Goal: Task Accomplishment & Management: Manage account settings

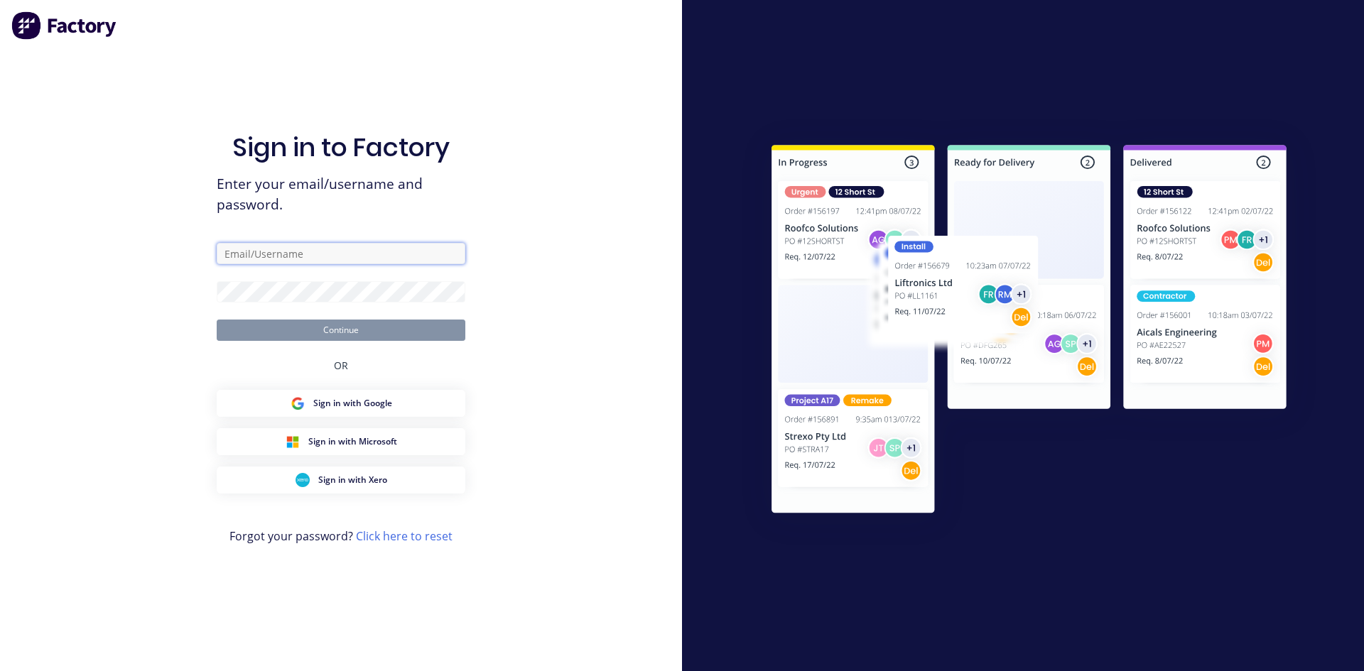
click at [288, 251] on input "text" at bounding box center [341, 253] width 249 height 21
type input "[EMAIL_ADDRESS][DOMAIN_NAME]"
click at [349, 330] on button "Continue" at bounding box center [341, 330] width 249 height 21
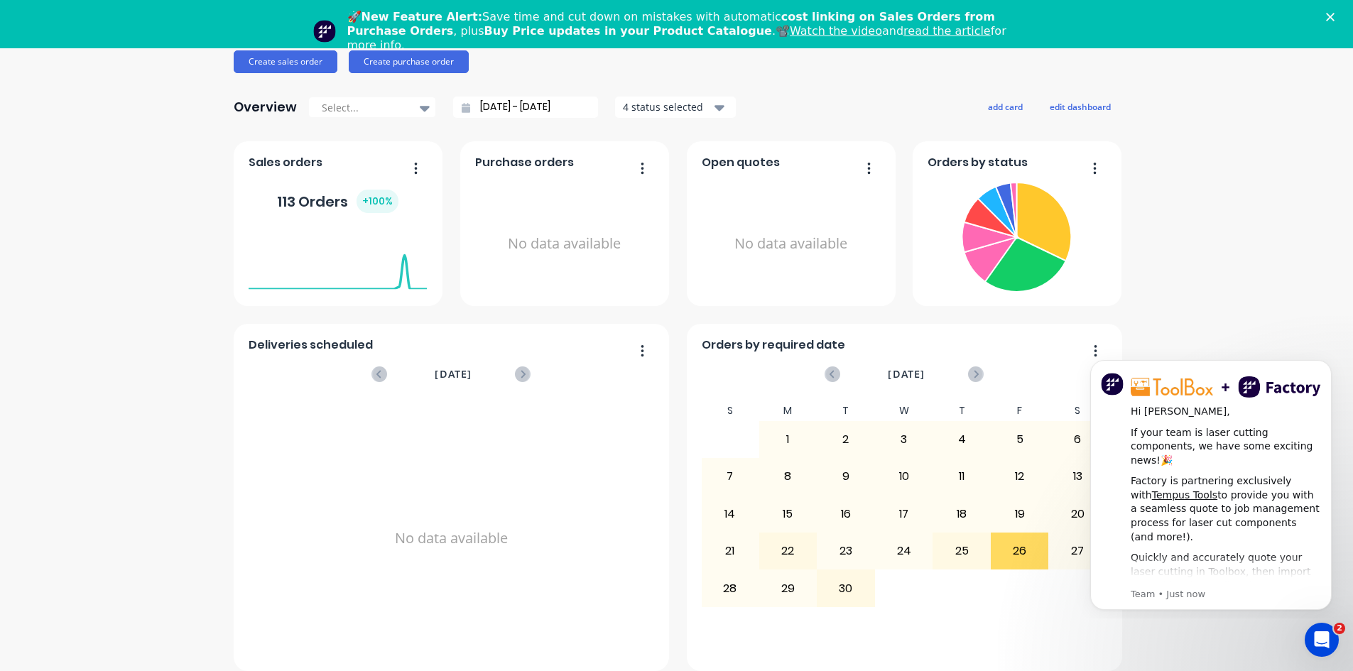
scroll to position [48, 0]
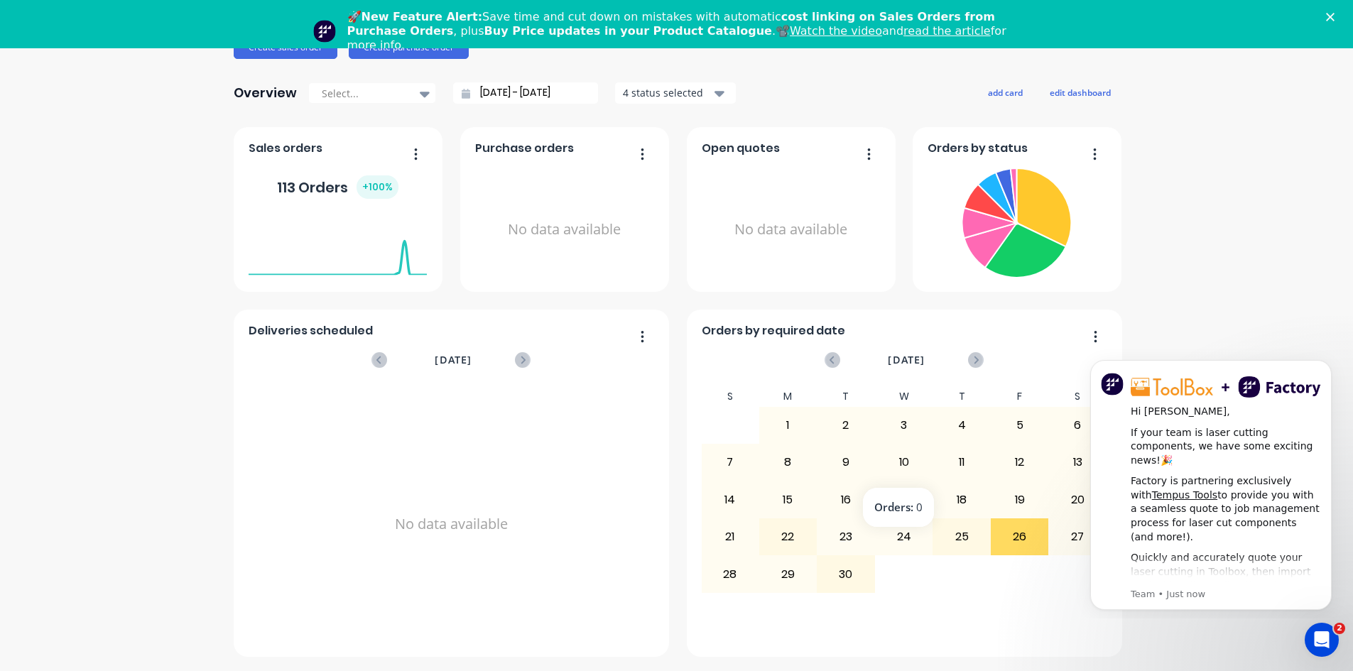
click at [901, 463] on div "10" at bounding box center [904, 463] width 57 height 36
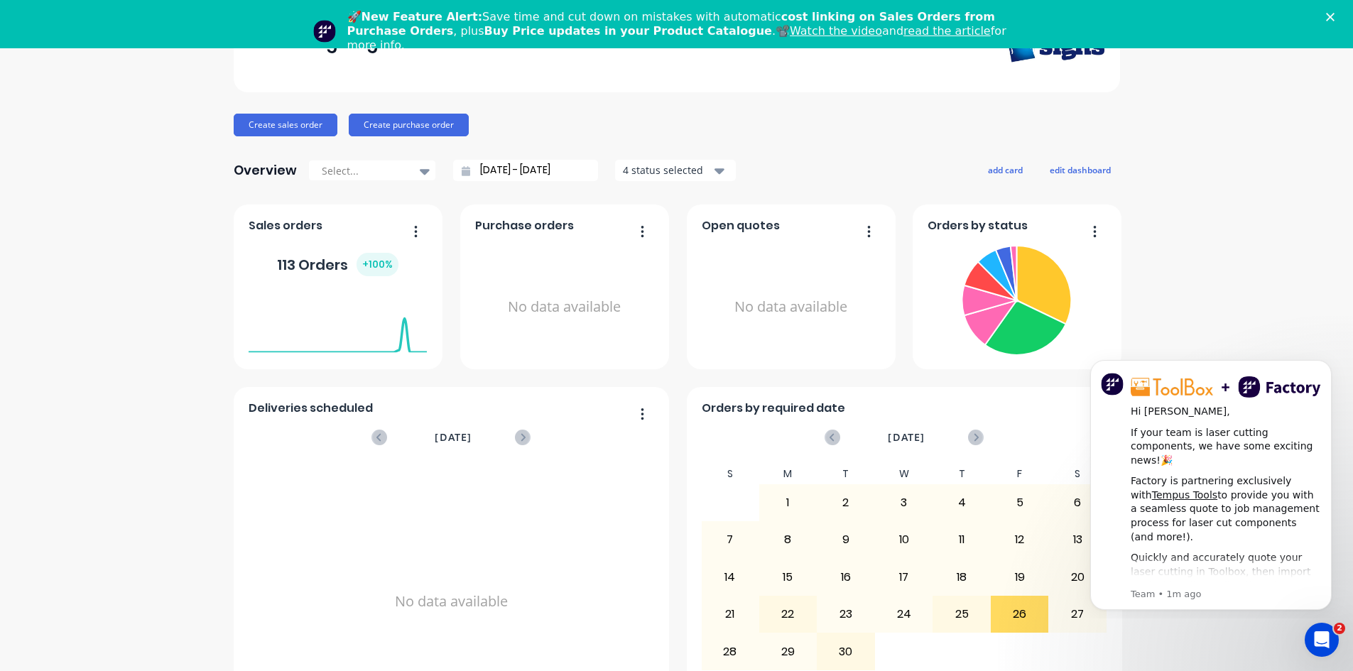
scroll to position [0, 0]
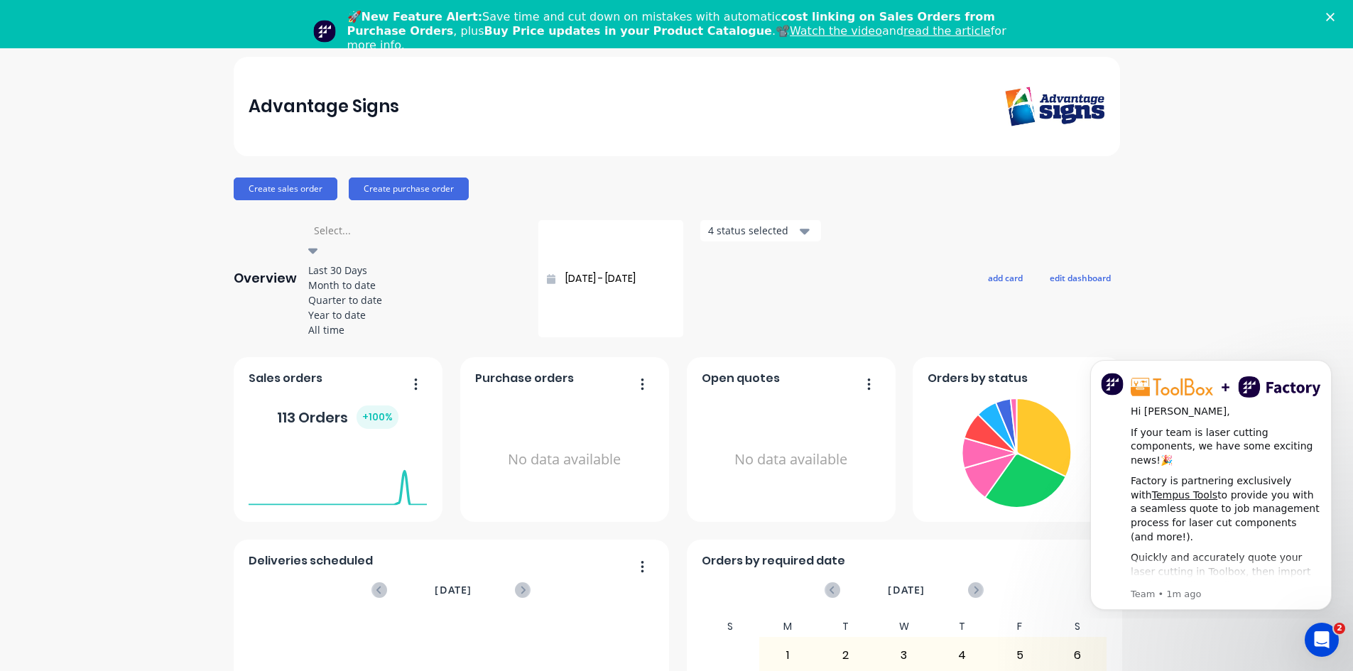
click at [318, 243] on icon at bounding box center [313, 251] width 10 height 16
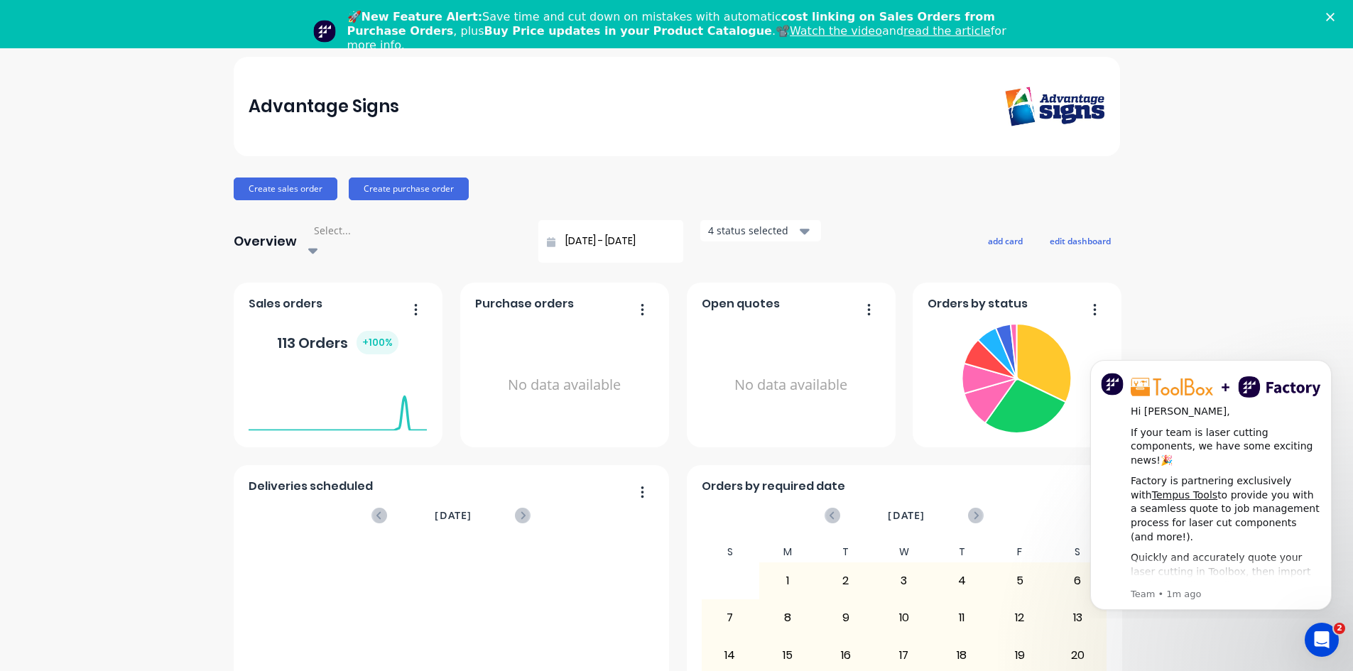
click at [318, 243] on icon at bounding box center [313, 251] width 10 height 16
click at [641, 303] on icon "button" at bounding box center [643, 310] width 4 height 14
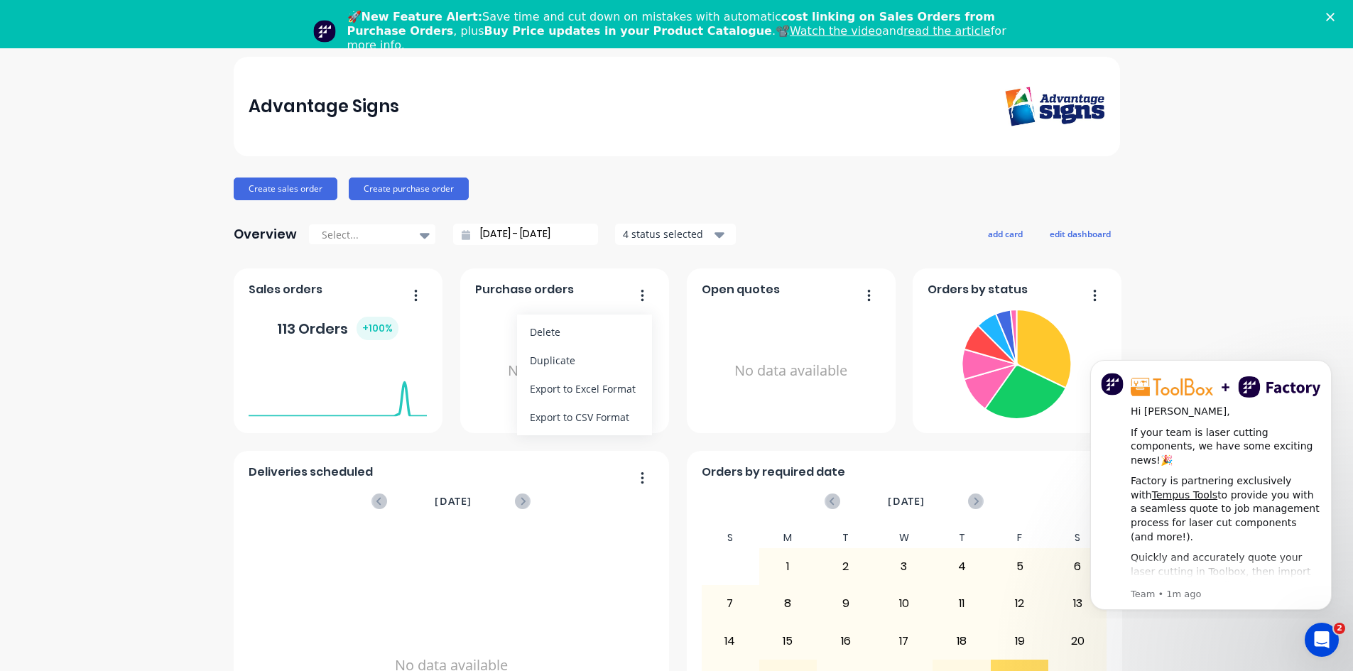
click at [641, 294] on icon "button" at bounding box center [643, 295] width 4 height 14
click at [1115, 378] on img "message notification from Team, 1m ago. Hi SANDRA, If your team is laser cuttin…" at bounding box center [1112, 384] width 23 height 23
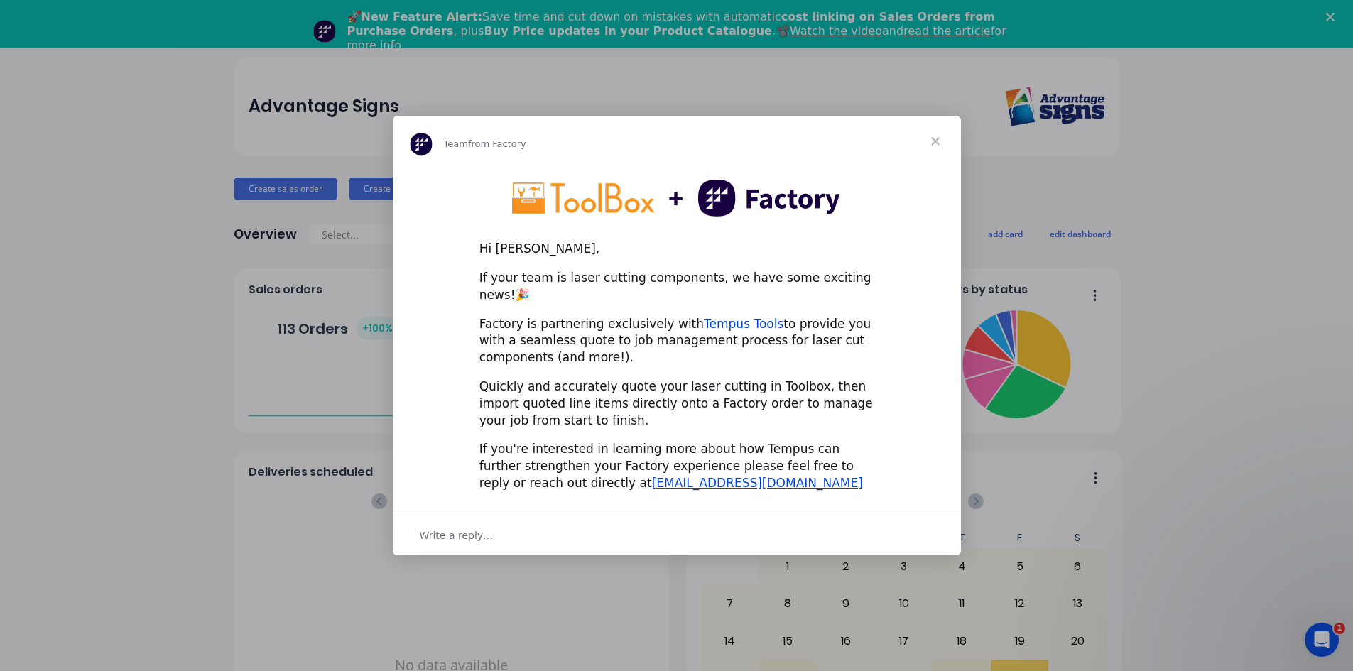
click at [938, 149] on span "Close" at bounding box center [935, 141] width 51 height 51
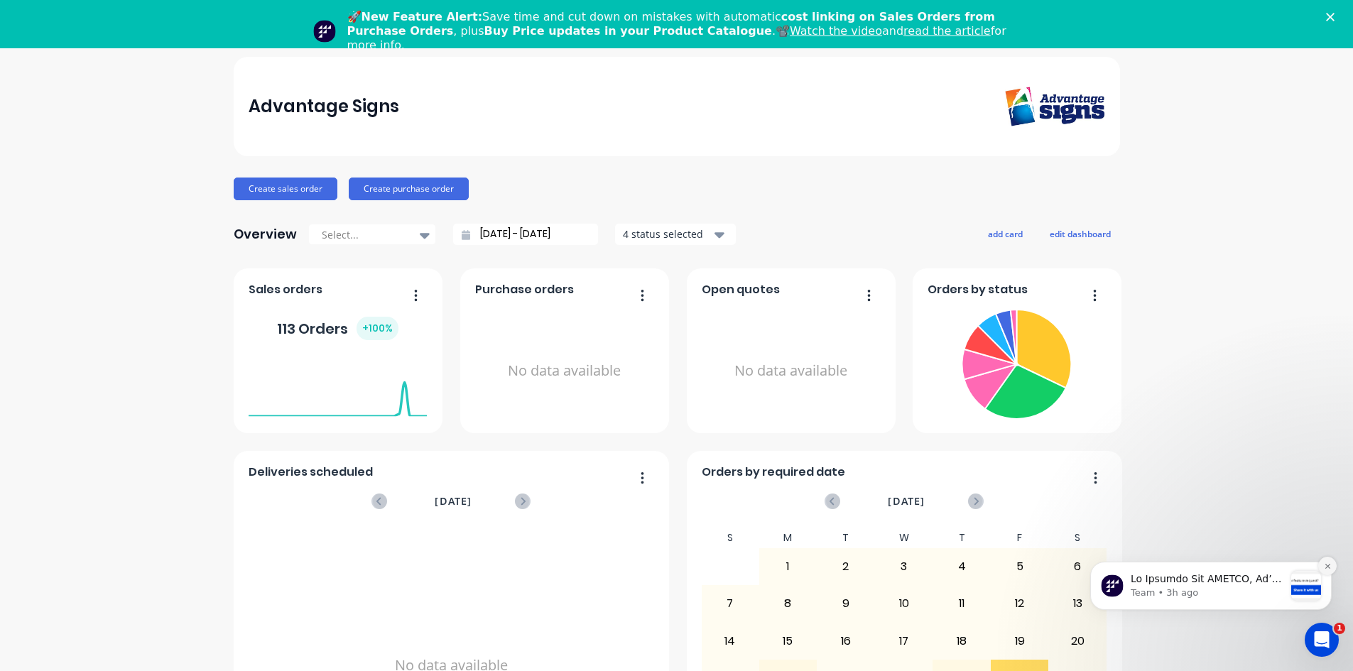
click at [1328, 563] on icon "Dismiss notification" at bounding box center [1328, 567] width 8 height 8
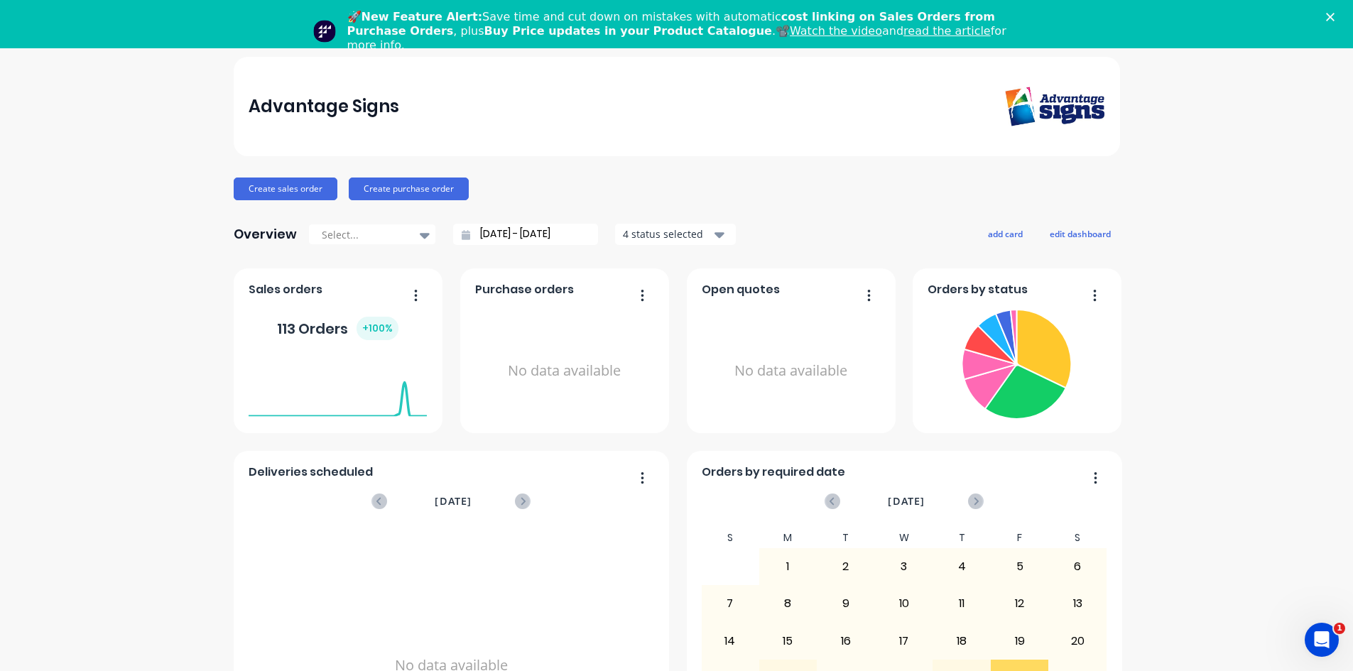
click at [1066, 105] on img at bounding box center [1054, 107] width 99 height 40
click at [1063, 99] on img at bounding box center [1054, 107] width 99 height 40
click at [412, 295] on button "button" at bounding box center [411, 297] width 30 height 22
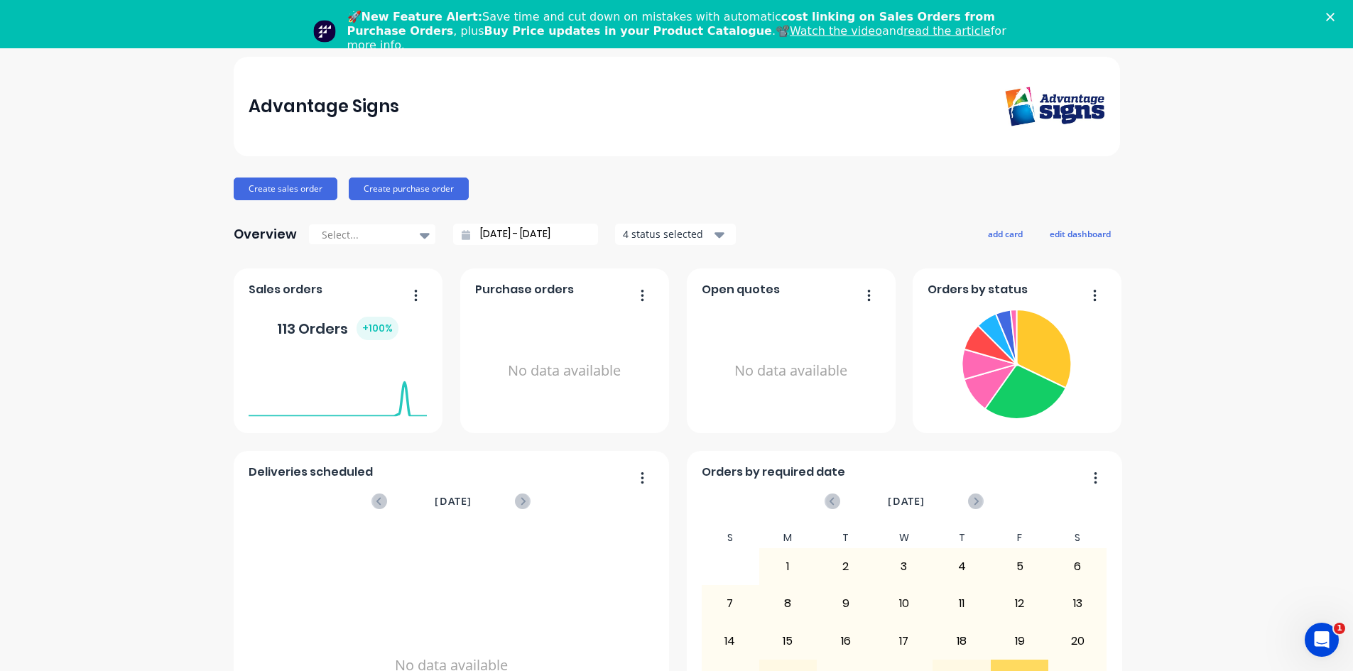
click at [291, 327] on div "113 Orders + 100 %" at bounding box center [337, 328] width 121 height 23
click at [1070, 105] on img at bounding box center [1054, 107] width 99 height 40
click at [1072, 232] on button "edit dashboard" at bounding box center [1081, 233] width 80 height 18
click at [715, 234] on icon "button" at bounding box center [720, 235] width 10 height 6
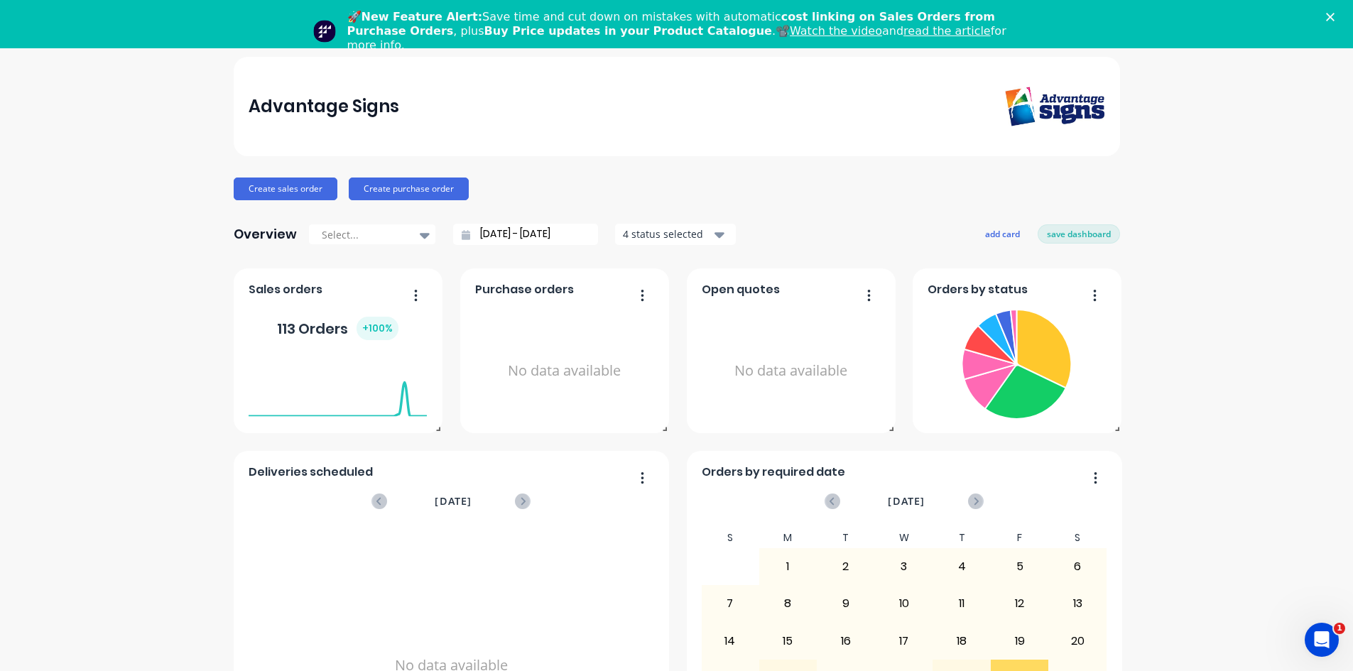
click at [431, 430] on span at bounding box center [435, 426] width 14 height 14
click at [389, 240] on div at bounding box center [365, 235] width 90 height 18
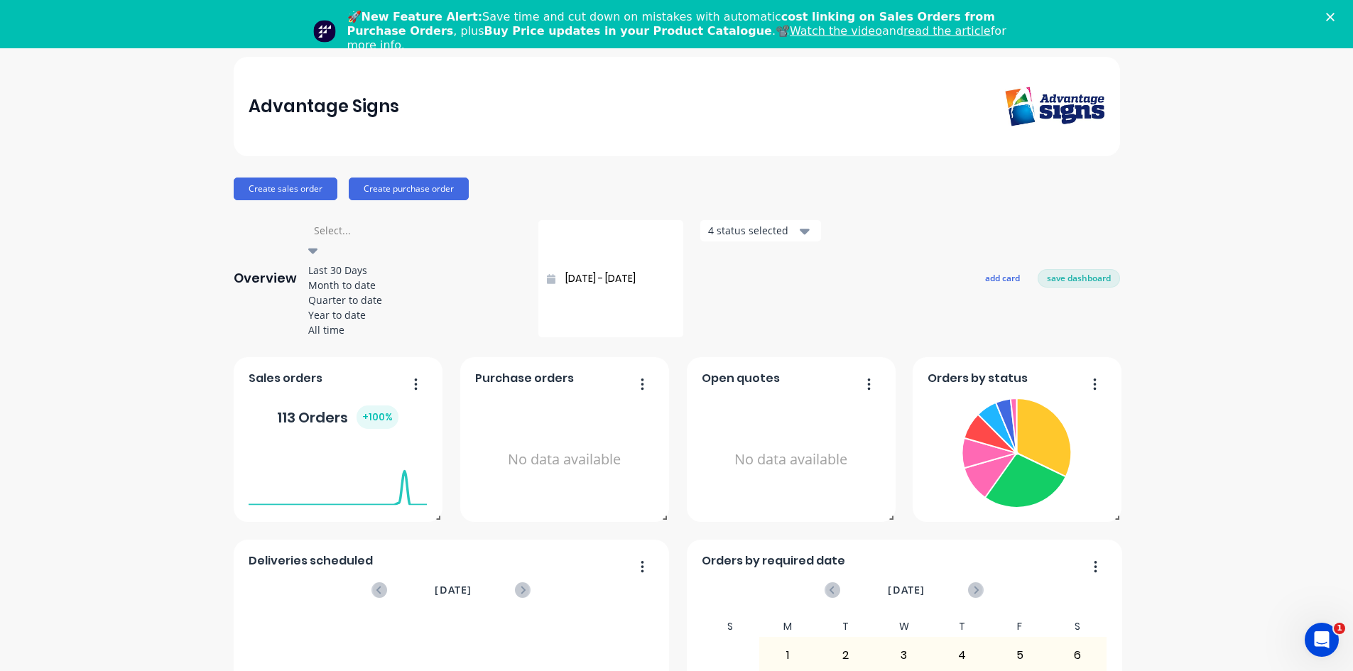
click at [354, 337] on div "All time" at bounding box center [414, 329] width 213 height 15
type input "[DATE] - [DATE]"
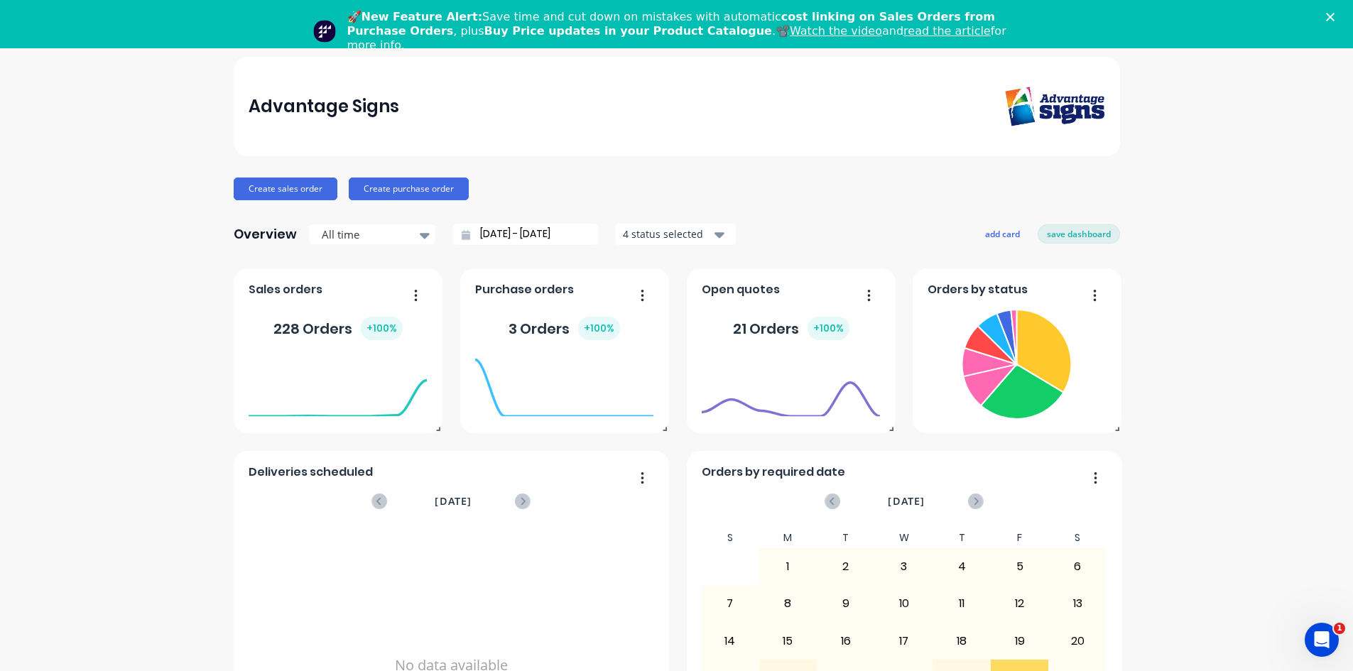
click at [1044, 96] on img at bounding box center [1054, 107] width 99 height 40
click at [1335, 16] on polygon "Close" at bounding box center [1330, 17] width 9 height 9
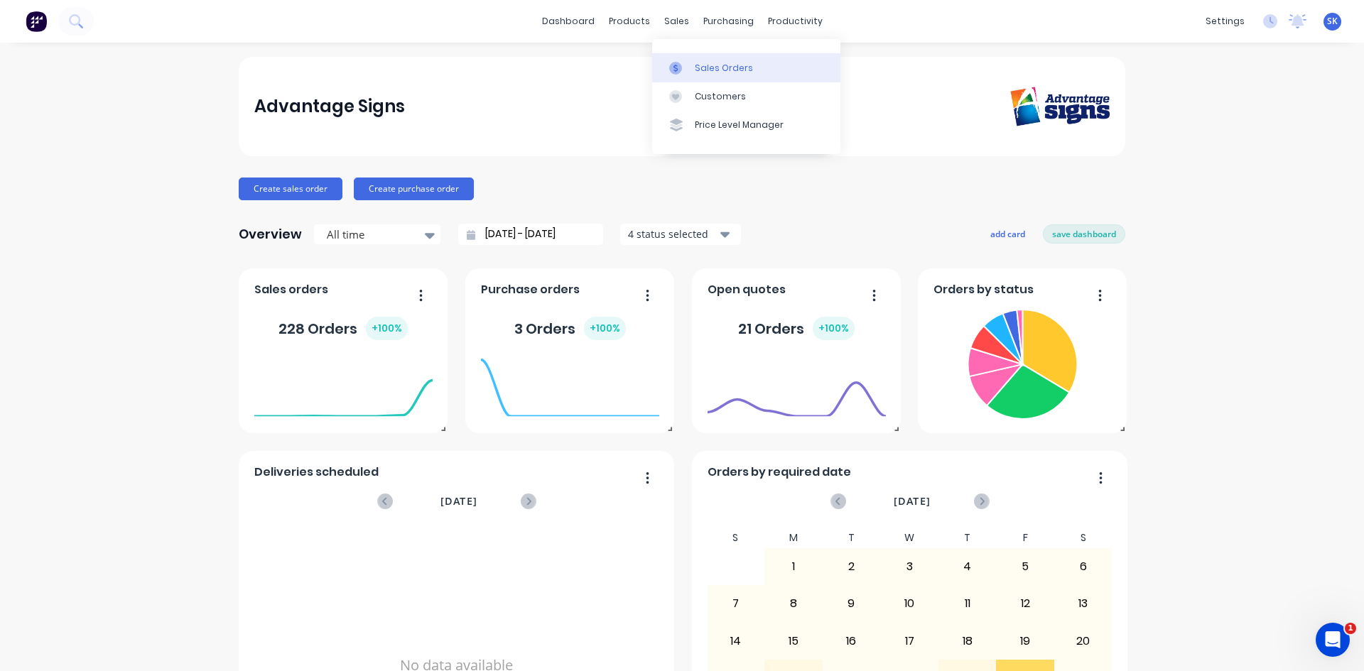
click at [727, 70] on div "Sales Orders" at bounding box center [724, 68] width 58 height 13
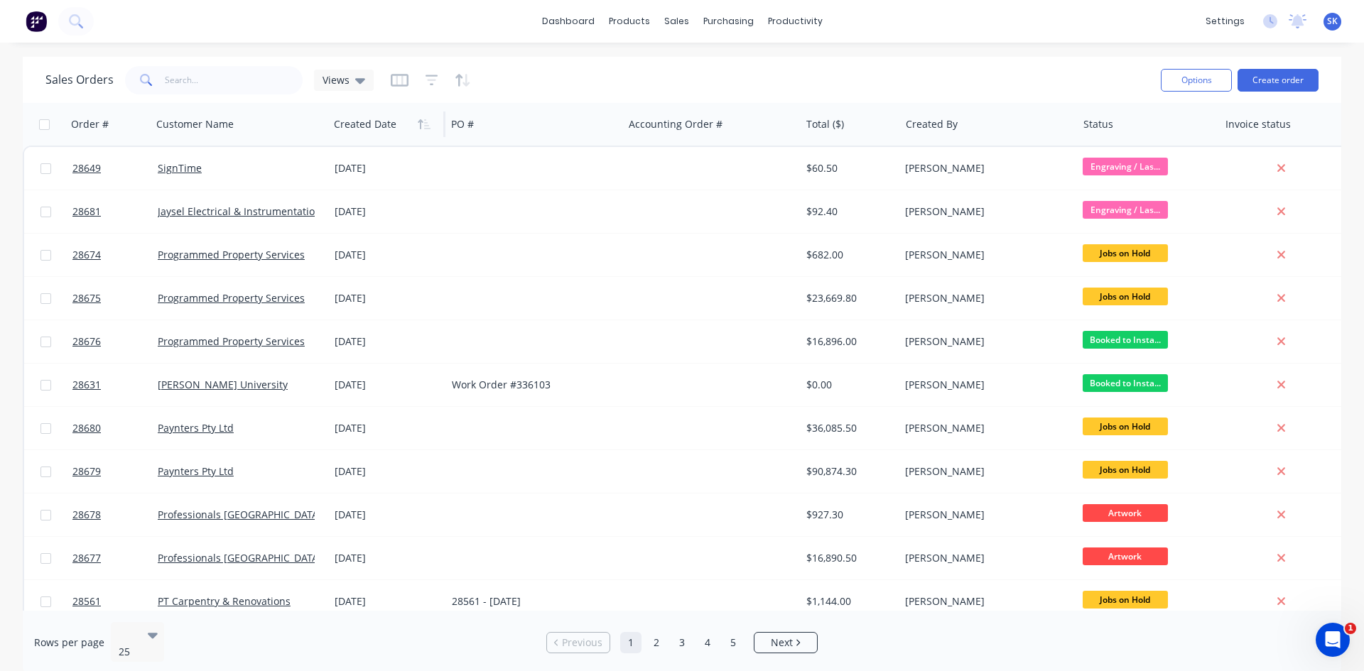
click at [394, 129] on div at bounding box center [384, 124] width 101 height 28
click at [421, 124] on icon "button" at bounding box center [424, 124] width 13 height 11
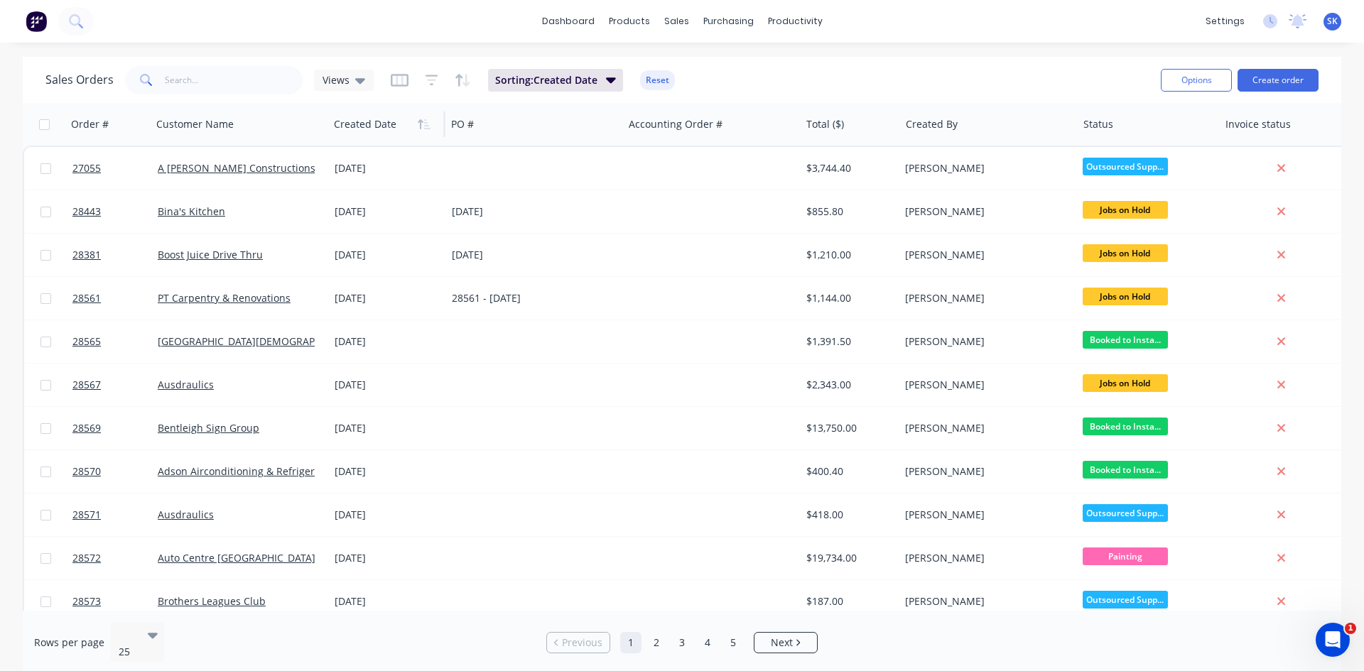
click at [421, 124] on icon "button" at bounding box center [424, 124] width 13 height 11
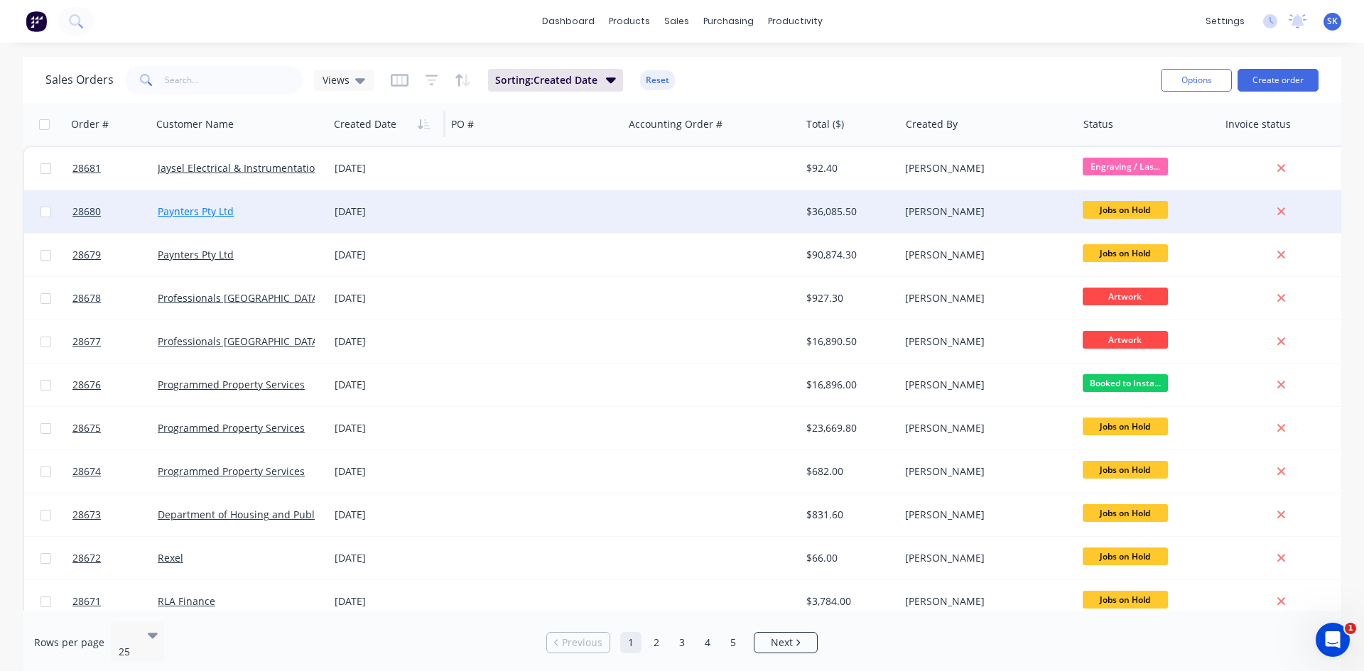
click at [217, 211] on link "Paynters Pty Ltd" at bounding box center [196, 211] width 76 height 13
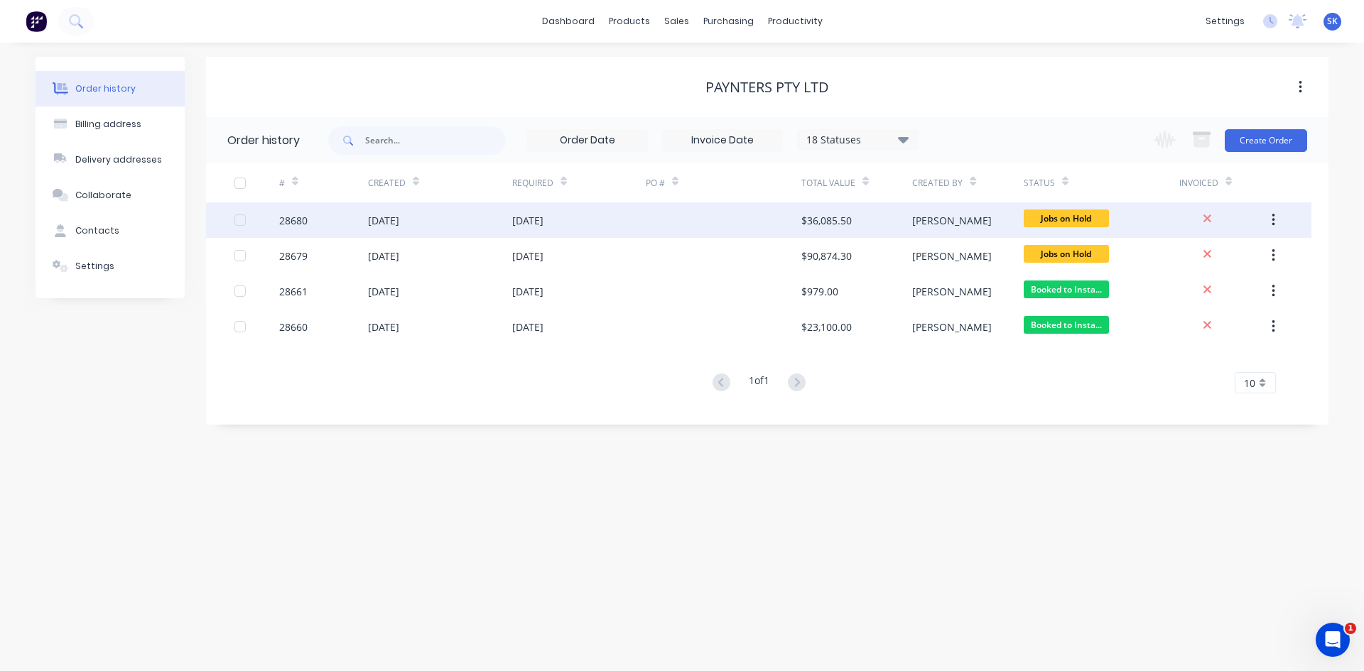
click at [1276, 218] on button "button" at bounding box center [1273, 220] width 33 height 26
click at [399, 221] on div "[DATE]" at bounding box center [383, 220] width 31 height 15
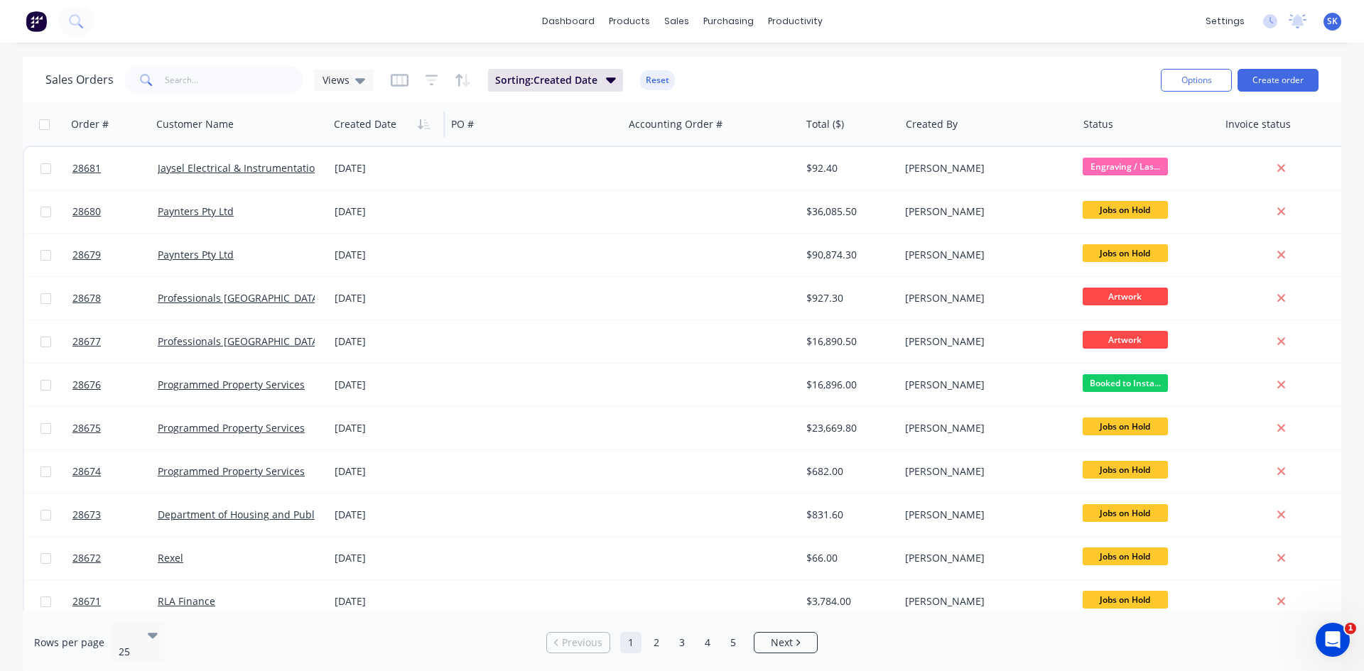
click at [372, 126] on div at bounding box center [384, 124] width 101 height 28
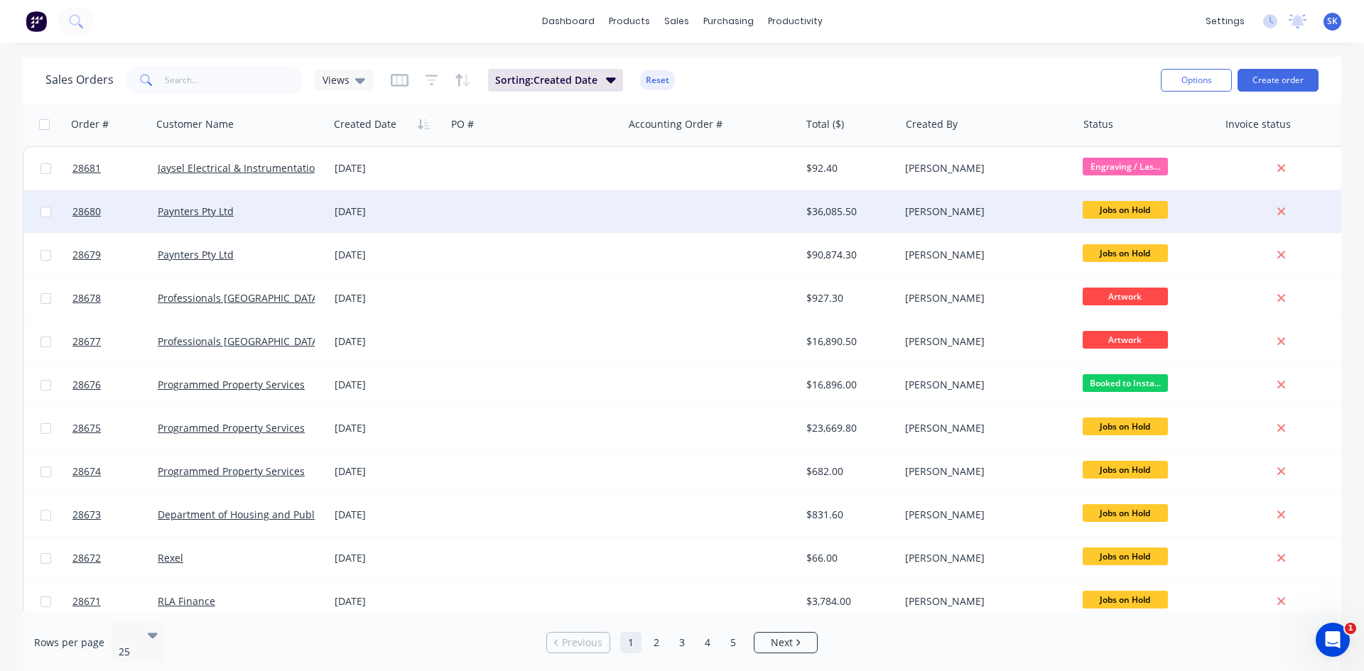
click at [366, 209] on div "[DATE]" at bounding box center [388, 212] width 106 height 14
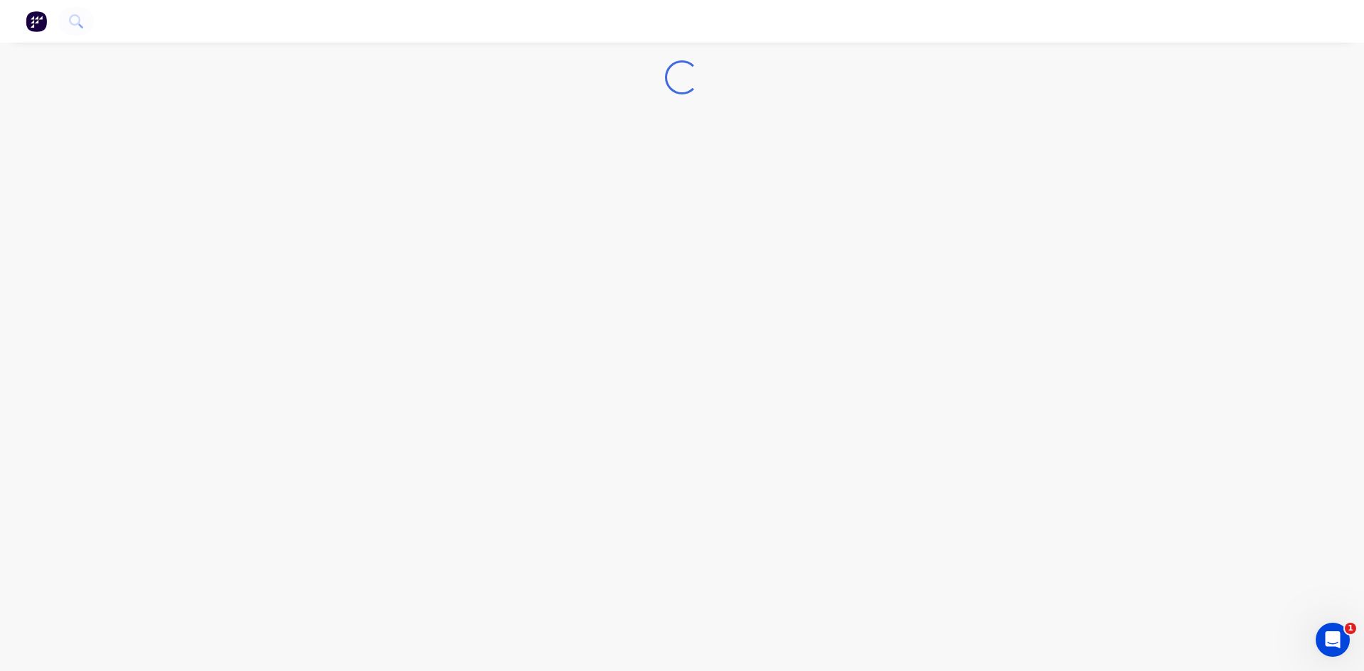
click at [366, 209] on div "Loading..." at bounding box center [682, 335] width 1364 height 671
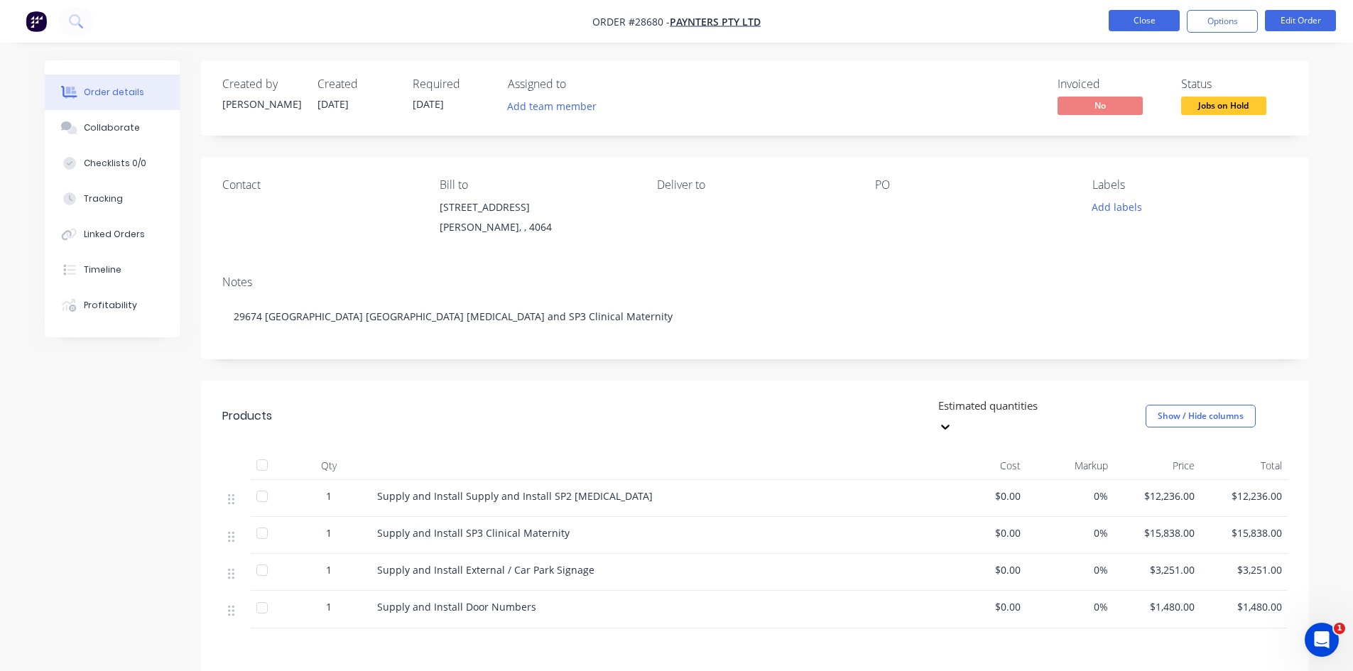
click at [1125, 12] on button "Close" at bounding box center [1144, 20] width 71 height 21
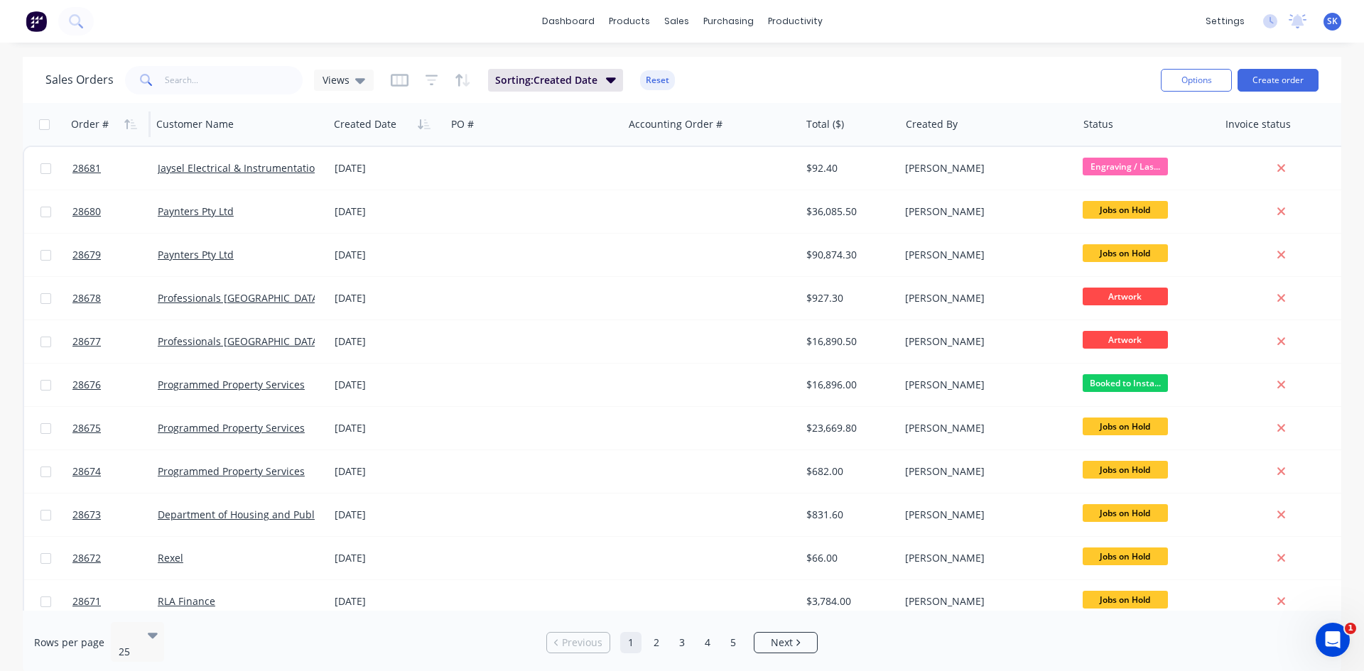
click at [82, 128] on div "Order #" at bounding box center [90, 124] width 38 height 14
click at [87, 125] on div "Order #" at bounding box center [90, 124] width 38 height 14
click at [131, 124] on icon "button" at bounding box center [130, 124] width 13 height 11
click at [738, 66] on div "Sales Orders" at bounding box center [729, 68] width 58 height 13
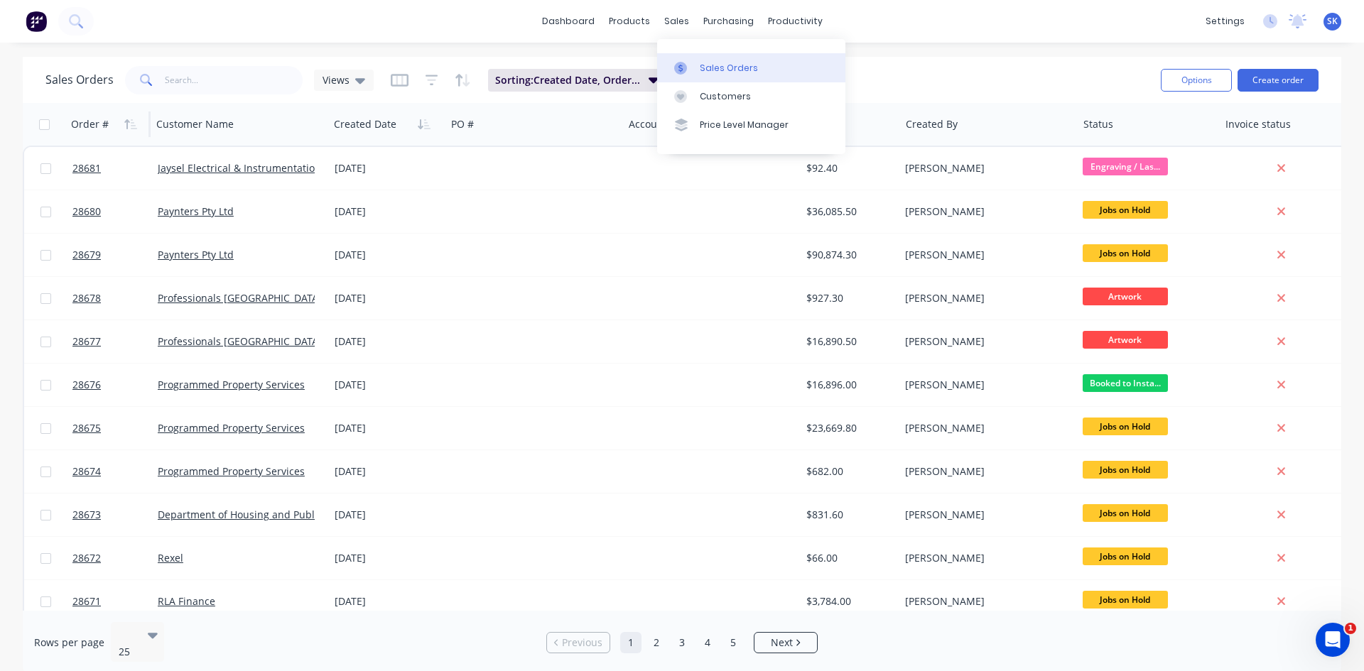
click at [705, 64] on div "Sales Orders" at bounding box center [729, 68] width 58 height 13
click at [666, 19] on div "sales" at bounding box center [676, 21] width 39 height 21
click at [678, 16] on div "sales" at bounding box center [676, 21] width 39 height 21
click at [1258, 82] on button "Create order" at bounding box center [1277, 80] width 81 height 23
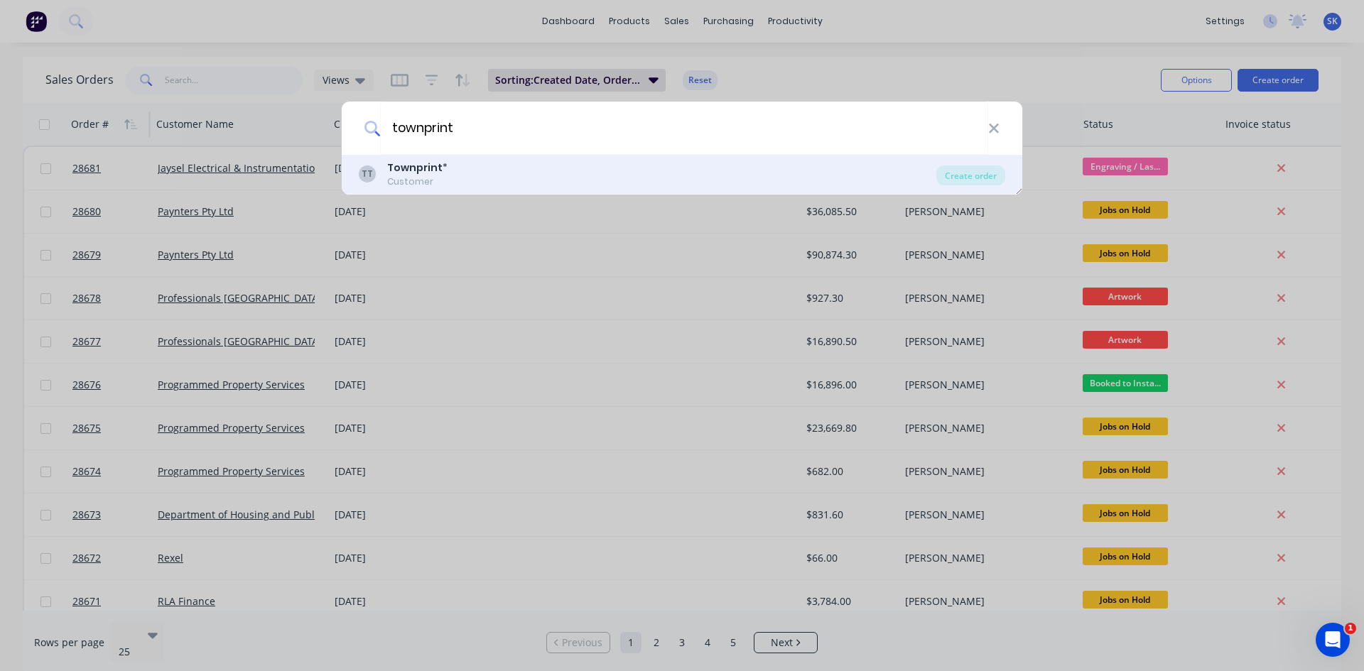
type input "townprint"
click at [418, 179] on div "Customer" at bounding box center [417, 181] width 60 height 13
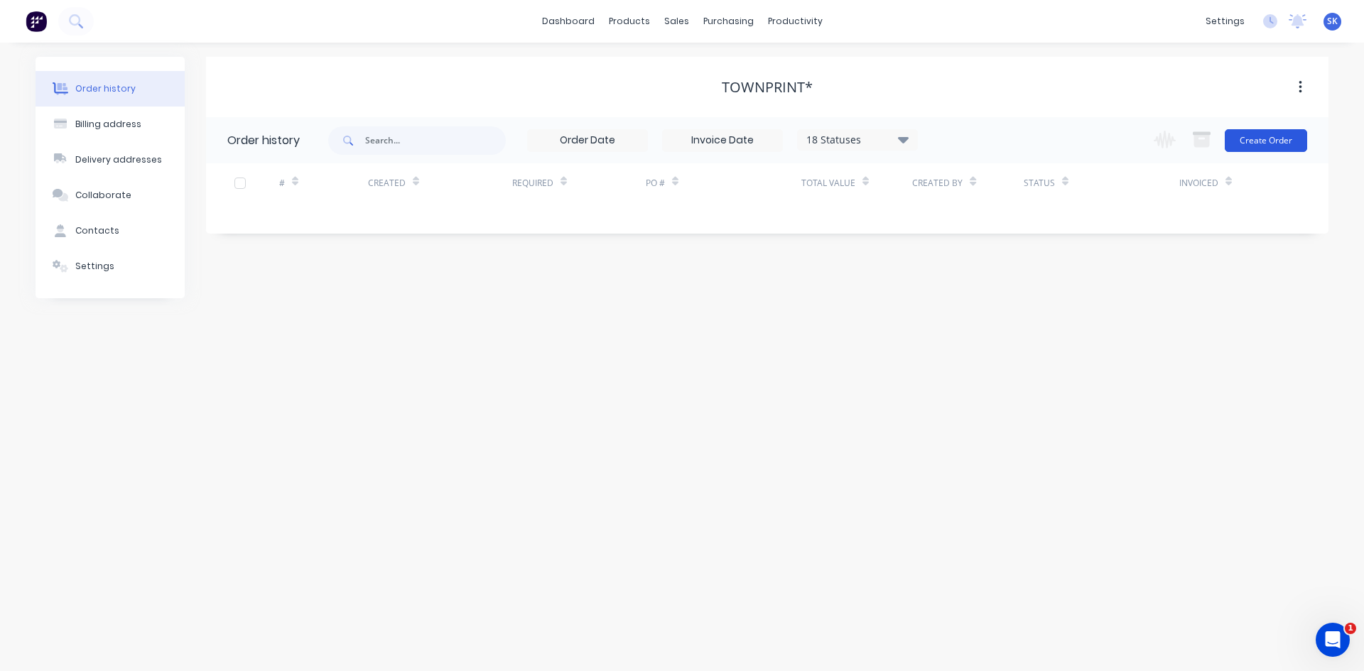
click at [1272, 136] on button "Create Order" at bounding box center [1266, 140] width 82 height 23
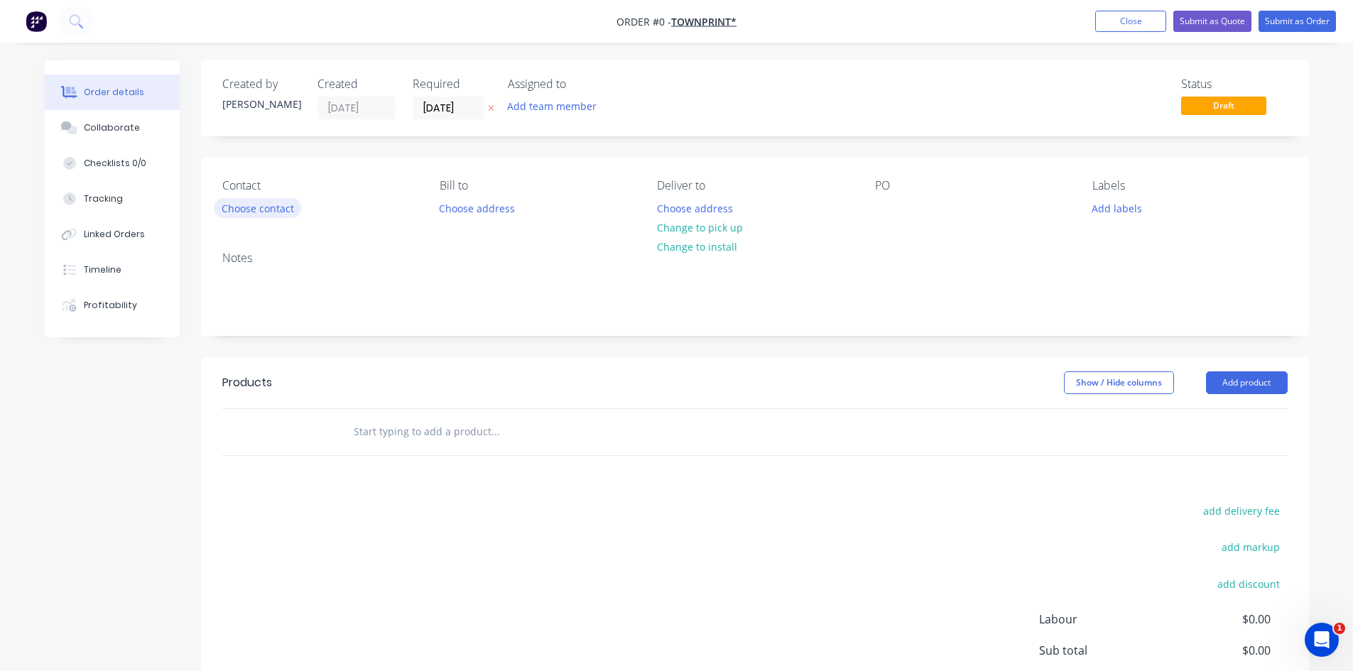
click at [250, 212] on button "Choose contact" at bounding box center [257, 207] width 87 height 19
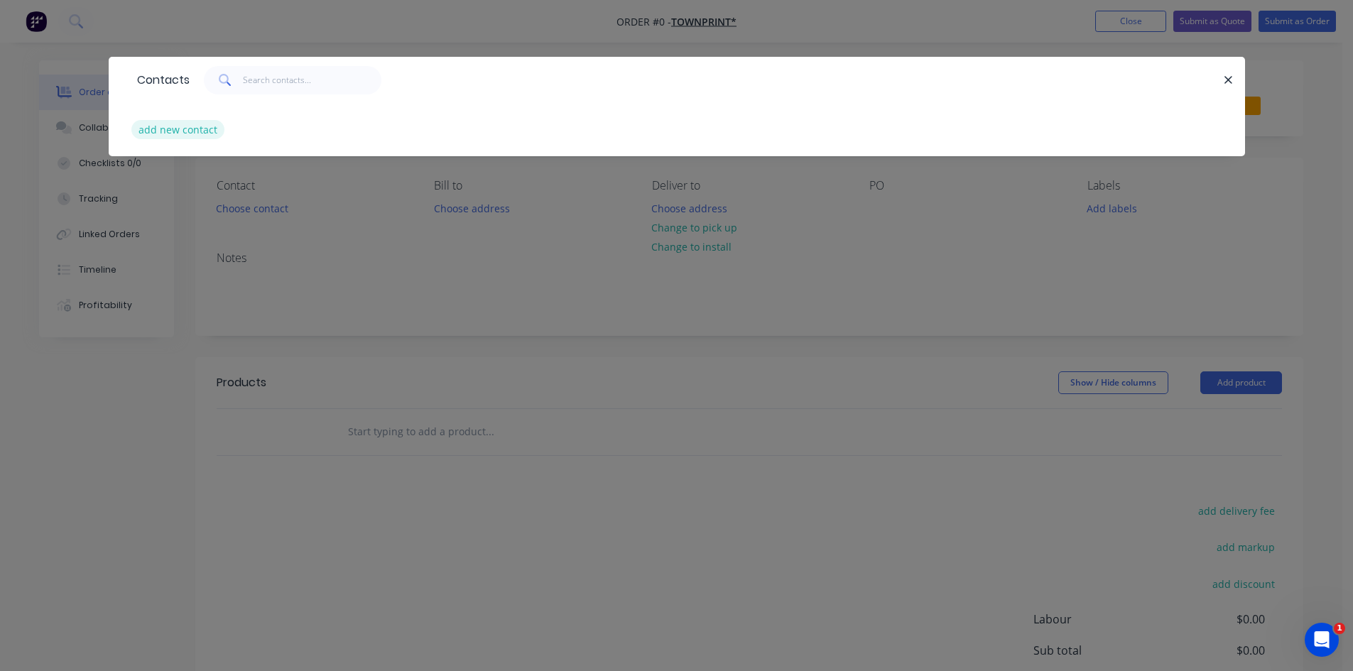
click at [177, 130] on button "add new contact" at bounding box center [178, 129] width 94 height 19
select select "AU"
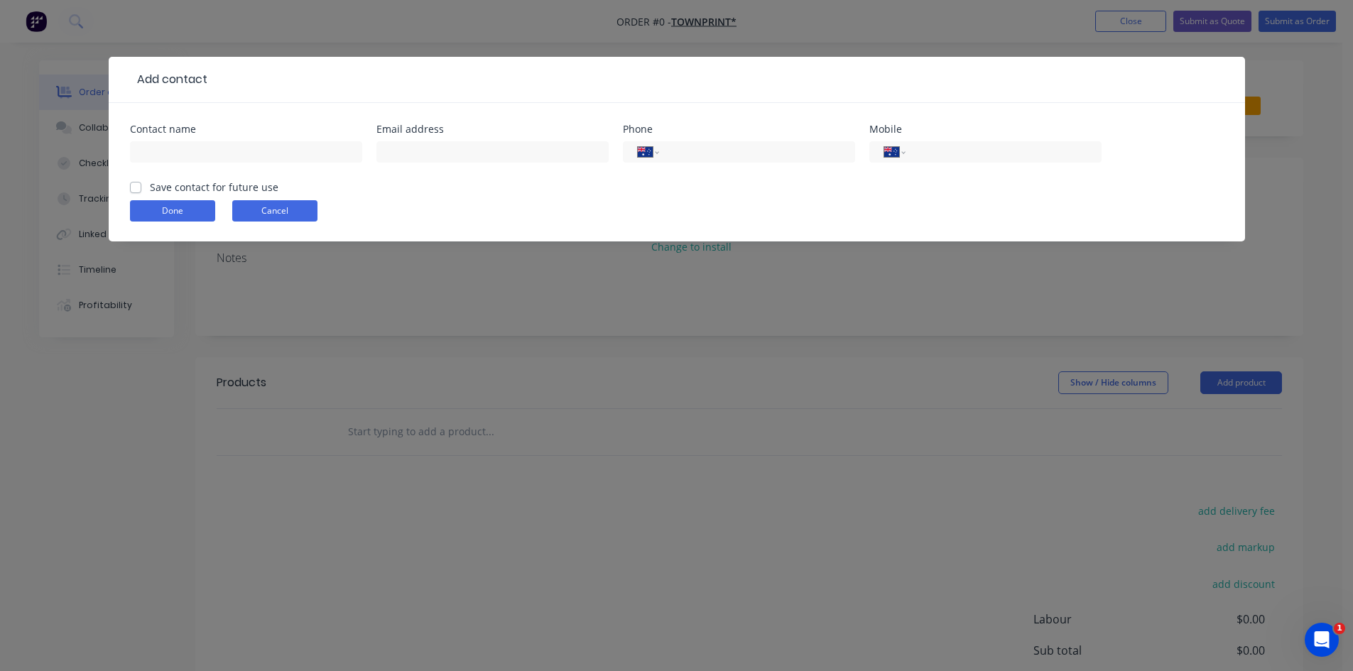
click at [281, 202] on button "Cancel" at bounding box center [274, 210] width 85 height 21
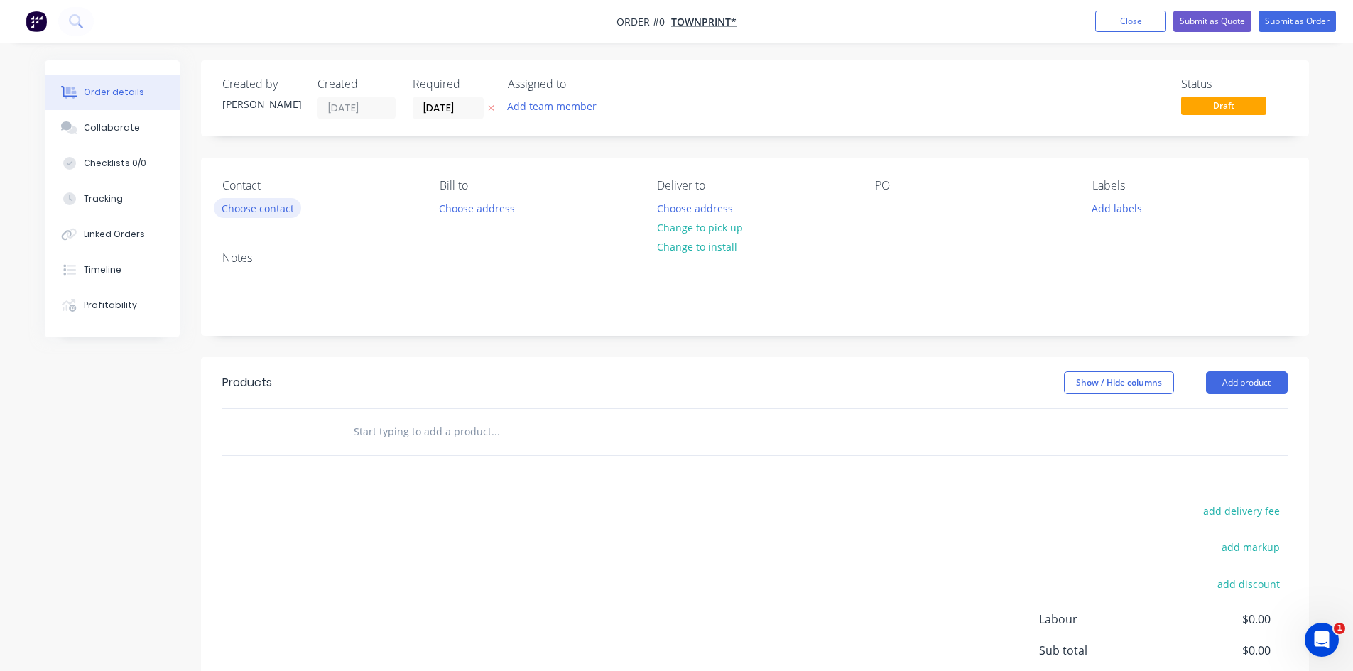
click at [281, 206] on button "Choose contact" at bounding box center [257, 207] width 87 height 19
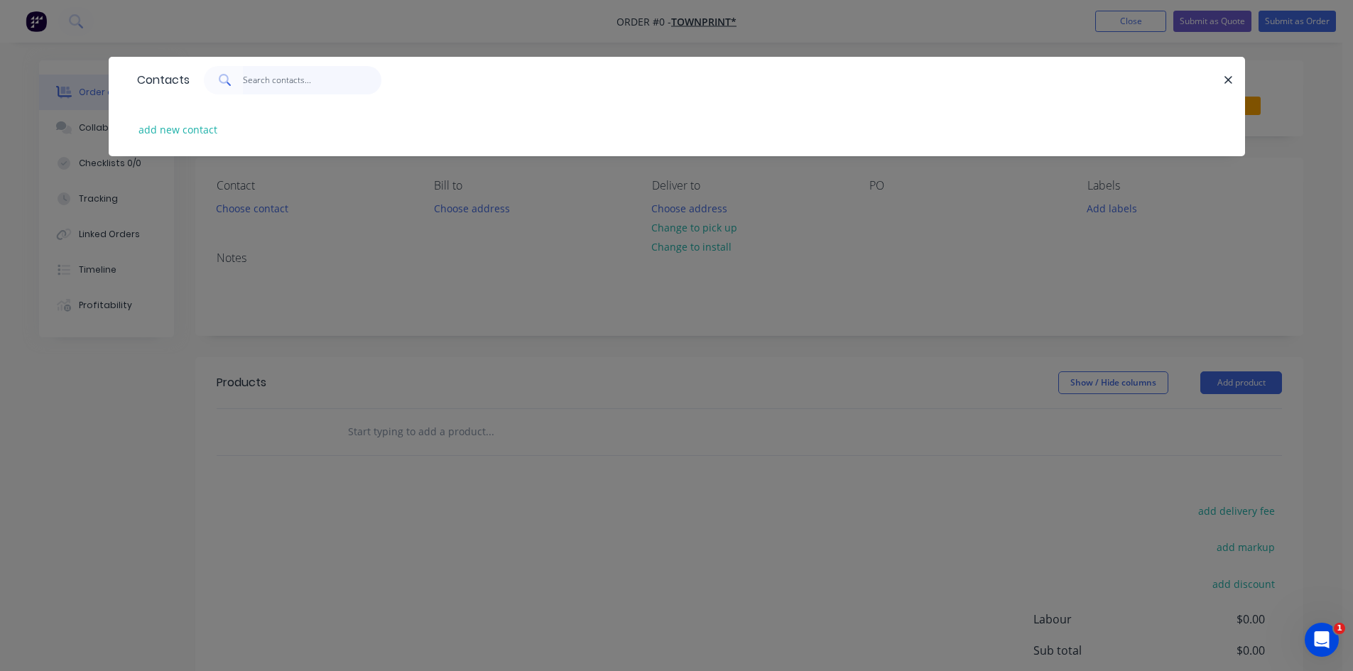
click at [259, 85] on input "text" at bounding box center [312, 80] width 139 height 28
type input "s"
type input "[PERSON_NAME]"
click at [189, 131] on button "add new contact" at bounding box center [178, 129] width 94 height 19
select select "AU"
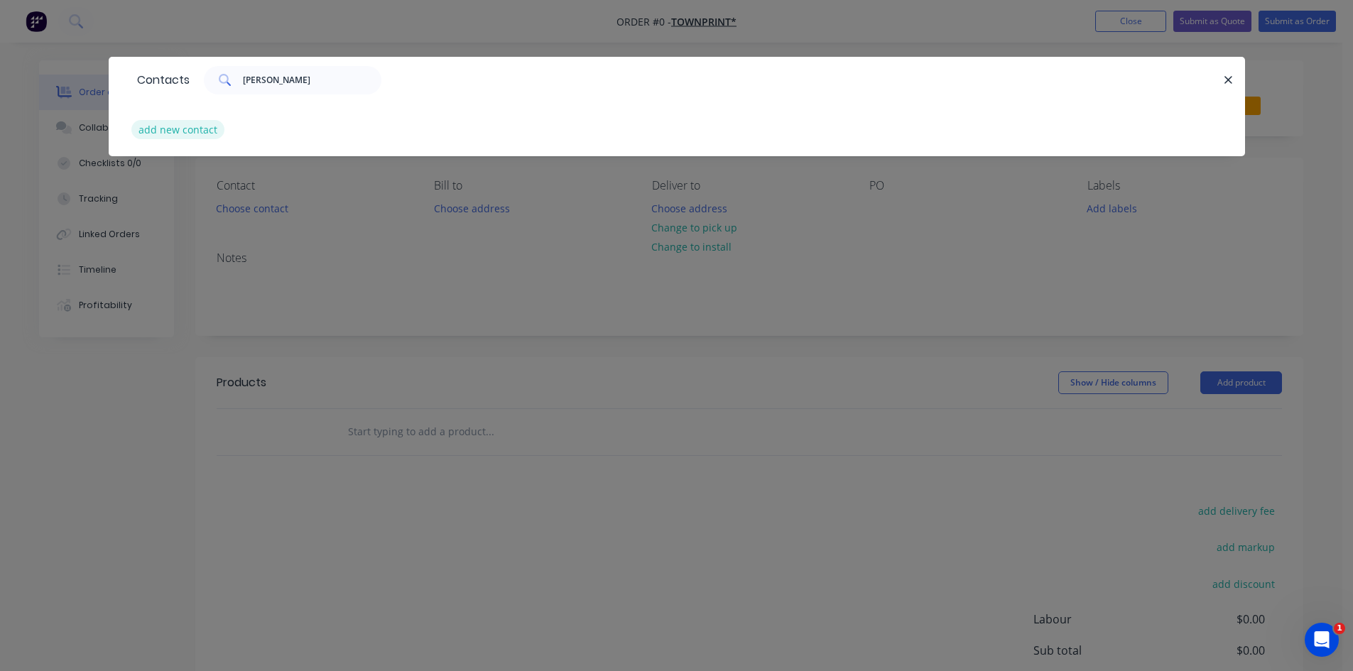
select select "AU"
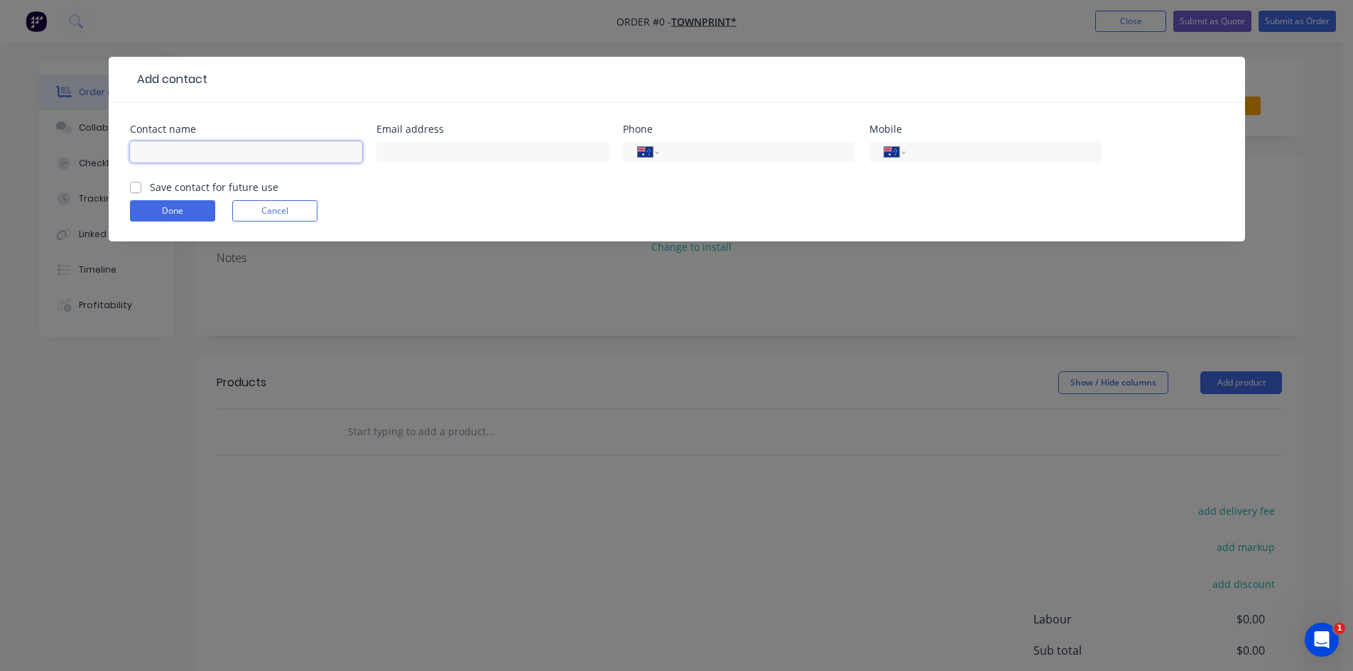
click at [231, 153] on input "text" at bounding box center [246, 151] width 232 height 21
type input "s"
type input "[PERSON_NAME]"
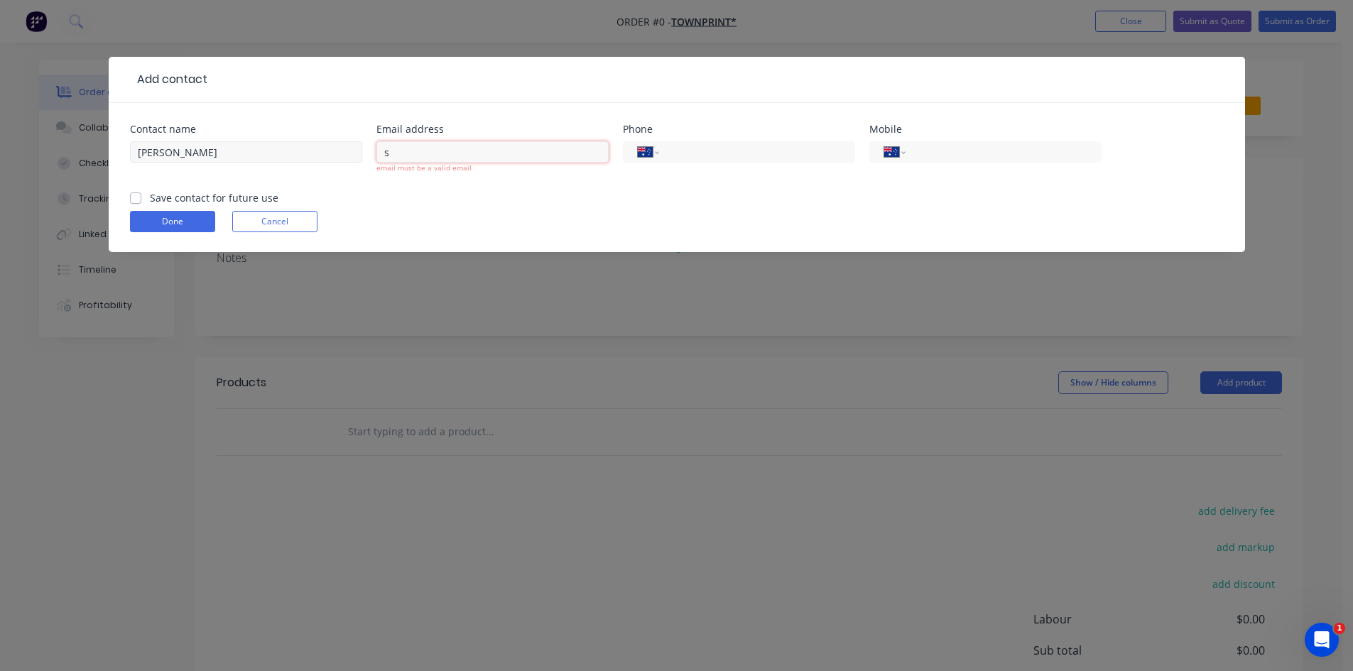
drag, startPoint x: 417, startPoint y: 143, endPoint x: 281, endPoint y: 142, distance: 135.7
click at [281, 142] on div "Contact name [PERSON_NAME] address s email must be a valid email Phone Internat…" at bounding box center [677, 157] width 1094 height 66
paste input "[PERSON_NAME] <[PERSON_NAME][EMAIL_ADDRESS][DOMAIN_NAME]>"
drag, startPoint x: 449, startPoint y: 153, endPoint x: 327, endPoint y: 143, distance: 121.9
click at [327, 143] on div "Contact name [PERSON_NAME] address [PERSON_NAME] <[PERSON_NAME][EMAIL_ADDRESS][…" at bounding box center [677, 157] width 1094 height 66
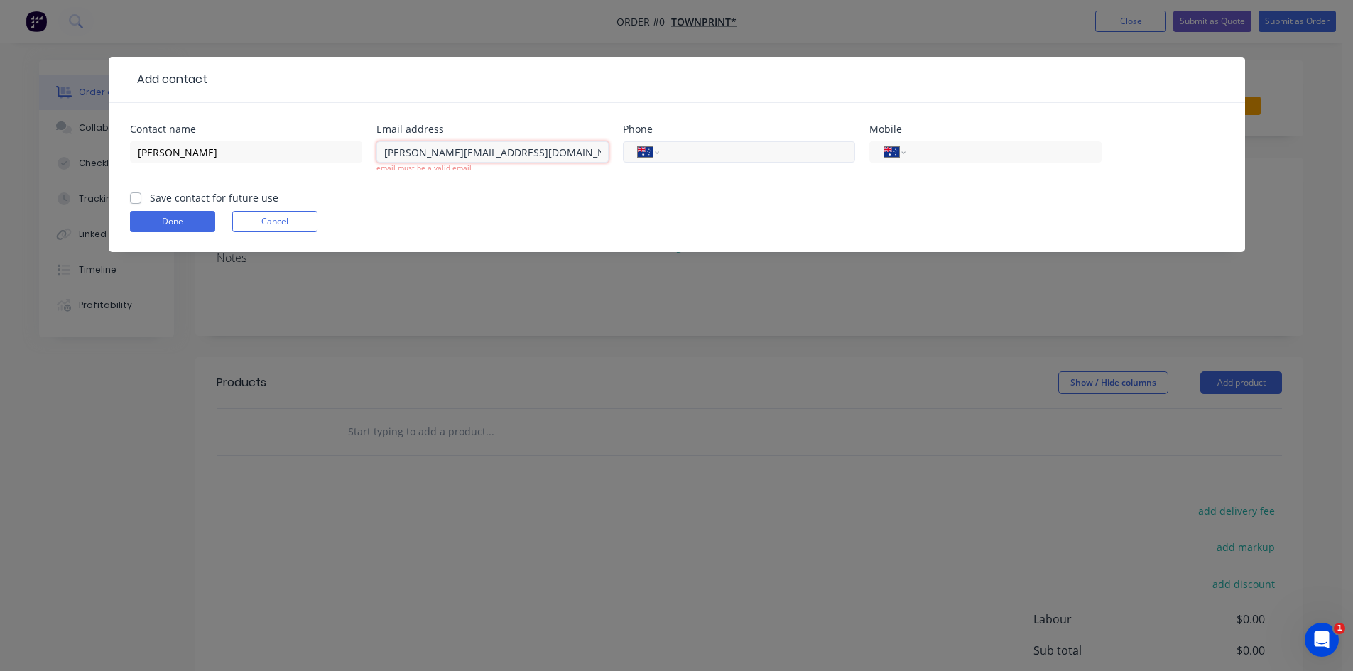
type input "[PERSON_NAME][EMAIL_ADDRESS][DOMAIN_NAME]"
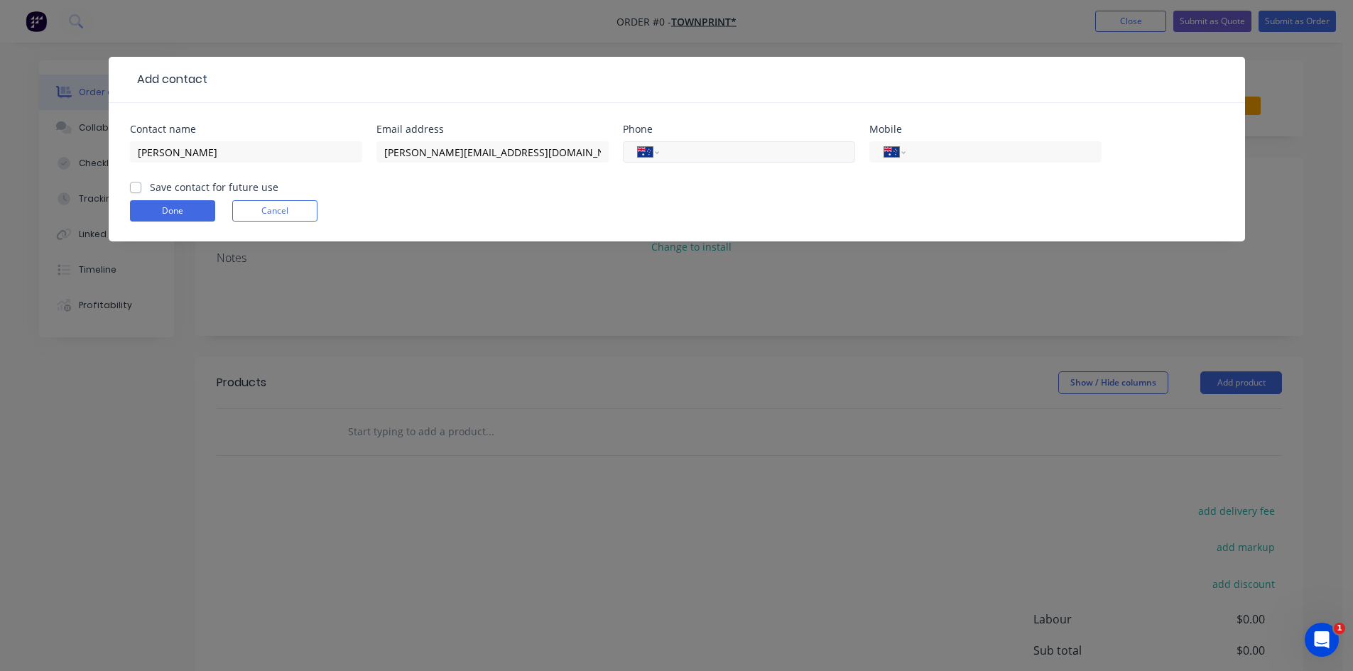
click at [734, 145] on input "tel" at bounding box center [754, 152] width 170 height 16
click at [942, 155] on input "tel" at bounding box center [1001, 152] width 170 height 16
click at [682, 154] on input "tel" at bounding box center [754, 152] width 170 height 16
paste input "47799291"
type input "47799291"
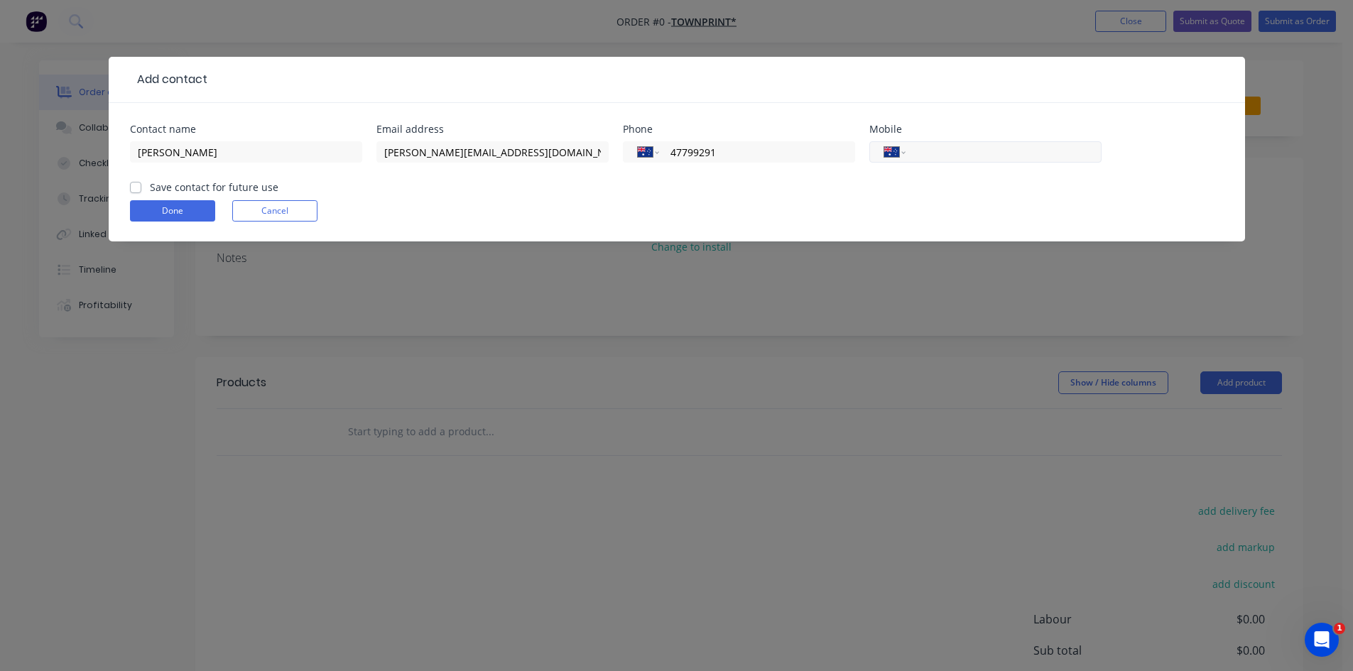
click at [957, 145] on input "tel" at bounding box center [1001, 152] width 170 height 16
click at [150, 185] on label "Save contact for future use" at bounding box center [214, 187] width 129 height 15
click at [134, 185] on input "Save contact for future use" at bounding box center [135, 186] width 11 height 13
checkbox input "true"
click at [167, 215] on button "Done" at bounding box center [172, 210] width 85 height 21
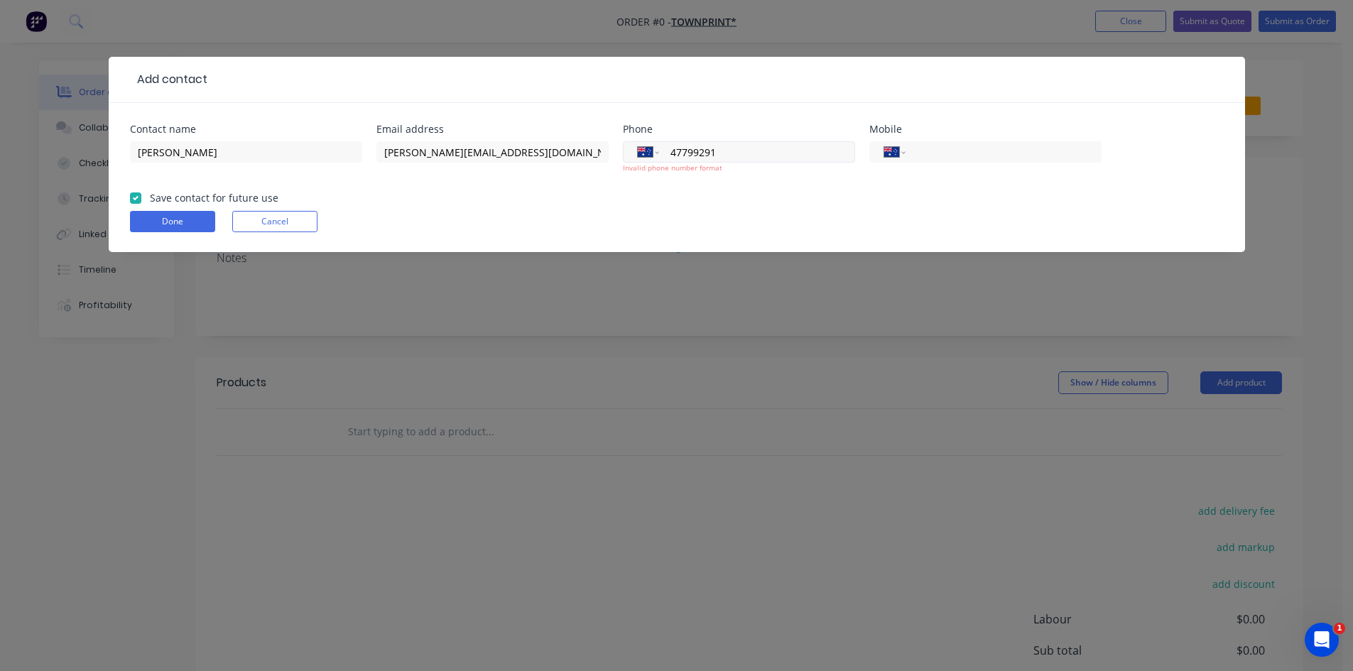
click at [671, 151] on input "47799291" at bounding box center [754, 152] width 170 height 16
type input "[PHONE_NUMBER]"
click at [169, 220] on button "Done" at bounding box center [172, 221] width 85 height 21
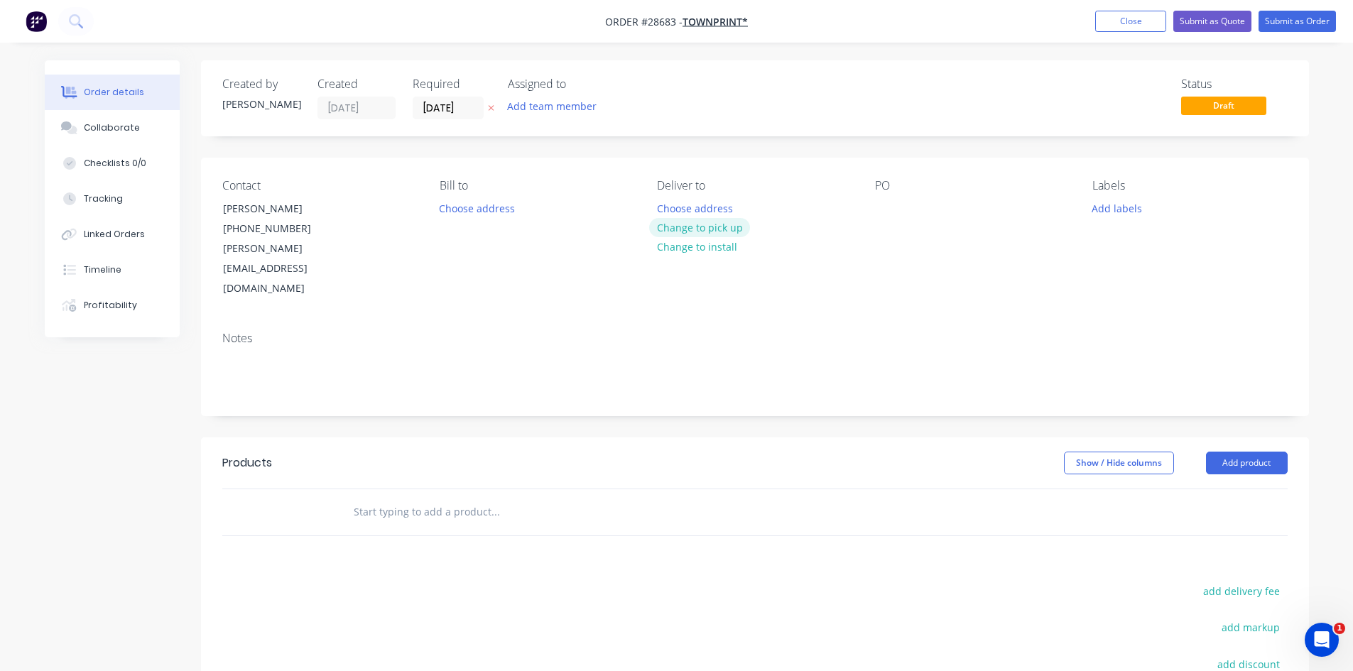
click at [700, 222] on button "Change to pick up" at bounding box center [699, 227] width 101 height 19
click at [1248, 452] on button "Add product" at bounding box center [1247, 463] width 82 height 23
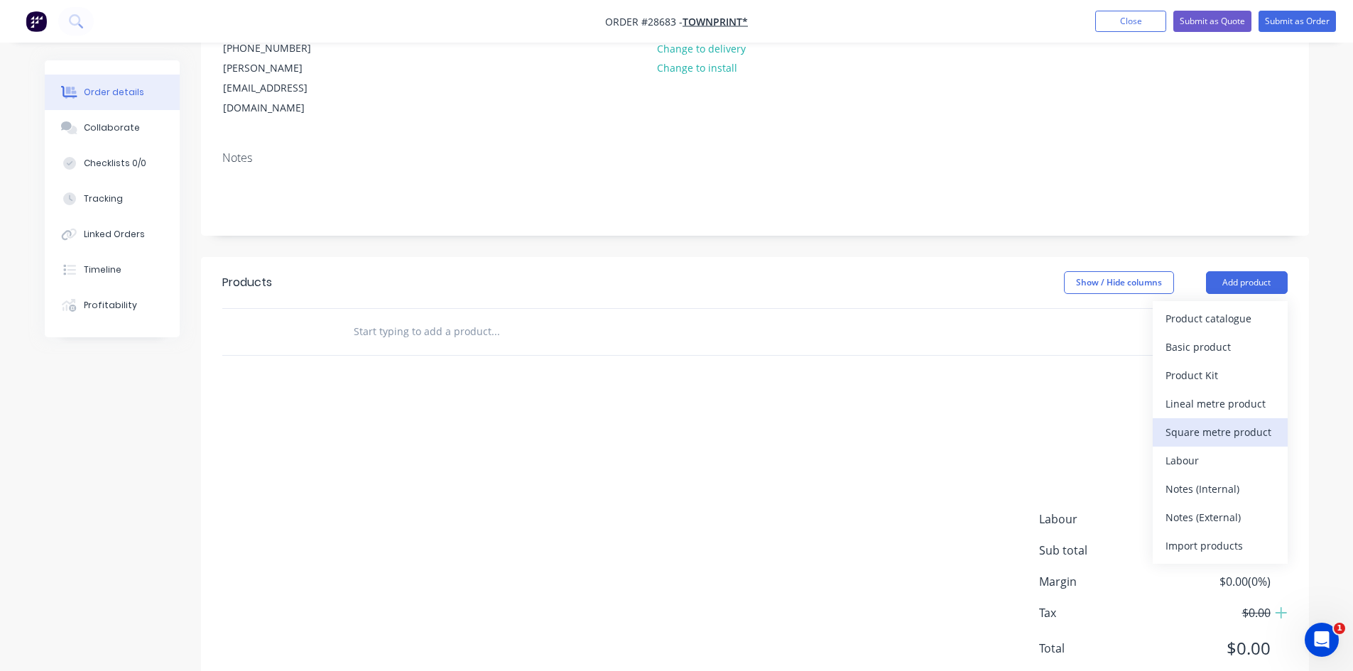
scroll to position [188, 0]
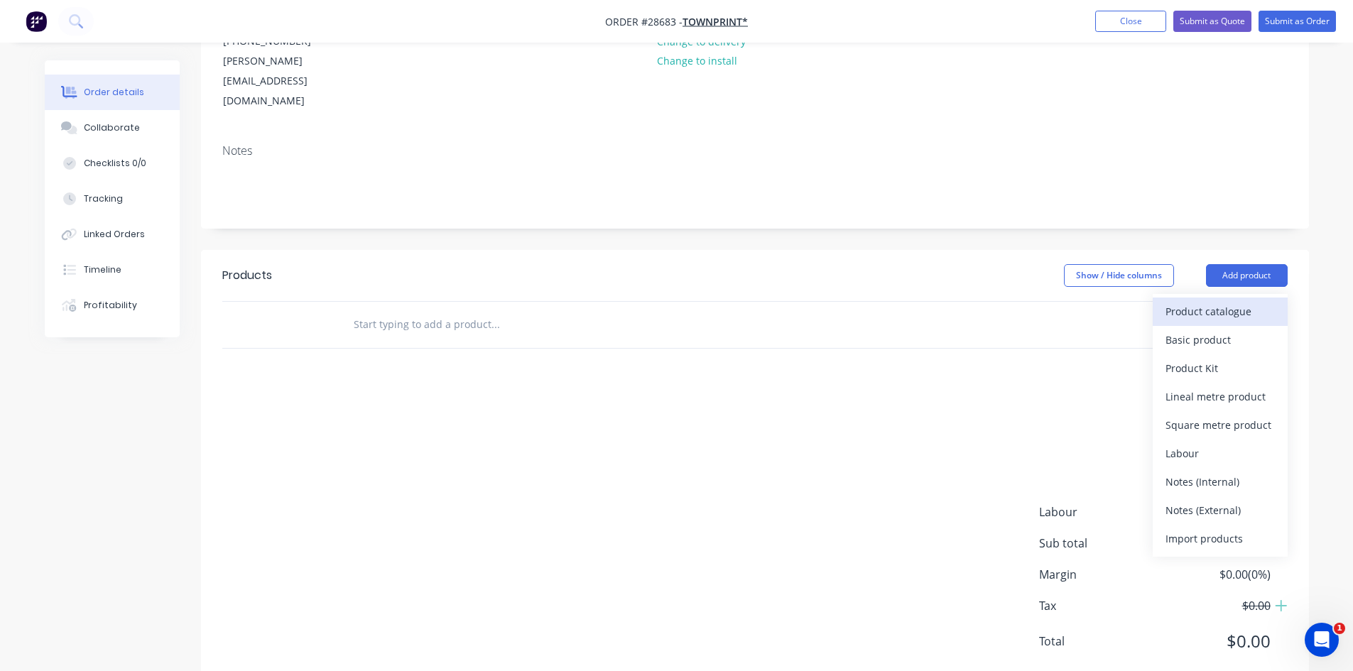
click at [1214, 301] on div "Product catalogue" at bounding box center [1220, 311] width 109 height 21
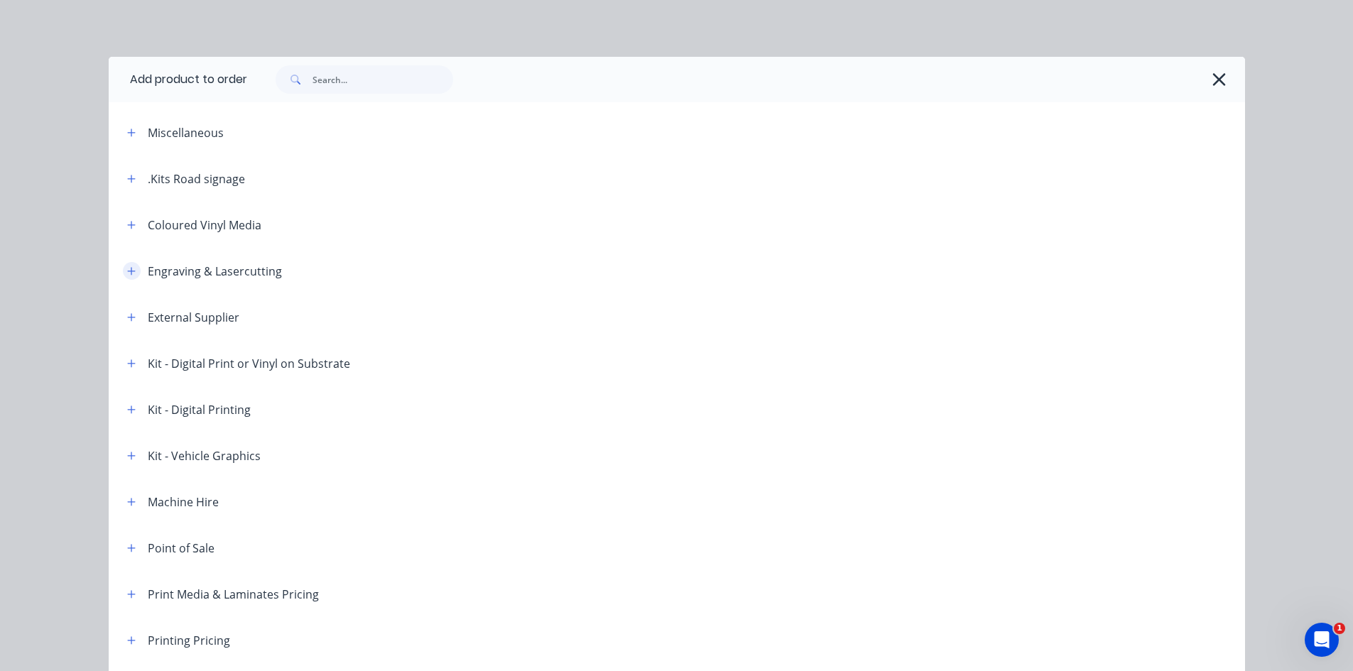
click at [123, 269] on button "button" at bounding box center [132, 271] width 18 height 18
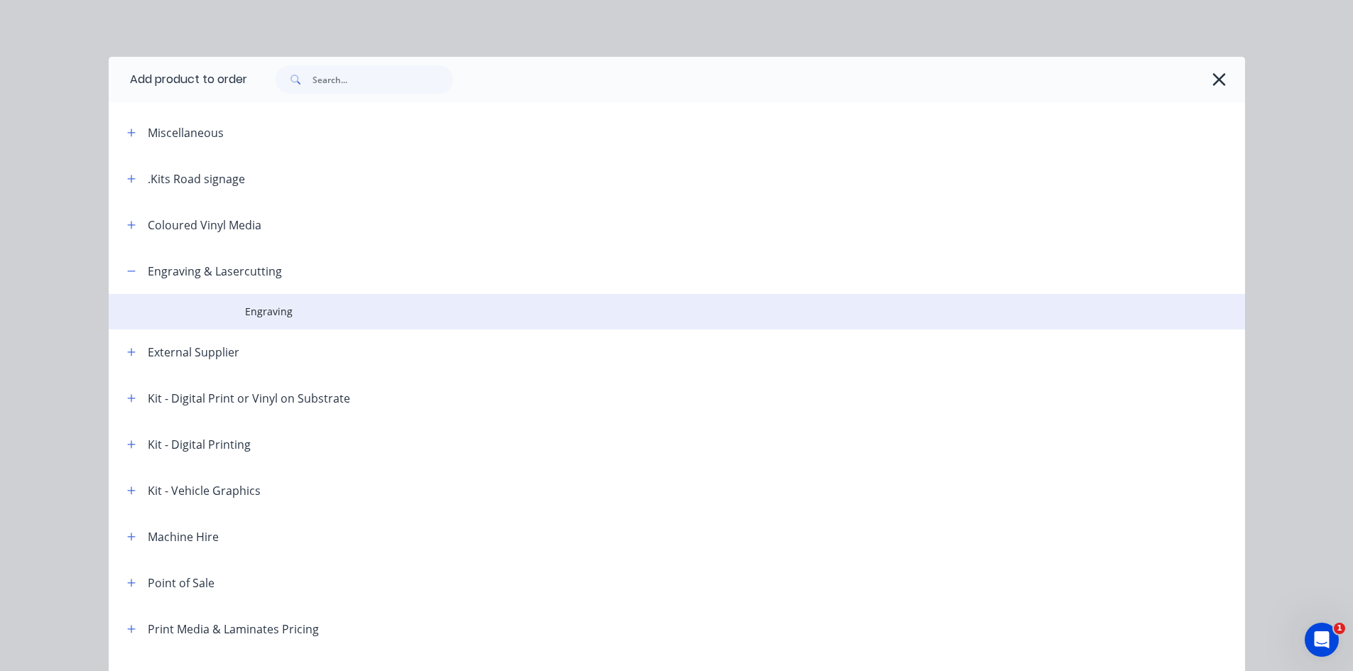
click at [261, 309] on span "Engraving" at bounding box center [645, 311] width 800 height 15
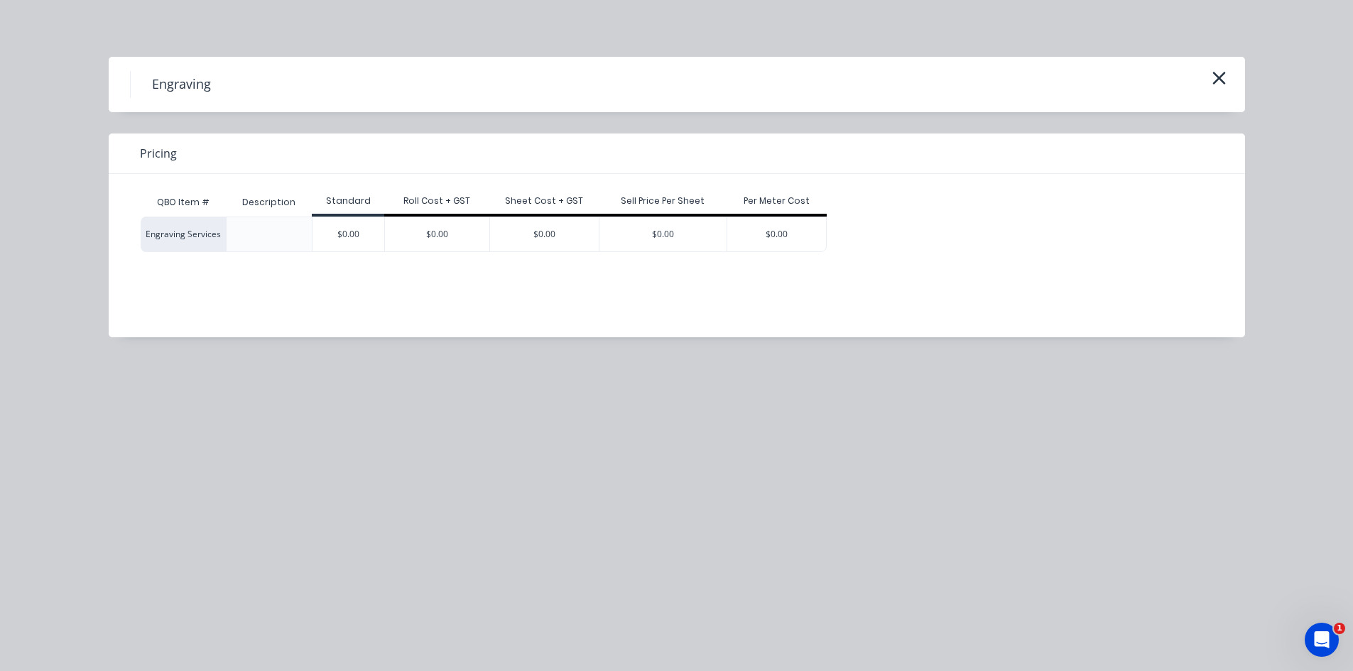
click at [261, 235] on div at bounding box center [269, 234] width 23 height 23
click at [360, 224] on div "$0.00" at bounding box center [349, 234] width 72 height 34
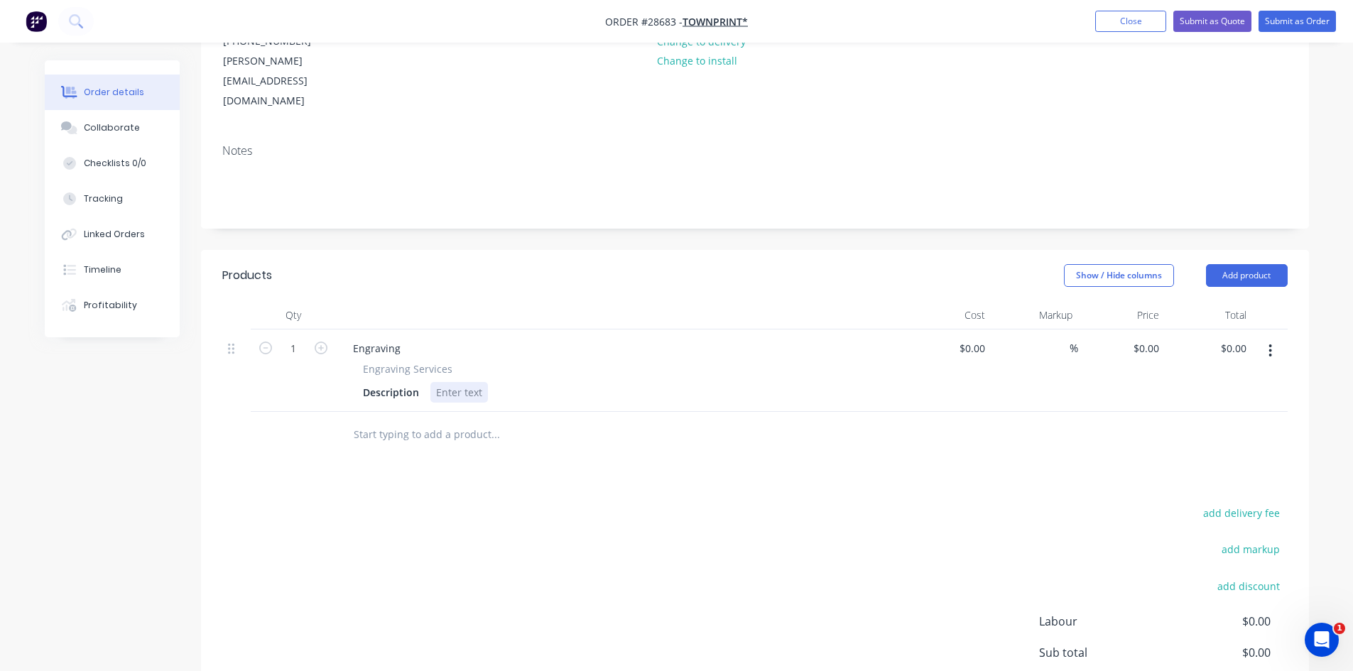
click at [458, 382] on div at bounding box center [459, 392] width 58 height 21
click at [318, 342] on icon "button" at bounding box center [321, 348] width 13 height 13
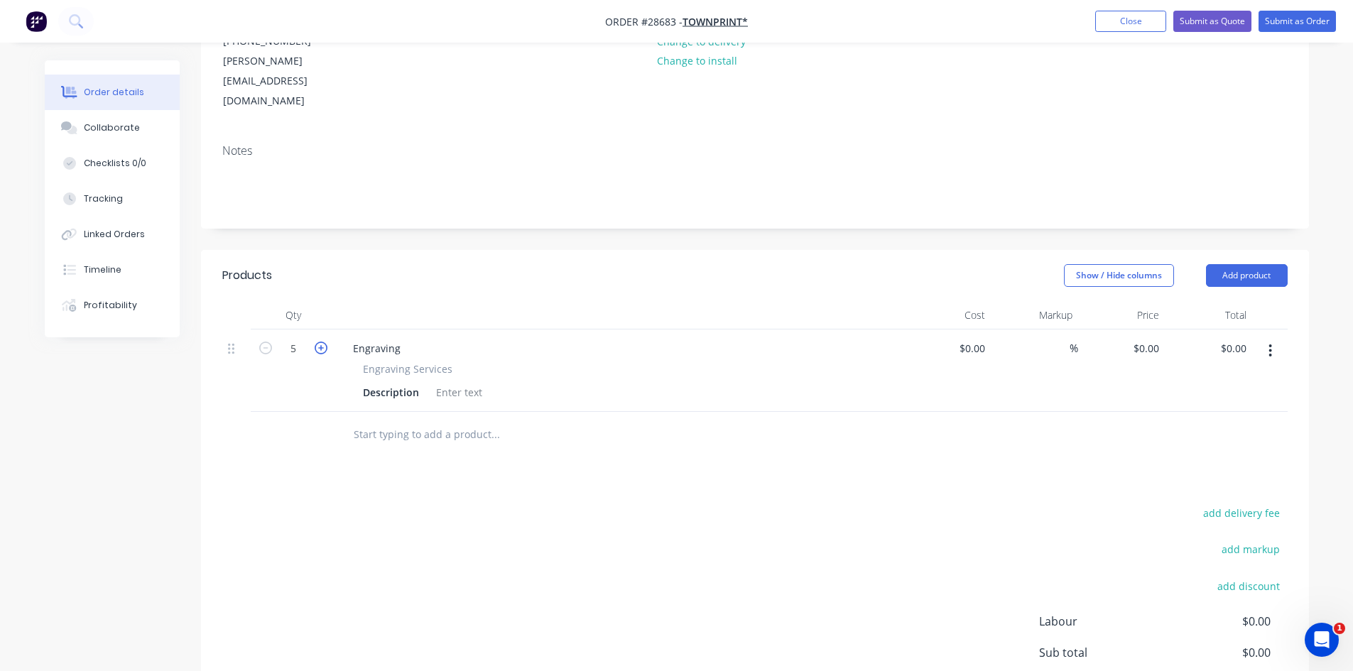
click at [318, 342] on icon "button" at bounding box center [321, 348] width 13 height 13
type input "6"
click at [444, 382] on div at bounding box center [459, 392] width 58 height 21
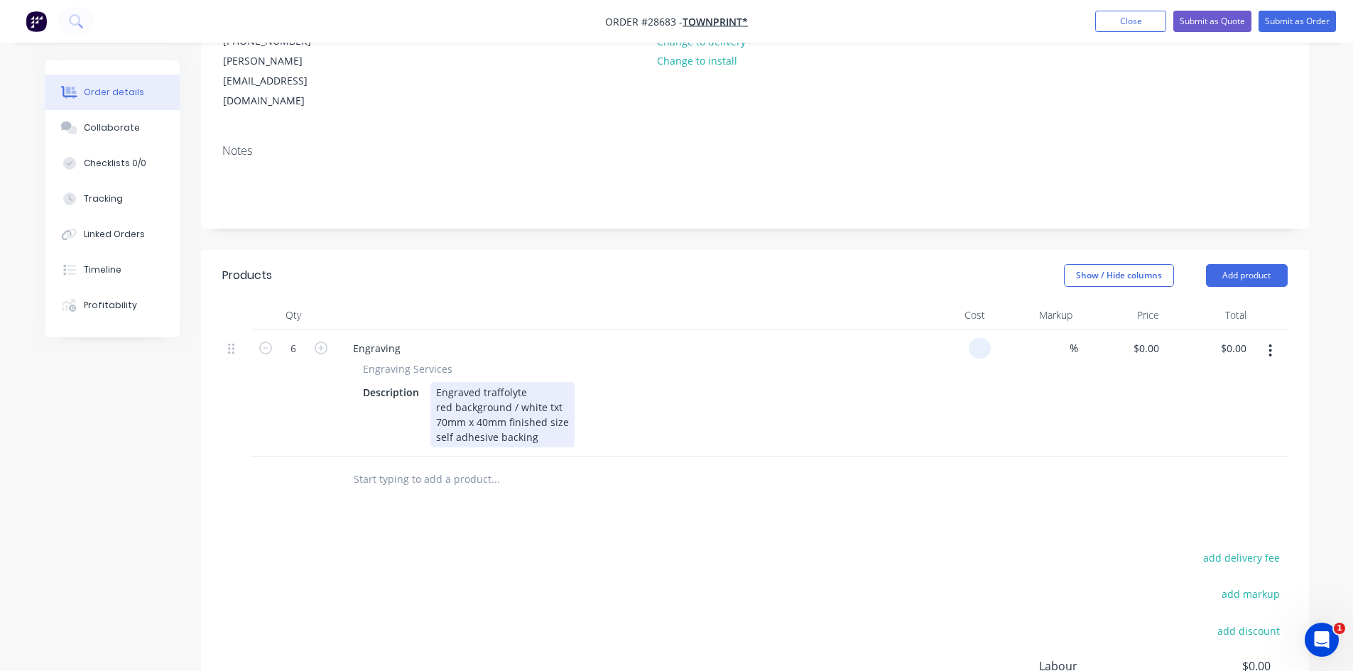
type input "$0.00"
type input "$40.00"
type input "240.00"
type input "0"
type input "$240.00"
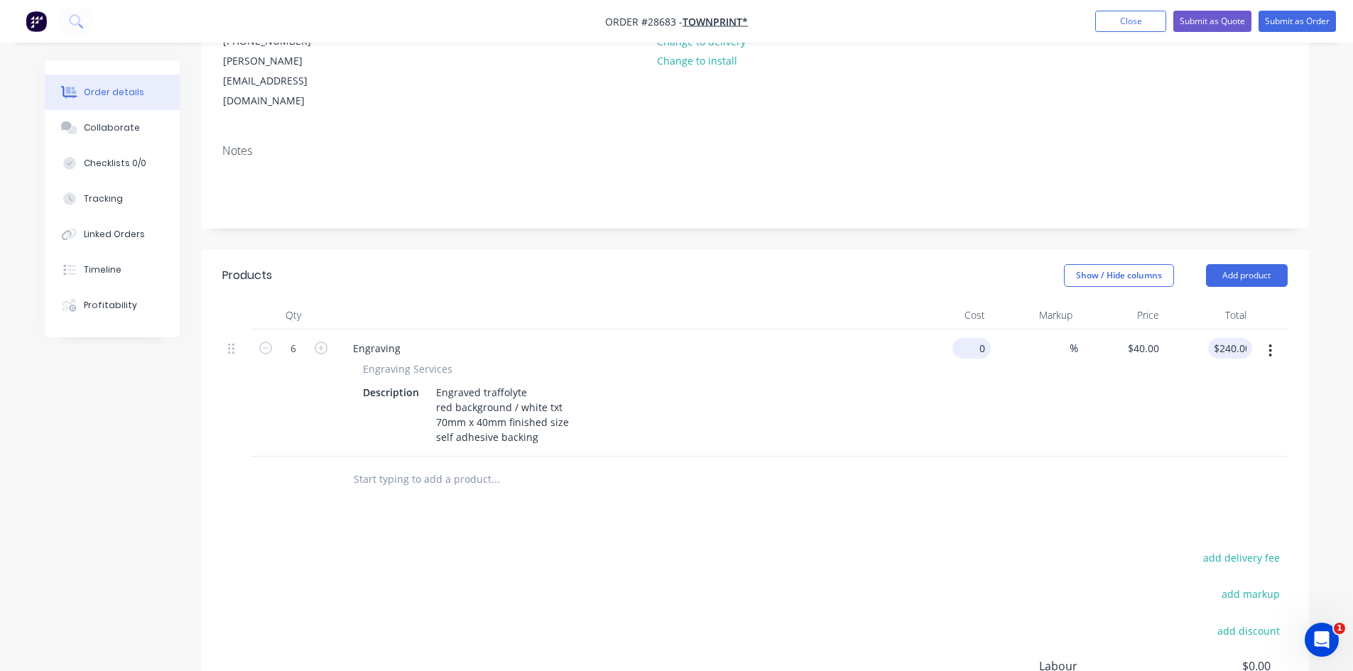
click at [980, 338] on input "0" at bounding box center [974, 348] width 33 height 21
type input "$0.00"
type input "0"
type input "$0.00"
click at [1132, 330] on div "0 0" at bounding box center [1121, 393] width 87 height 127
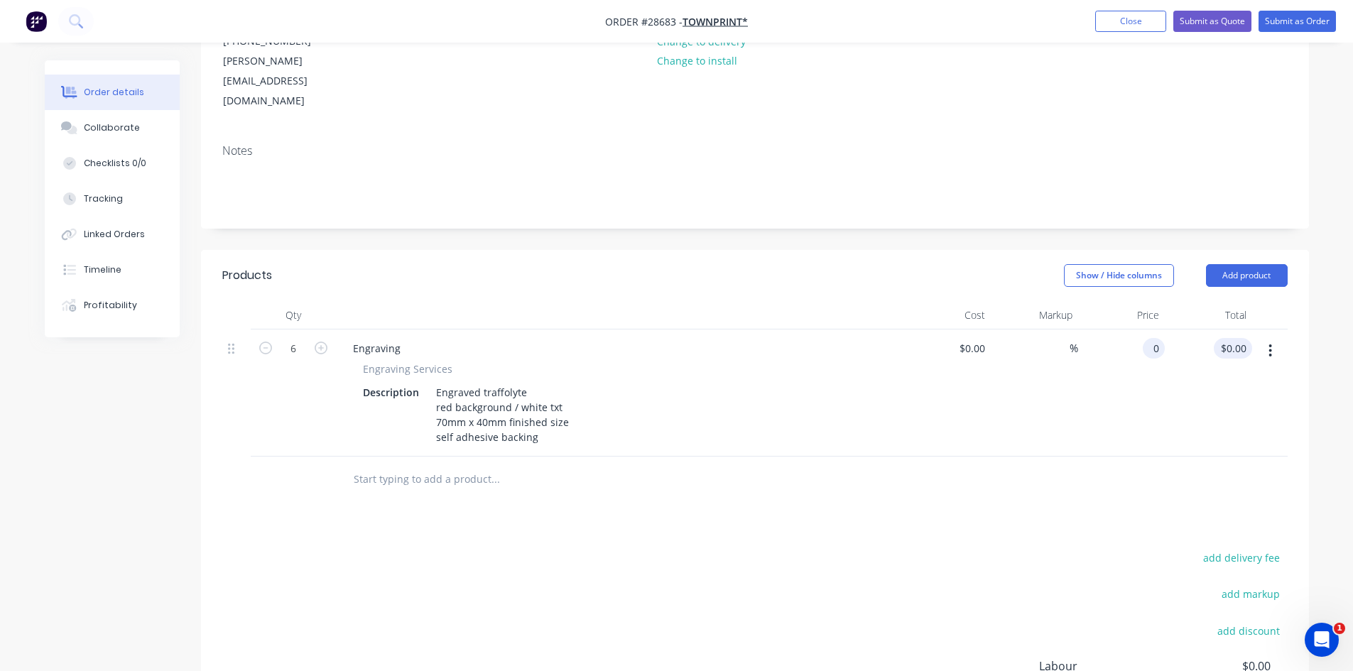
type input "$0.00"
click at [1232, 338] on input "0.00" at bounding box center [1236, 348] width 33 height 21
type input "40"
type input "$6.6667"
type input "$40.00"
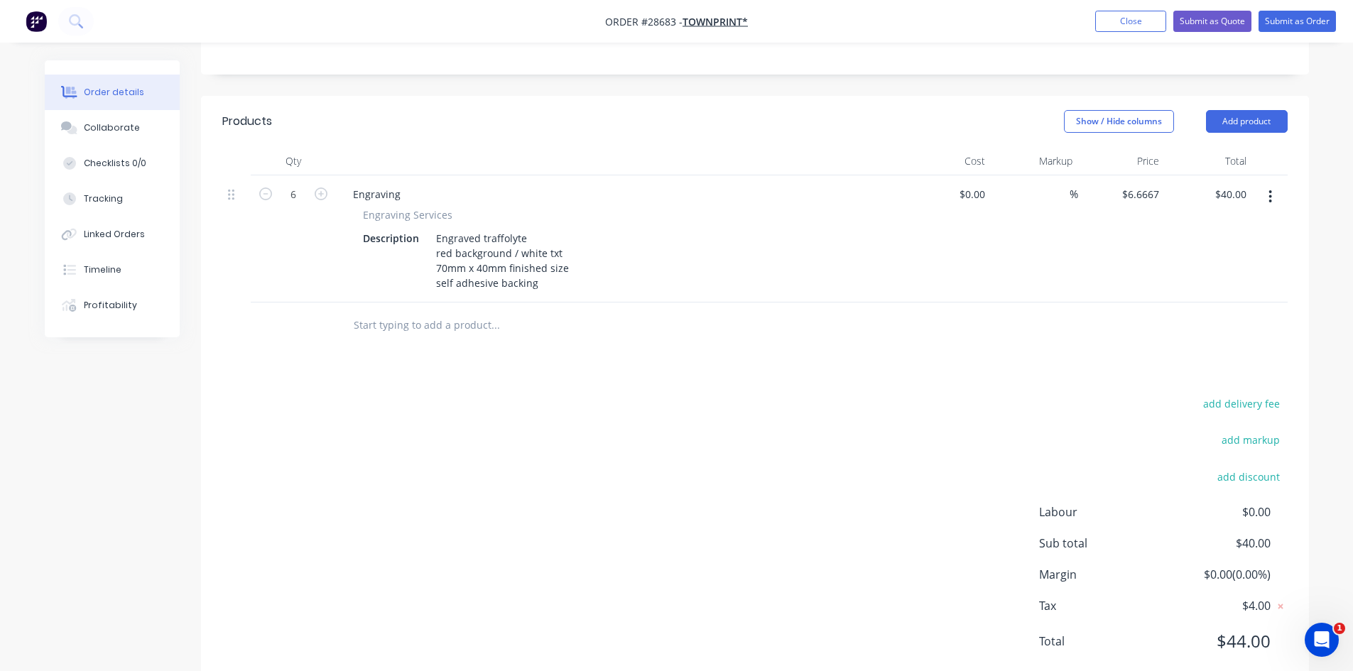
scroll to position [0, 0]
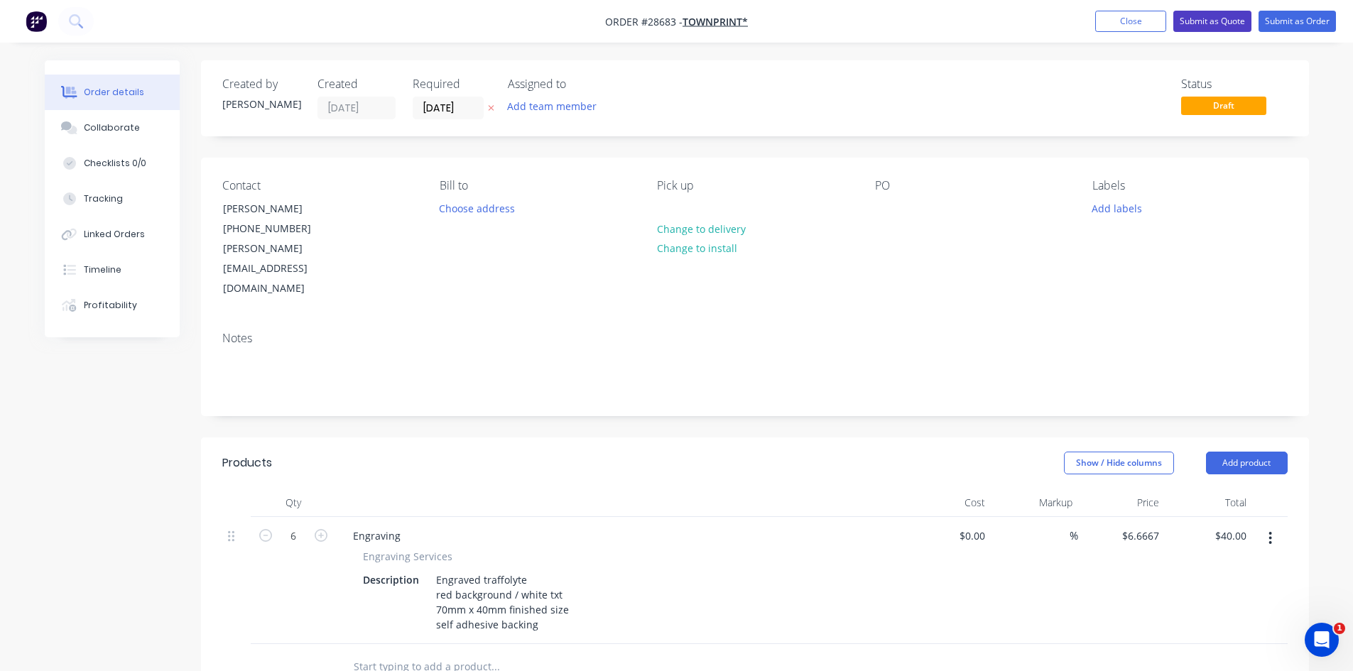
click at [1218, 23] on button "Submit as Quote" at bounding box center [1212, 21] width 78 height 21
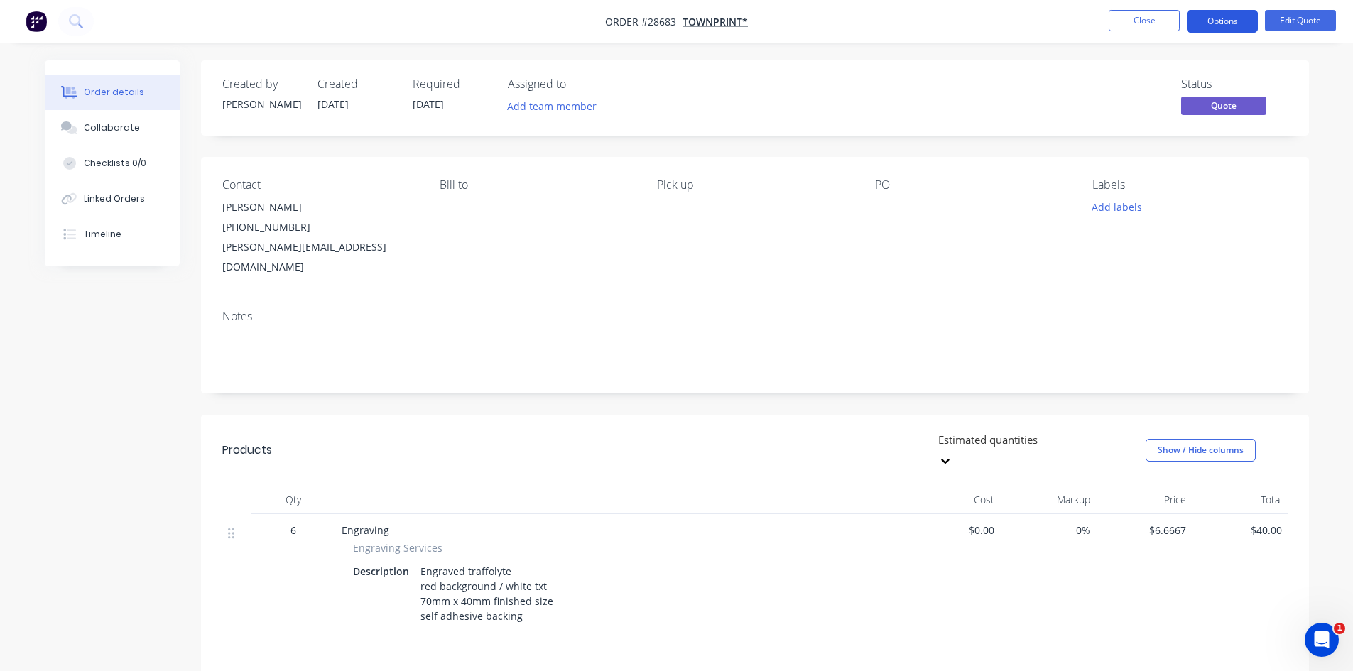
click at [1220, 19] on button "Options" at bounding box center [1222, 21] width 71 height 23
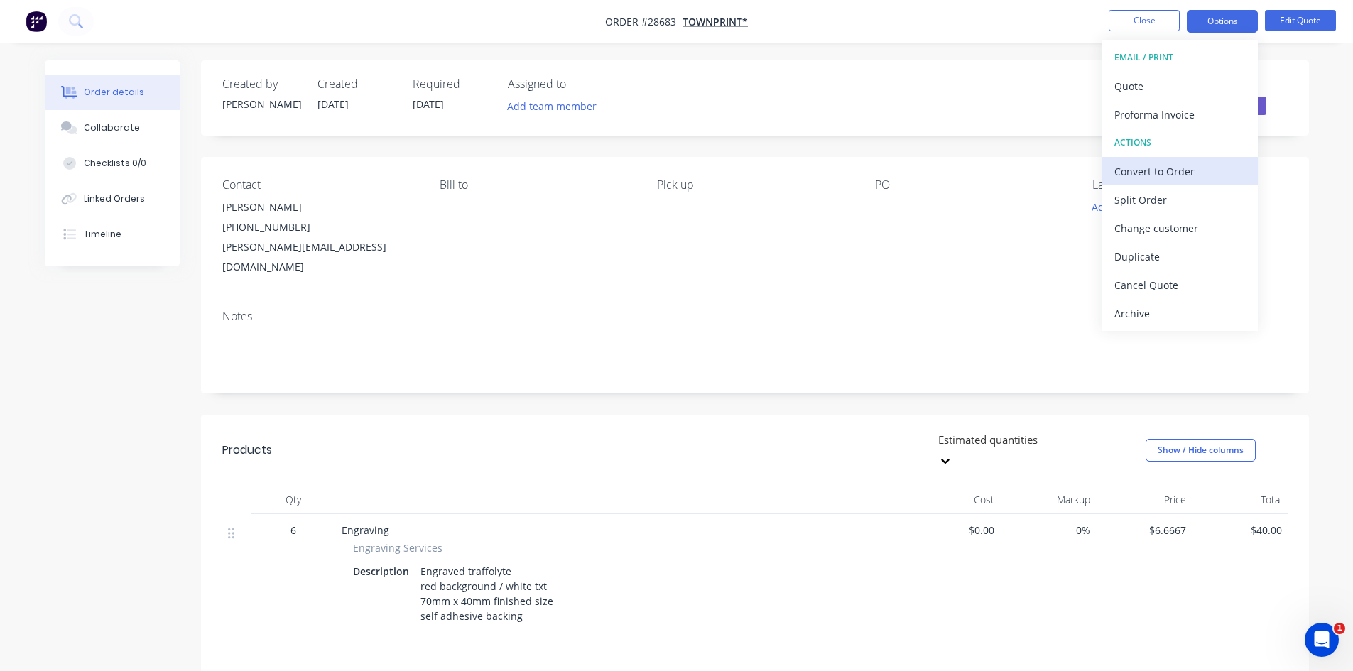
click at [1174, 164] on div "Convert to Order" at bounding box center [1180, 171] width 131 height 21
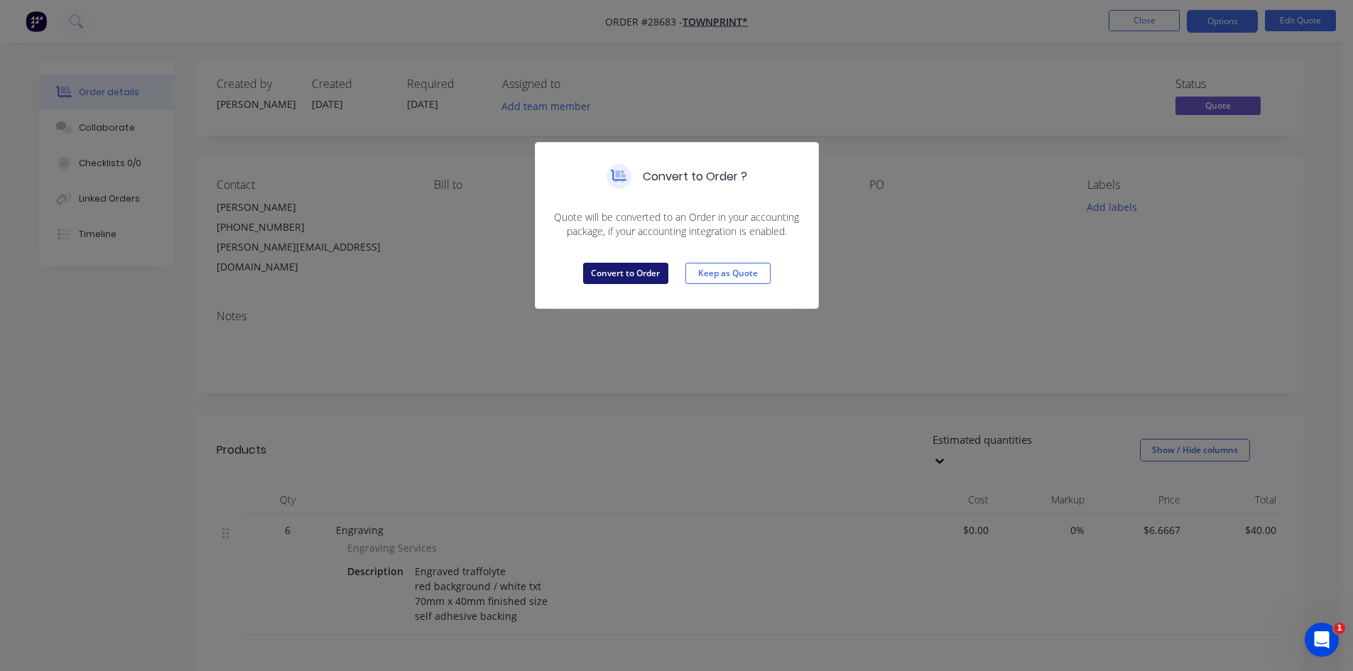
click at [638, 266] on button "Convert to Order" at bounding box center [625, 273] width 85 height 21
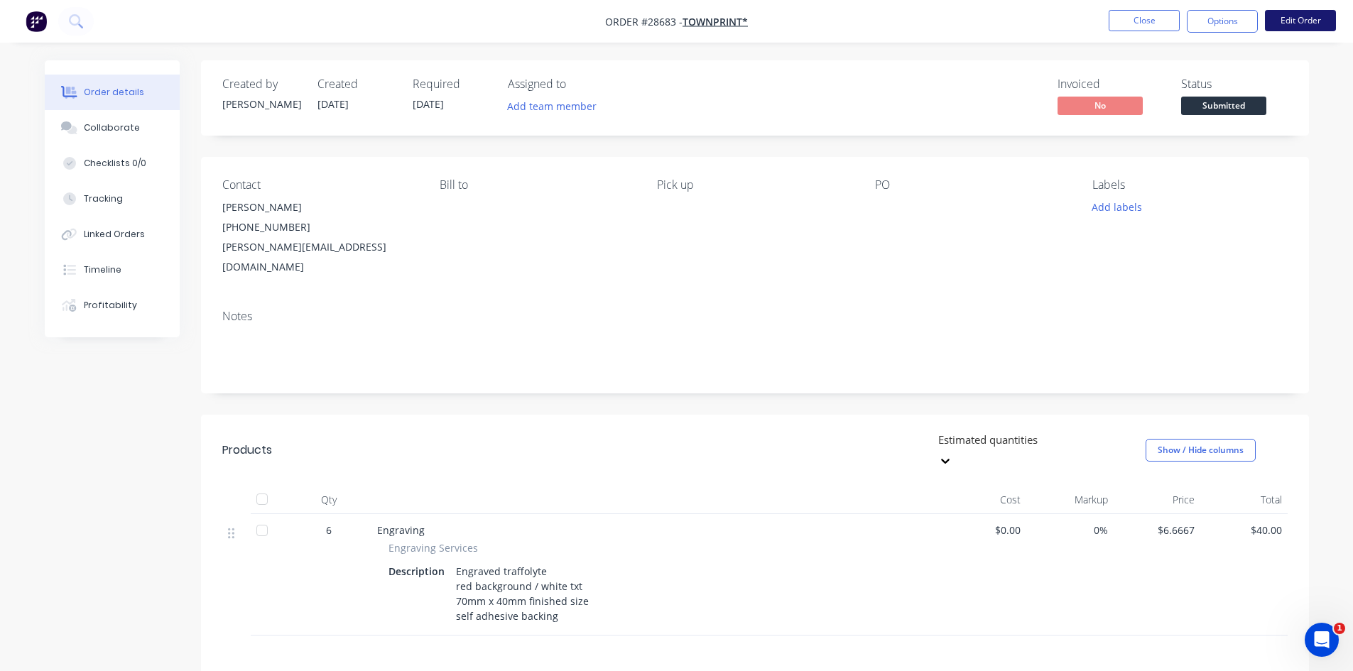
click at [1296, 24] on button "Edit Order" at bounding box center [1300, 20] width 71 height 21
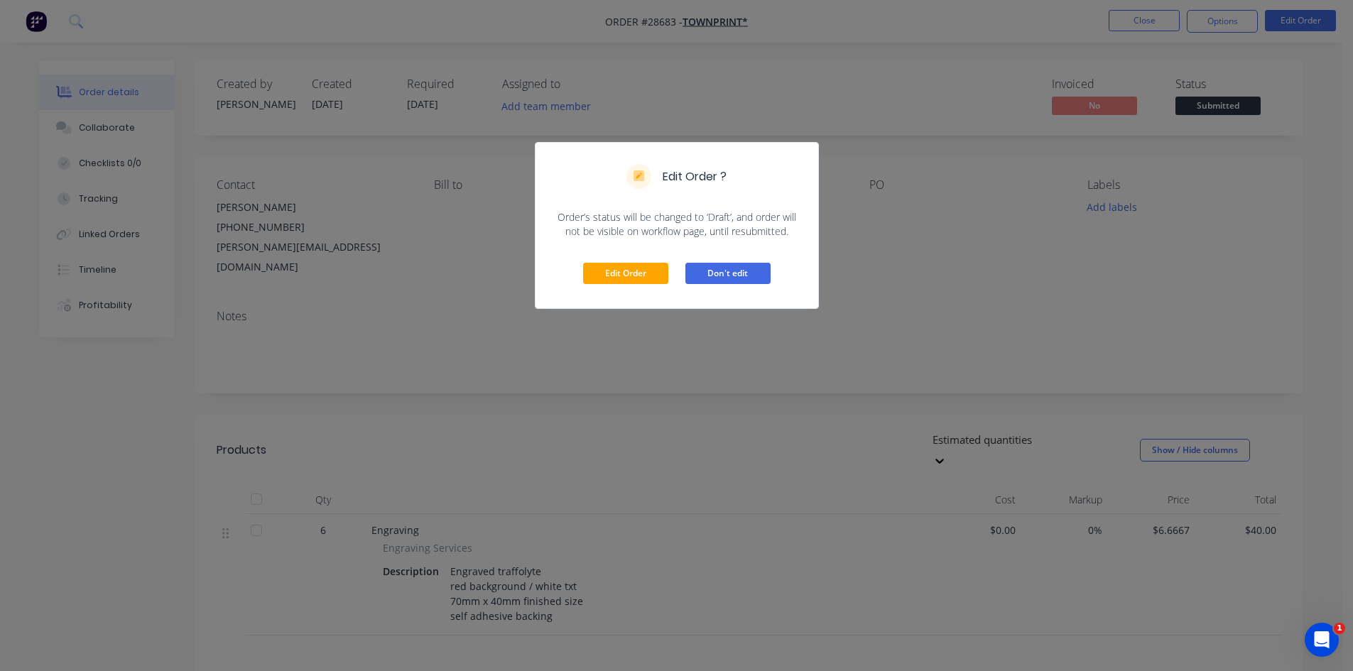
click at [727, 267] on button "Don't edit" at bounding box center [727, 273] width 85 height 21
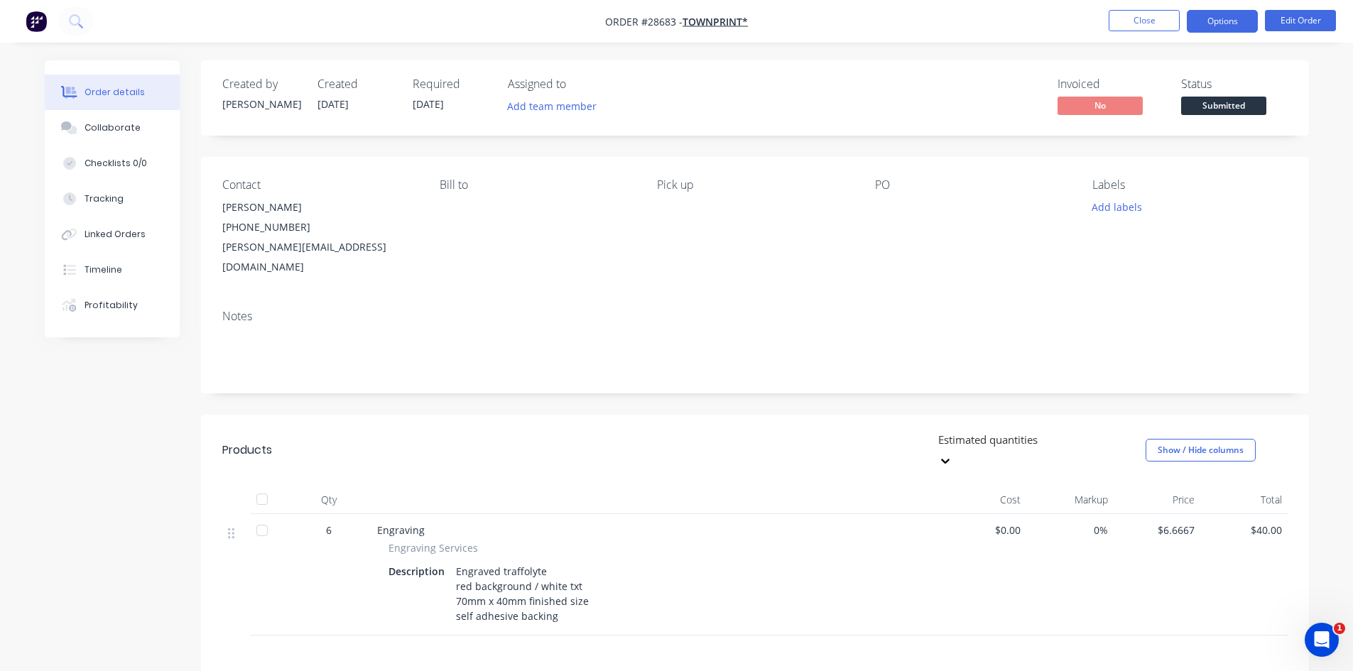
click at [1225, 23] on button "Options" at bounding box center [1222, 21] width 71 height 23
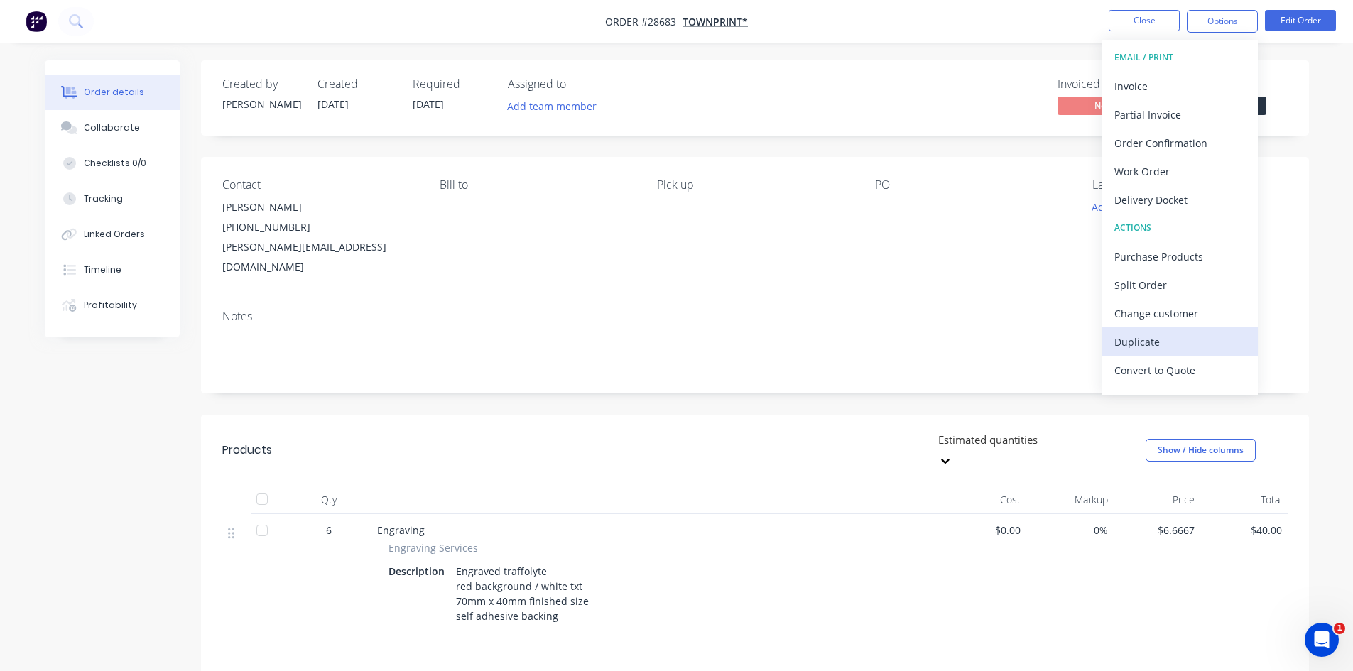
click at [1161, 338] on div "Duplicate" at bounding box center [1180, 342] width 131 height 21
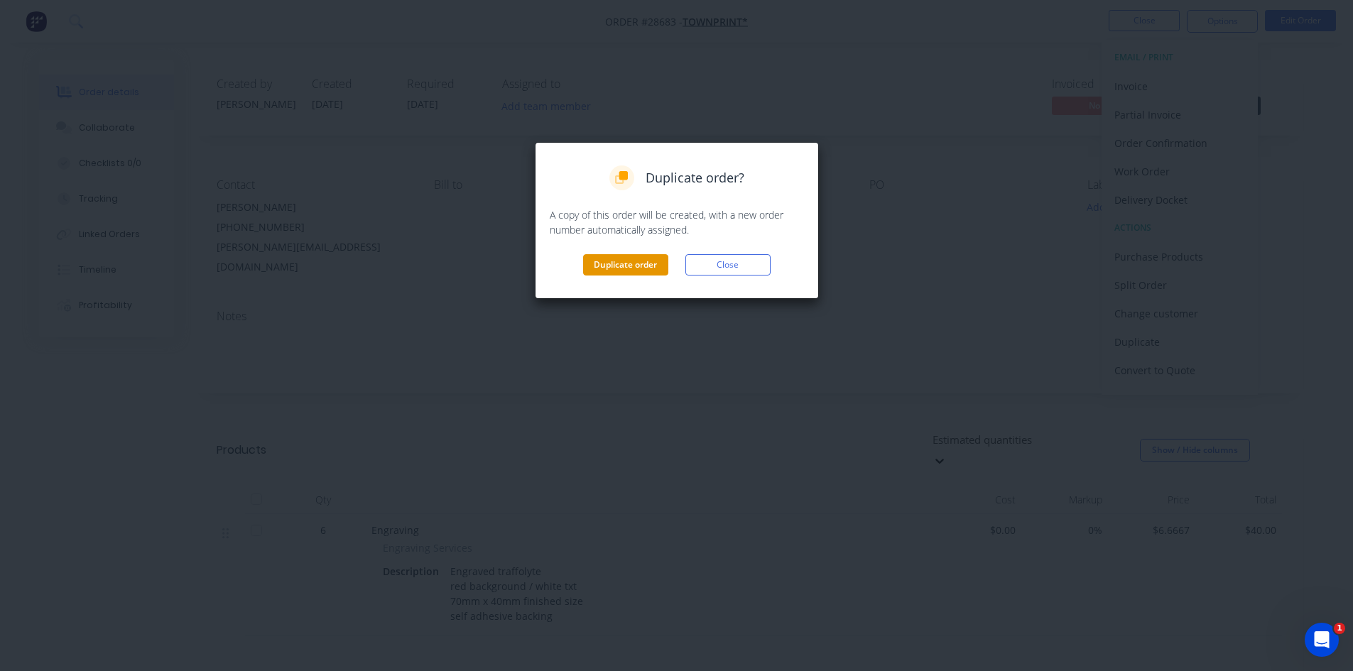
click at [636, 261] on button "Duplicate order" at bounding box center [625, 264] width 85 height 21
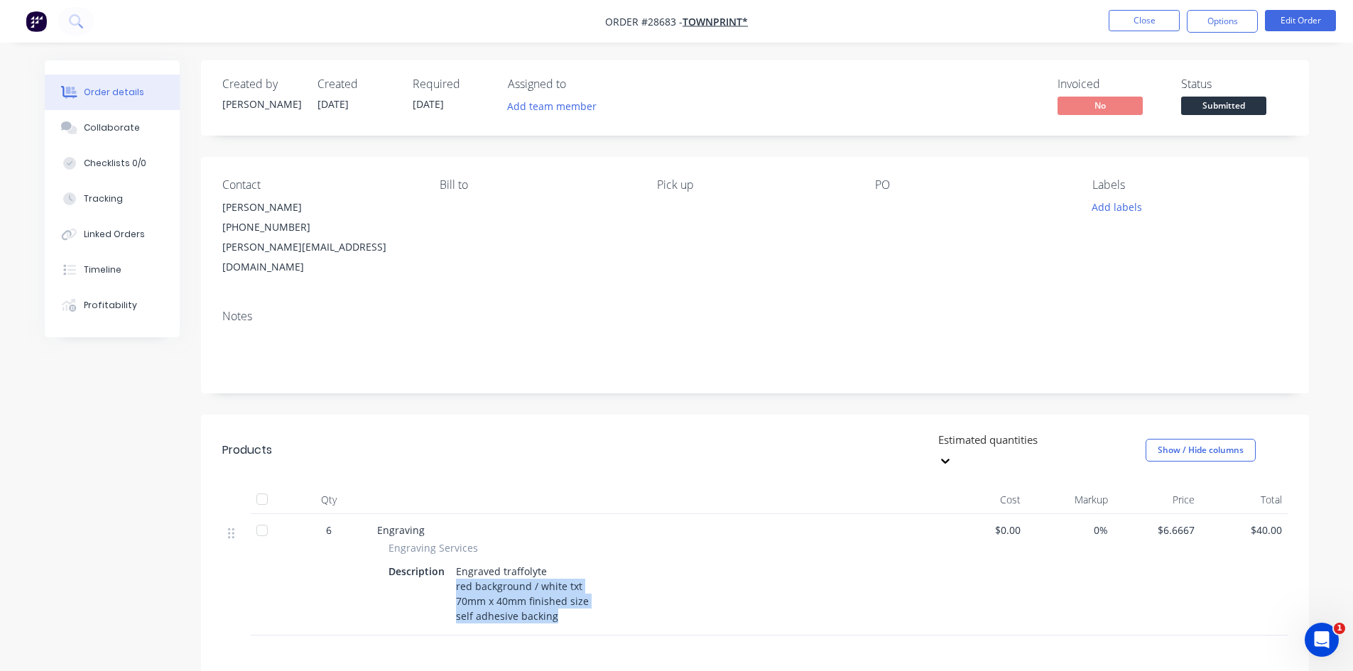
drag, startPoint x: 562, startPoint y: 584, endPoint x: 456, endPoint y: 552, distance: 110.6
click at [456, 561] on div "Engraved traffolyte red background / white txt 70mm x 40mm finished size self a…" at bounding box center [522, 593] width 144 height 65
click at [1306, 19] on button "Edit Order" at bounding box center [1300, 20] width 71 height 21
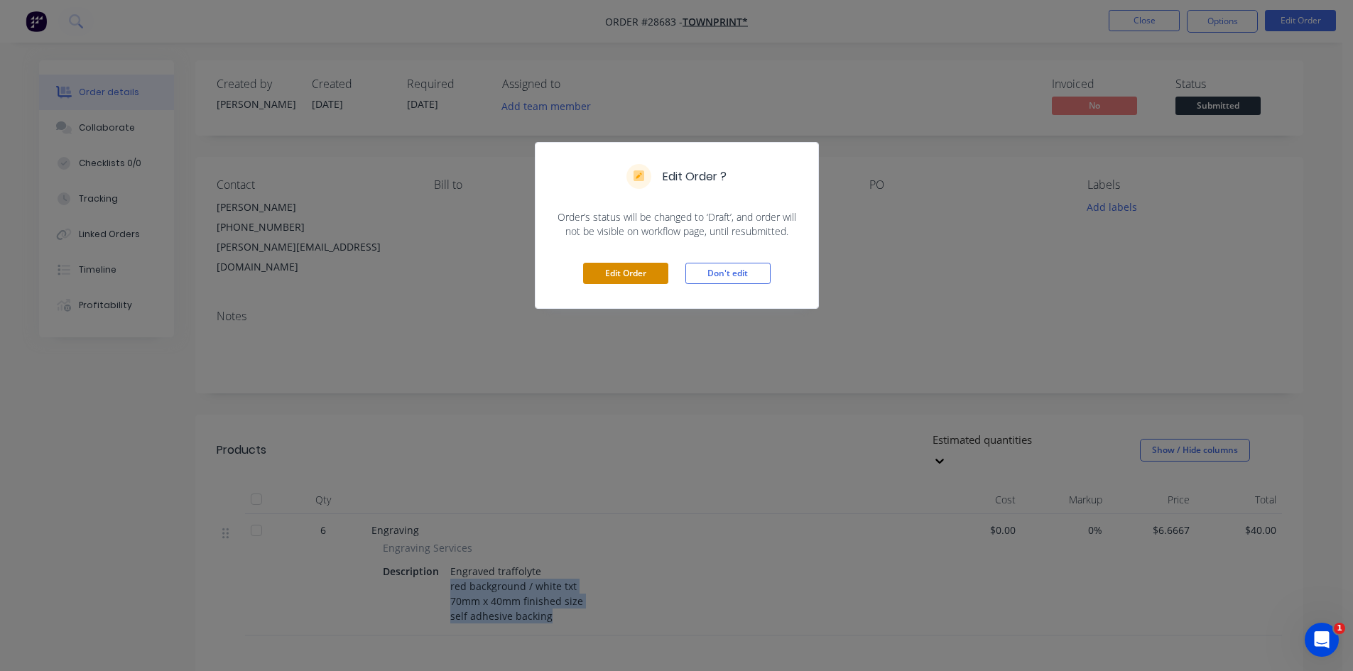
click at [629, 273] on button "Edit Order" at bounding box center [625, 273] width 85 height 21
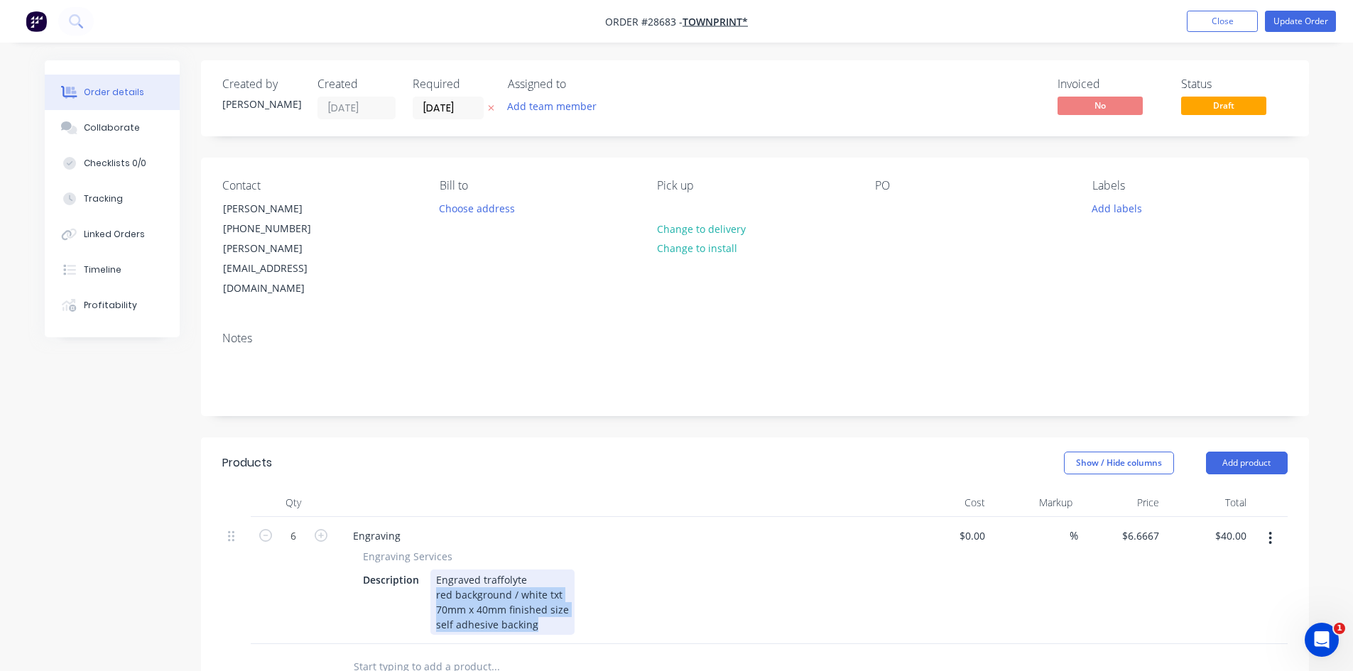
drag, startPoint x: 538, startPoint y: 587, endPoint x: 428, endPoint y: 557, distance: 114.1
click at [428, 570] on div "Description Engraved traffolyte red background / white txt 70mm x 40mm finished…" at bounding box center [617, 602] width 520 height 65
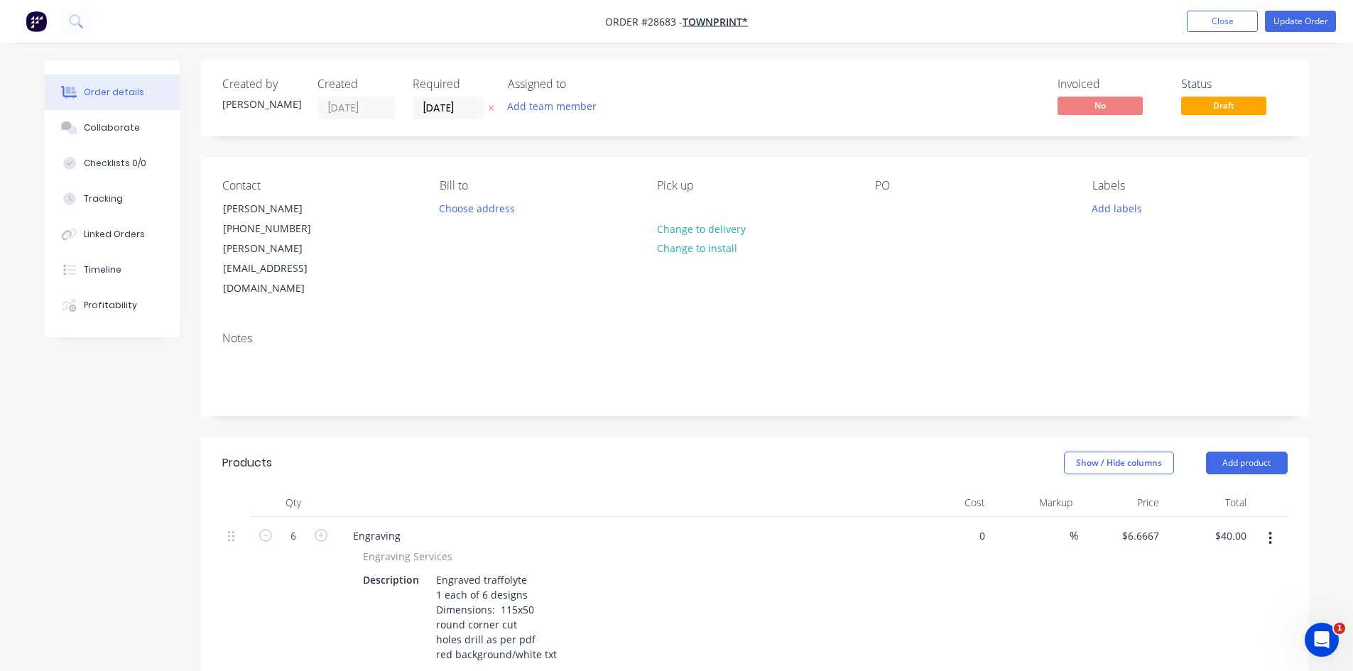
type input "$0.00"
type input "41.40"
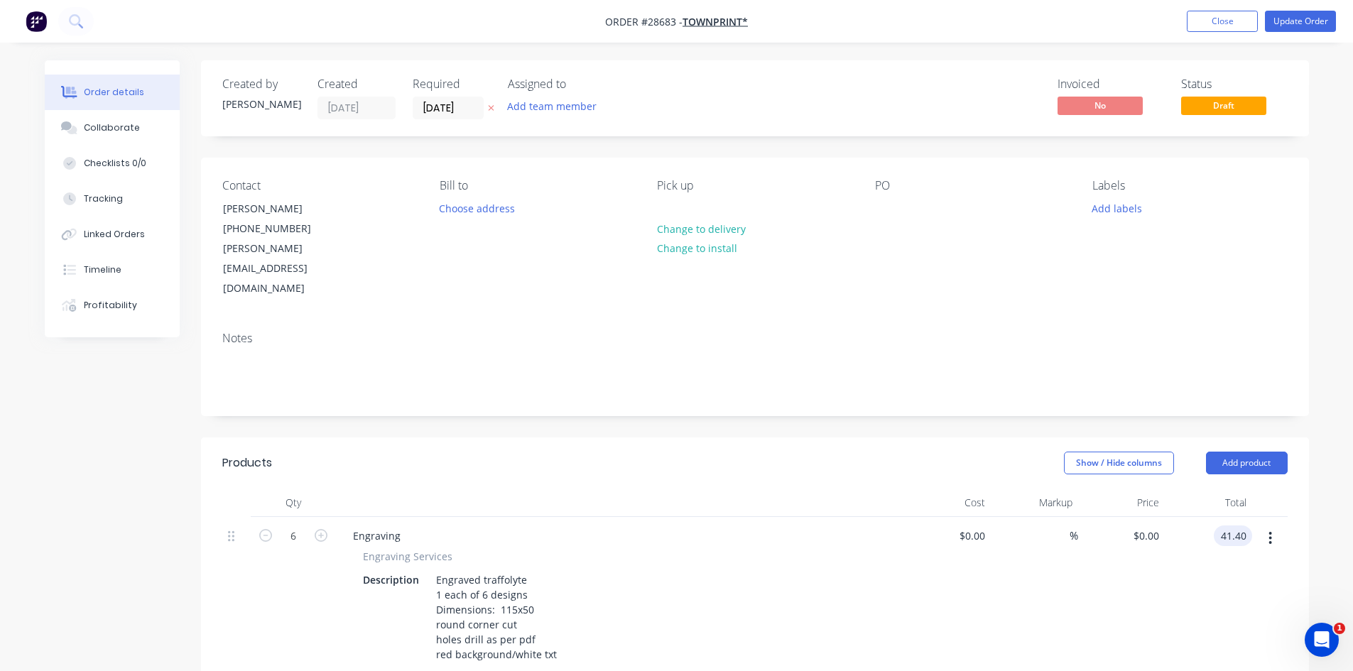
type input "$6.90"
type input "$41.40"
click at [1284, 16] on button "Update Order" at bounding box center [1300, 21] width 71 height 21
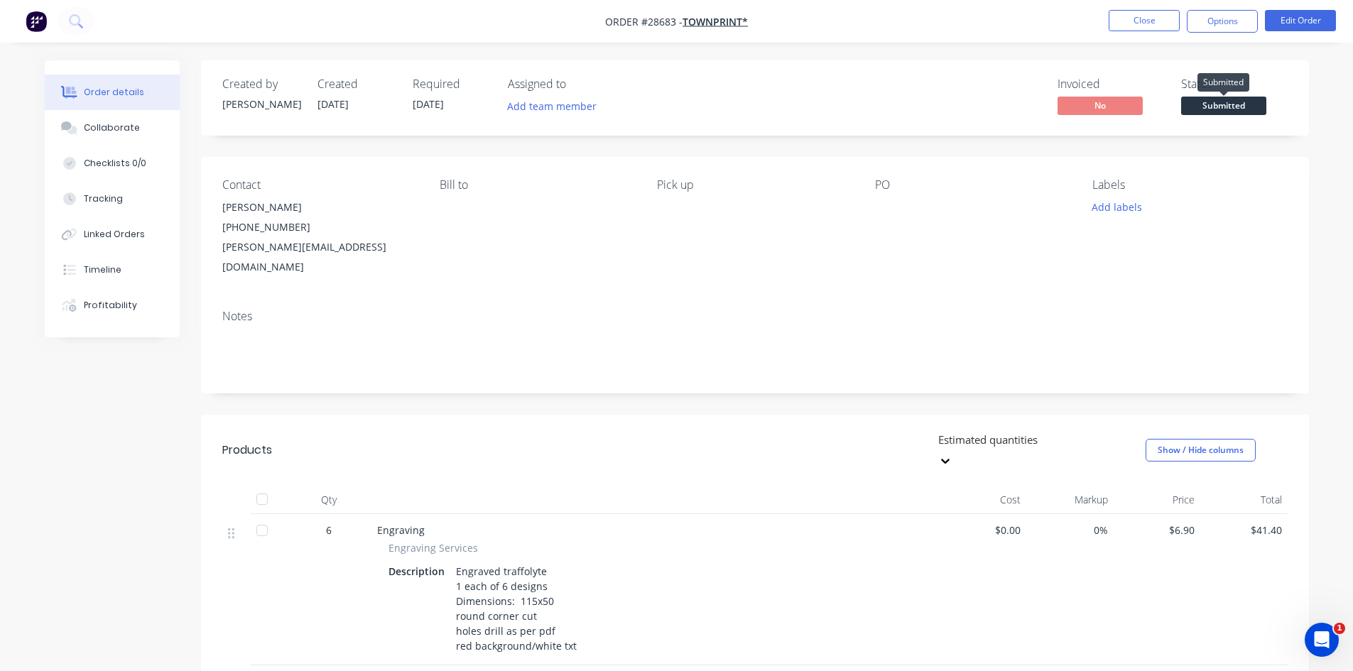
click at [1219, 105] on span "Submitted" at bounding box center [1223, 106] width 85 height 18
click at [862, 310] on div "Notes" at bounding box center [755, 316] width 1066 height 13
click at [1127, 15] on button "Close" at bounding box center [1144, 20] width 71 height 21
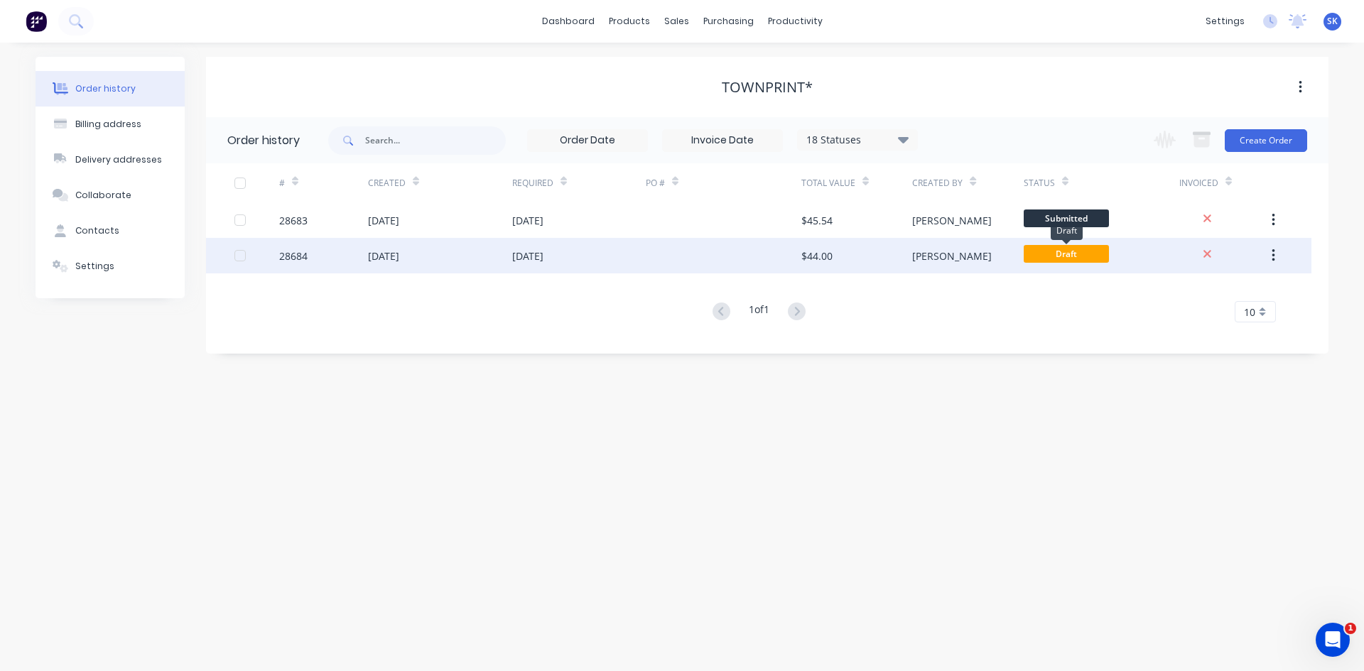
click at [1064, 250] on span "Draft" at bounding box center [1066, 254] width 85 height 18
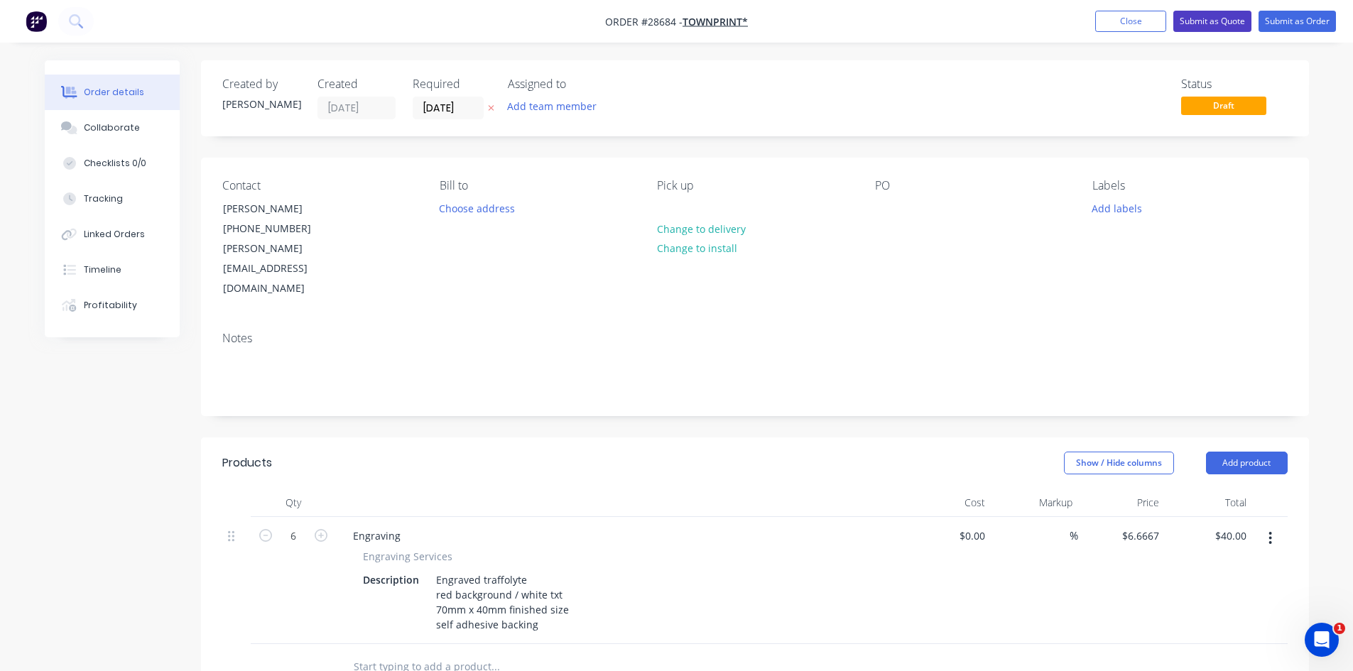
click at [1198, 18] on button "Submit as Quote" at bounding box center [1212, 21] width 78 height 21
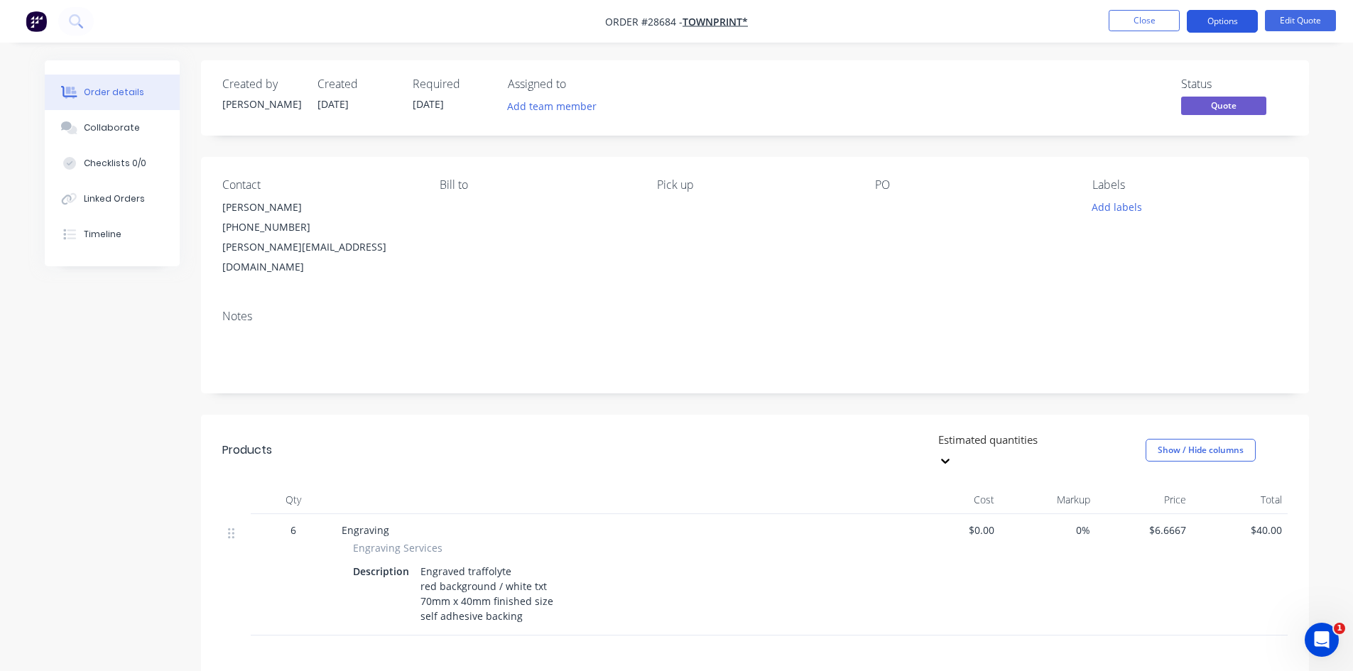
click at [1235, 15] on button "Options" at bounding box center [1222, 21] width 71 height 23
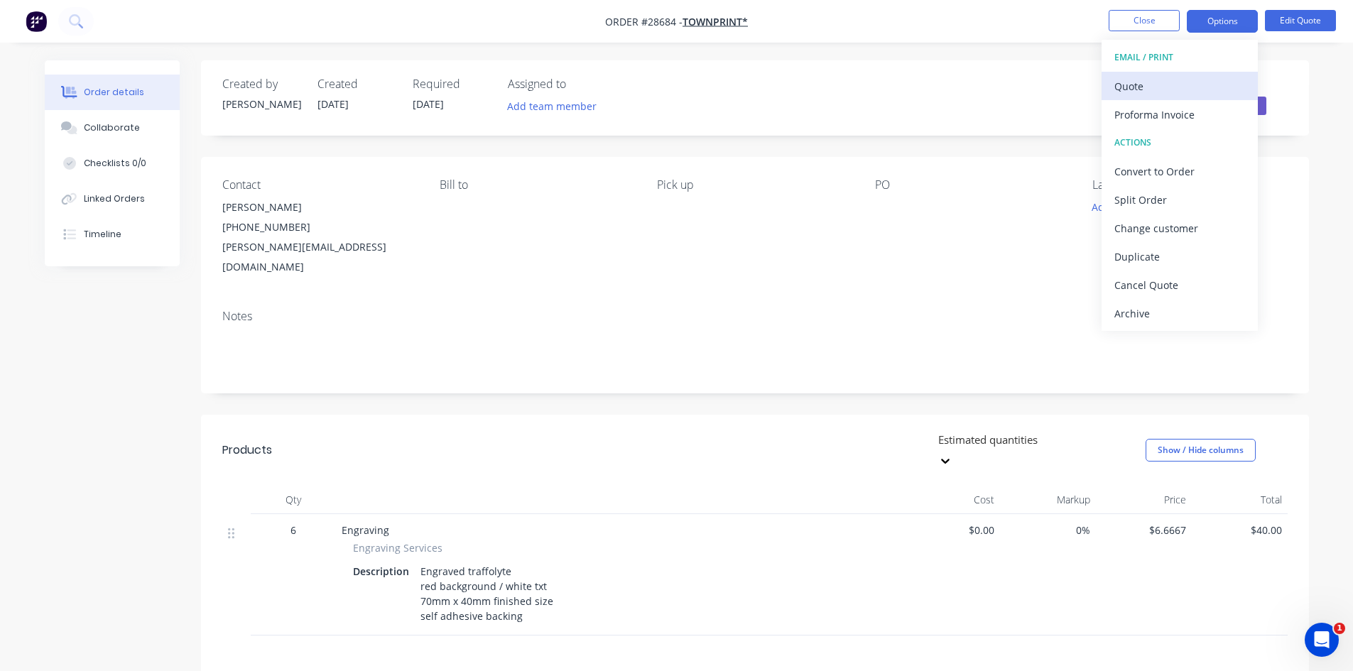
click at [1166, 87] on div "Quote" at bounding box center [1180, 86] width 131 height 21
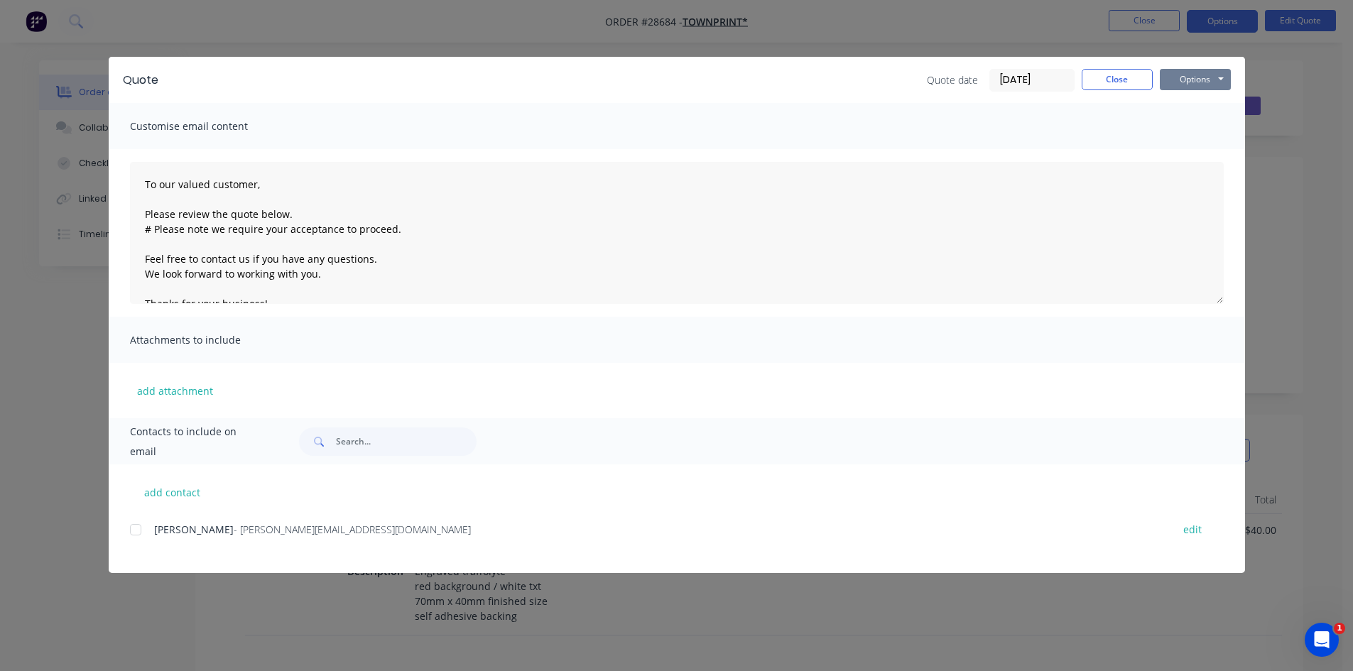
click at [1204, 79] on button "Options" at bounding box center [1195, 79] width 71 height 21
click at [1125, 78] on button "Close" at bounding box center [1117, 79] width 71 height 21
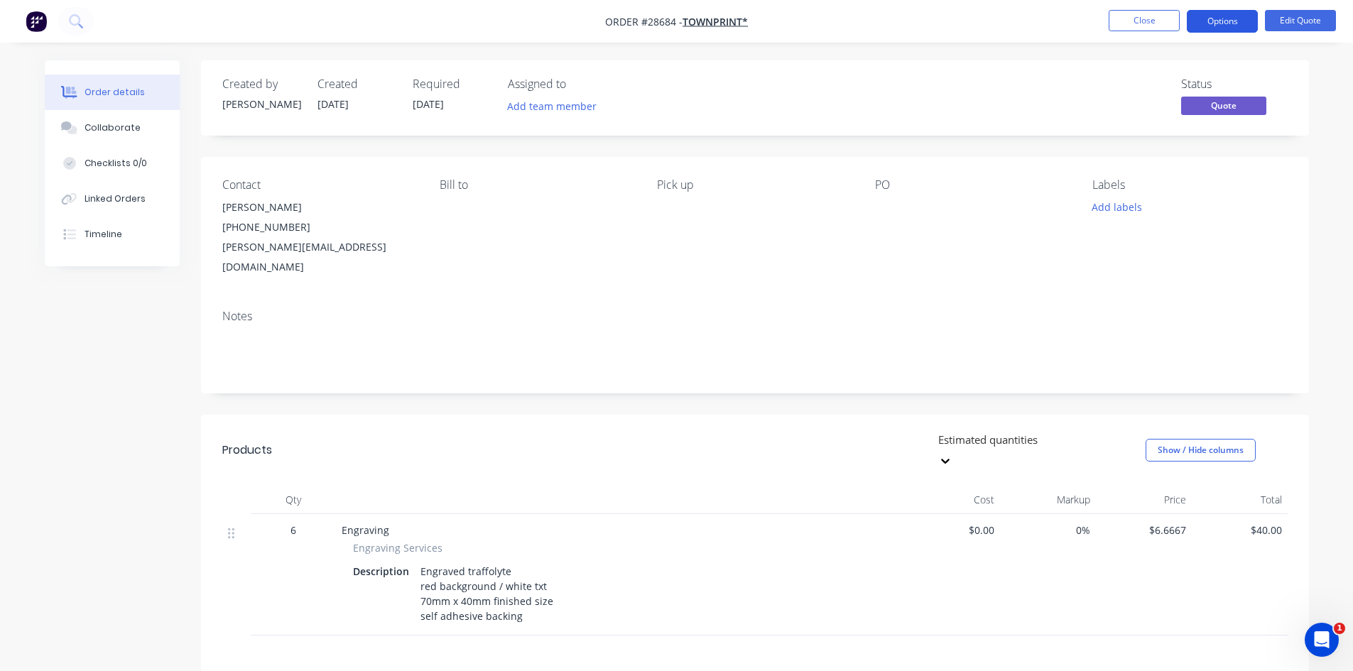
click at [1224, 17] on button "Options" at bounding box center [1222, 21] width 71 height 23
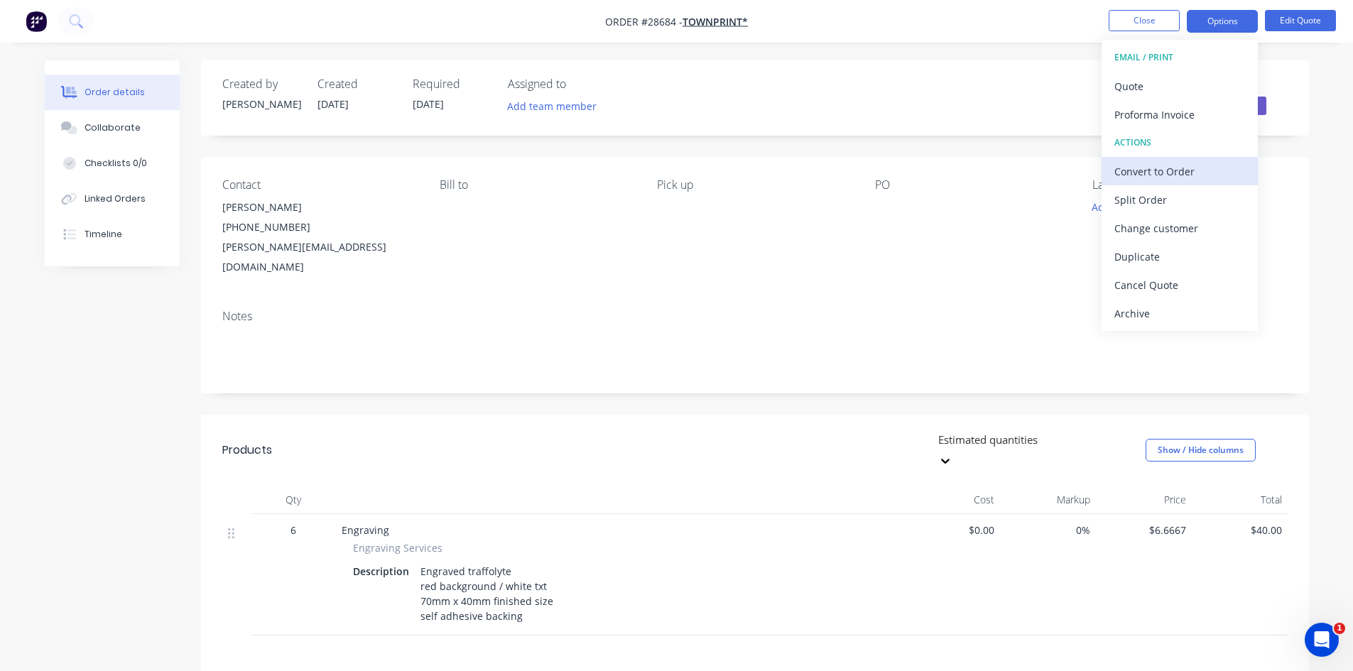
click at [1152, 168] on div "Convert to Order" at bounding box center [1180, 171] width 131 height 21
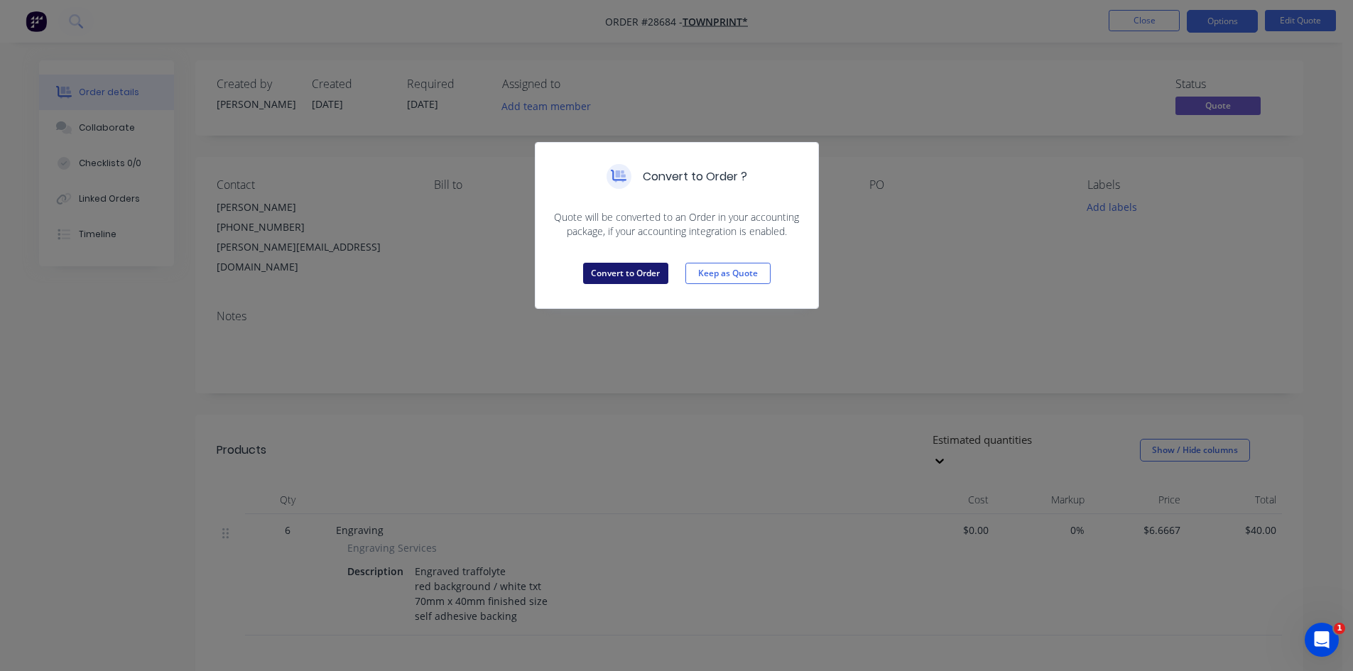
click at [643, 266] on button "Convert to Order" at bounding box center [625, 273] width 85 height 21
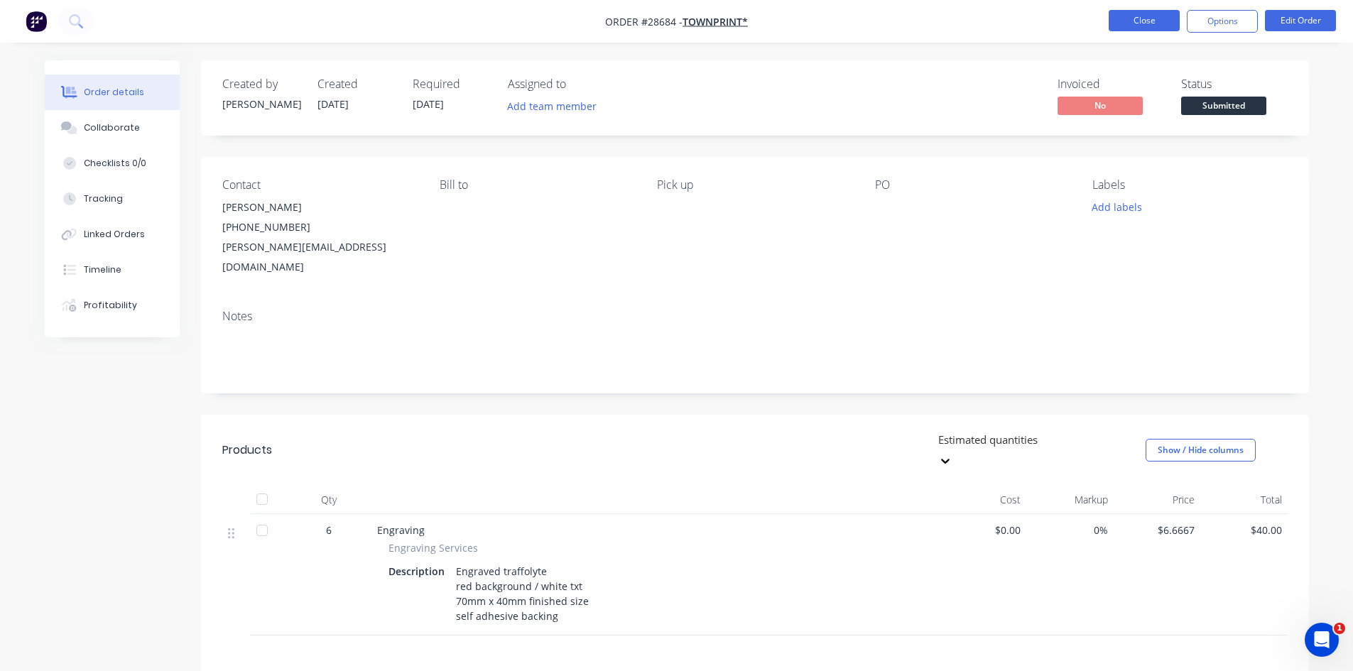
click at [1139, 12] on button "Close" at bounding box center [1144, 20] width 71 height 21
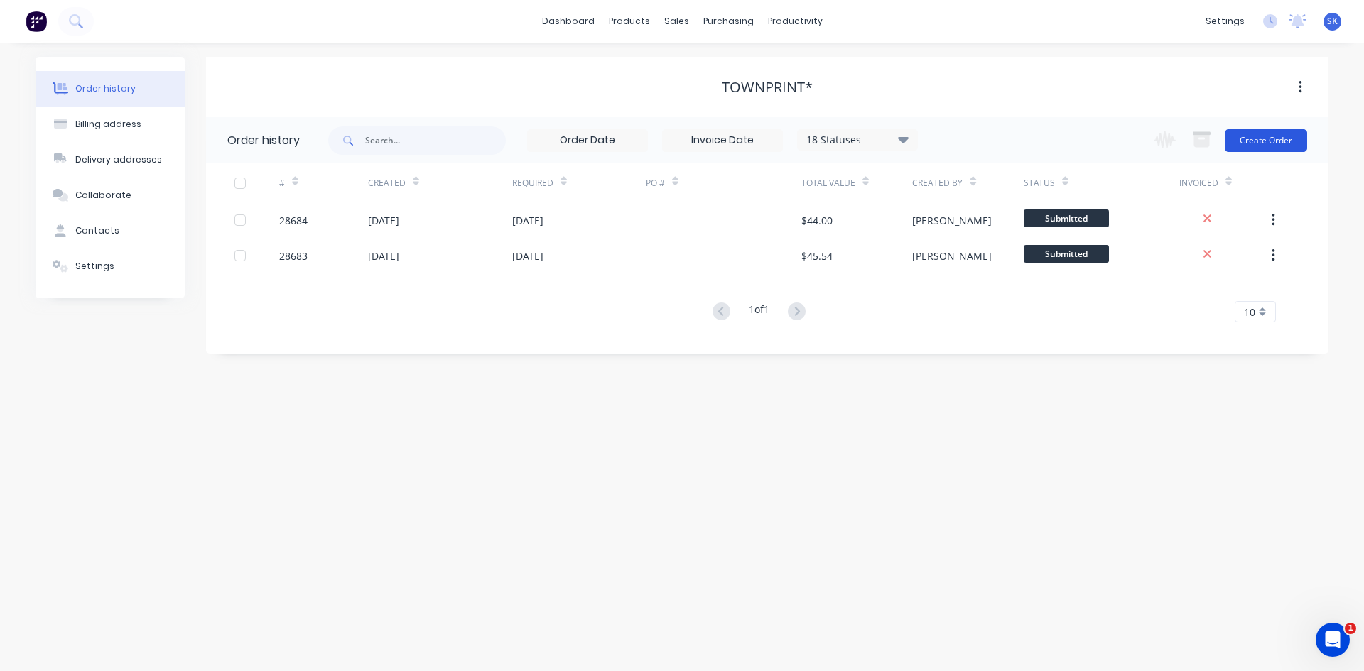
click at [1280, 134] on button "Create Order" at bounding box center [1266, 140] width 82 height 23
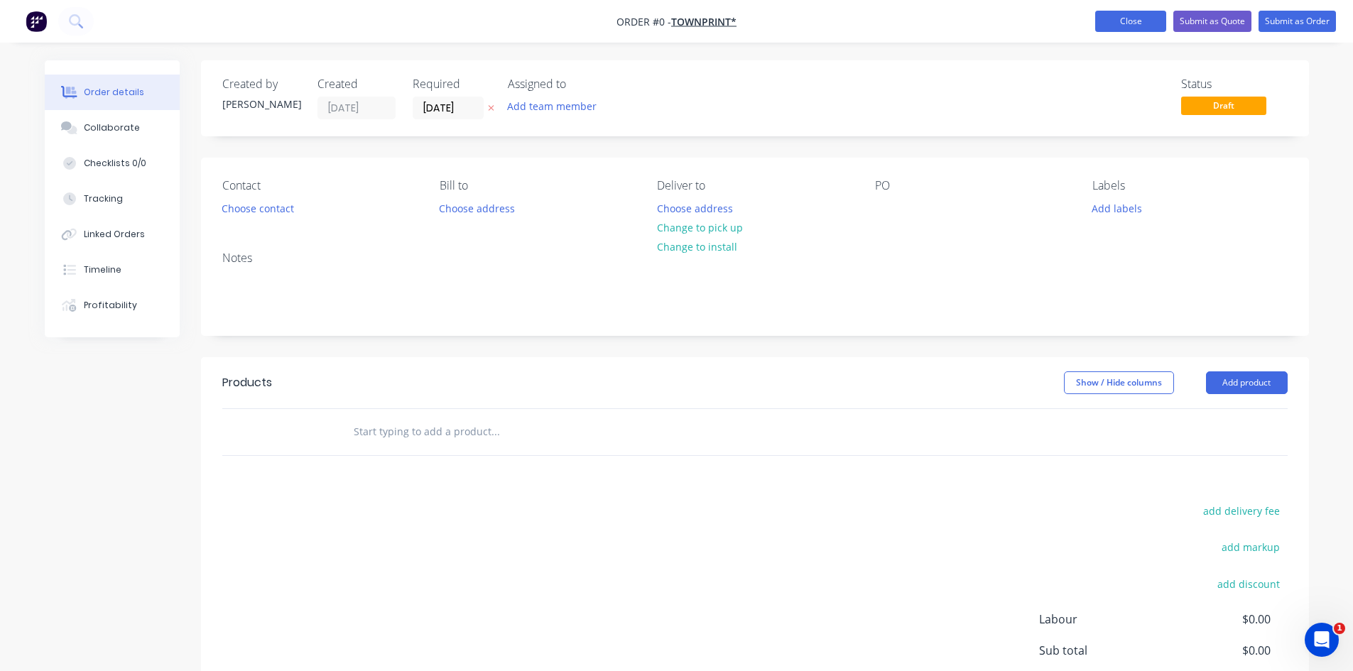
click at [1139, 24] on button "Close" at bounding box center [1130, 21] width 71 height 21
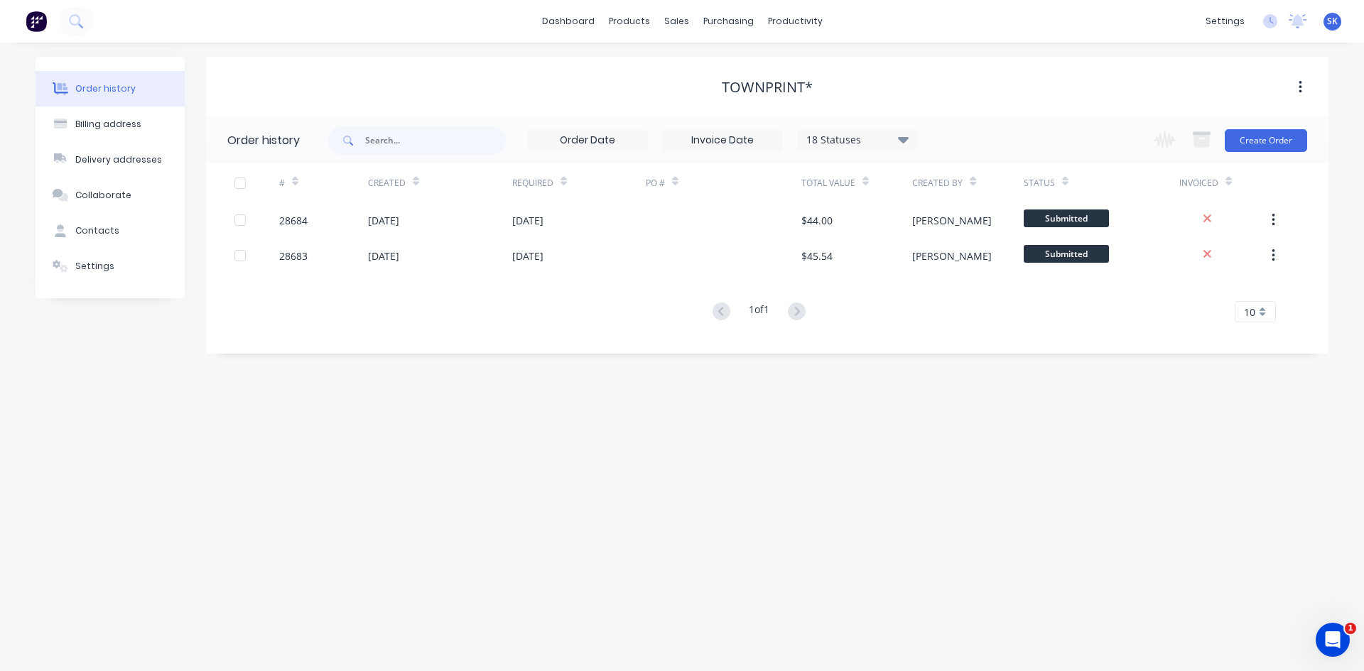
click at [1308, 82] on button "button" at bounding box center [1300, 88] width 33 height 26
click at [1159, 59] on div "Townprint* Archive" at bounding box center [767, 87] width 1122 height 60
click at [588, 17] on link "dashboard" at bounding box center [568, 21] width 67 height 21
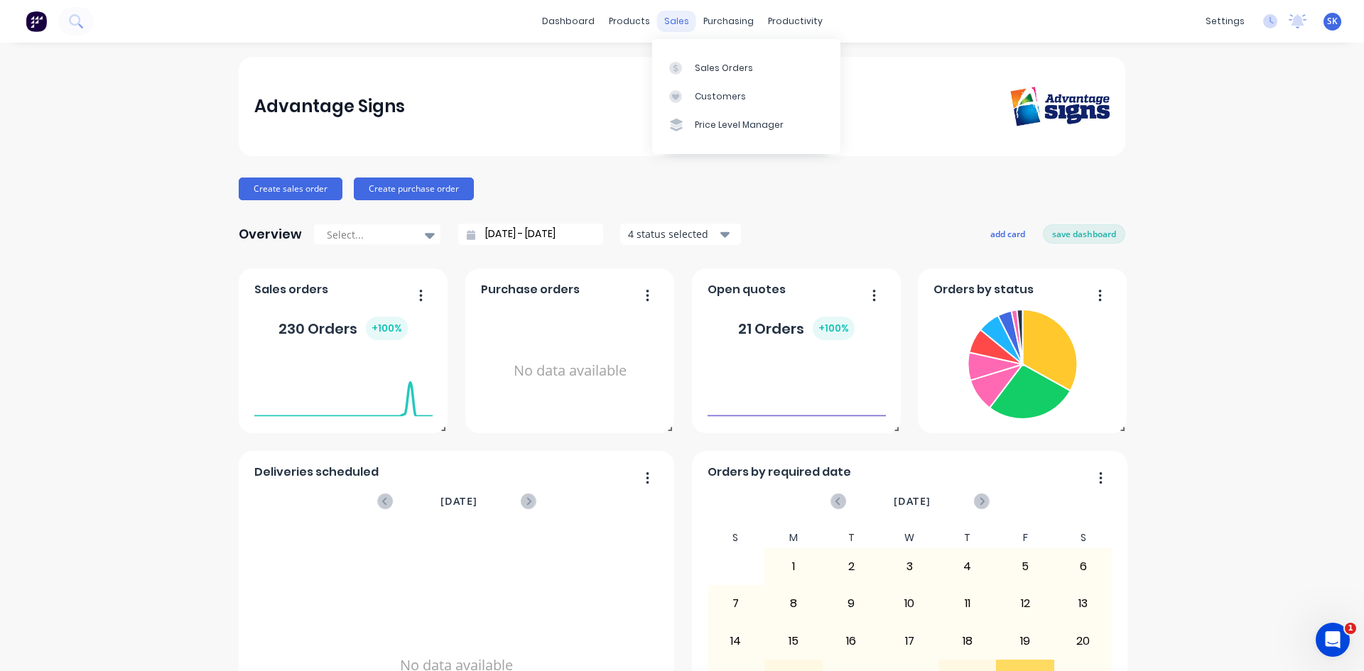
click at [673, 21] on div "sales" at bounding box center [676, 21] width 39 height 21
click at [724, 70] on div "Sales Orders" at bounding box center [724, 68] width 58 height 13
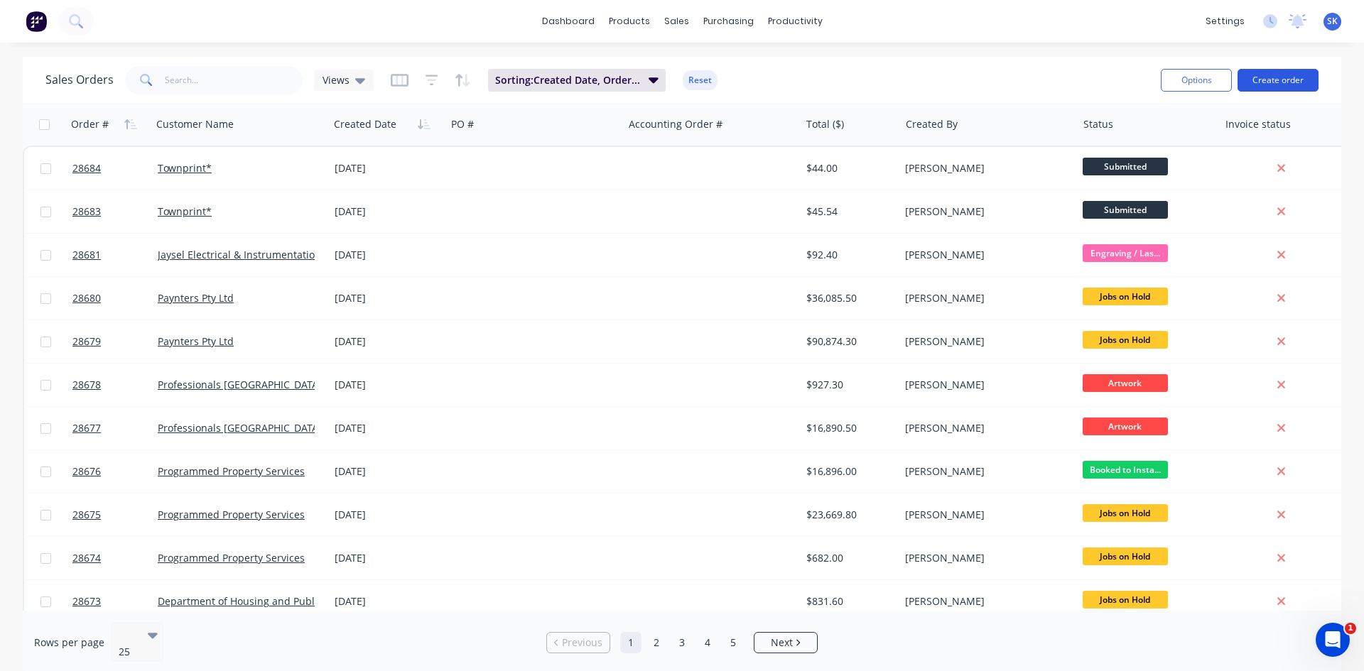
click at [1287, 80] on button "Create order" at bounding box center [1277, 80] width 81 height 23
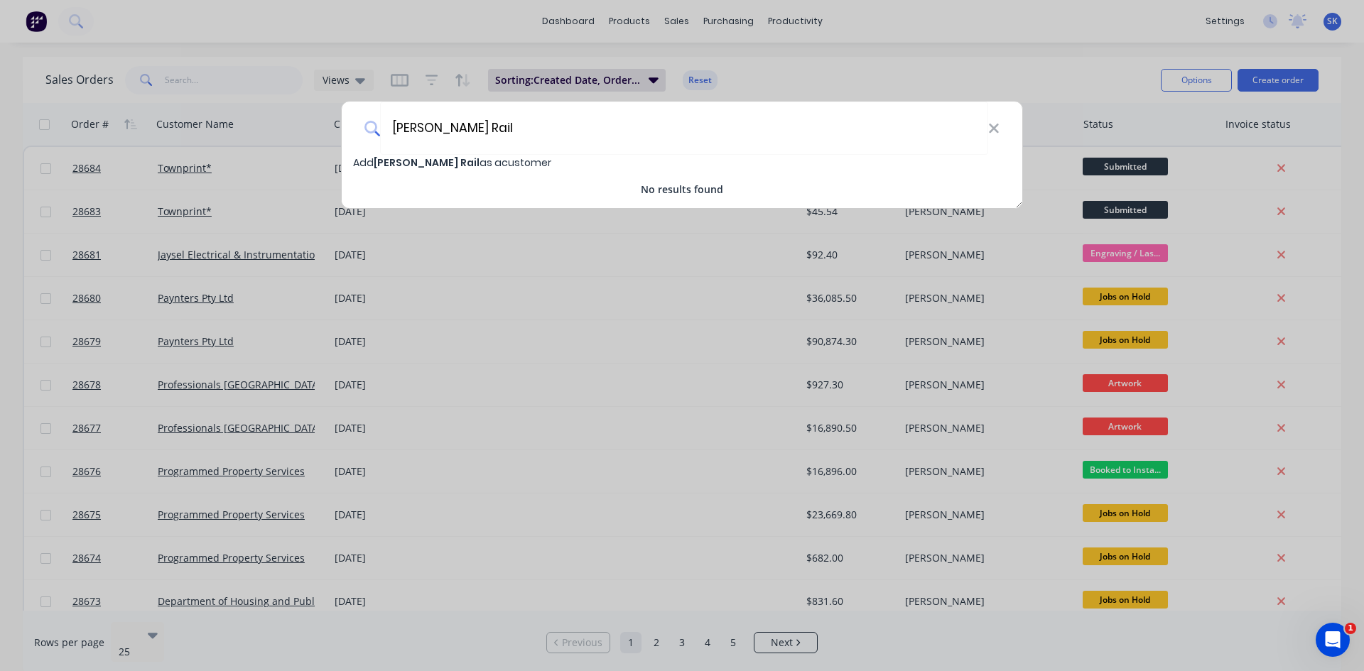
type input "[PERSON_NAME] Rail"
click at [419, 161] on span "[PERSON_NAME] Rail" at bounding box center [427, 163] width 106 height 14
select select "AU"
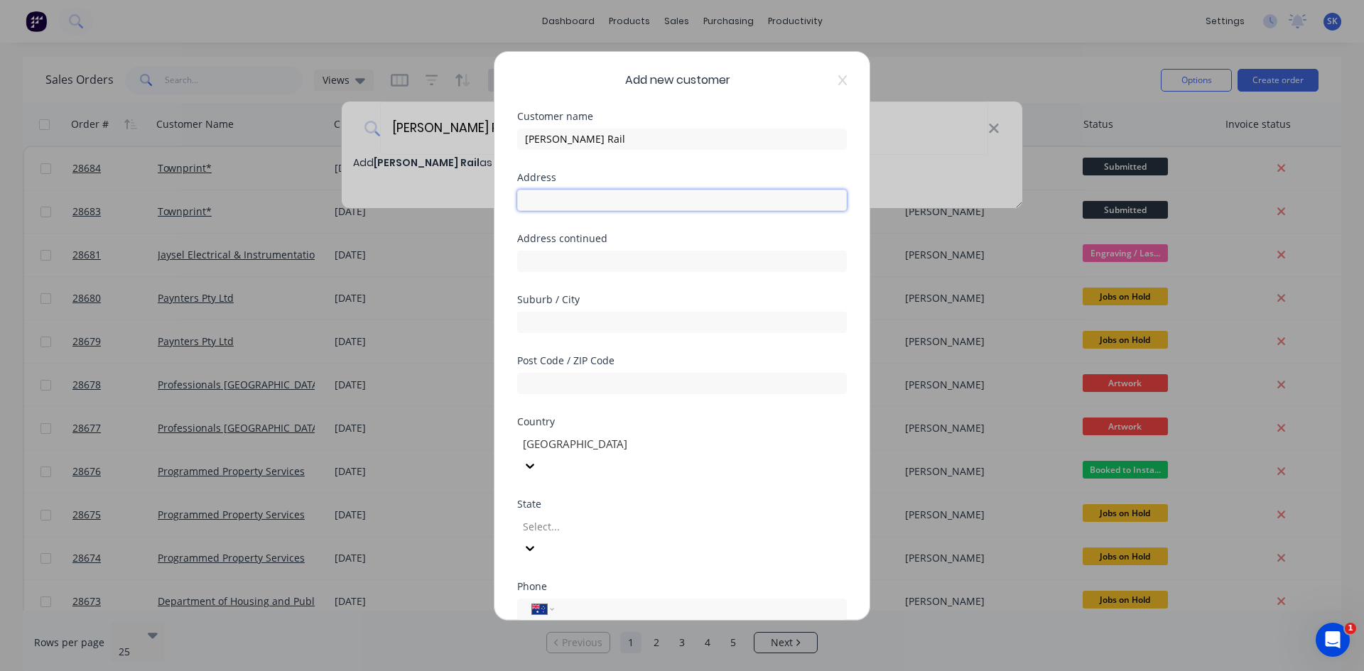
click at [567, 205] on input "text" at bounding box center [682, 200] width 330 height 21
paste input "[STREET_ADDRESS][PERSON_NAME][PERSON_NAME]"
type input "[STREET_ADDRESS][PERSON_NAME][PERSON_NAME]"
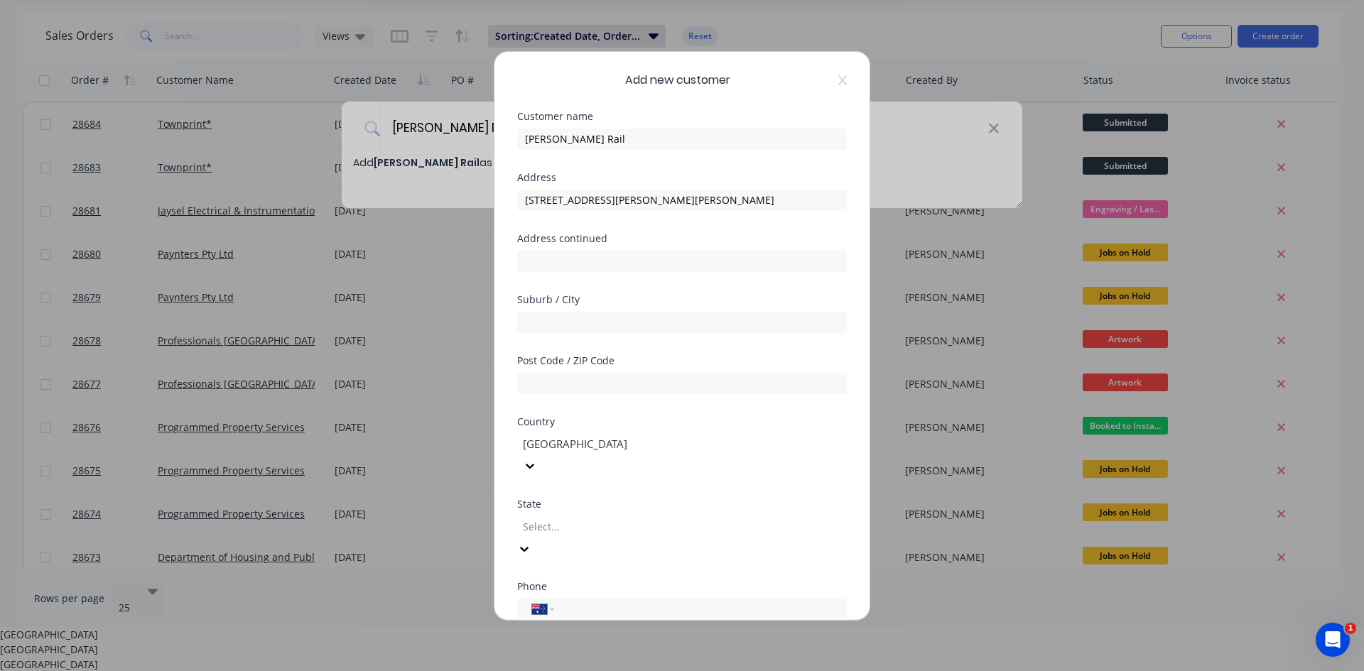
click at [561, 518] on div at bounding box center [623, 527] width 205 height 18
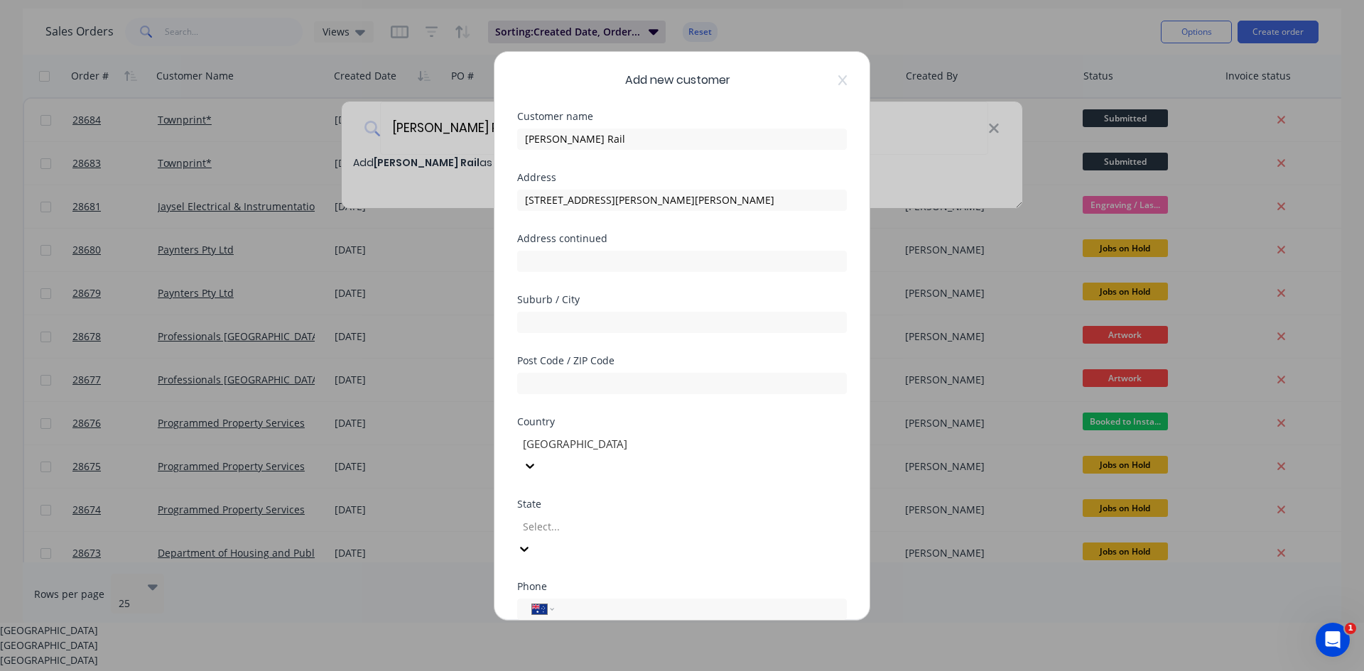
click at [568, 668] on div "[GEOGRAPHIC_DATA]" at bounding box center [682, 675] width 1364 height 15
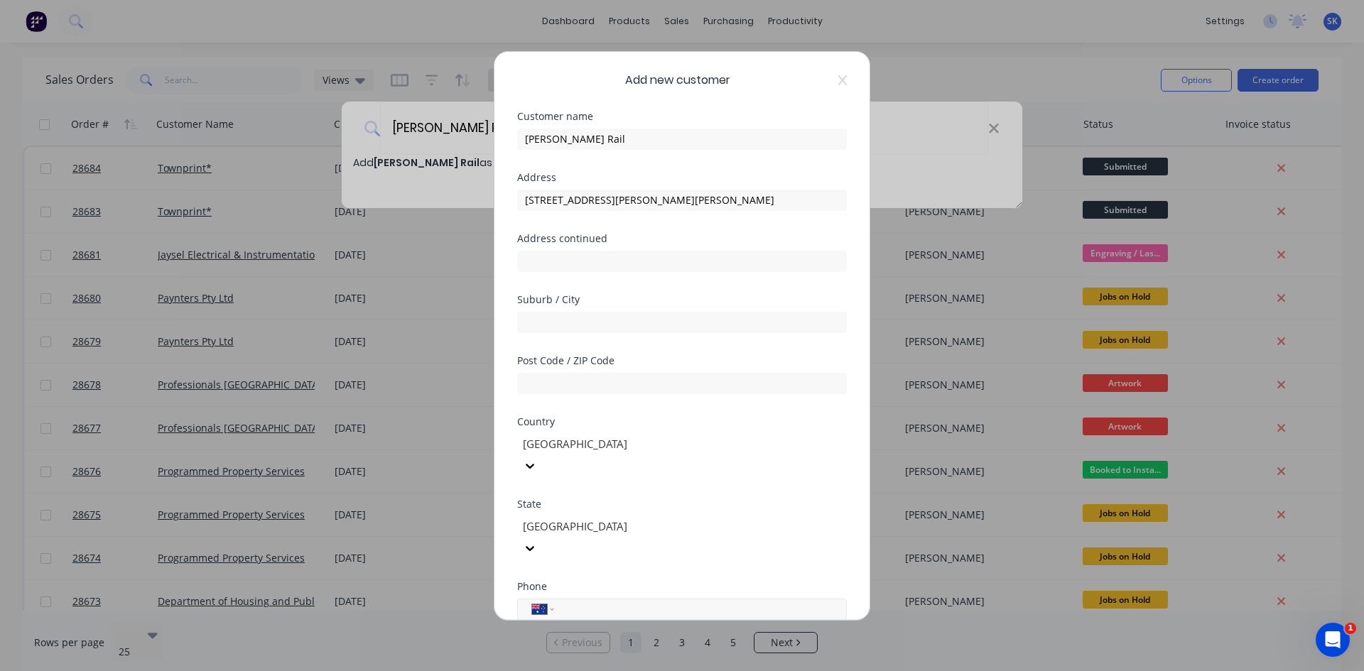
scroll to position [0, 0]
click at [577, 601] on input "tel" at bounding box center [698, 609] width 268 height 16
paste input "[PHONE_NUMBER]"
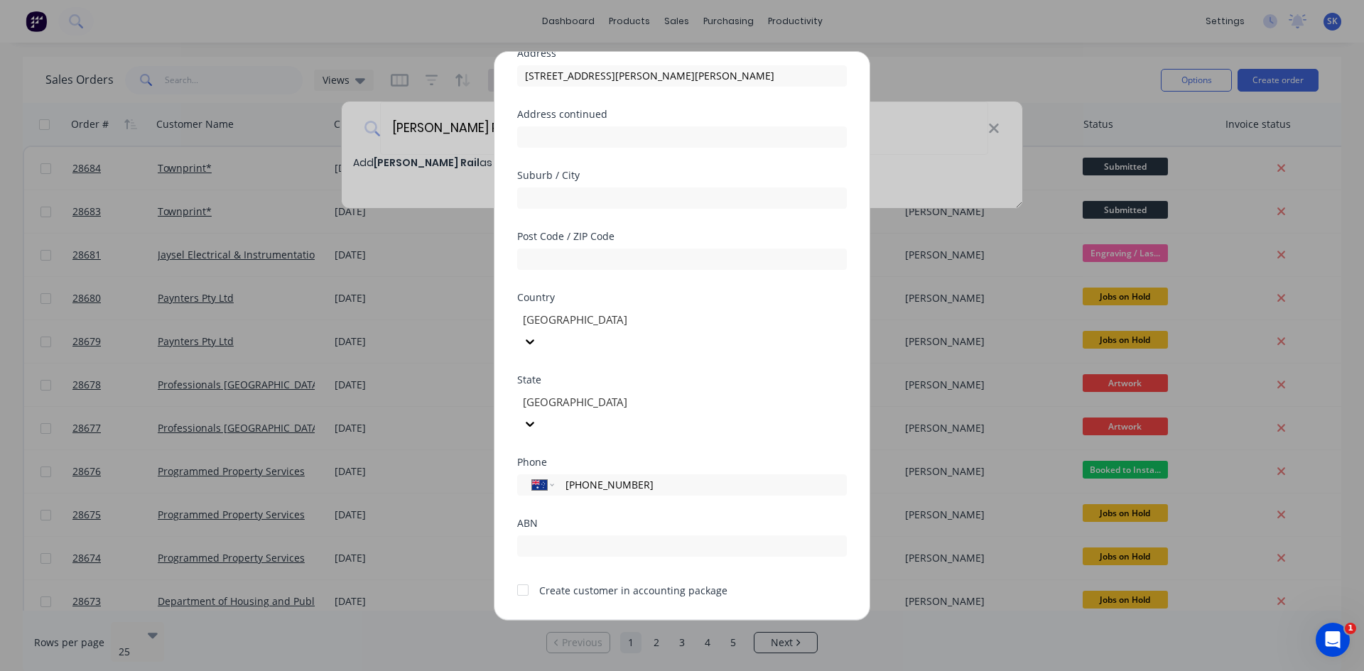
scroll to position [125, 0]
type input "[PHONE_NUMBER]"
click at [525, 575] on div at bounding box center [523, 589] width 28 height 28
click at [643, 620] on button "Save" at bounding box center [637, 631] width 78 height 23
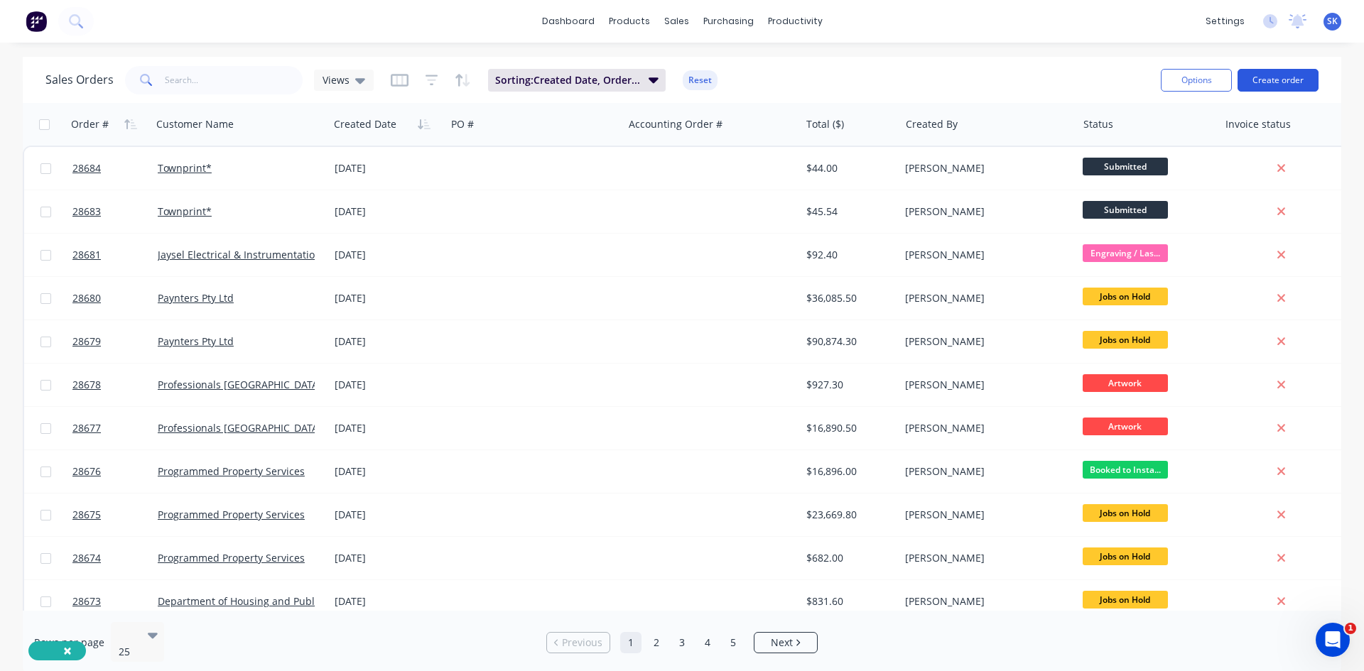
click at [1259, 75] on button "Create order" at bounding box center [1277, 80] width 81 height 23
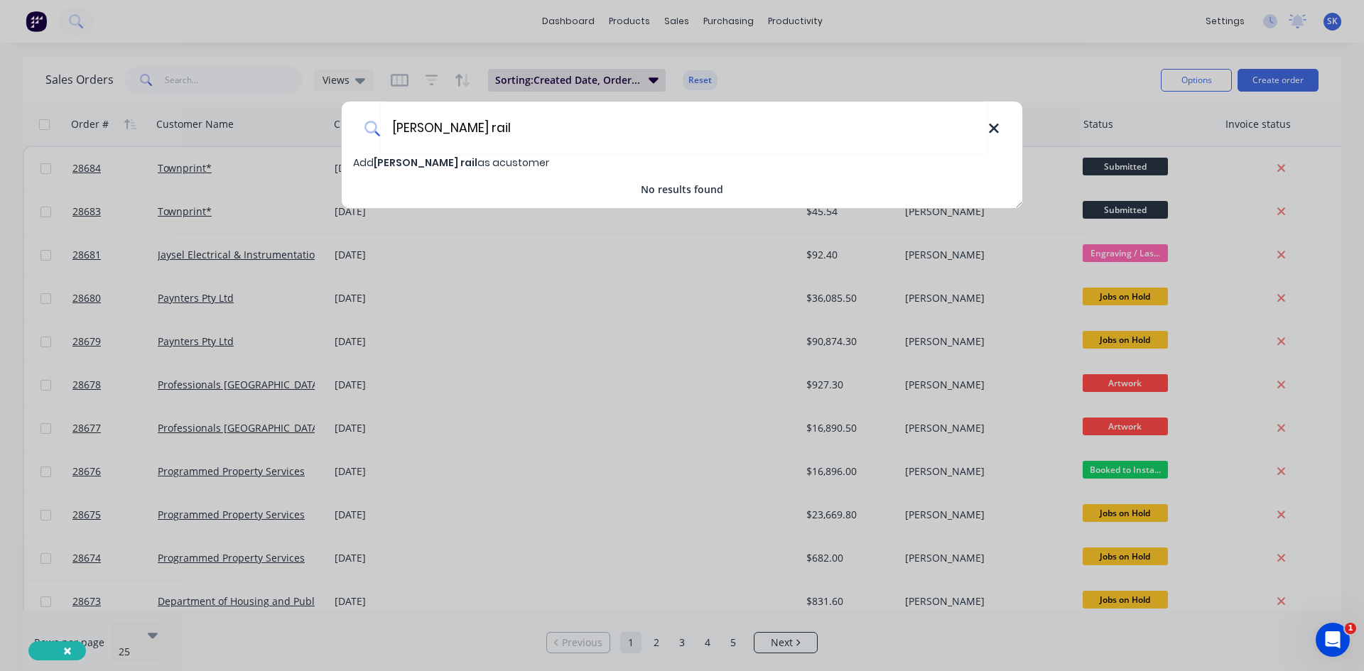
type input "[PERSON_NAME] rail"
click at [996, 123] on icon at bounding box center [993, 129] width 11 height 16
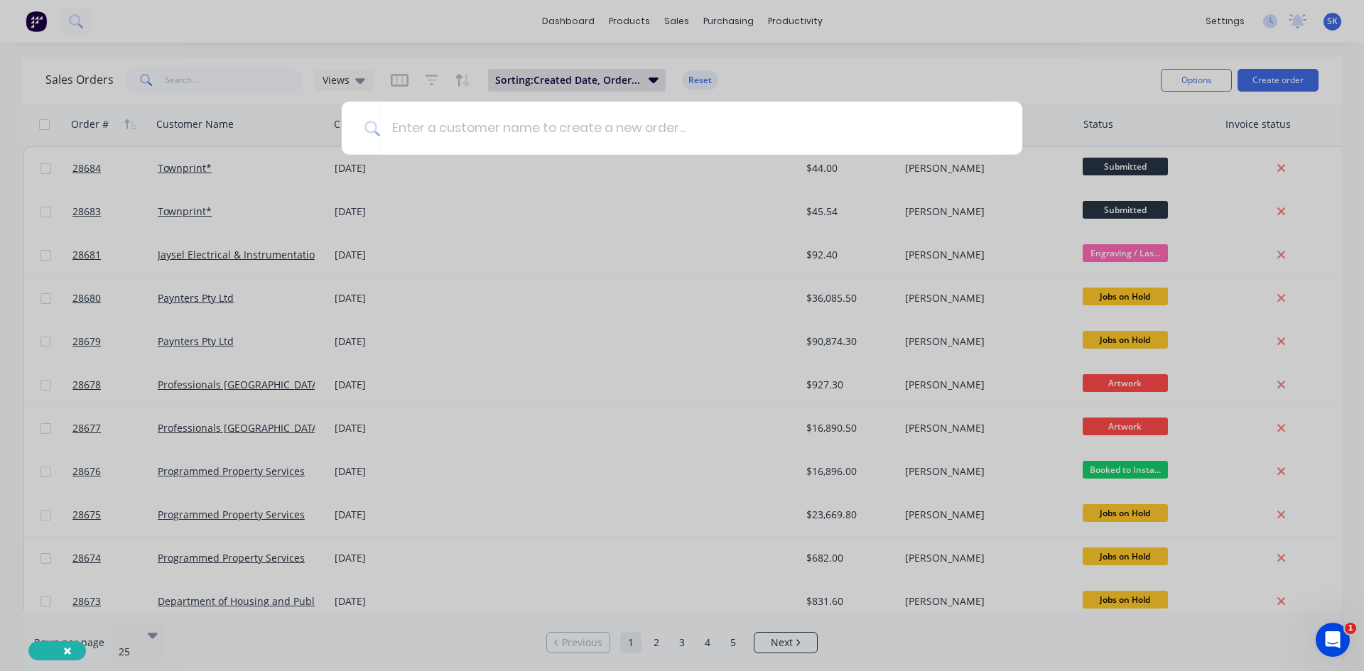
click at [575, 24] on div at bounding box center [682, 335] width 1364 height 671
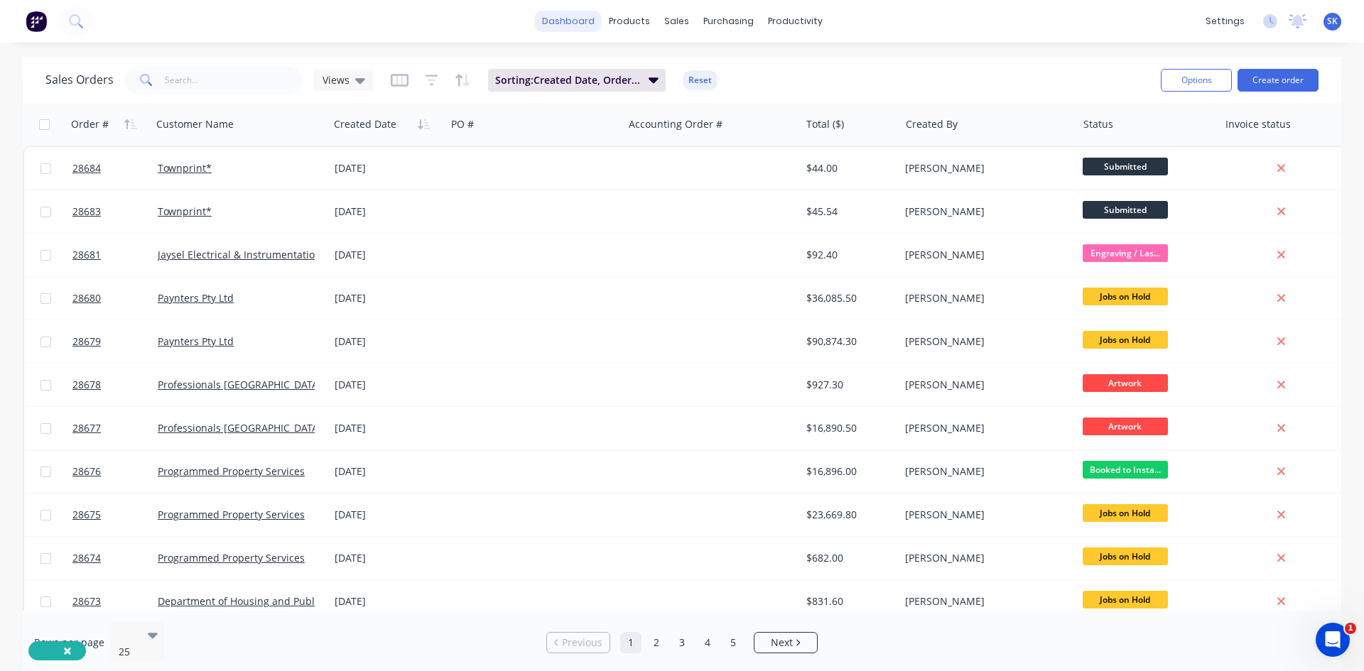
click at [576, 21] on link "dashboard" at bounding box center [568, 21] width 67 height 21
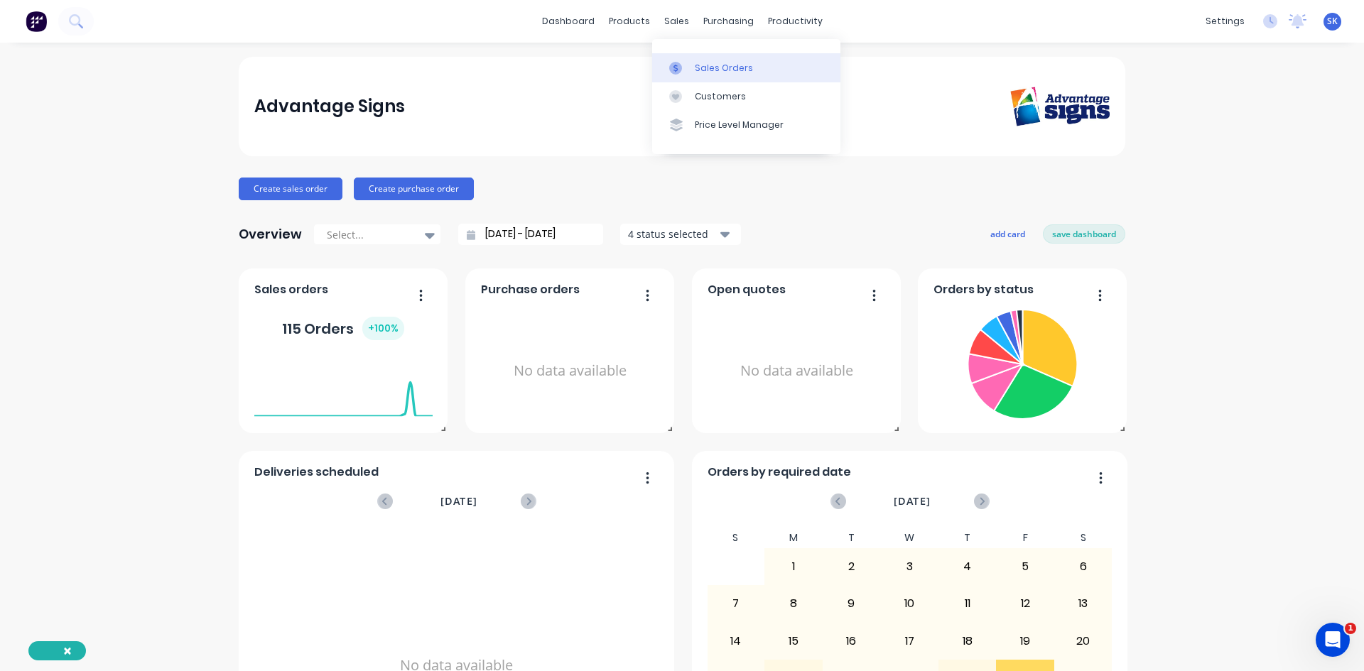
click at [720, 70] on div "Sales Orders" at bounding box center [724, 68] width 58 height 13
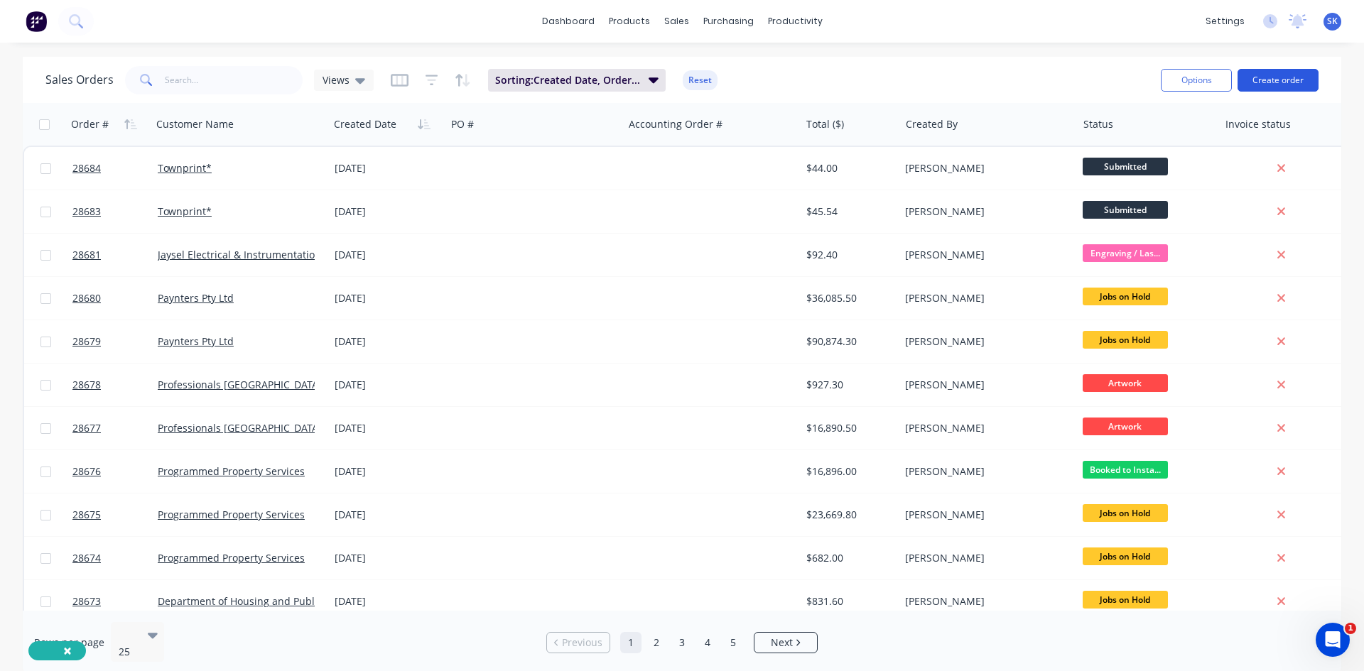
click at [1283, 82] on button "Create order" at bounding box center [1277, 80] width 81 height 23
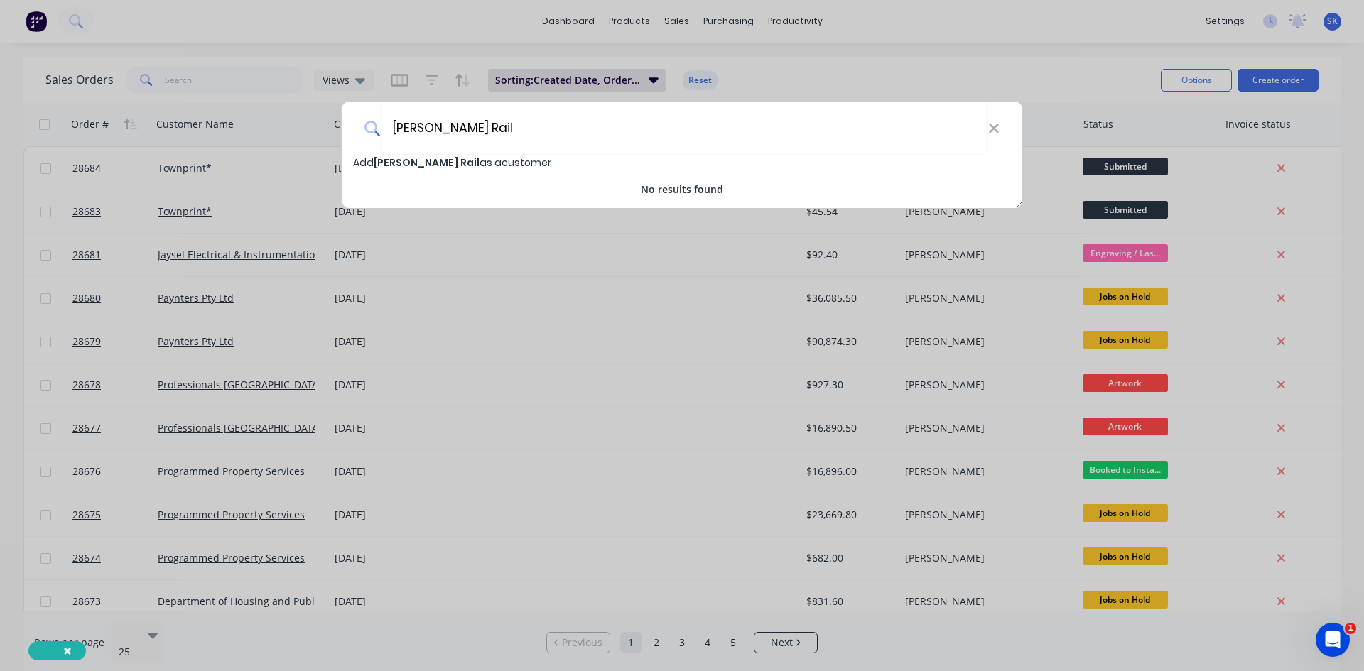
type input "[PERSON_NAME] Rail"
click at [466, 163] on span "Add [PERSON_NAME] Rail as a customer" at bounding box center [452, 163] width 198 height 14
select select "AU"
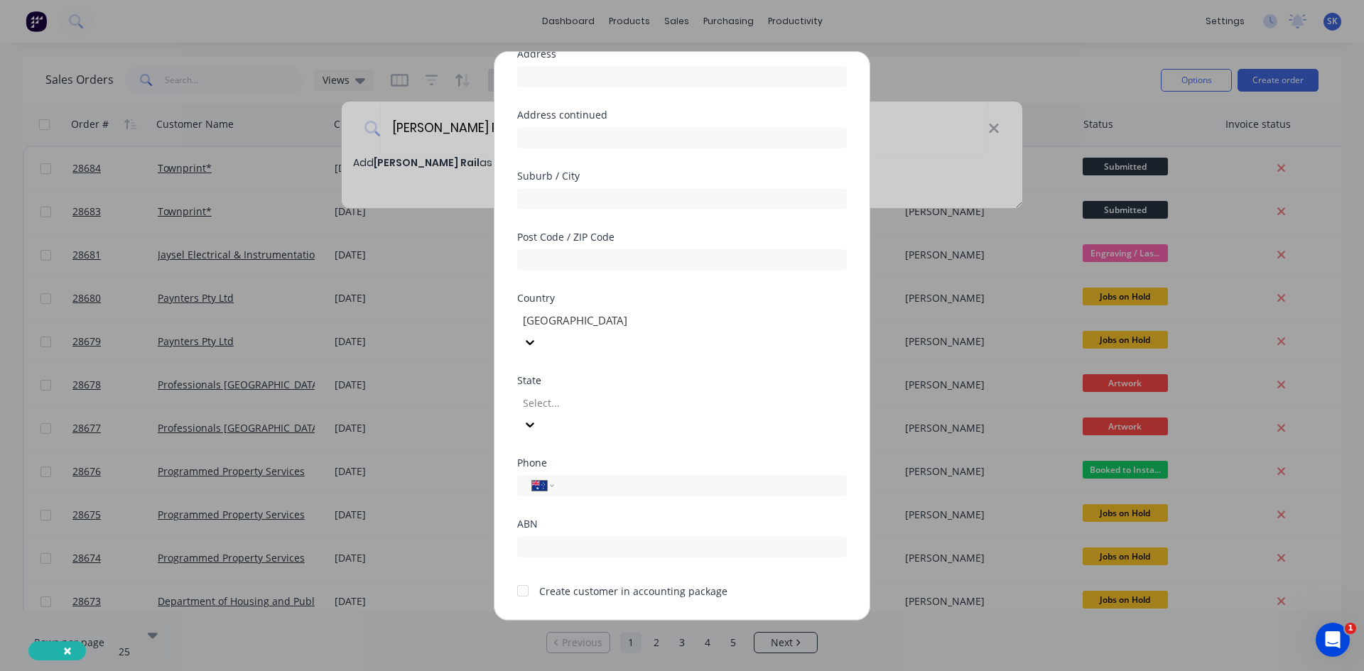
scroll to position [125, 0]
click at [565, 474] on div "International [GEOGRAPHIC_DATA] [GEOGRAPHIC_DATA] [GEOGRAPHIC_DATA] [GEOGRAPHIC…" at bounding box center [682, 484] width 330 height 21
click at [570, 476] on input "tel" at bounding box center [698, 484] width 268 height 16
paste input "[PHONE_NUMBER]"
type input "[PHONE_NUMBER]"
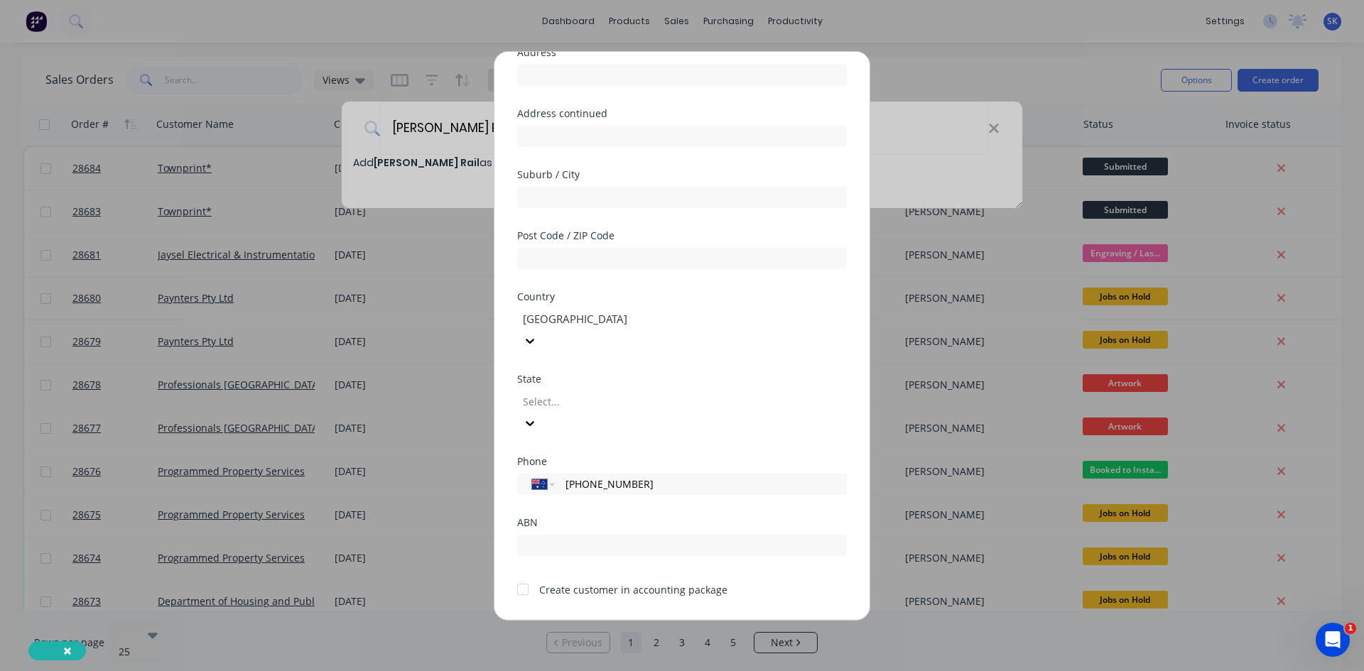
click at [580, 391] on div "Select..." at bounding box center [623, 401] width 213 height 21
click at [580, 393] on div at bounding box center [623, 402] width 205 height 18
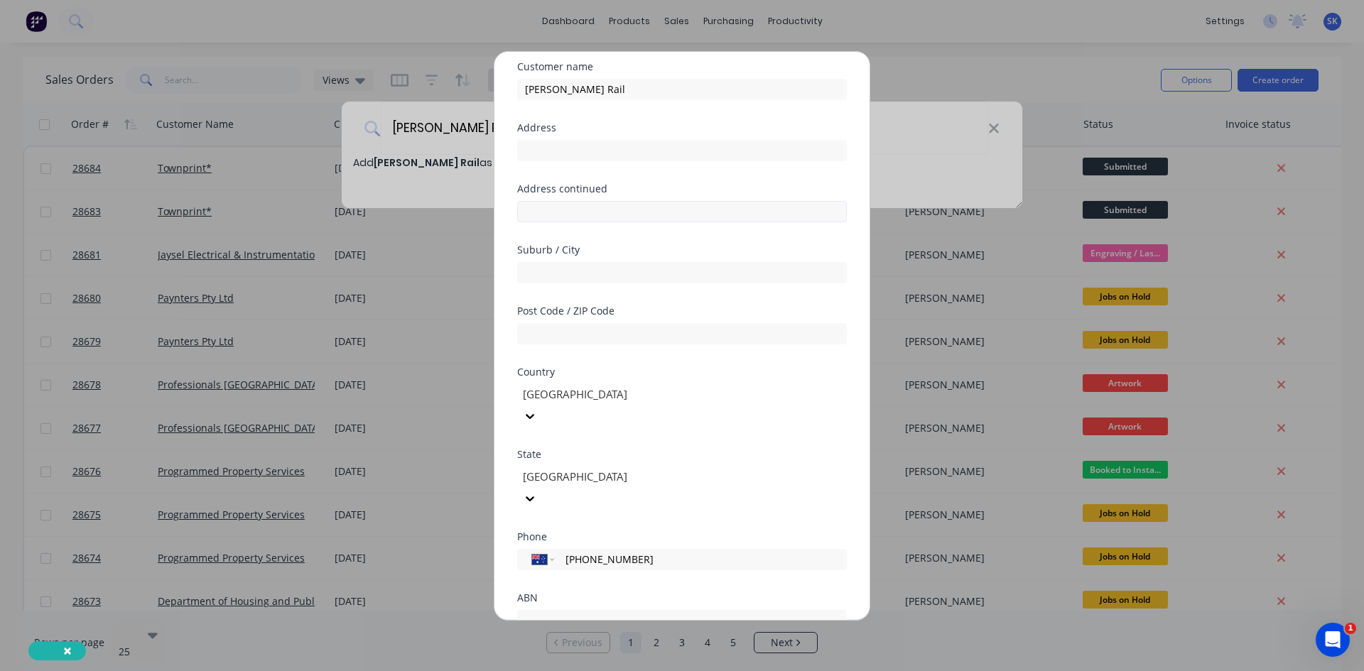
scroll to position [0, 0]
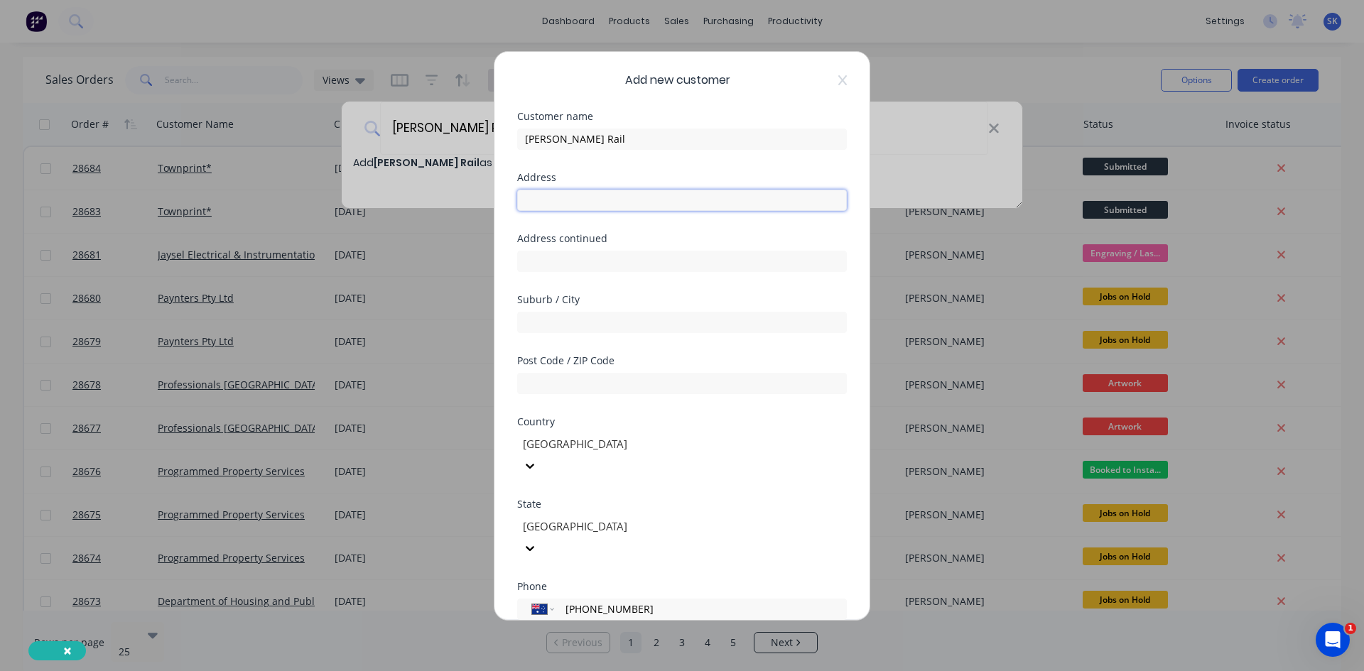
click at [546, 196] on input "text" at bounding box center [682, 200] width 330 height 21
paste input "[STREET_ADDRESS][PERSON_NAME][PERSON_NAME]"
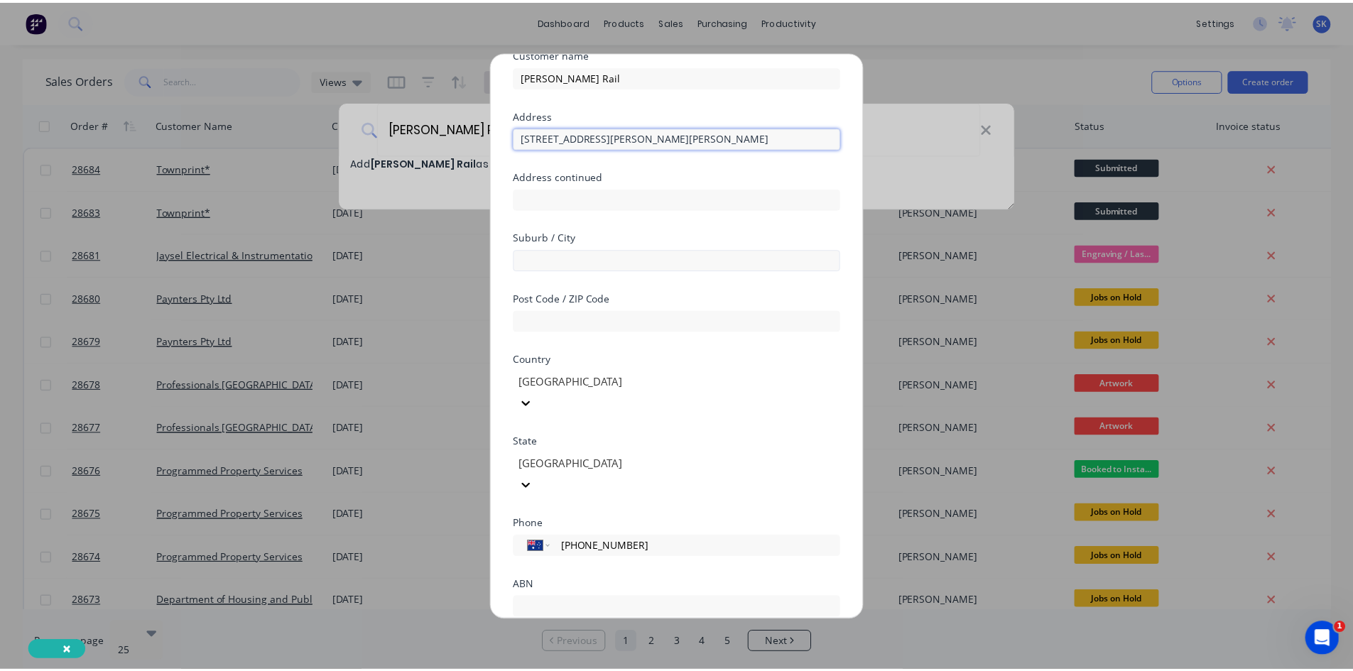
scroll to position [125, 0]
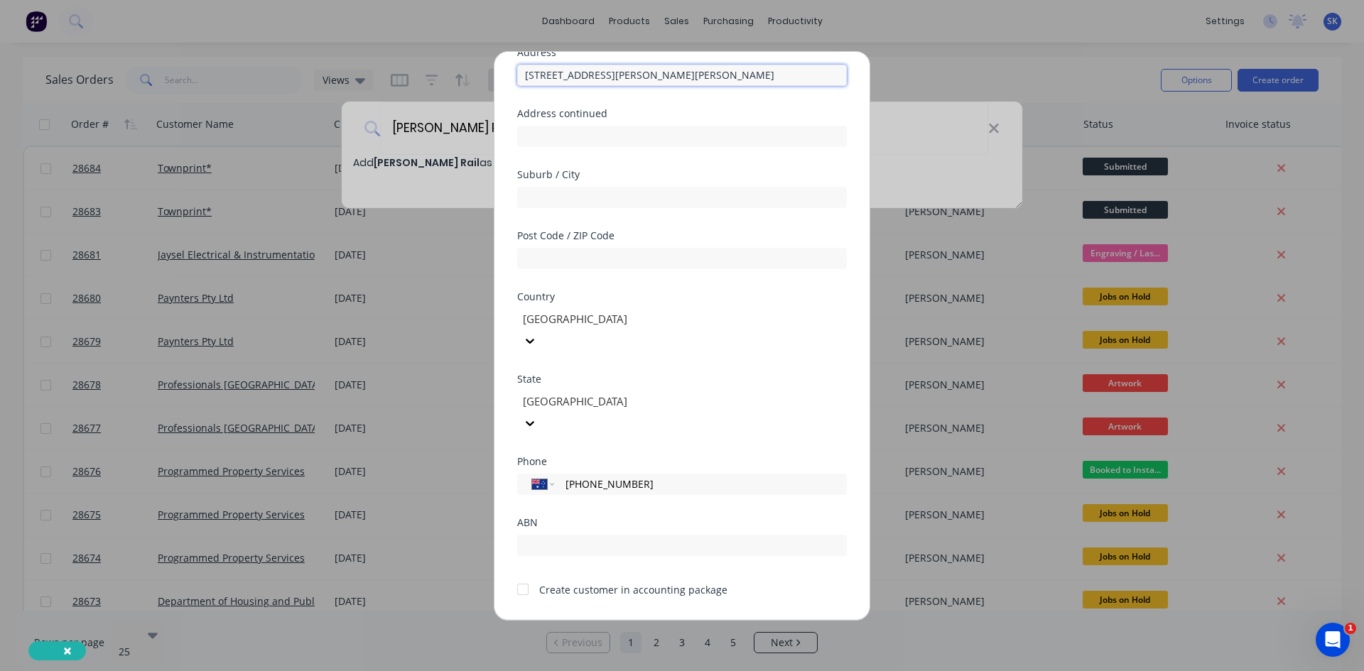
type input "[STREET_ADDRESS][PERSON_NAME][PERSON_NAME]"
click at [524, 575] on div at bounding box center [523, 589] width 28 height 28
click at [627, 620] on button "Save" at bounding box center [637, 631] width 78 height 23
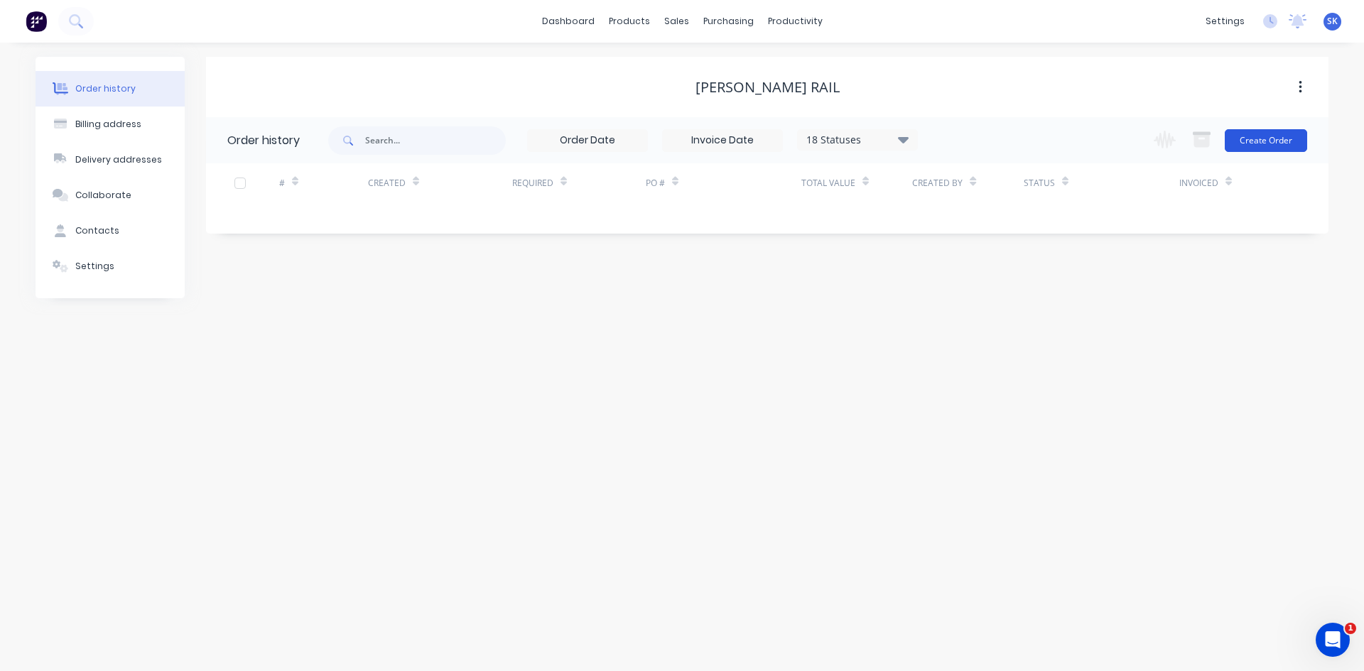
click at [1264, 140] on button "Create Order" at bounding box center [1266, 140] width 82 height 23
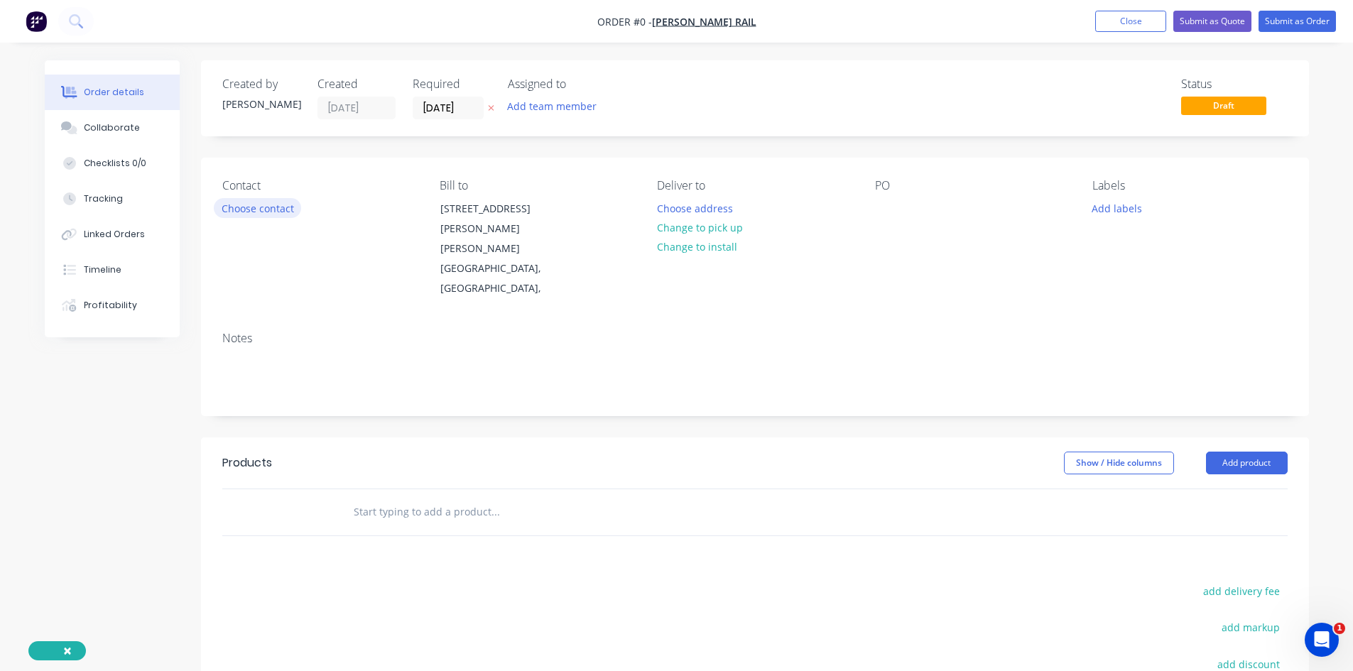
click at [258, 208] on button "Choose contact" at bounding box center [257, 207] width 87 height 19
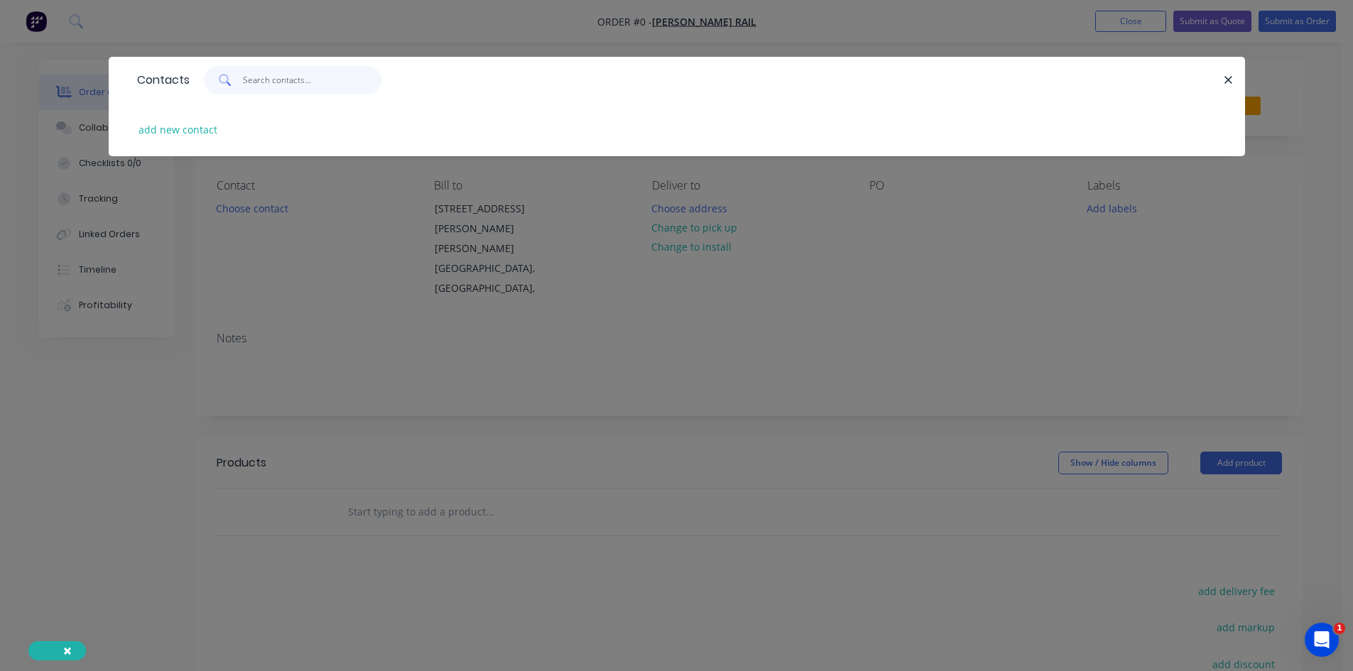
click at [266, 84] on input "text" at bounding box center [312, 80] width 139 height 28
drag, startPoint x: 332, startPoint y: 78, endPoint x: 188, endPoint y: 84, distance: 144.3
click at [188, 84] on div "Contacts [PERSON_NAME]" at bounding box center [677, 80] width 1137 height 46
type input "[PERSON_NAME]"
click at [183, 126] on button "add new contact" at bounding box center [178, 129] width 94 height 19
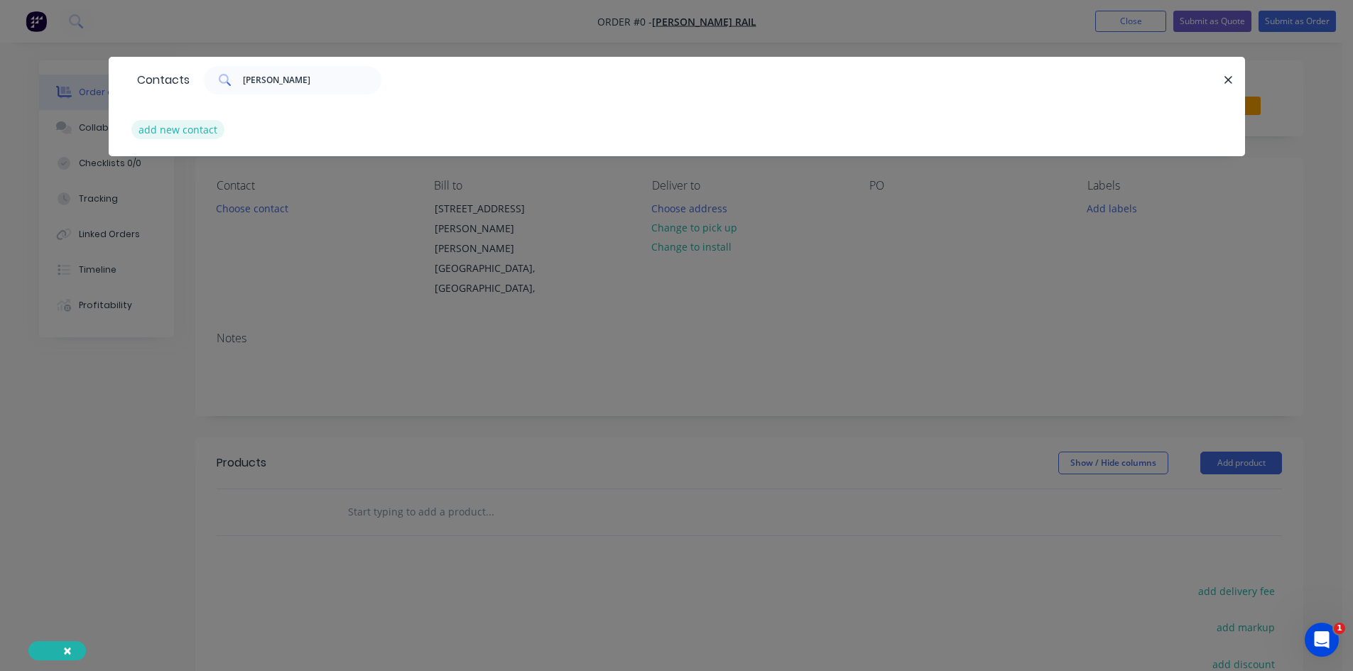
select select "AU"
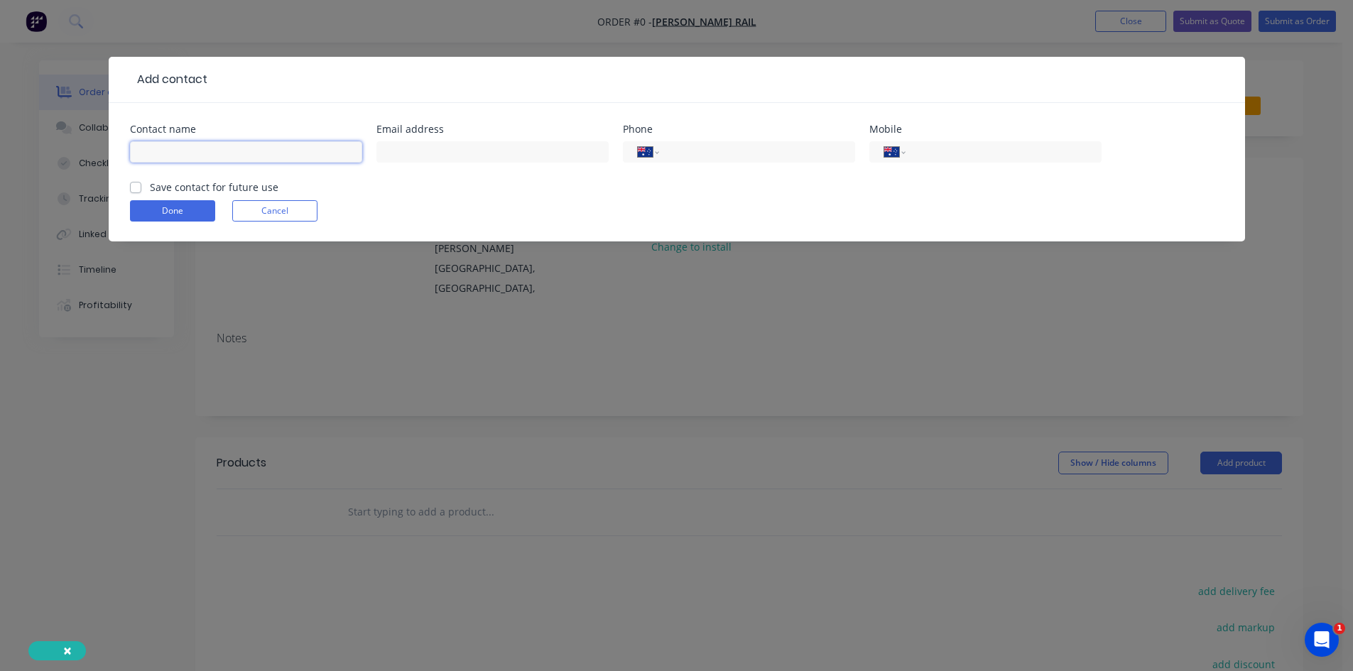
click at [273, 149] on input "text" at bounding box center [246, 151] width 232 height 21
paste input "[PERSON_NAME]"
type input "[PERSON_NAME]"
click at [436, 146] on input "text" at bounding box center [492, 151] width 232 height 21
paste input "[EMAIL_ADDRESS][DOMAIN_NAME]"
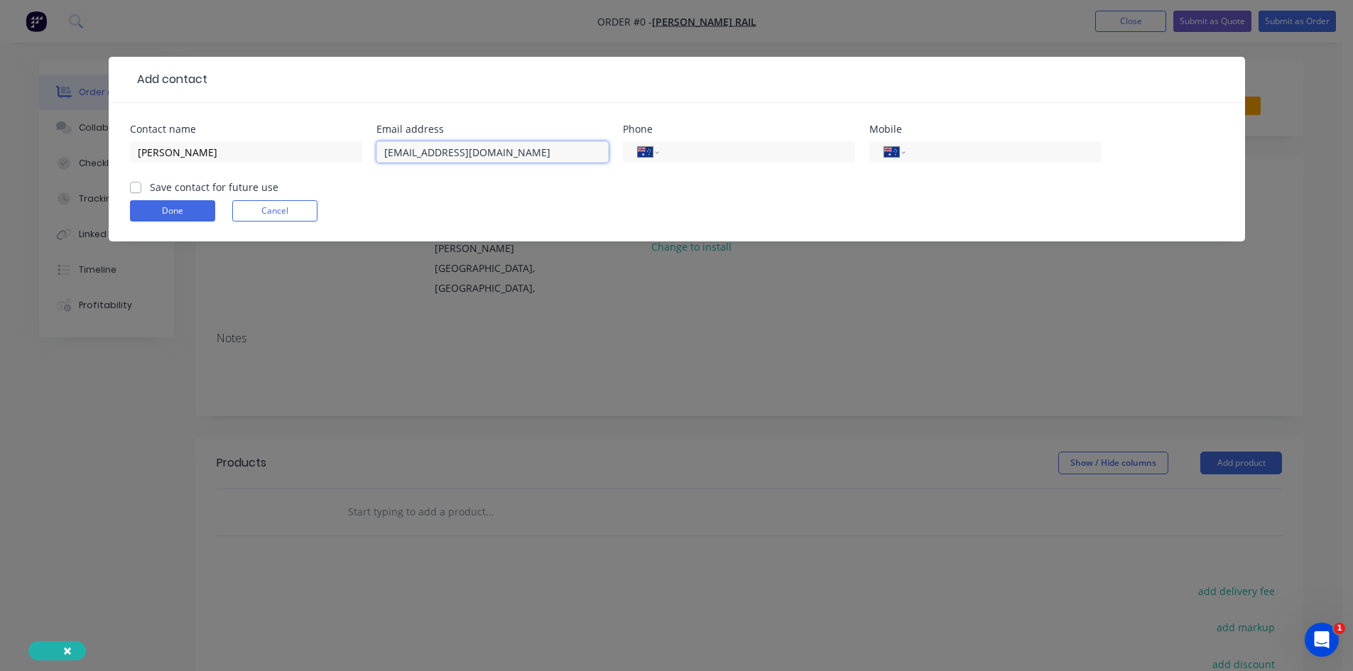
type input "[EMAIL_ADDRESS][DOMAIN_NAME]"
click at [693, 141] on div "International [GEOGRAPHIC_DATA] [GEOGRAPHIC_DATA] [GEOGRAPHIC_DATA] [GEOGRAPHIC…" at bounding box center [739, 151] width 232 height 21
click at [702, 154] on input "tel" at bounding box center [754, 152] width 170 height 16
paste input "[PHONE_NUMBER]"
type input "[PHONE_NUMBER]"
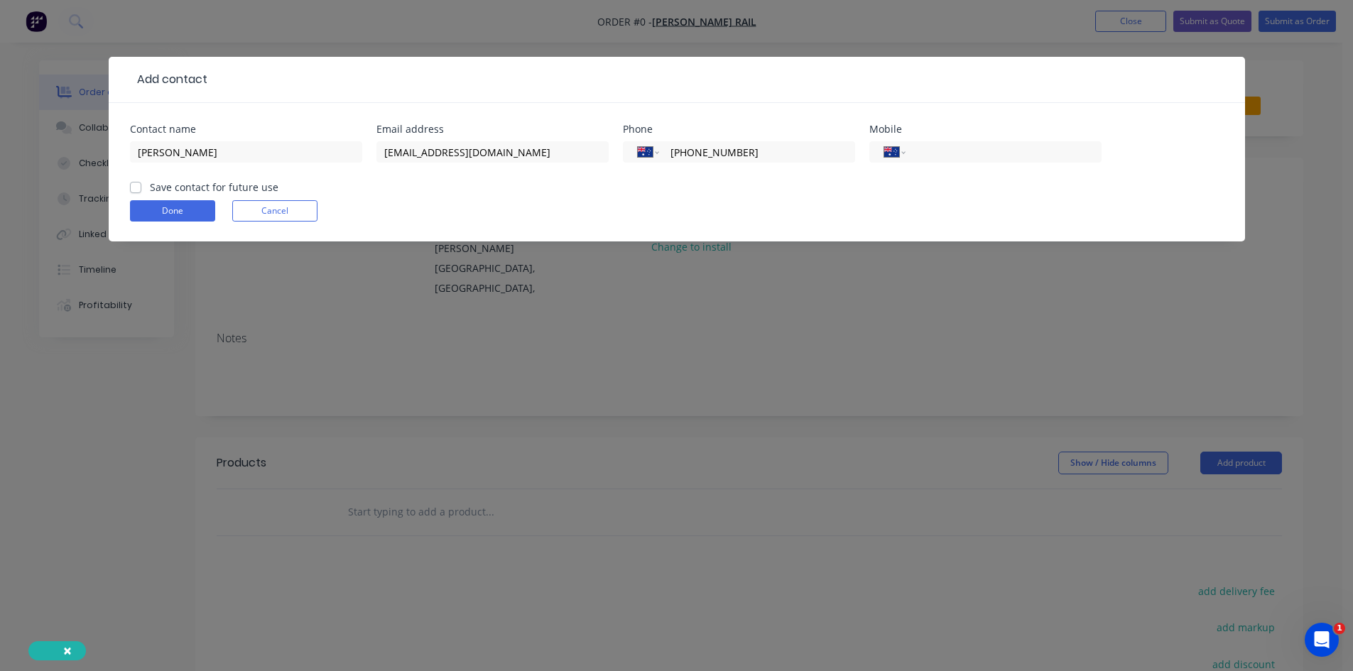
click at [150, 188] on label "Save contact for future use" at bounding box center [214, 187] width 129 height 15
click at [135, 188] on input "Save contact for future use" at bounding box center [135, 186] width 11 height 13
checkbox input "true"
click at [168, 211] on button "Done" at bounding box center [172, 210] width 85 height 21
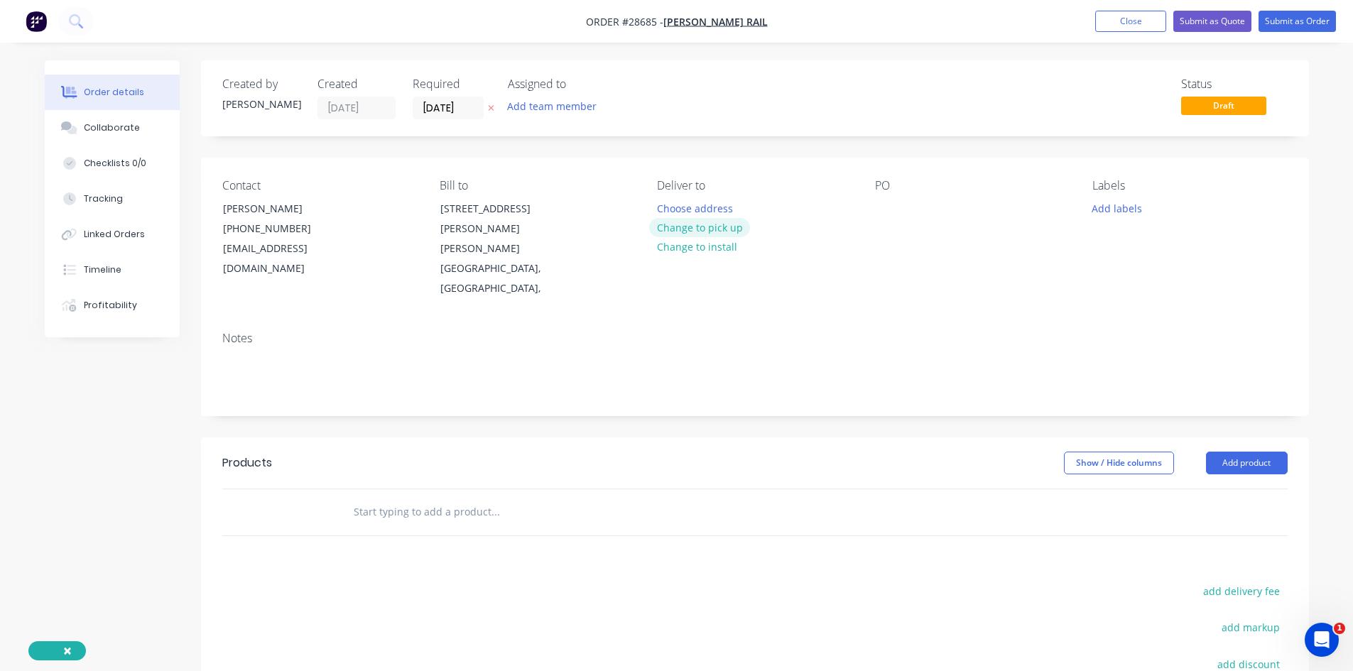
click at [708, 232] on button "Change to pick up" at bounding box center [699, 227] width 101 height 19
click at [1262, 452] on button "Add product" at bounding box center [1247, 463] width 82 height 23
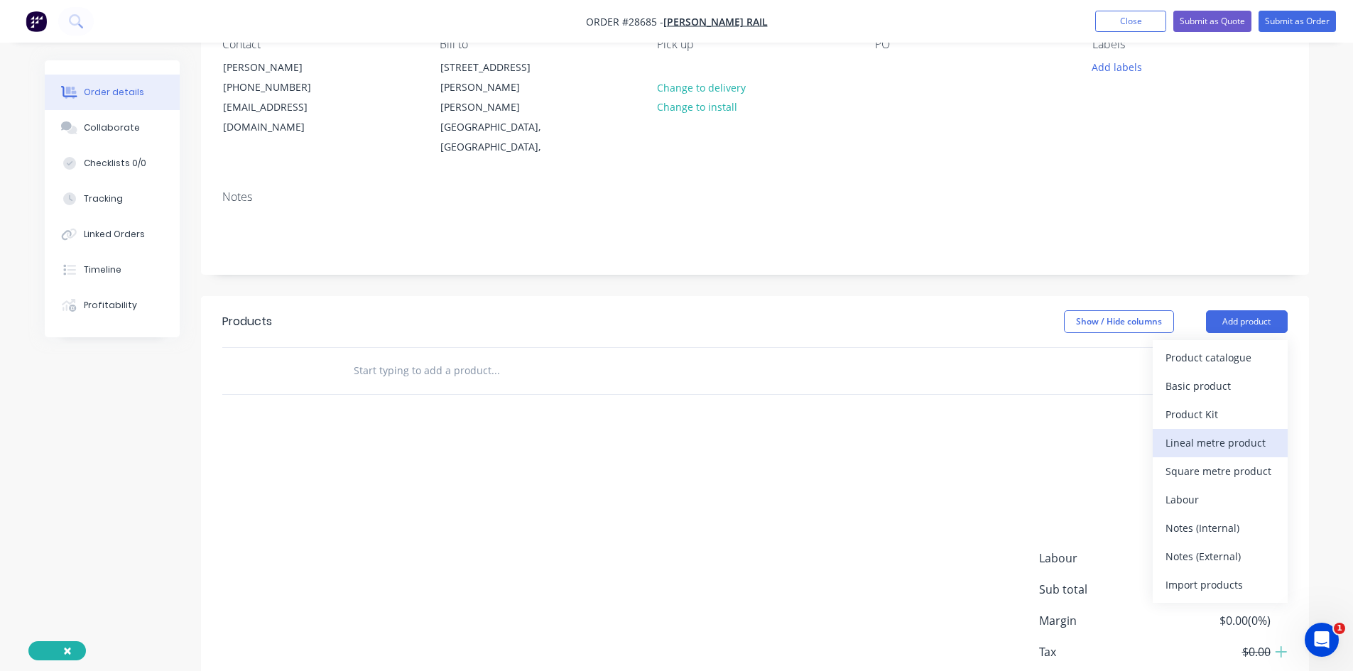
scroll to position [142, 0]
click at [1215, 347] on div "Product catalogue" at bounding box center [1220, 357] width 109 height 21
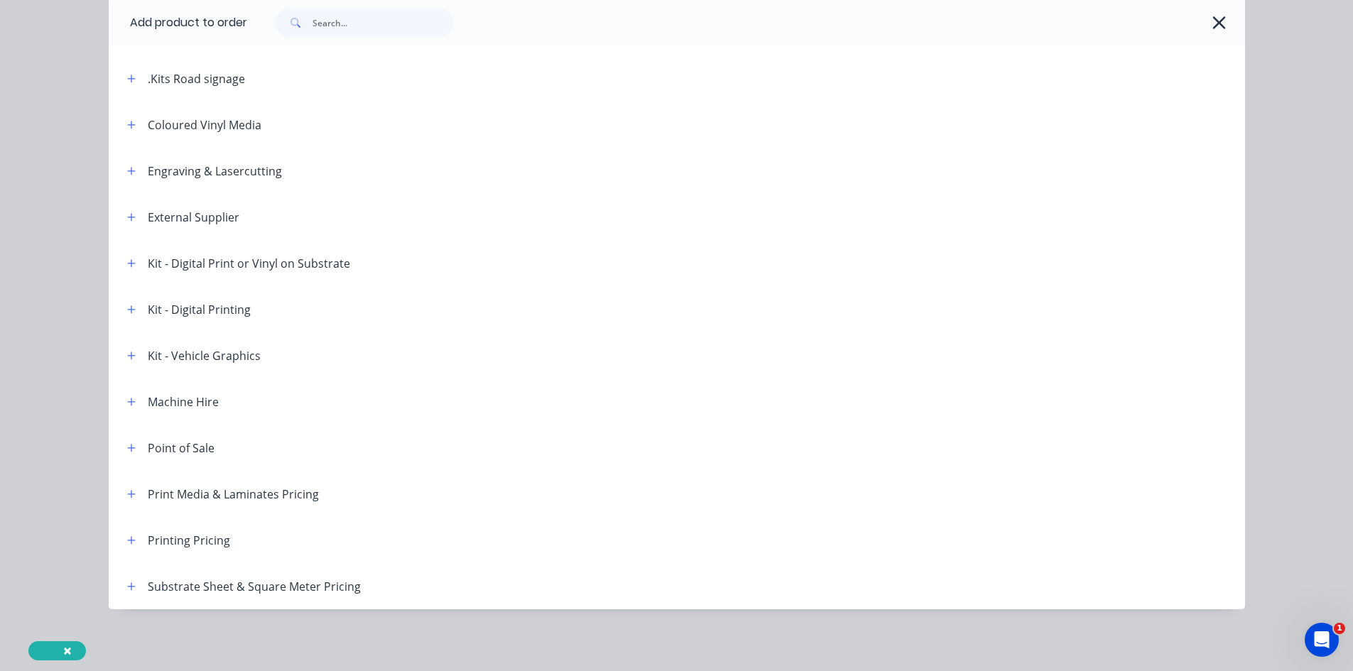
scroll to position [101, 0]
click at [130, 443] on icon "button" at bounding box center [131, 448] width 9 height 10
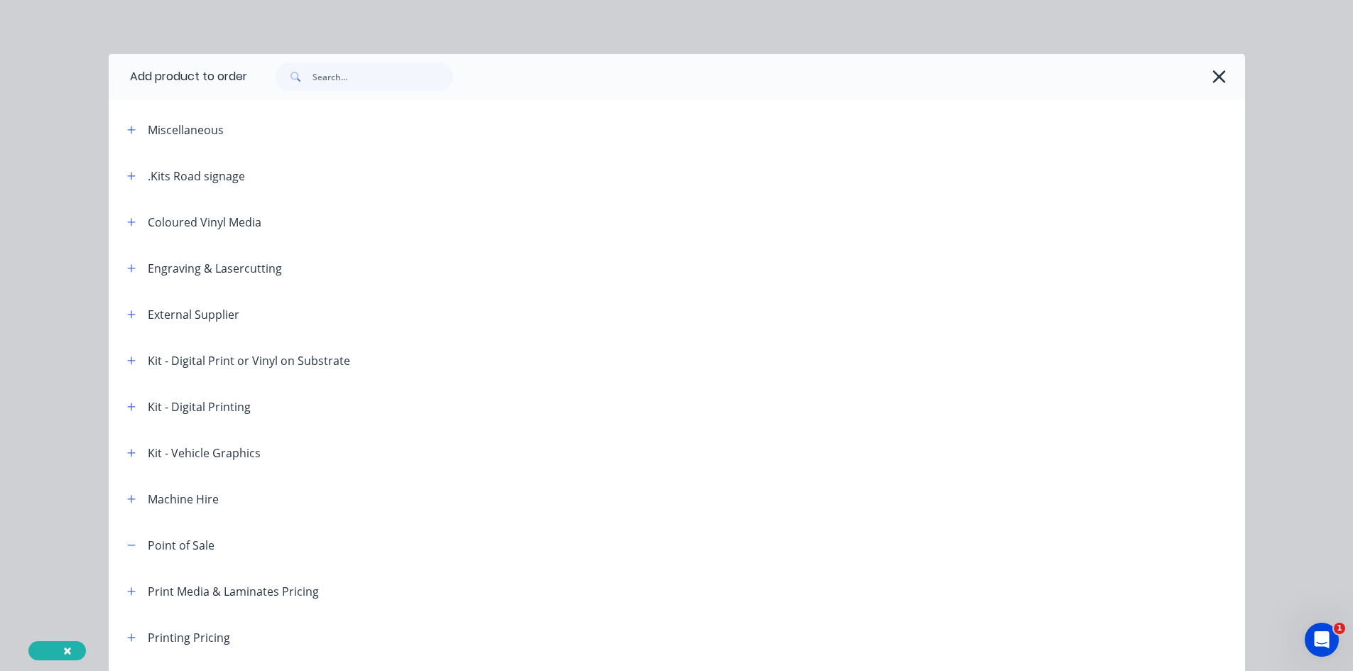
scroll to position [0, 0]
click at [124, 126] on button "button" at bounding box center [132, 133] width 18 height 18
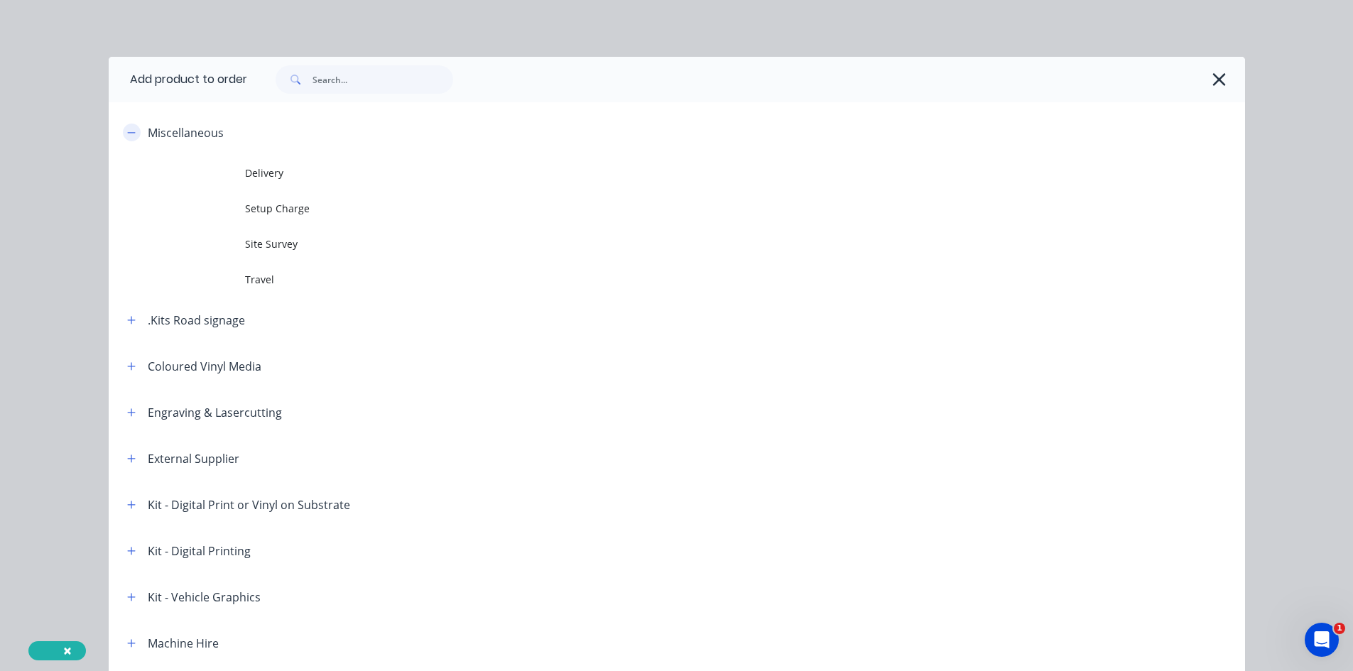
click at [127, 132] on icon "button" at bounding box center [131, 132] width 8 height 1
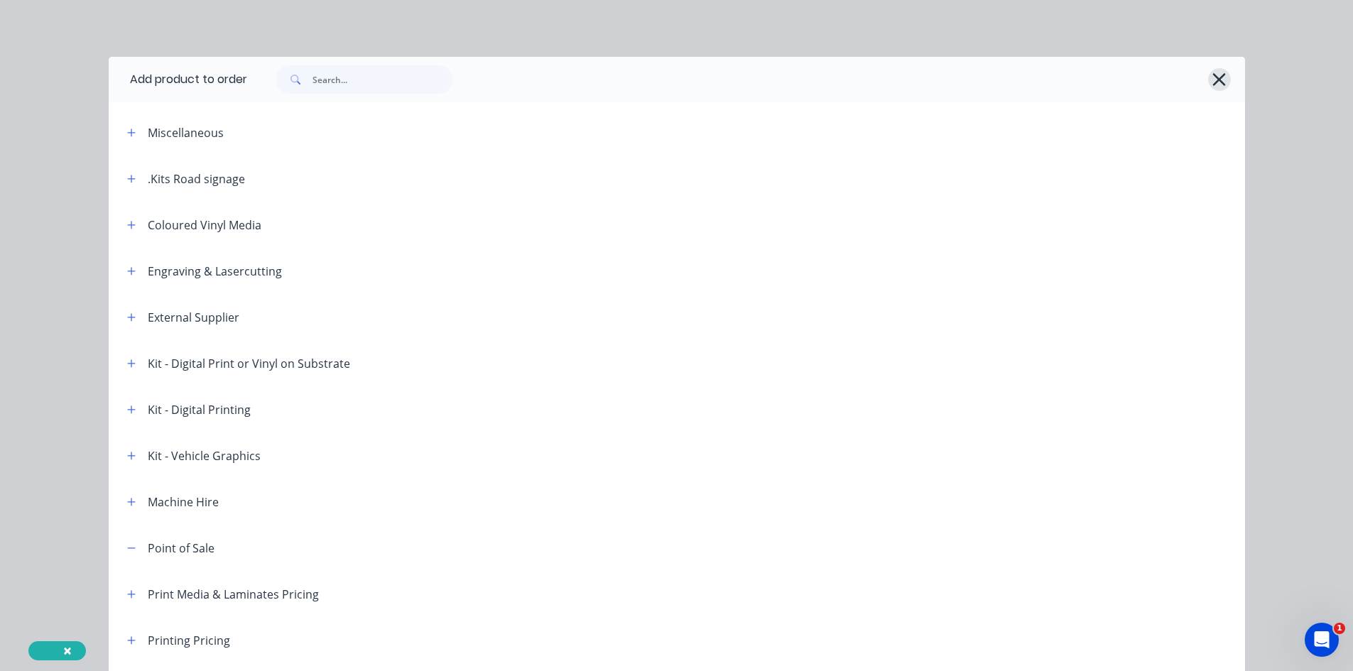
click at [1223, 77] on button "button" at bounding box center [1219, 79] width 23 height 23
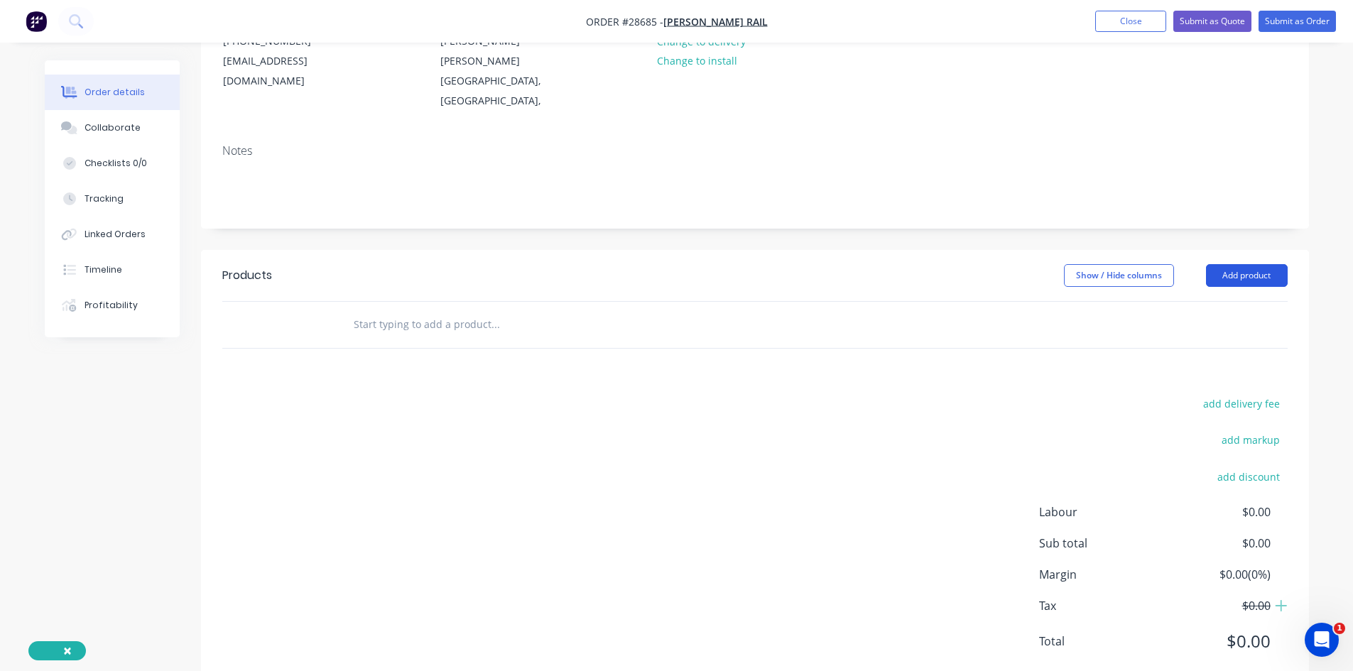
click at [1242, 264] on button "Add product" at bounding box center [1247, 275] width 82 height 23
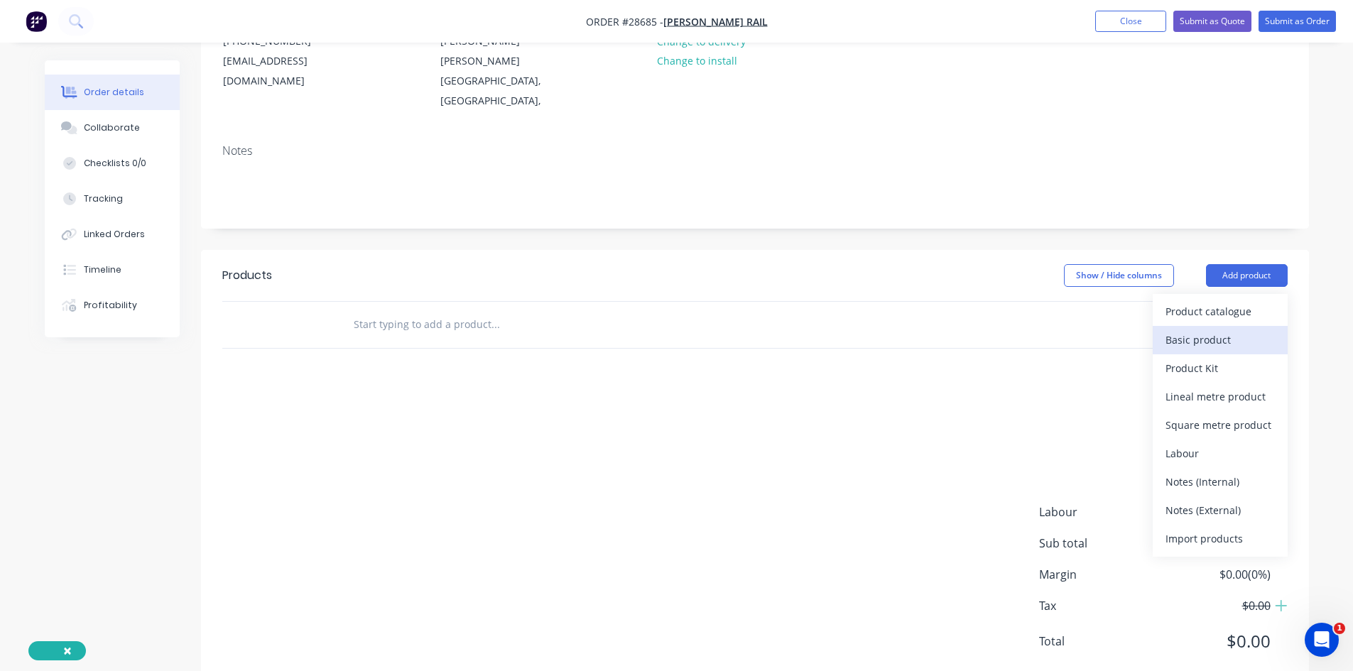
click at [1222, 330] on div "Basic product" at bounding box center [1220, 340] width 109 height 21
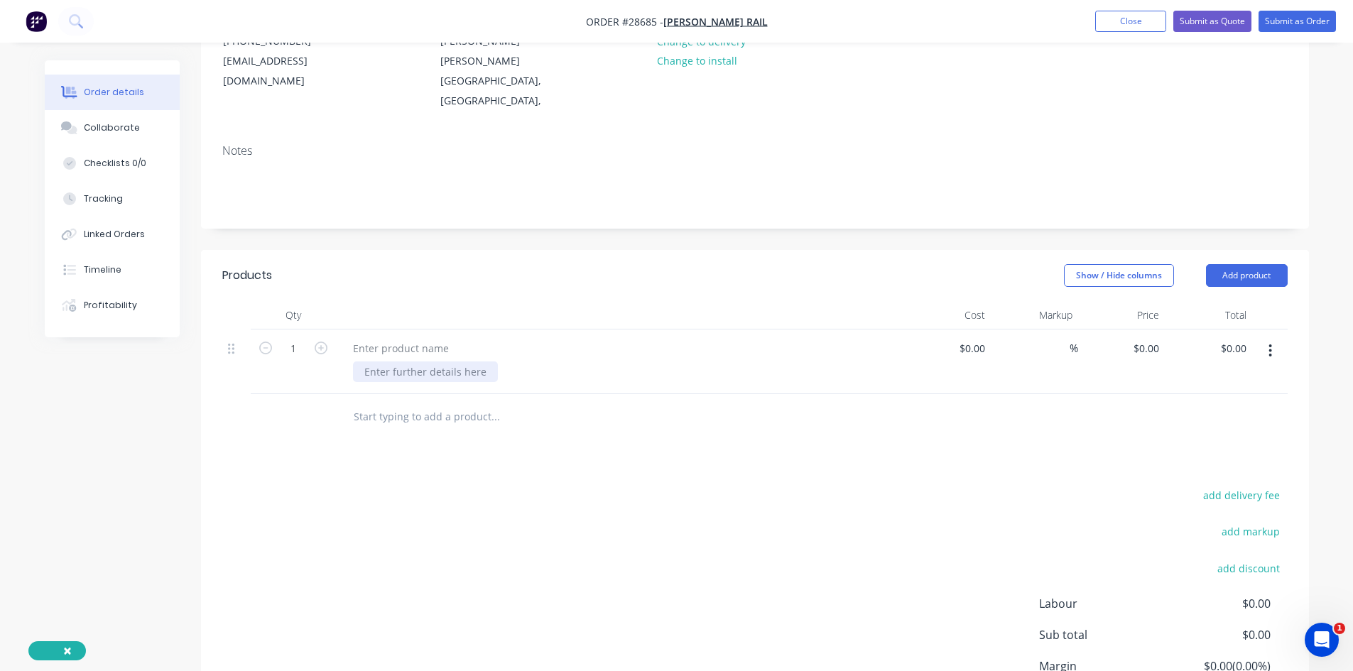
click at [389, 362] on div at bounding box center [425, 372] width 145 height 21
type input "400"
click at [976, 338] on input at bounding box center [983, 348] width 16 height 21
type input "$0.00"
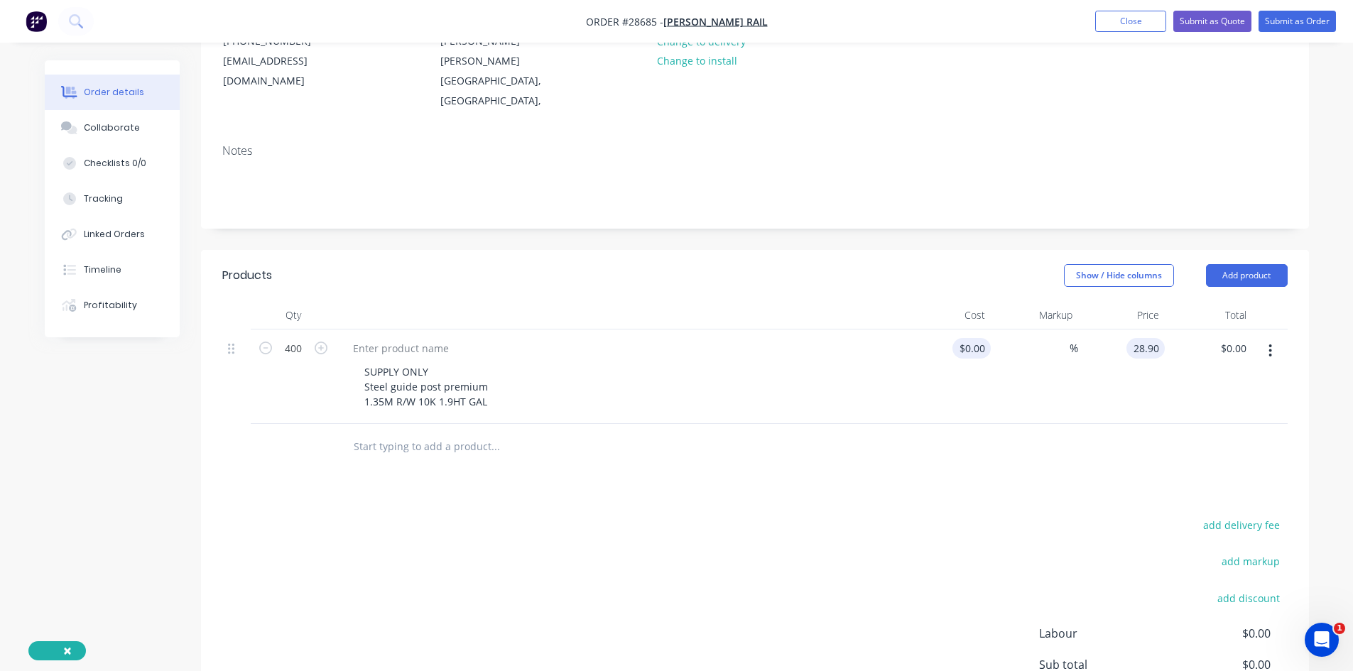
type input "$28.90"
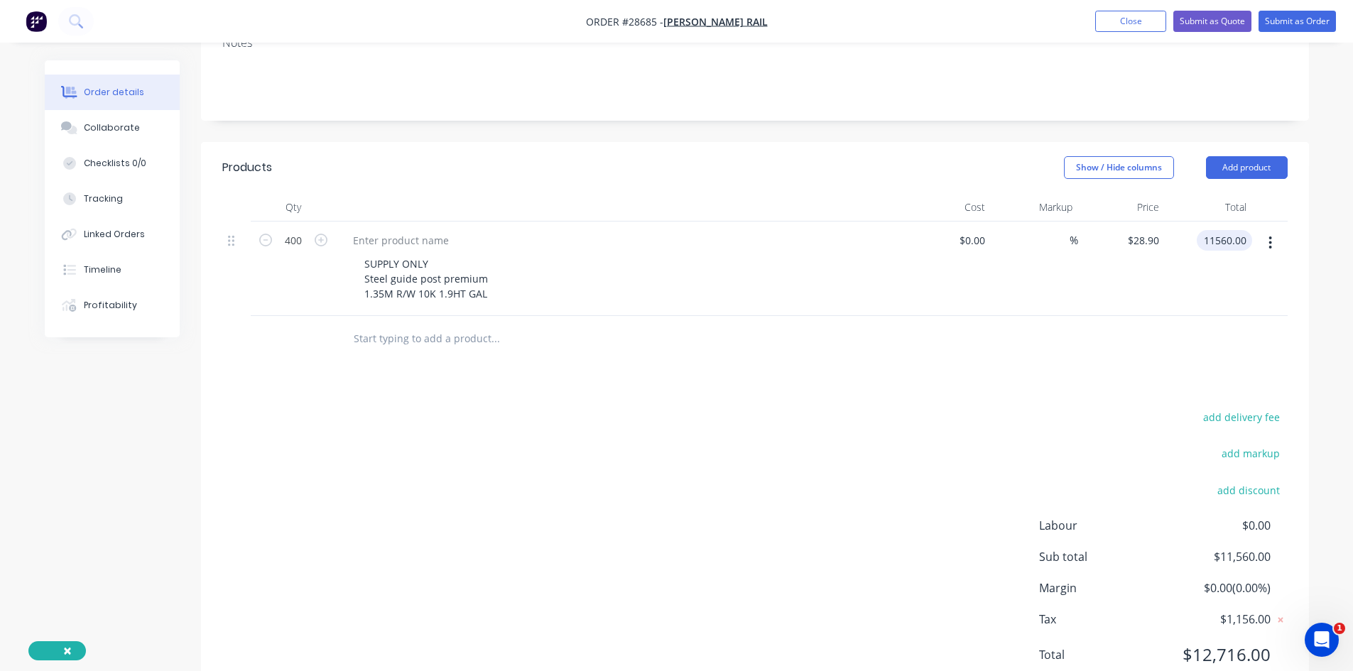
scroll to position [309, 0]
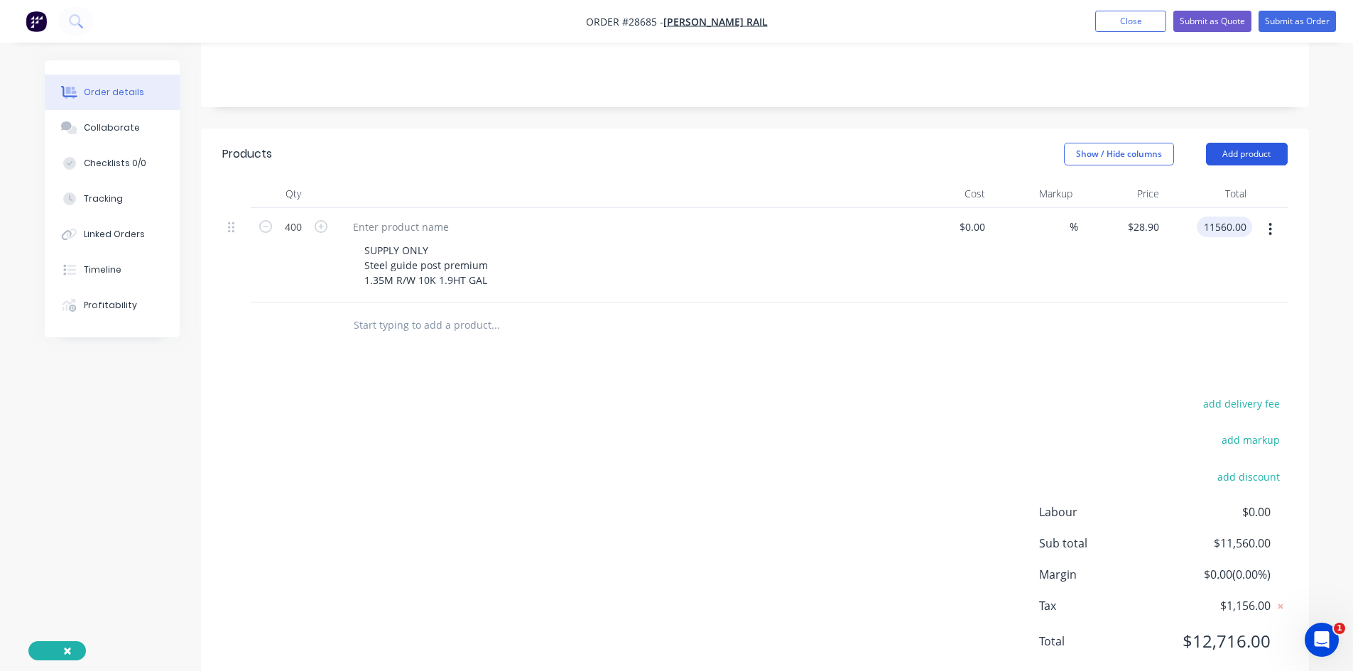
type input "$11,560.00"
click at [434, 311] on input "text" at bounding box center [495, 325] width 284 height 28
click at [1245, 143] on button "Add product" at bounding box center [1247, 154] width 82 height 23
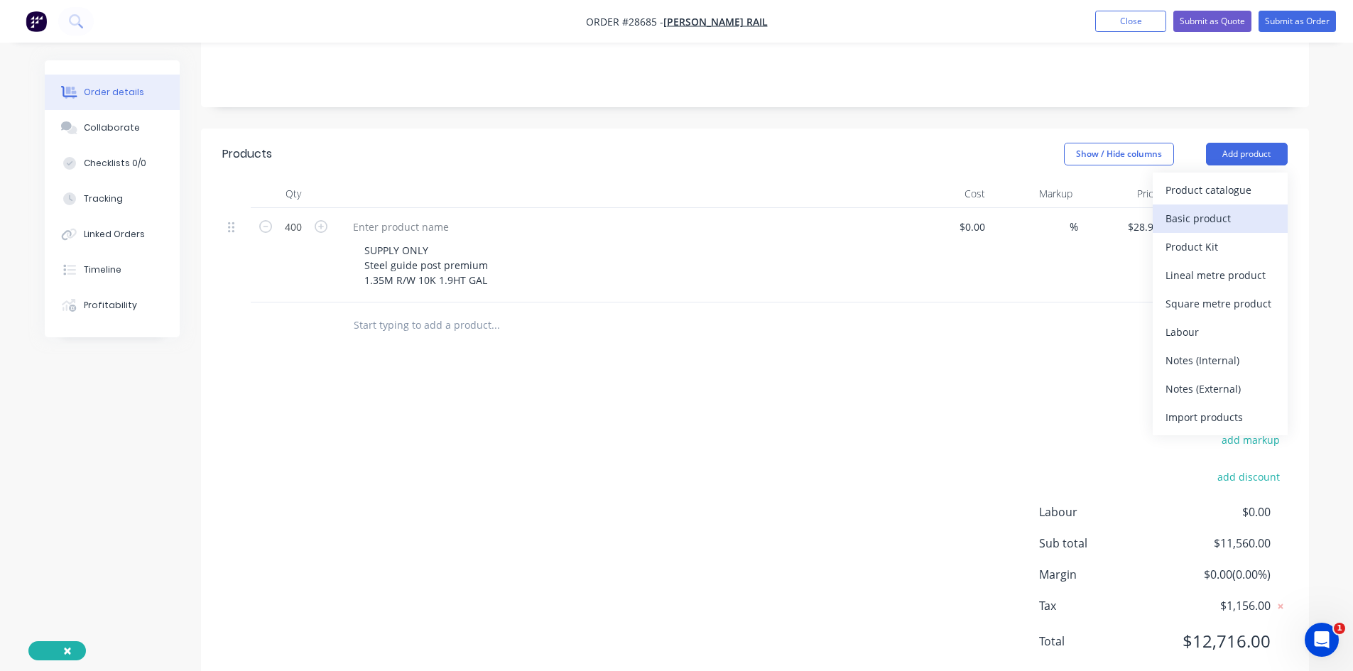
click at [1208, 208] on div "Basic product" at bounding box center [1220, 218] width 109 height 21
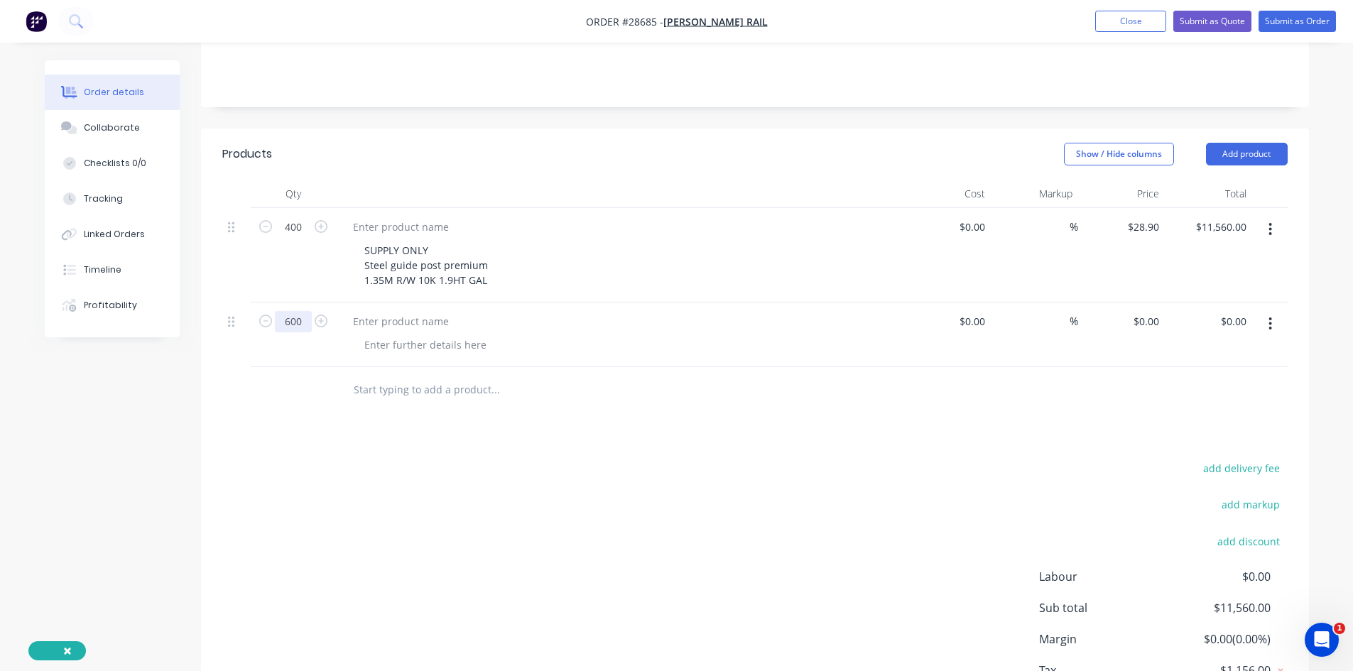
type input "600"
drag, startPoint x: 489, startPoint y: 239, endPoint x: 326, endPoint y: 204, distance: 166.4
click at [326, 208] on div "400 SUPPLY ONLY Steel guide post premium 1.35M R/W 10K 1.9HT GAL $0.00 $0.00 % …" at bounding box center [755, 255] width 1066 height 94
copy div "SUPPLY ONLY Steel guide post premium 1.35M R/W 10K 1.9HT GAL"
click at [417, 335] on div at bounding box center [425, 345] width 145 height 21
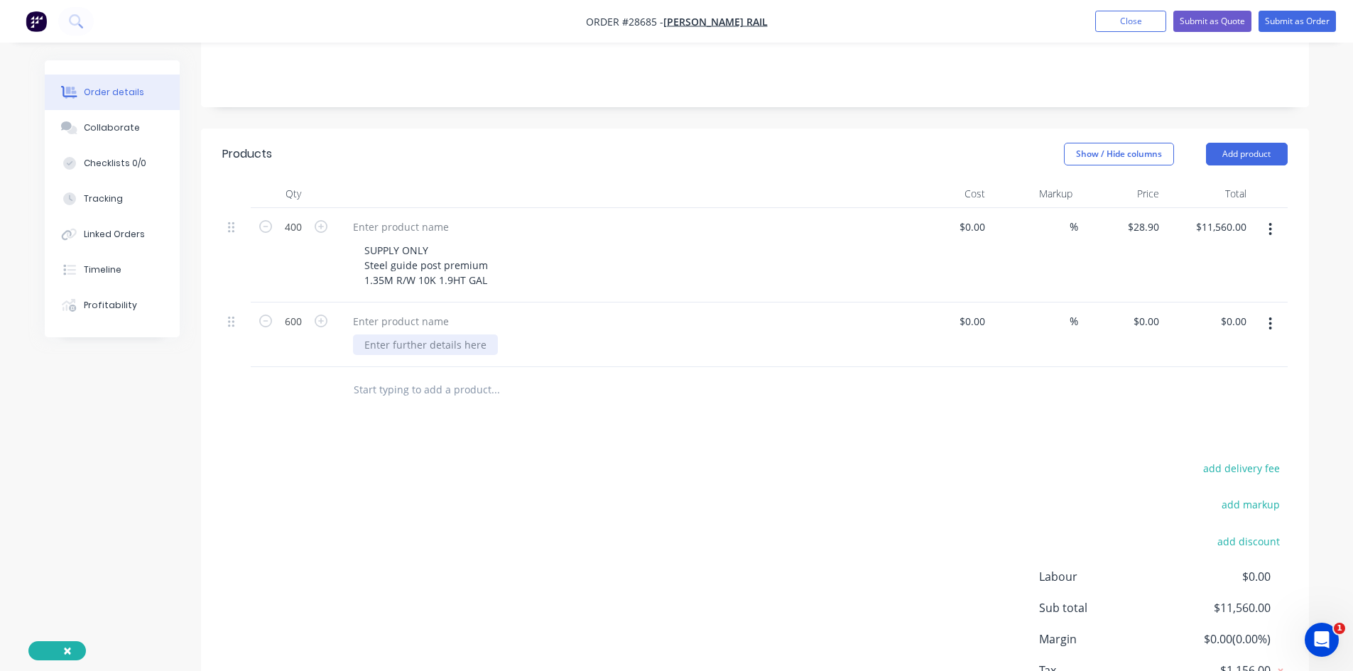
paste div
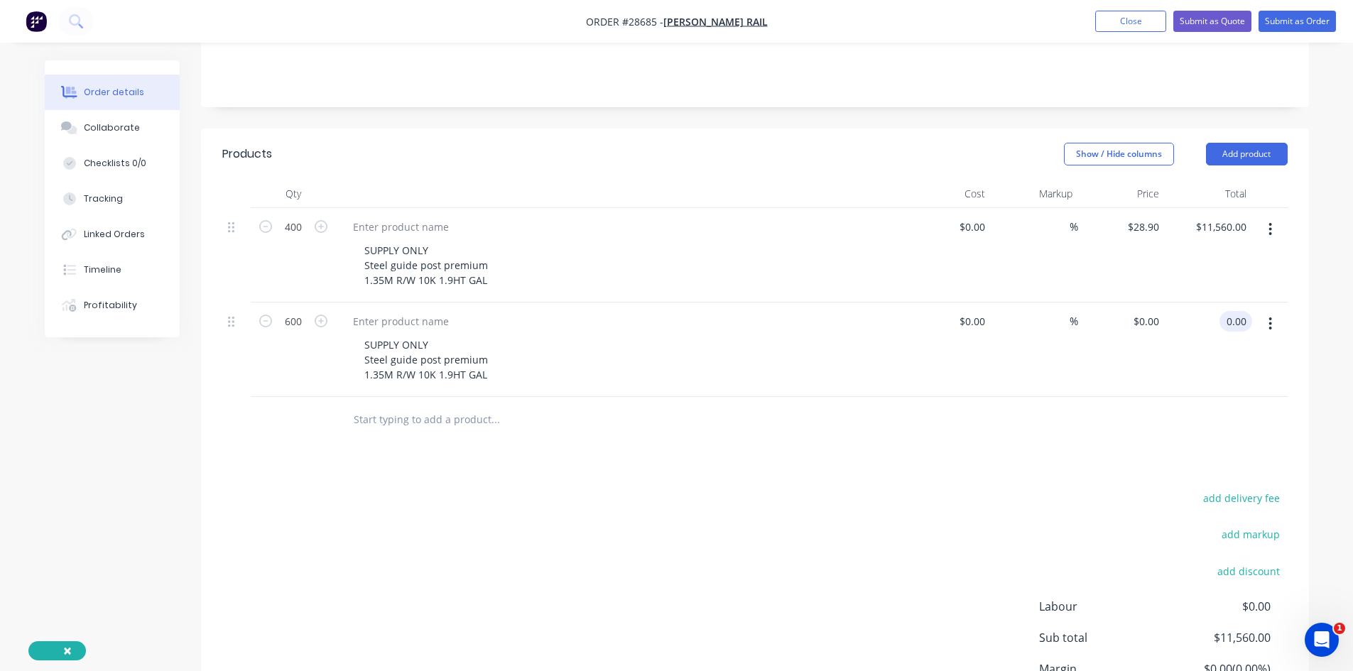
click at [1235, 311] on input "0.00" at bounding box center [1238, 321] width 27 height 21
type input "16392"
type input "$27.32"
type input "$16,392.00"
click at [1070, 436] on div "Products Show / Hide columns Add product Qty Cost Markup Price Total 400 SUPPLY…" at bounding box center [755, 457] width 1108 height 656
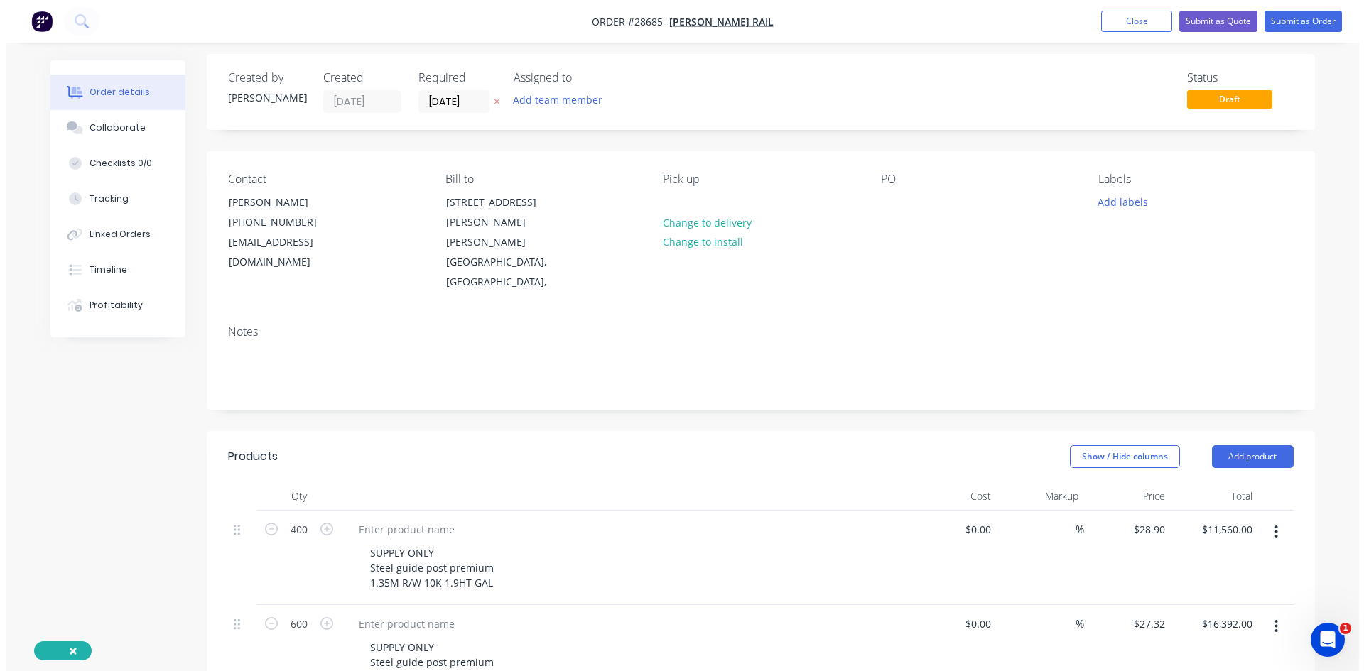
scroll to position [0, 0]
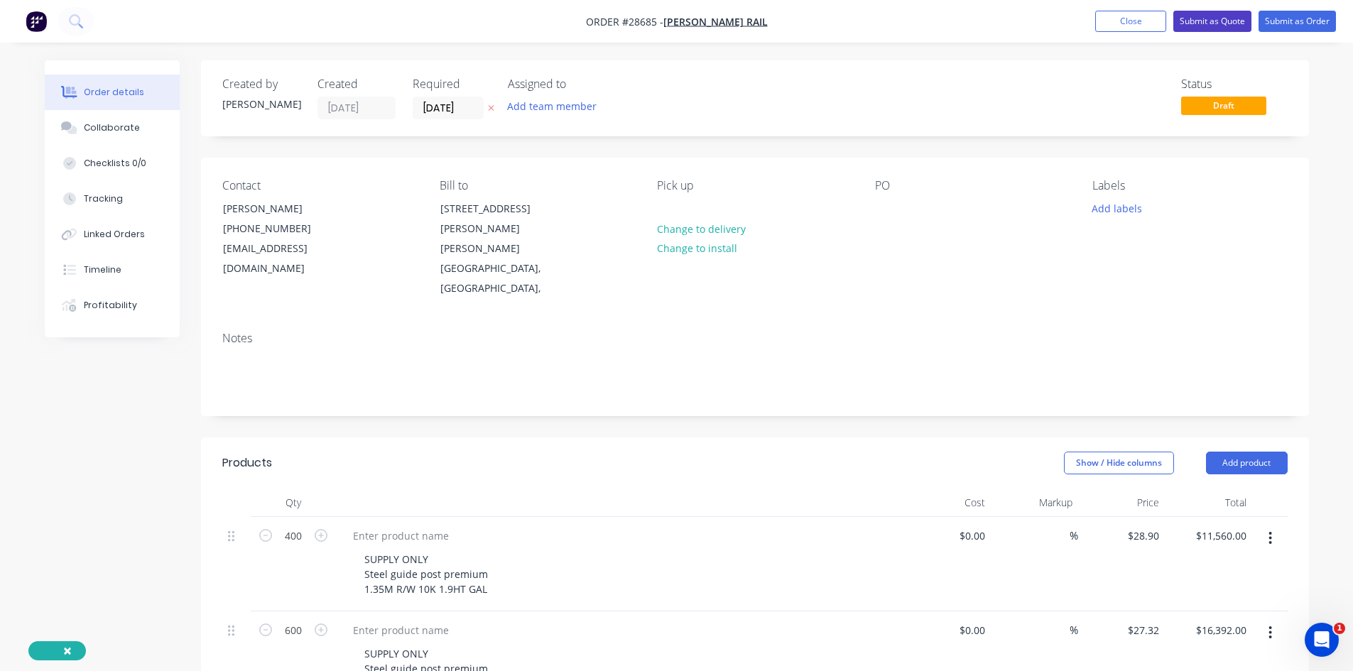
click at [1217, 22] on button "Submit as Quote" at bounding box center [1212, 21] width 78 height 21
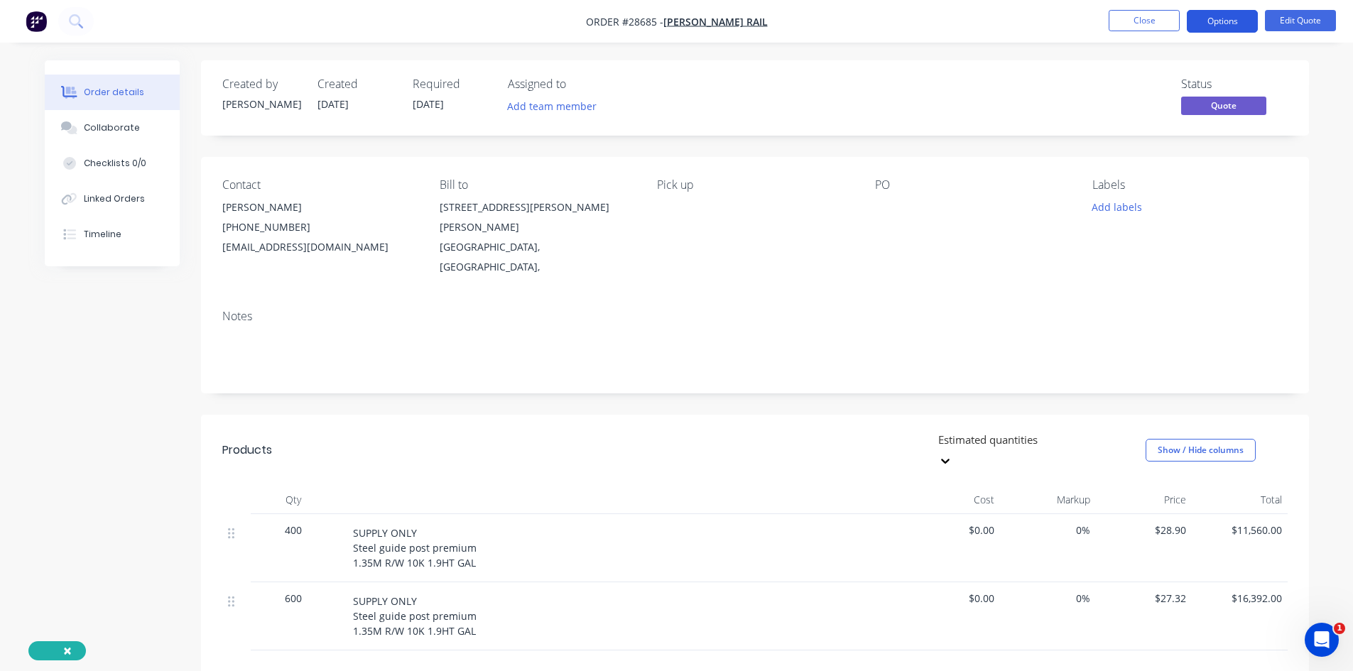
click at [1241, 18] on button "Options" at bounding box center [1222, 21] width 71 height 23
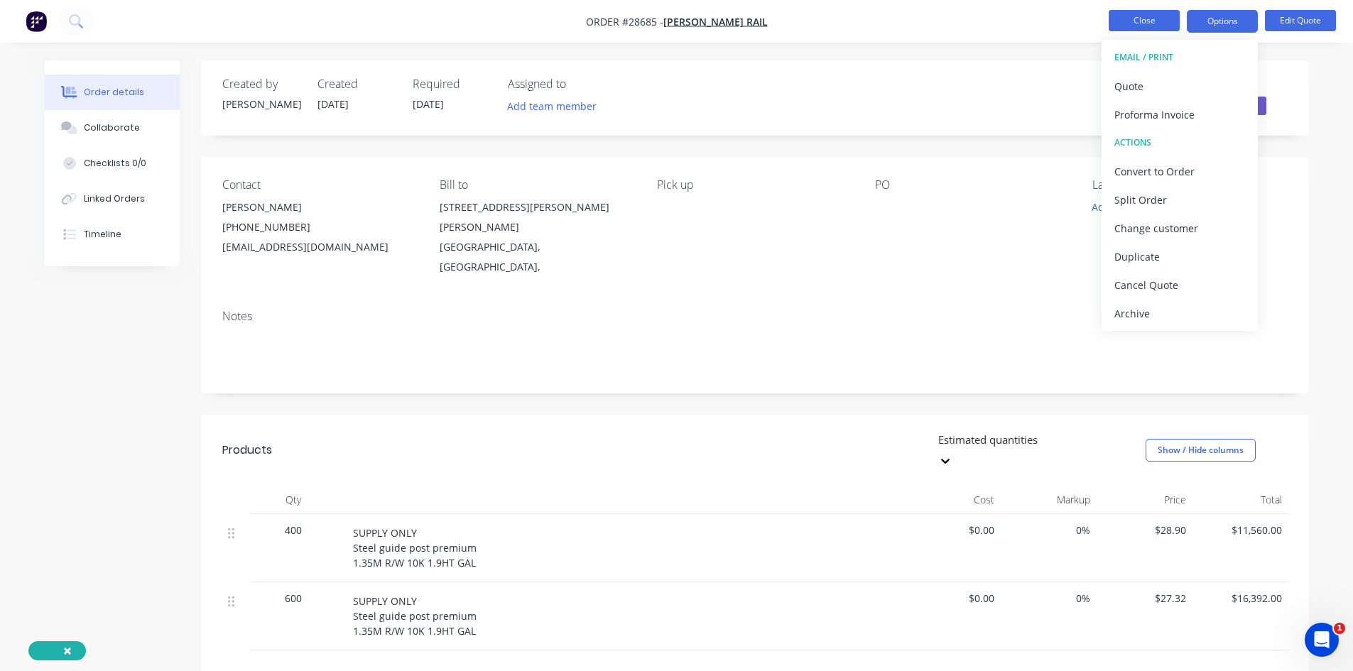
click at [1134, 23] on button "Close" at bounding box center [1144, 20] width 71 height 21
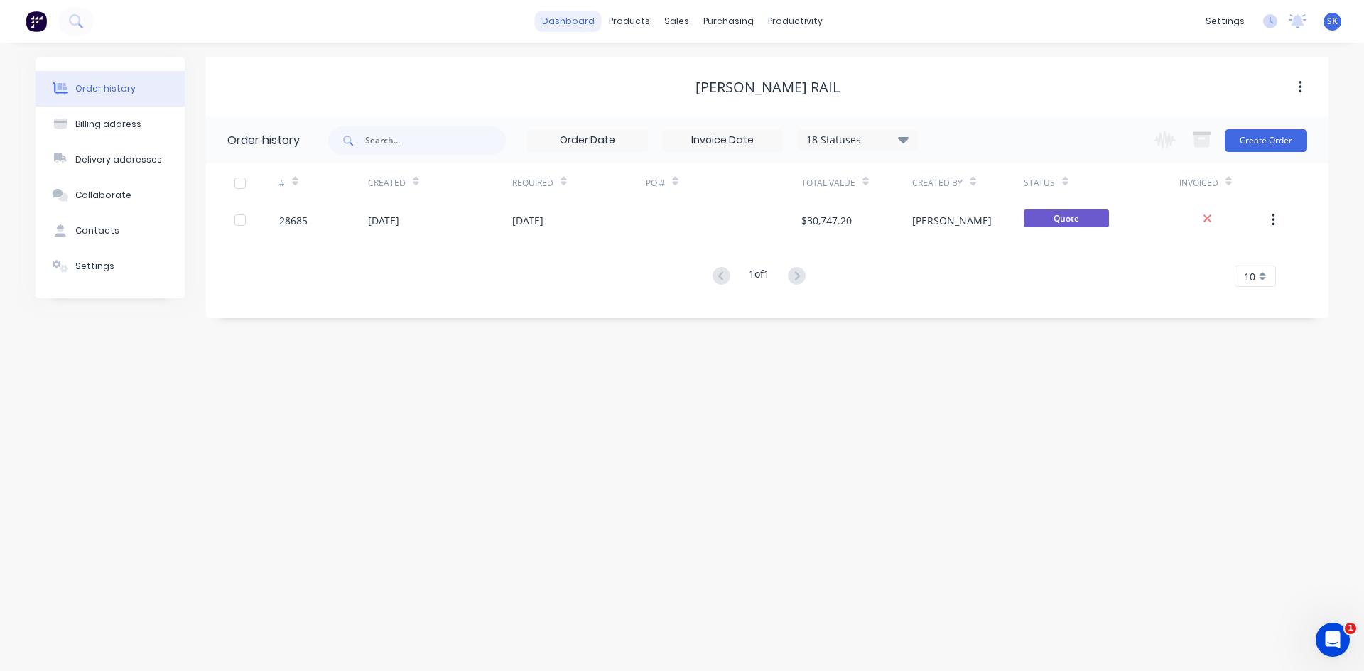
click at [573, 24] on link "dashboard" at bounding box center [568, 21] width 67 height 21
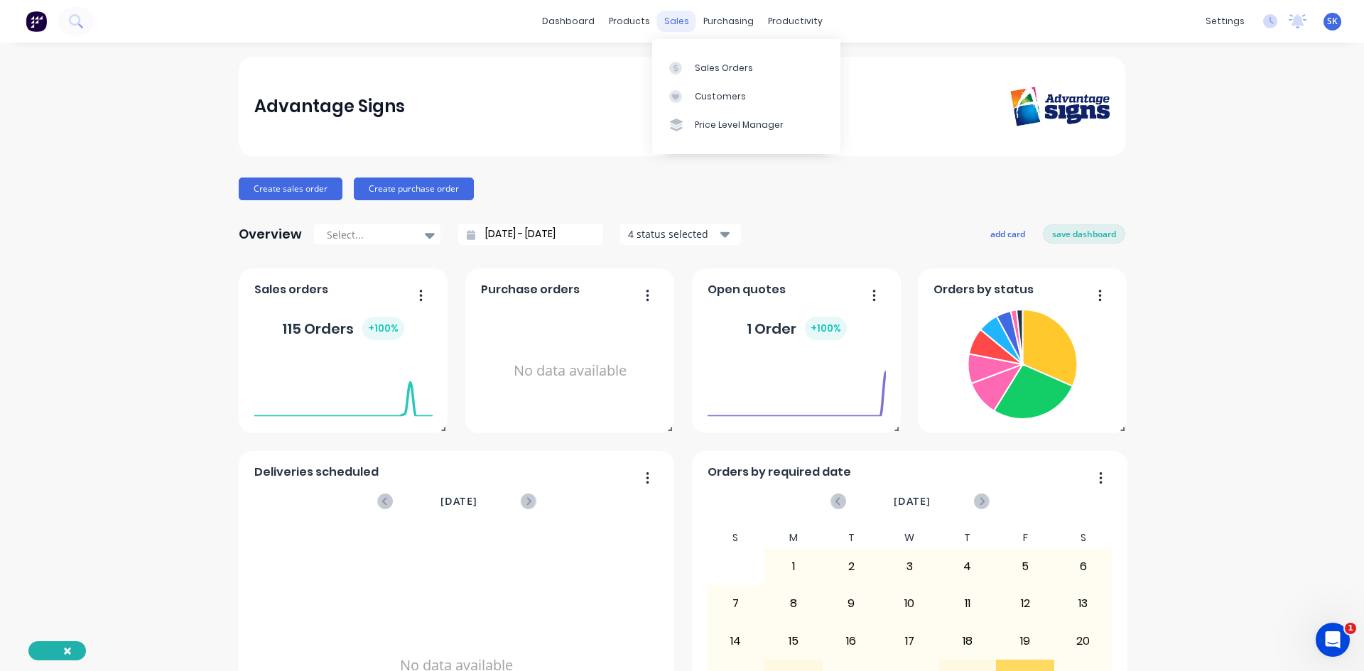
click at [681, 19] on div "sales" at bounding box center [676, 21] width 39 height 21
click at [562, 22] on link "dashboard" at bounding box center [568, 21] width 67 height 21
click at [572, 21] on link "dashboard" at bounding box center [568, 21] width 67 height 21
click at [727, 62] on div "Sales Orders" at bounding box center [724, 68] width 58 height 13
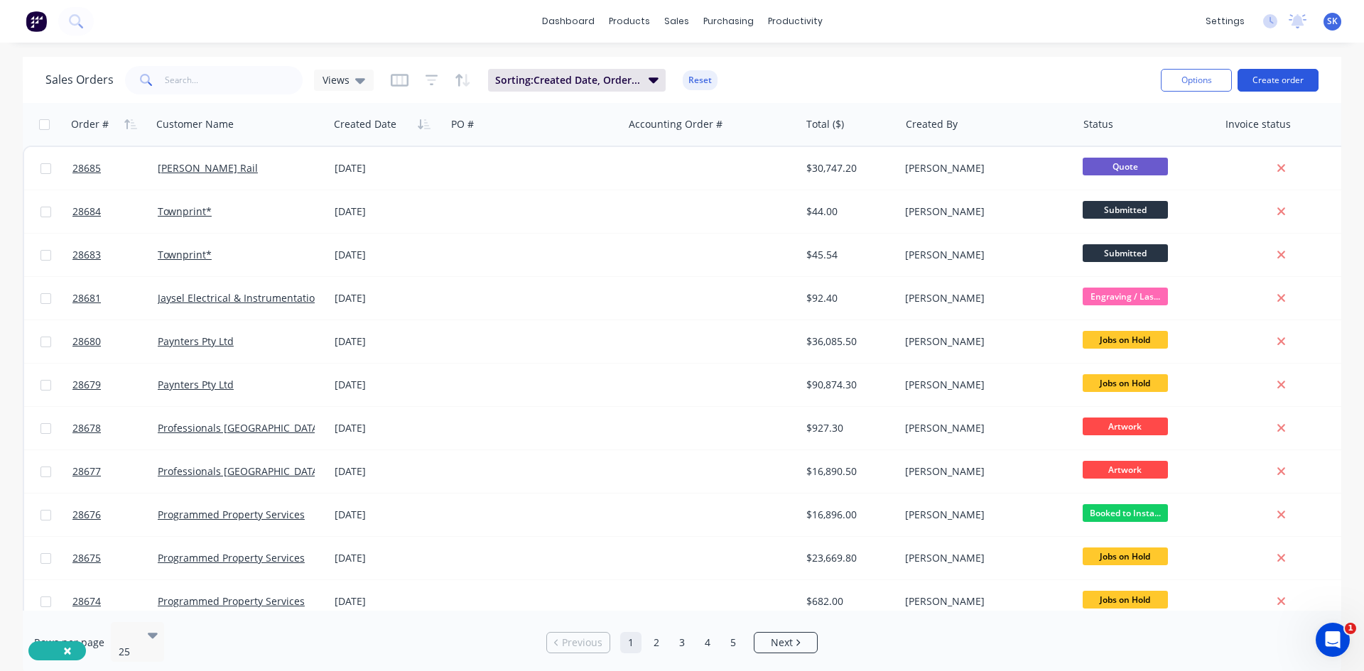
click at [1285, 78] on button "Create order" at bounding box center [1277, 80] width 81 height 23
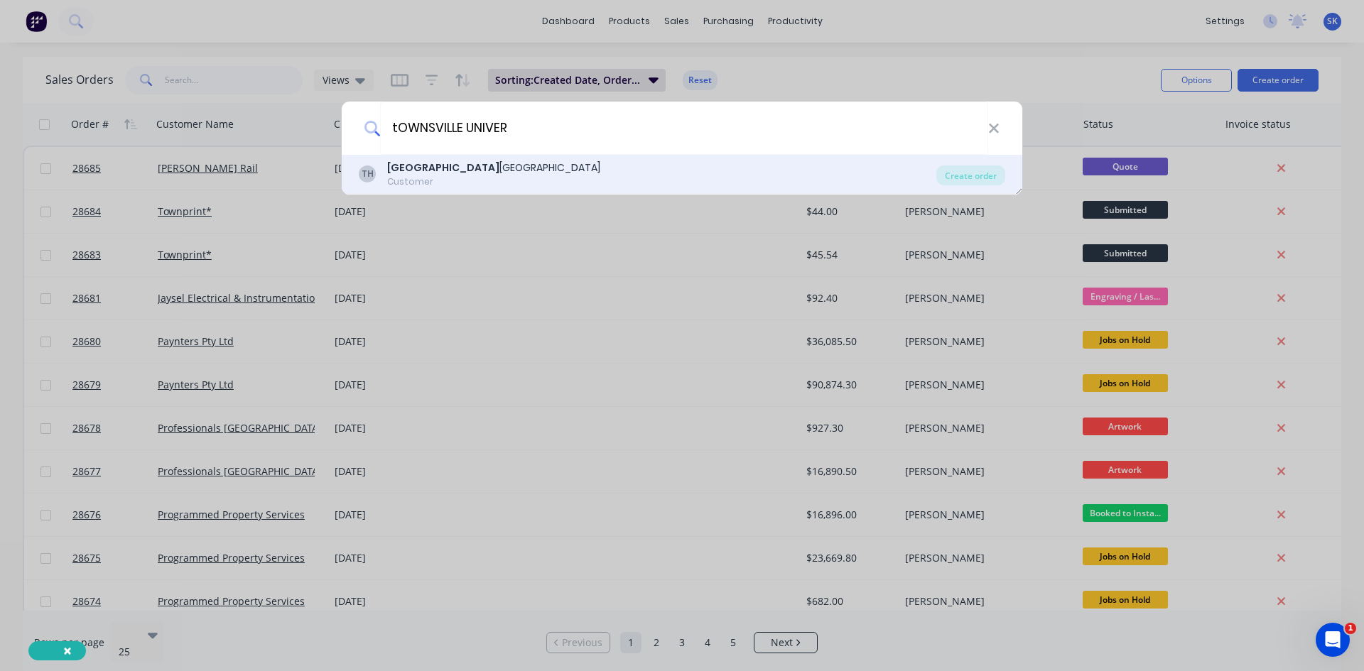
type input "tOWNSVILLE UNIVER"
click at [504, 168] on div "[GEOGRAPHIC_DATA]" at bounding box center [493, 168] width 213 height 15
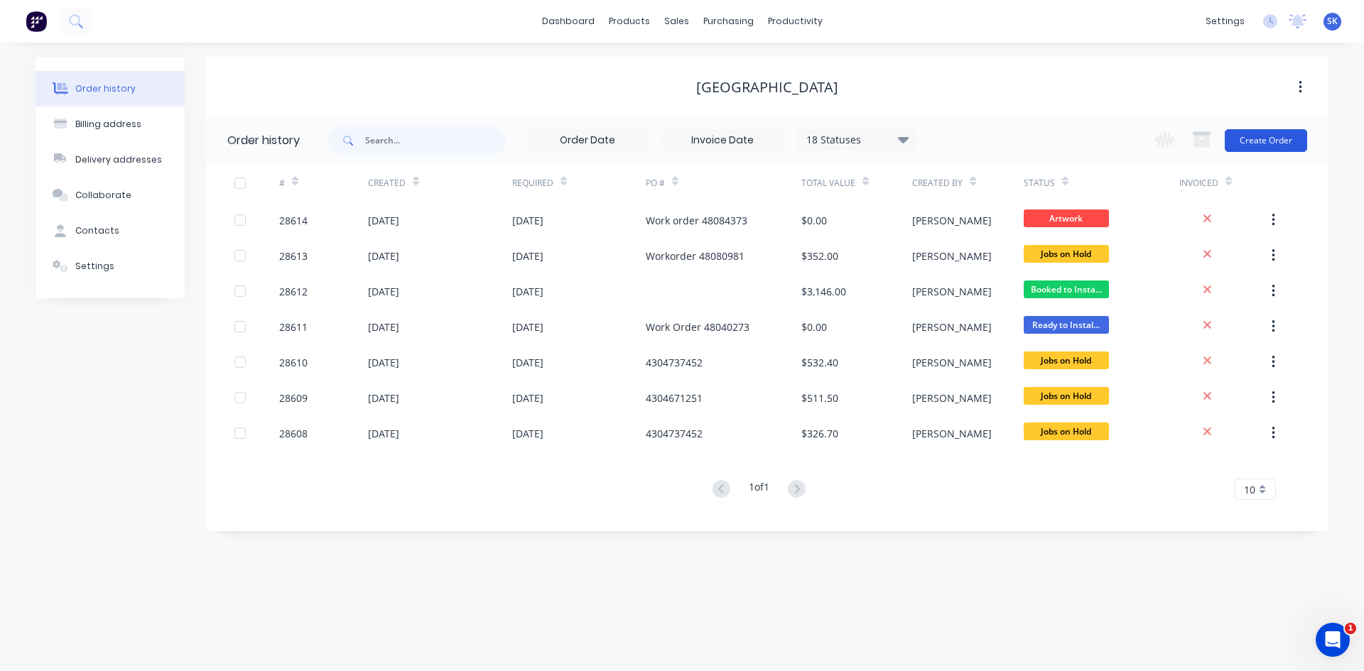
click at [1269, 139] on button "Create Order" at bounding box center [1266, 140] width 82 height 23
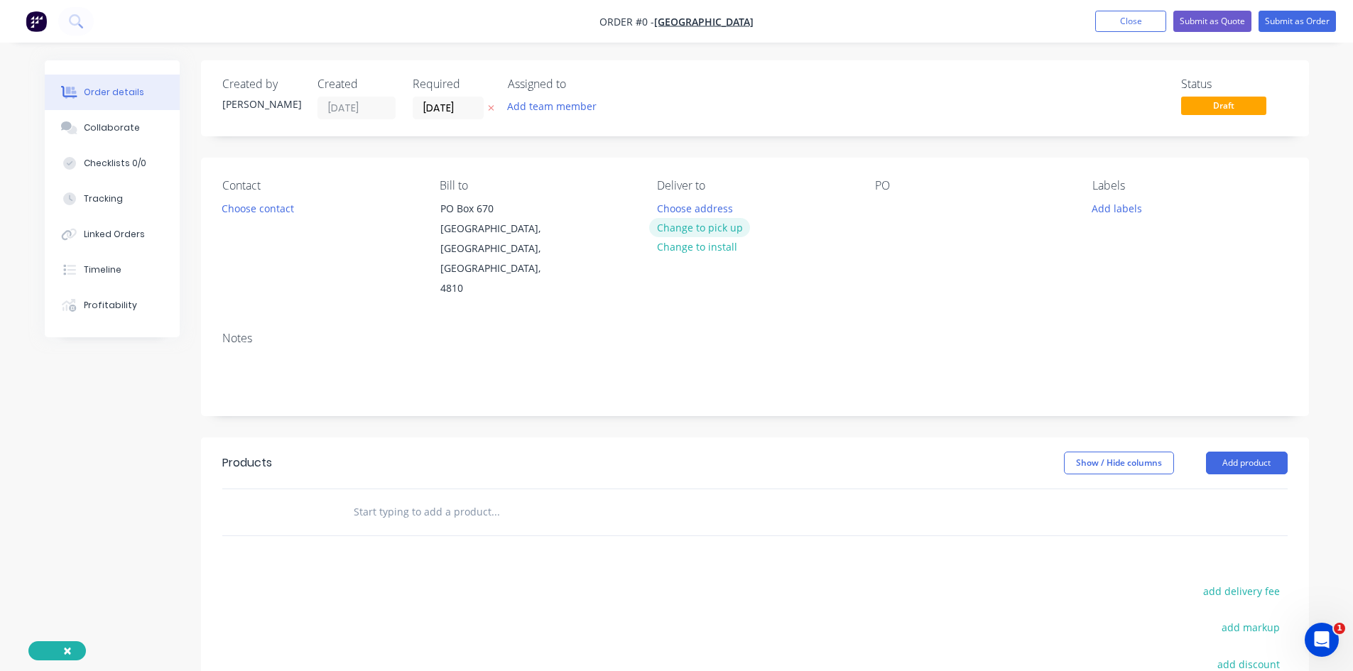
click at [714, 227] on button "Change to pick up" at bounding box center [699, 227] width 101 height 19
click at [278, 207] on button "Choose contact" at bounding box center [257, 207] width 87 height 19
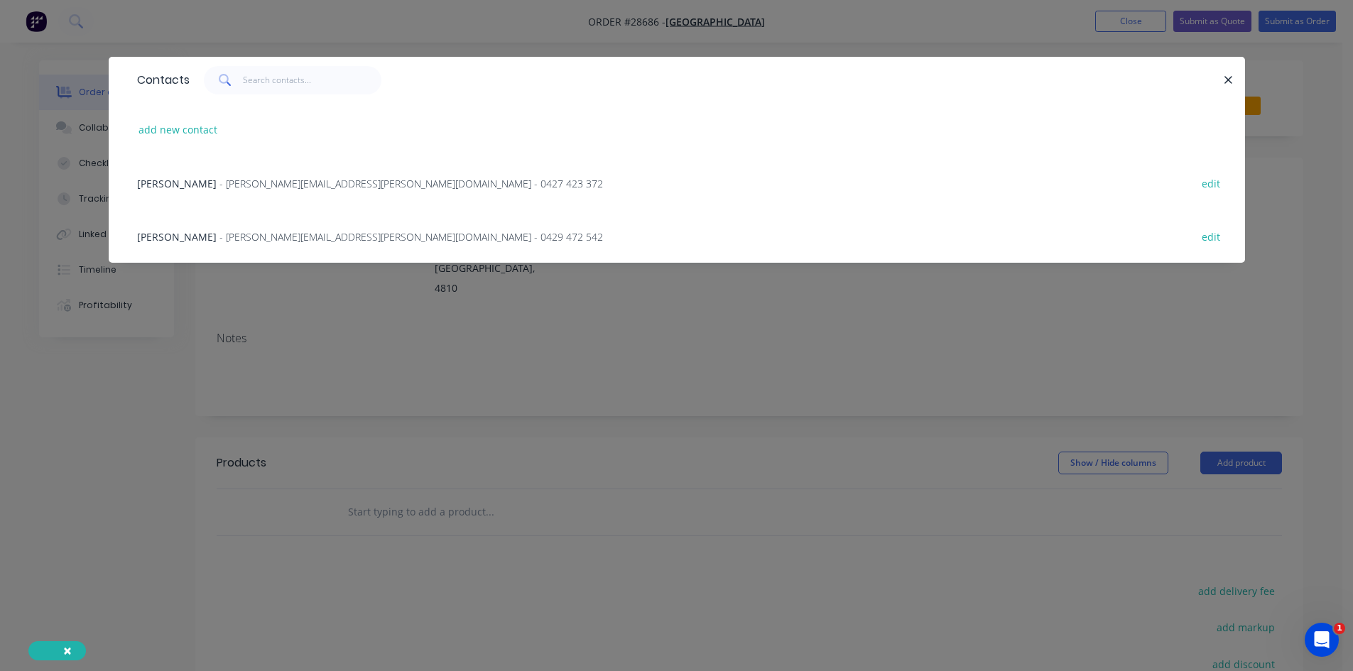
click at [279, 183] on span "- [PERSON_NAME][EMAIL_ADDRESS][PERSON_NAME][DOMAIN_NAME] - 0427 423 372" at bounding box center [411, 183] width 384 height 13
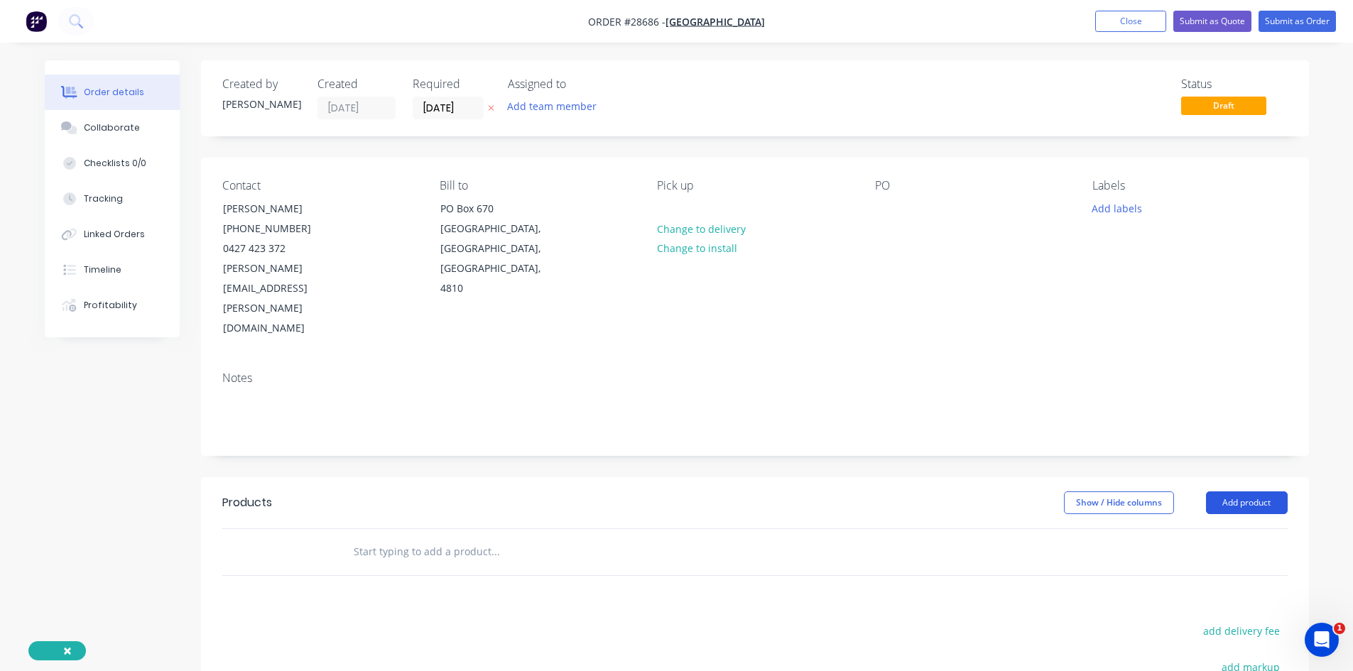
click at [1254, 492] on button "Add product" at bounding box center [1247, 503] width 82 height 23
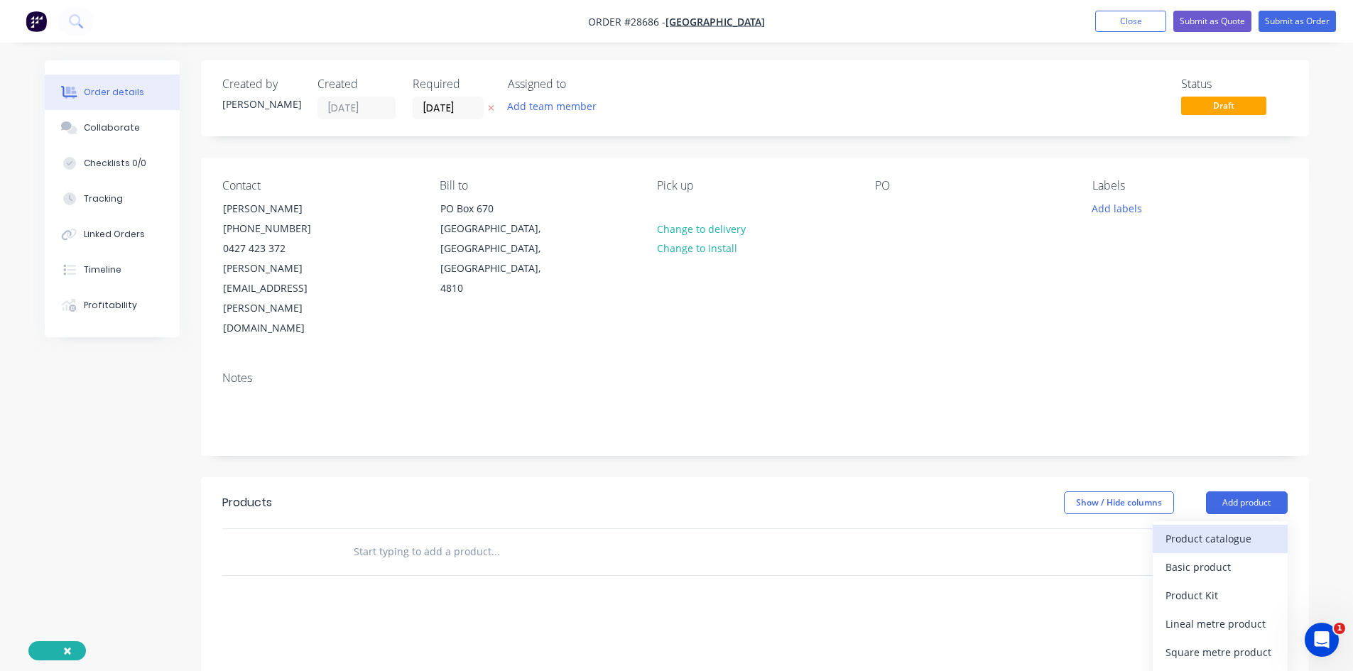
click at [1203, 528] on div "Product catalogue" at bounding box center [1220, 538] width 109 height 21
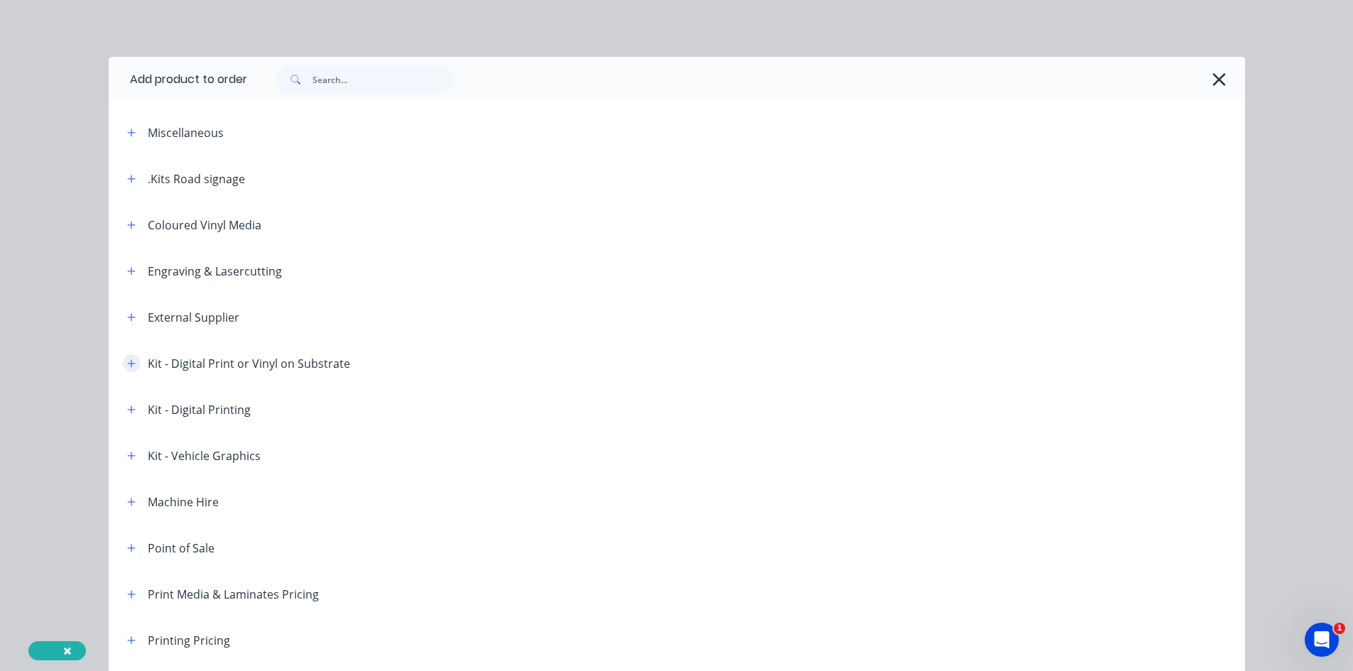
click at [123, 360] on button "button" at bounding box center [132, 363] width 18 height 18
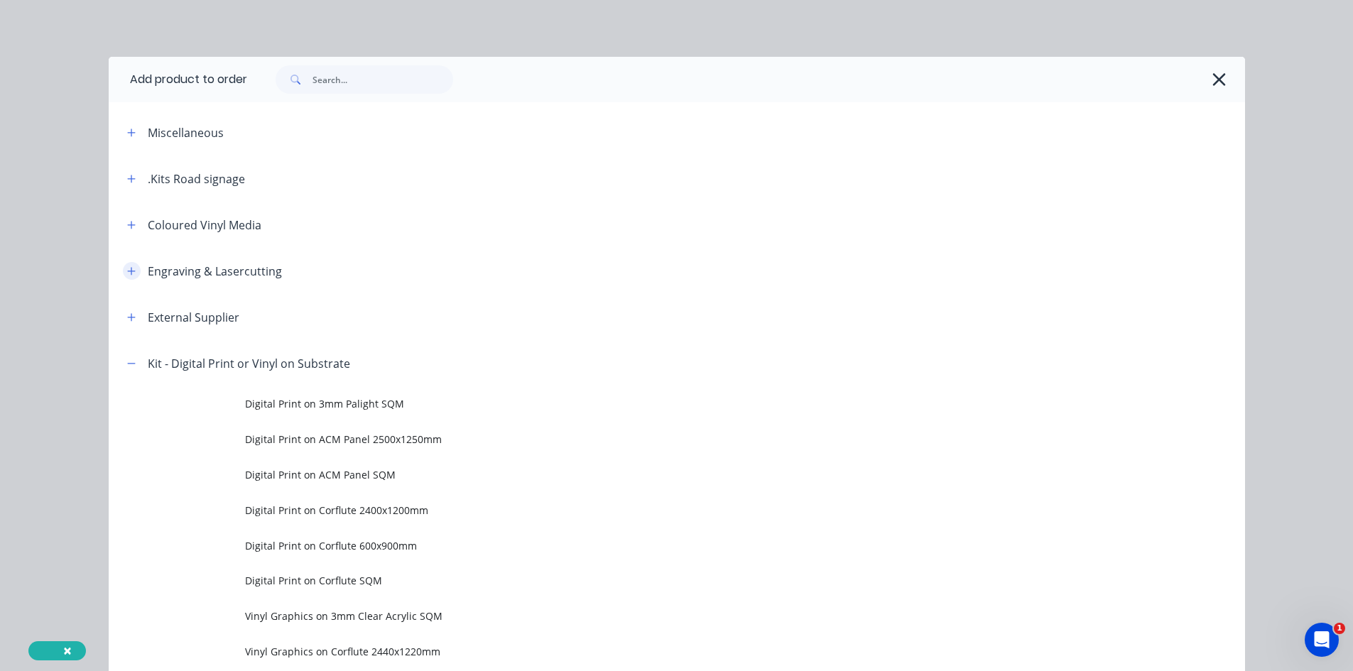
click at [128, 270] on icon "button" at bounding box center [131, 271] width 9 height 10
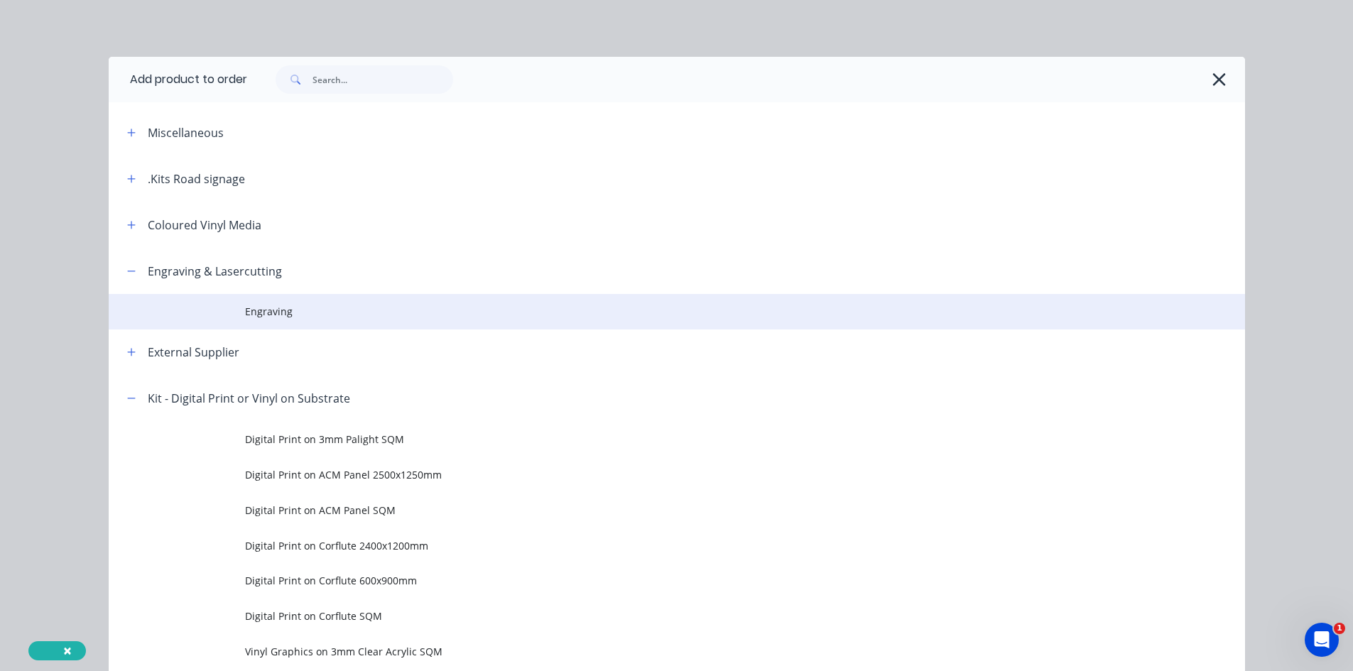
click at [272, 317] on span "Engraving" at bounding box center [645, 311] width 800 height 15
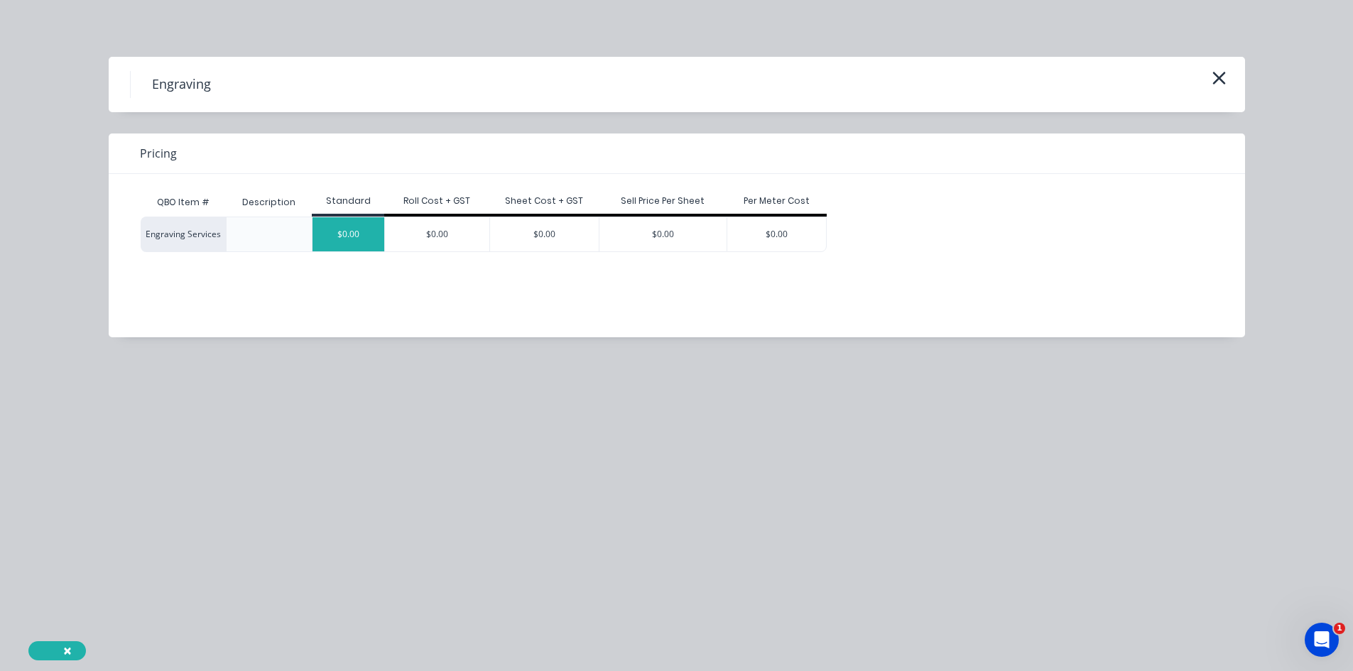
click at [362, 227] on div "$0.00" at bounding box center [349, 234] width 72 height 34
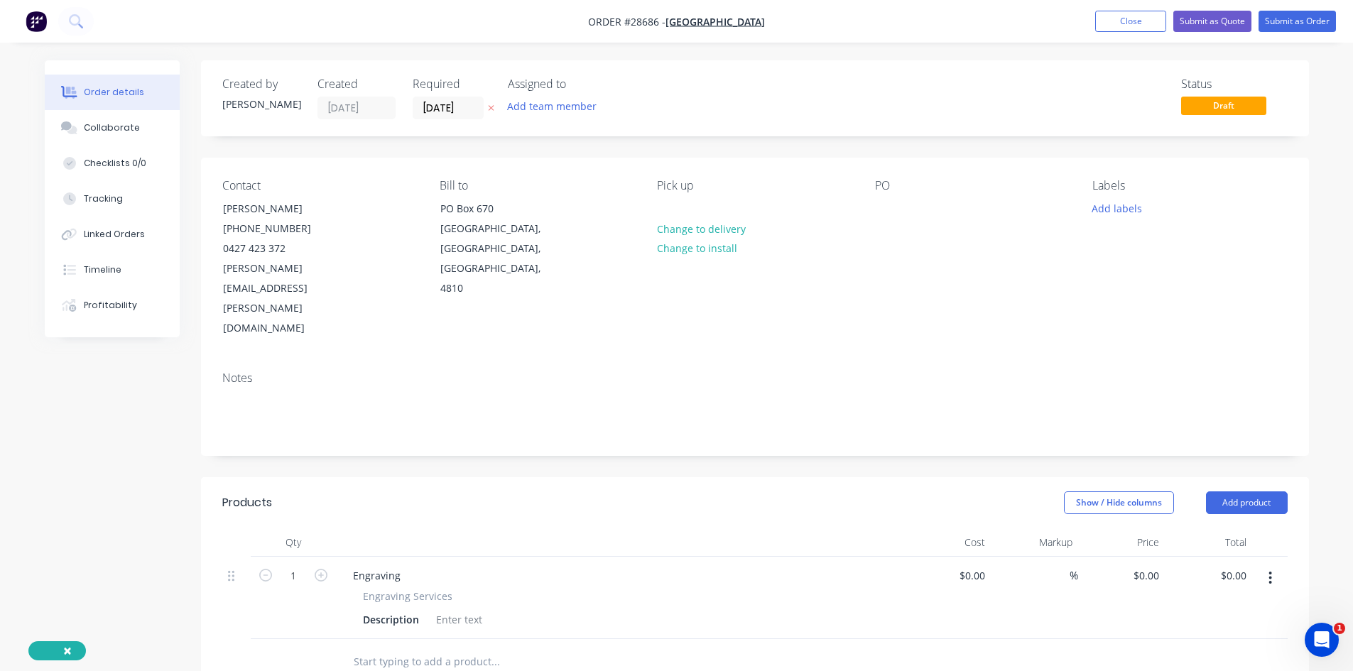
click at [1256, 477] on header "Products Show / Hide columns Add product" at bounding box center [755, 502] width 1108 height 51
click at [1257, 492] on button "Add product" at bounding box center [1247, 503] width 82 height 23
click at [1223, 528] on div "Product catalogue" at bounding box center [1220, 538] width 109 height 21
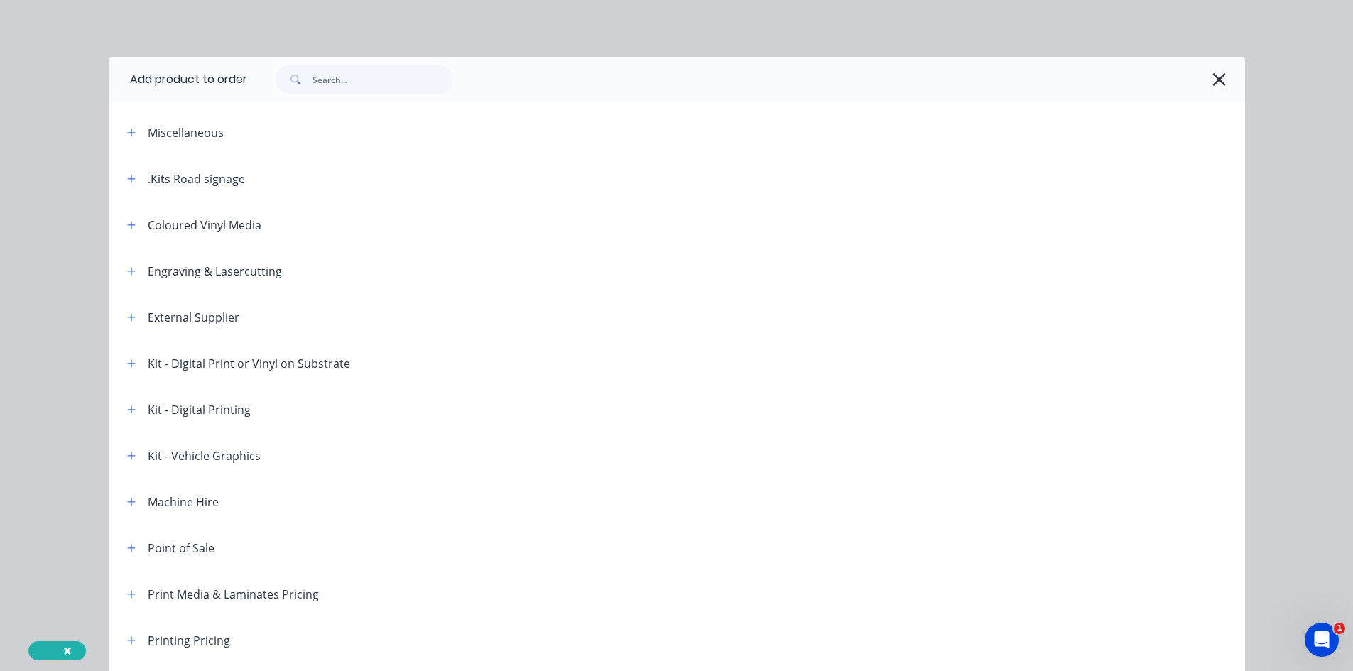
click at [219, 274] on div "Engraving & Lasercutting" at bounding box center [215, 271] width 134 height 17
click at [127, 271] on icon "button" at bounding box center [131, 271] width 8 height 8
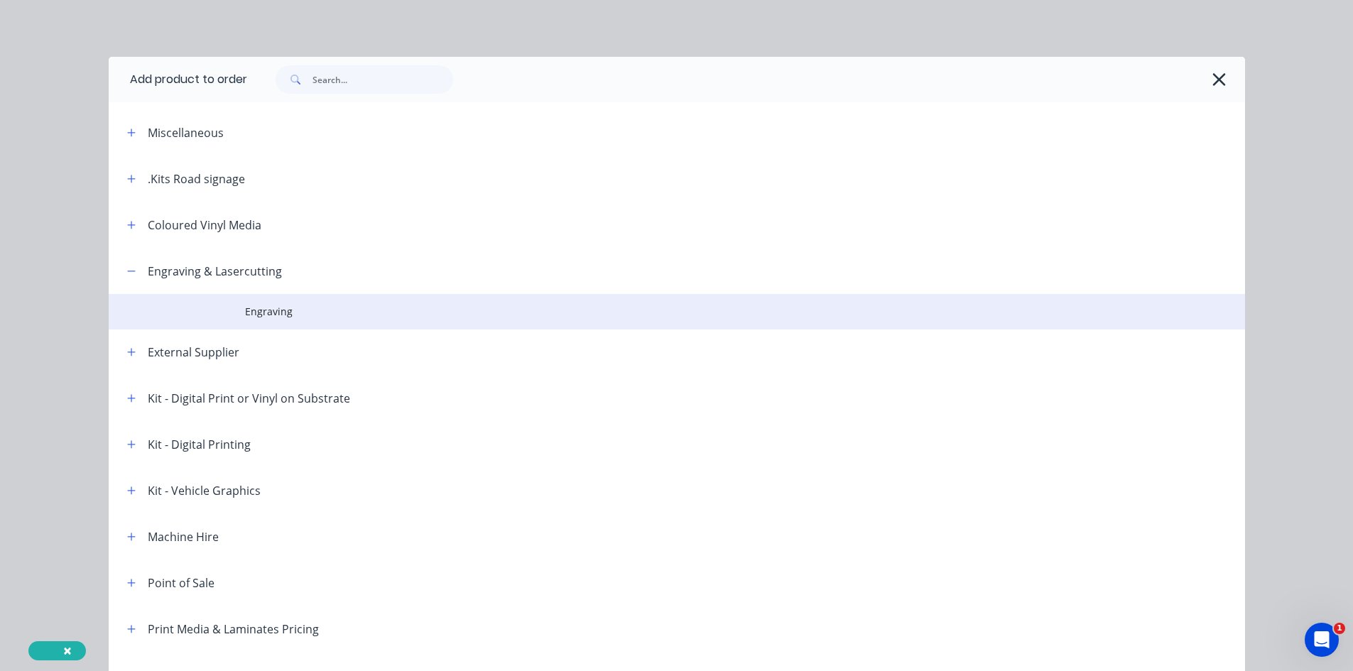
click at [289, 314] on span "Engraving" at bounding box center [645, 311] width 800 height 15
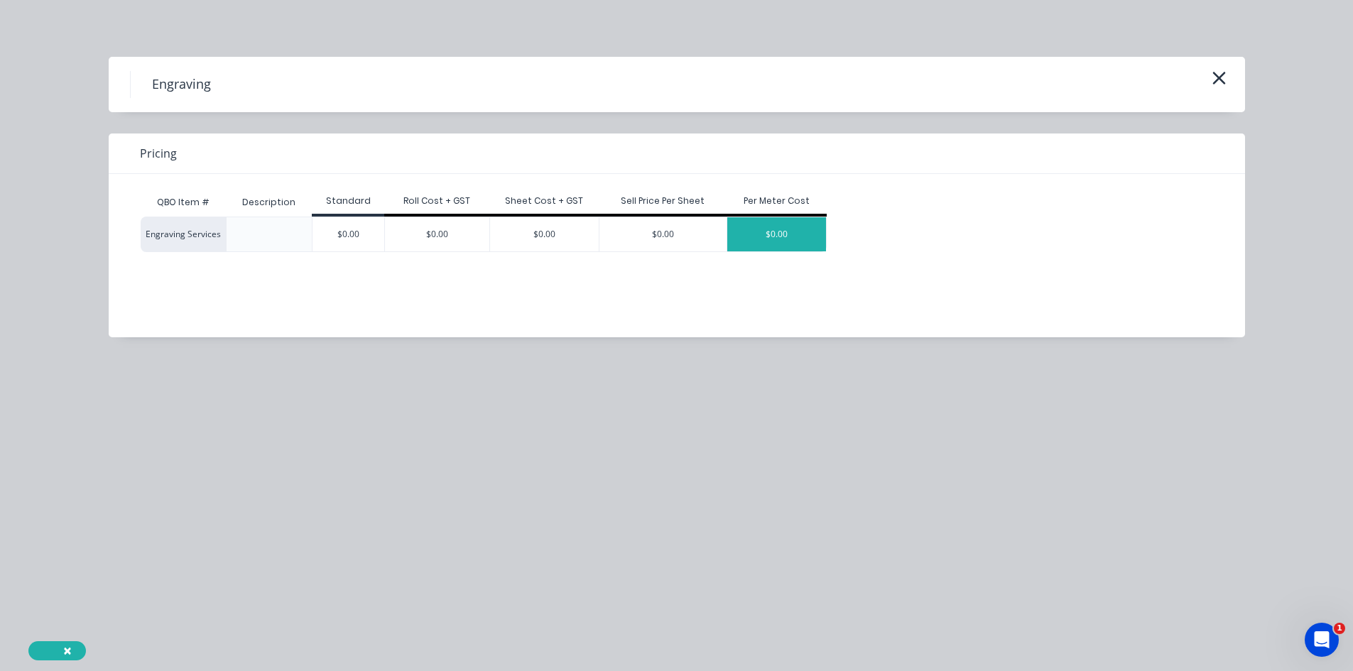
click at [777, 222] on div "$0.00" at bounding box center [776, 234] width 99 height 34
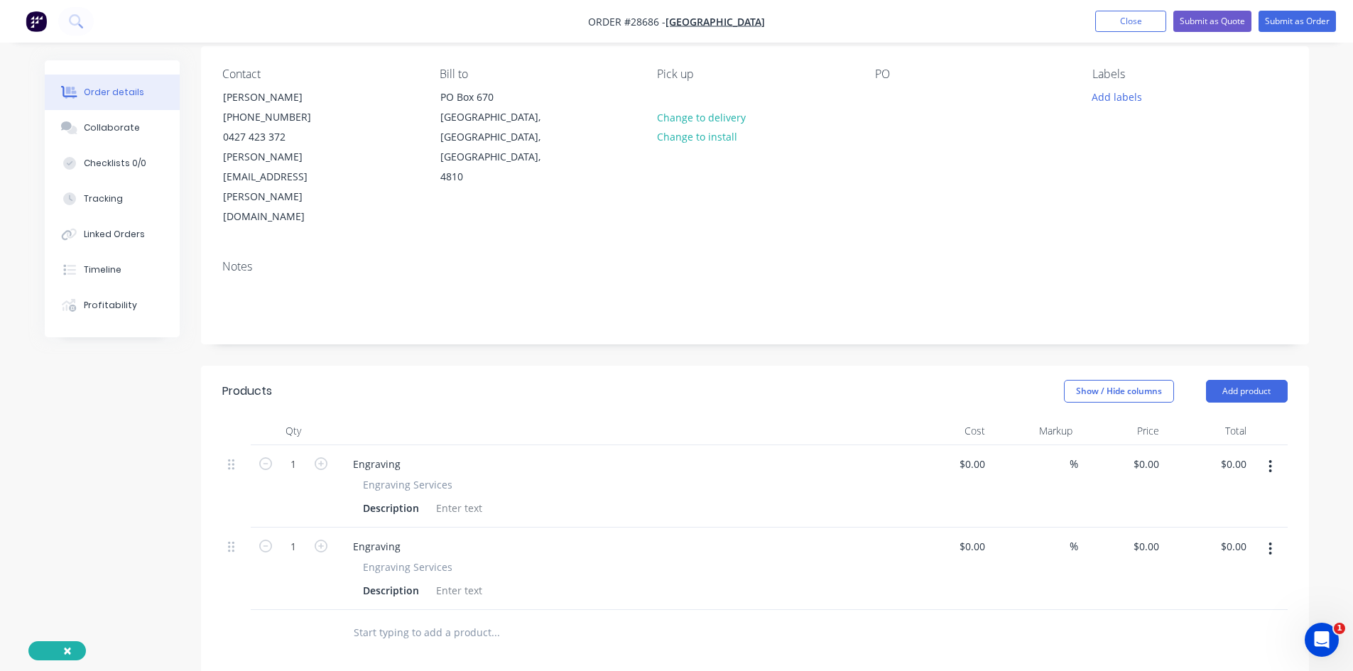
scroll to position [142, 0]
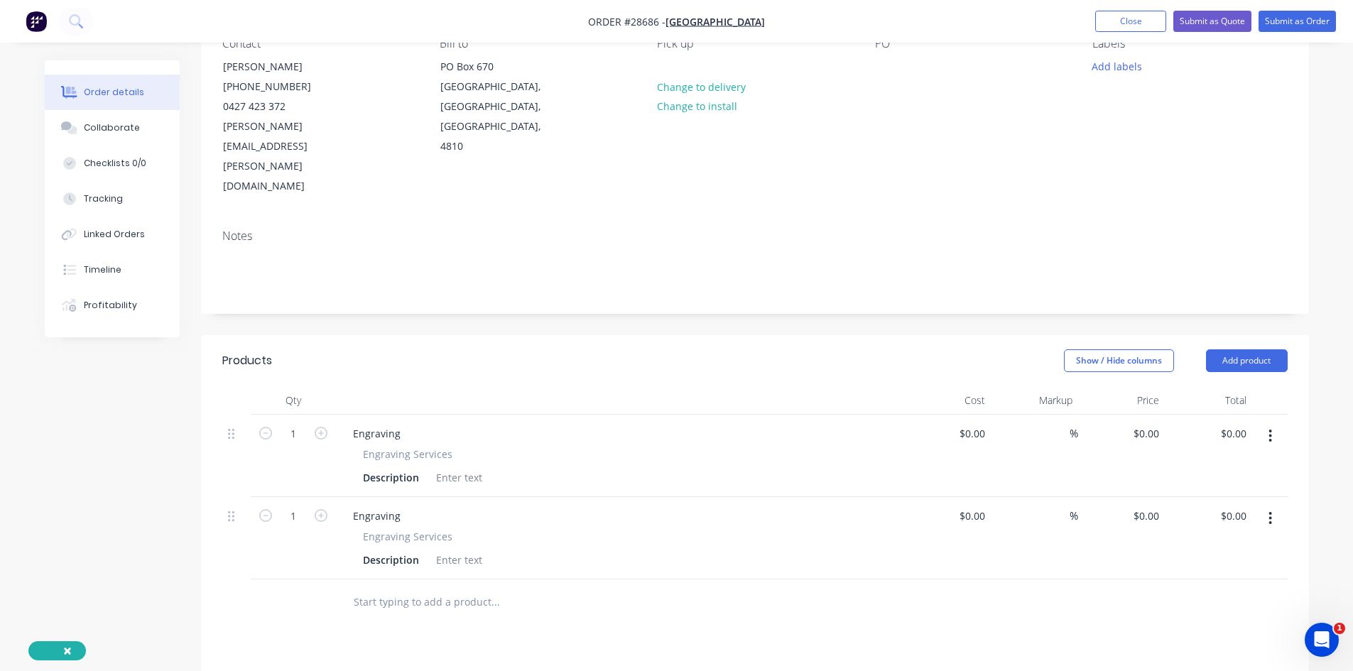
click at [1272, 511] on icon "button" at bounding box center [1271, 519] width 4 height 16
click at [1193, 631] on div "Delete" at bounding box center [1220, 641] width 109 height 21
click at [386, 447] on span "Engraving Services" at bounding box center [408, 454] width 90 height 15
click at [461, 467] on div at bounding box center [459, 477] width 58 height 21
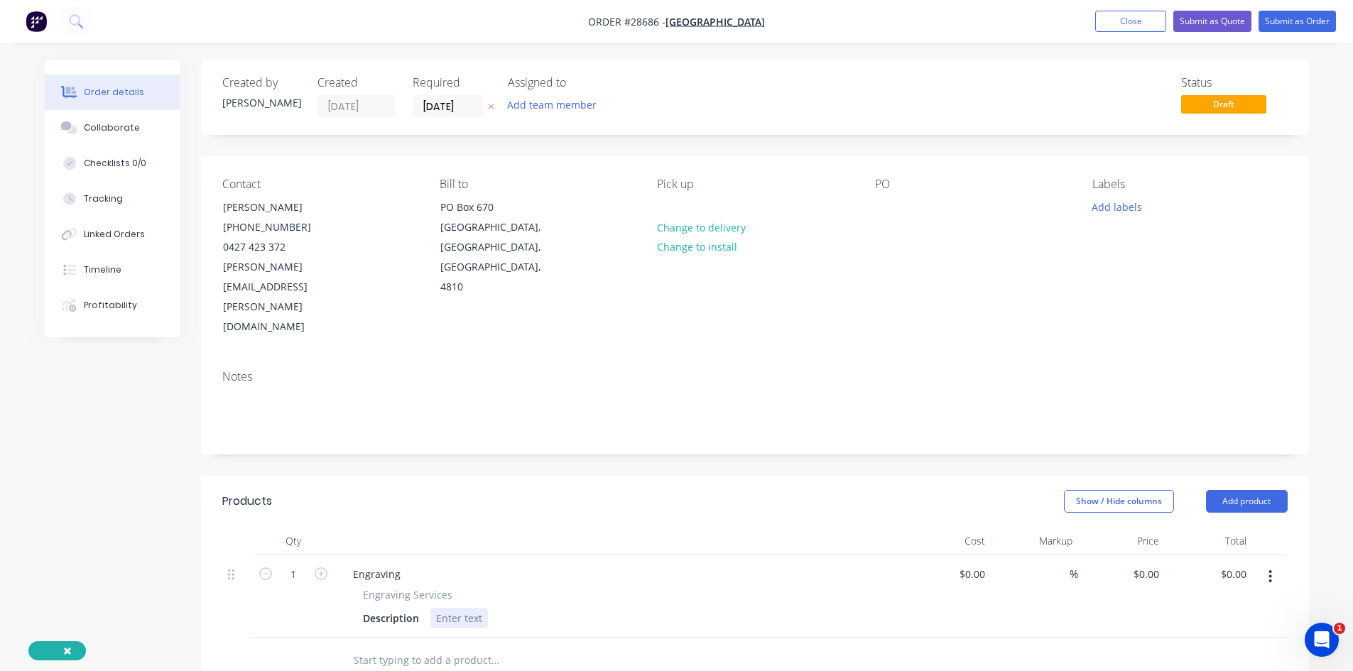
scroll to position [0, 0]
type input "$0.00"
type input "30"
type input "$30.00"
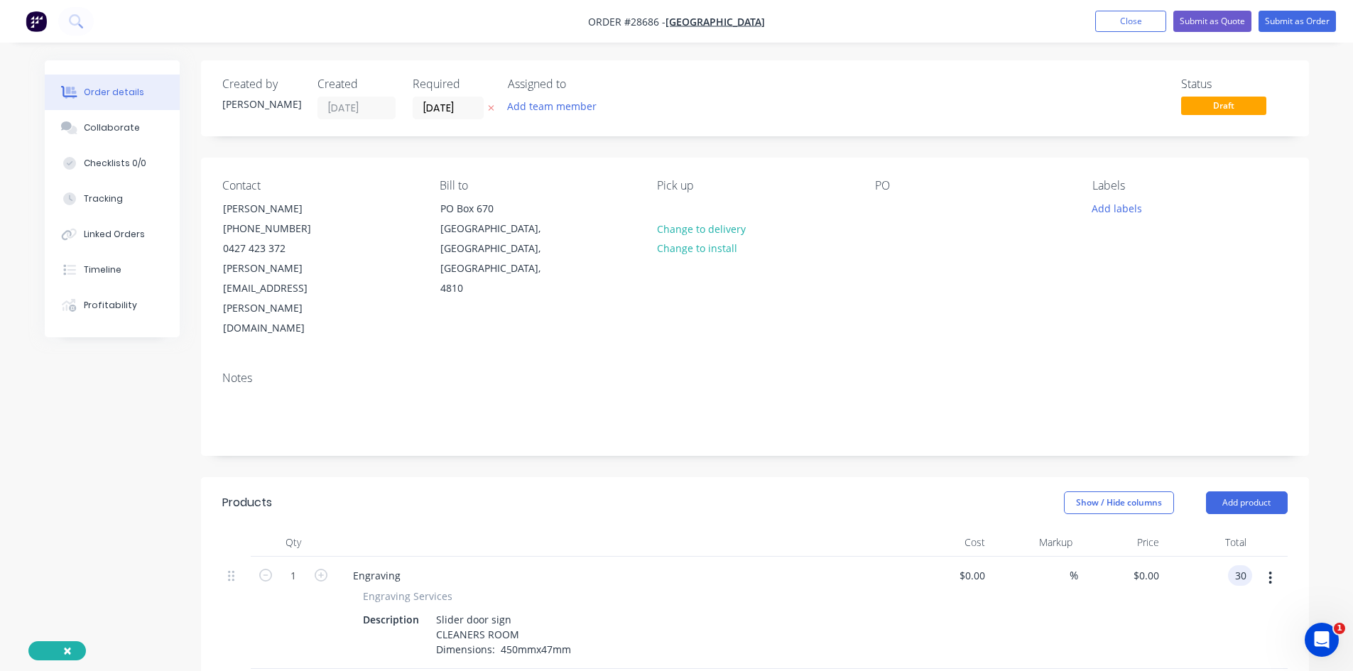
type input "$30.00"
click at [1196, 23] on button "Submit as Quote" at bounding box center [1212, 21] width 78 height 21
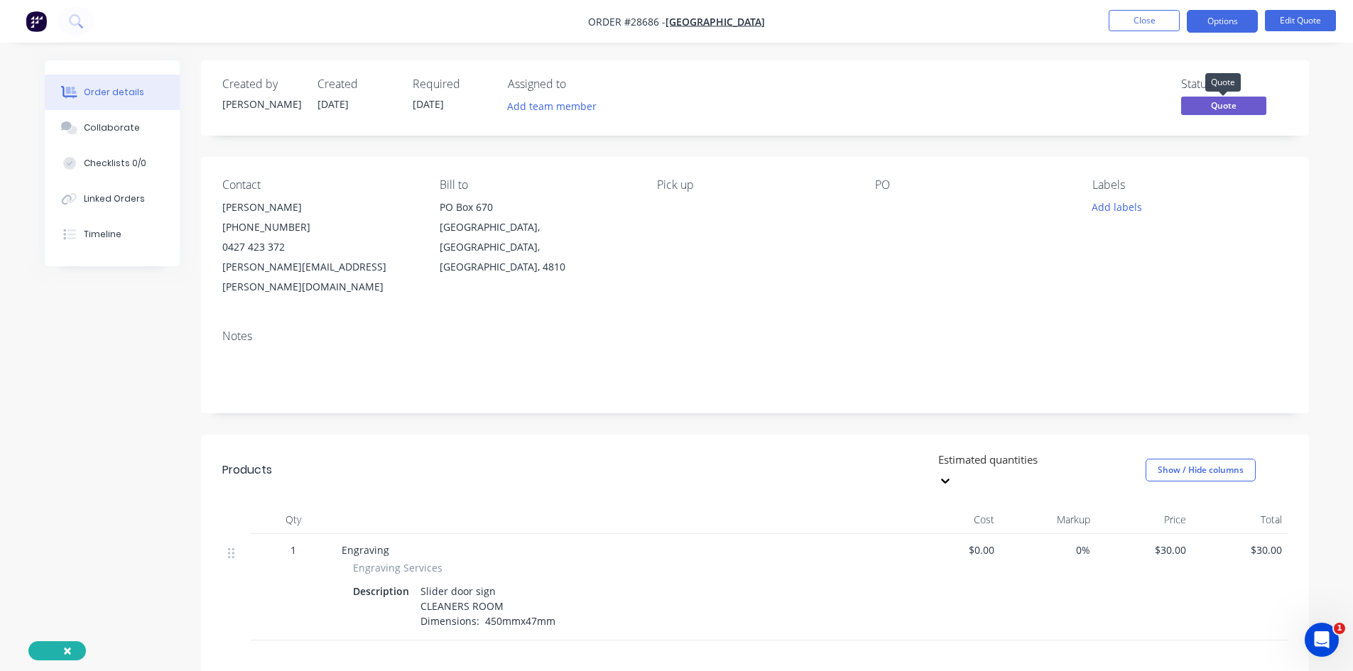
click at [1218, 100] on span "Quote" at bounding box center [1223, 106] width 85 height 18
click at [1225, 17] on button "Options" at bounding box center [1222, 21] width 71 height 23
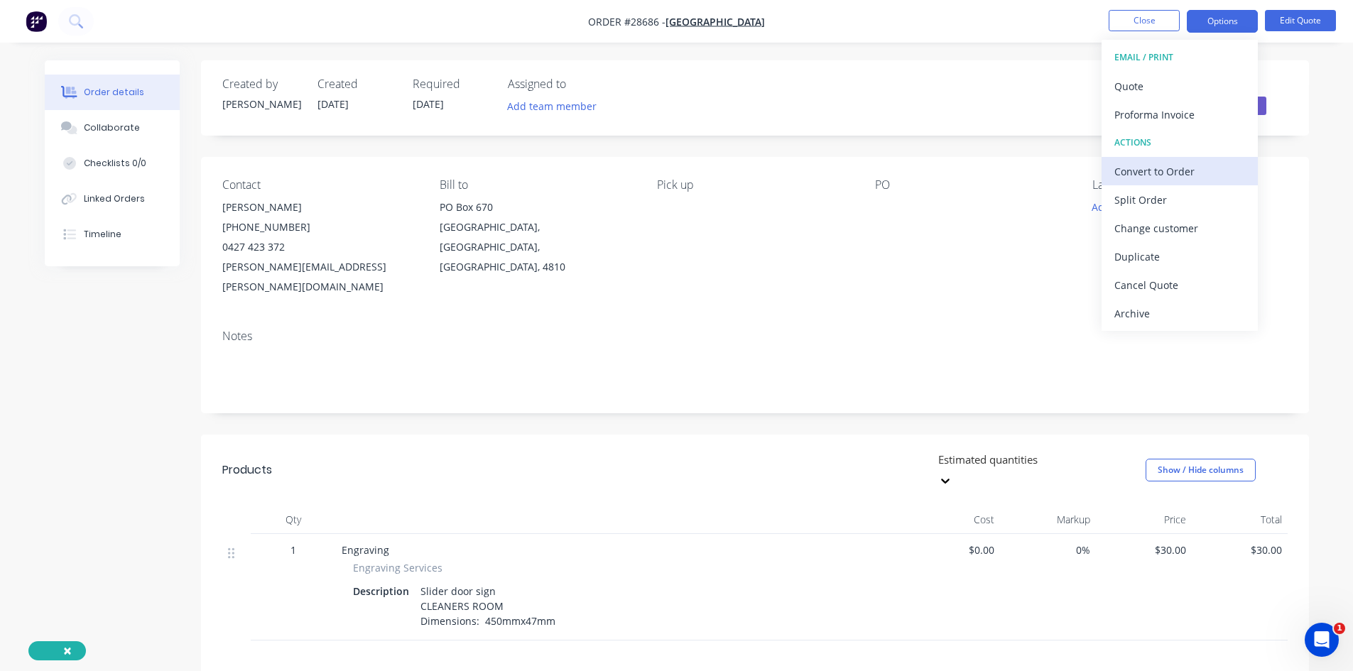
click at [1154, 178] on div "Convert to Order" at bounding box center [1180, 171] width 131 height 21
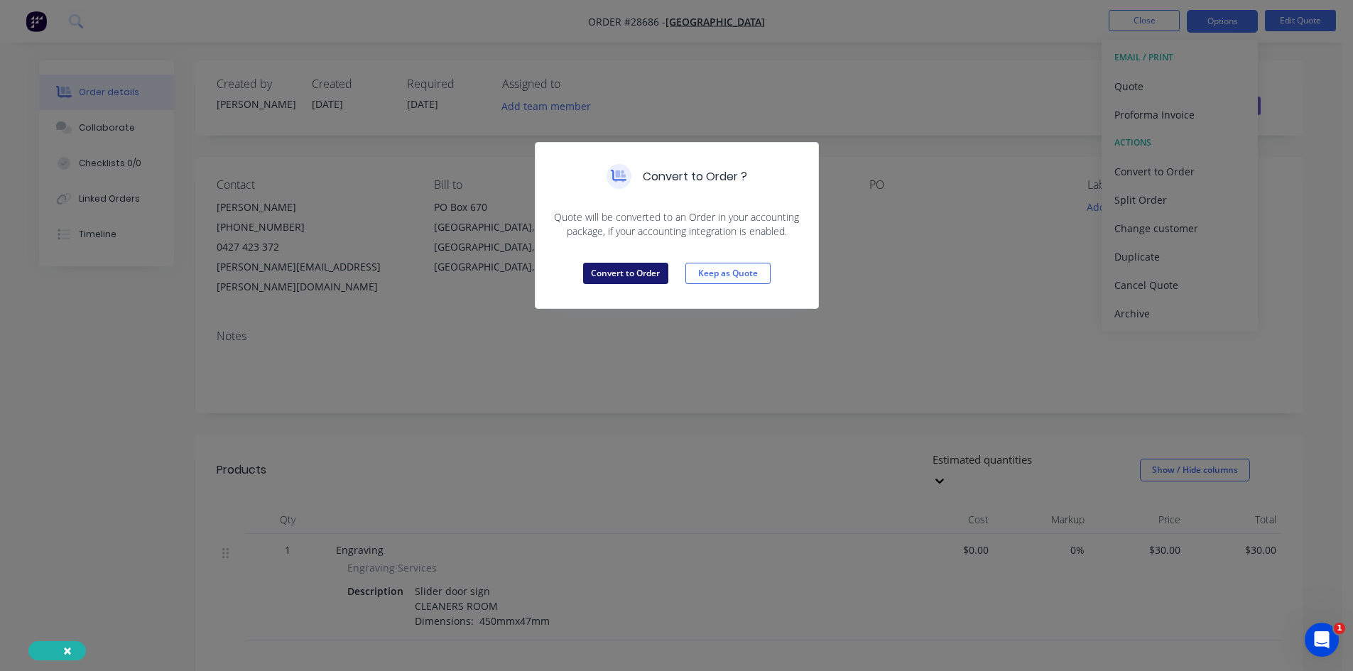
click at [606, 273] on button "Convert to Order" at bounding box center [625, 273] width 85 height 21
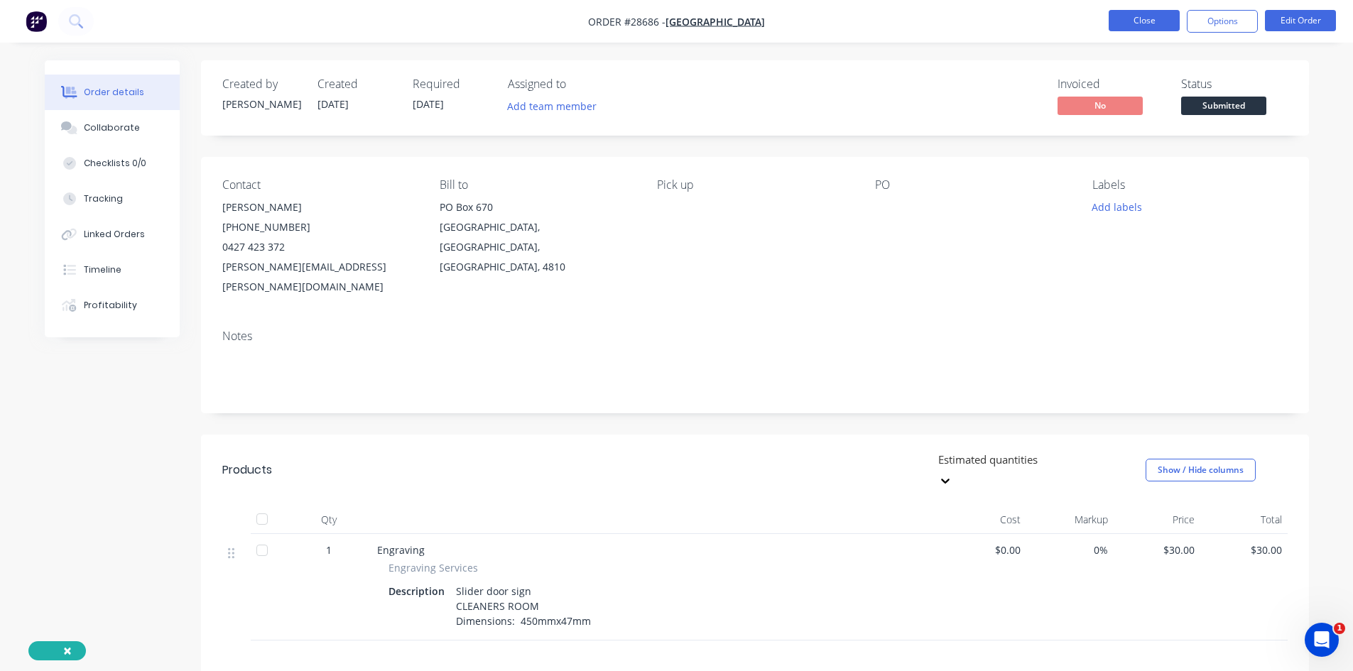
click at [1122, 25] on button "Close" at bounding box center [1144, 20] width 71 height 21
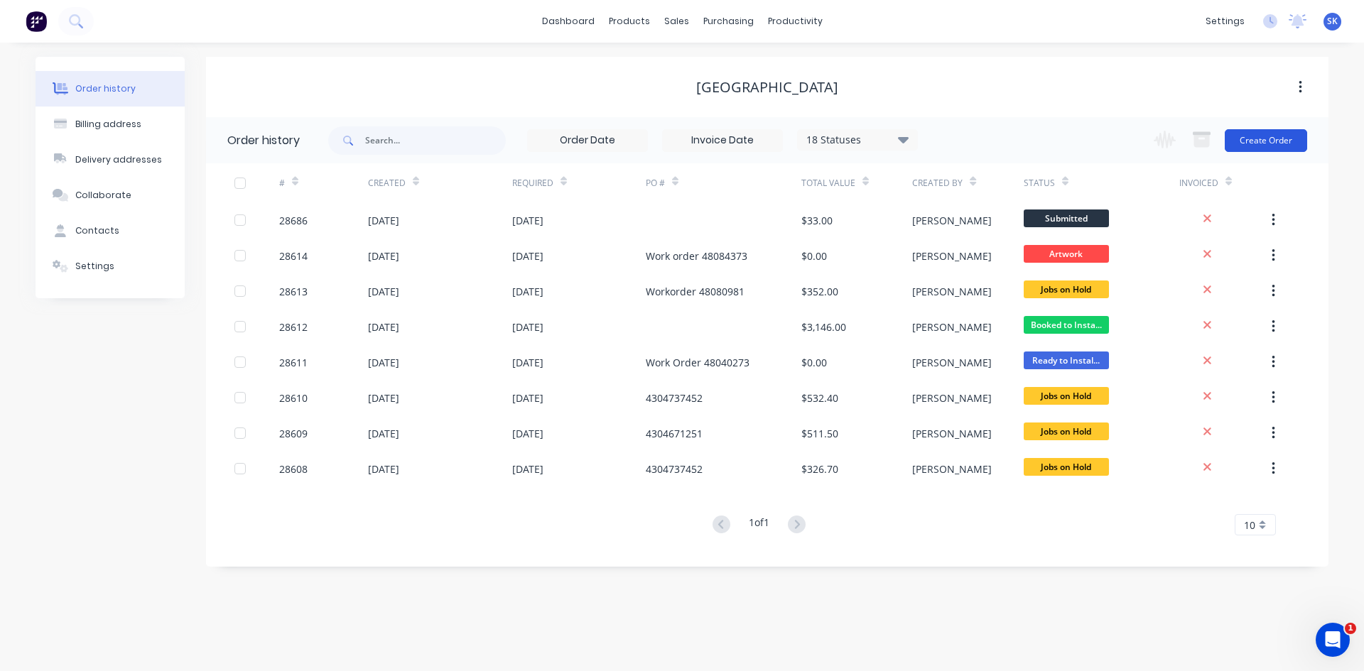
click at [1279, 142] on button "Create Order" at bounding box center [1266, 140] width 82 height 23
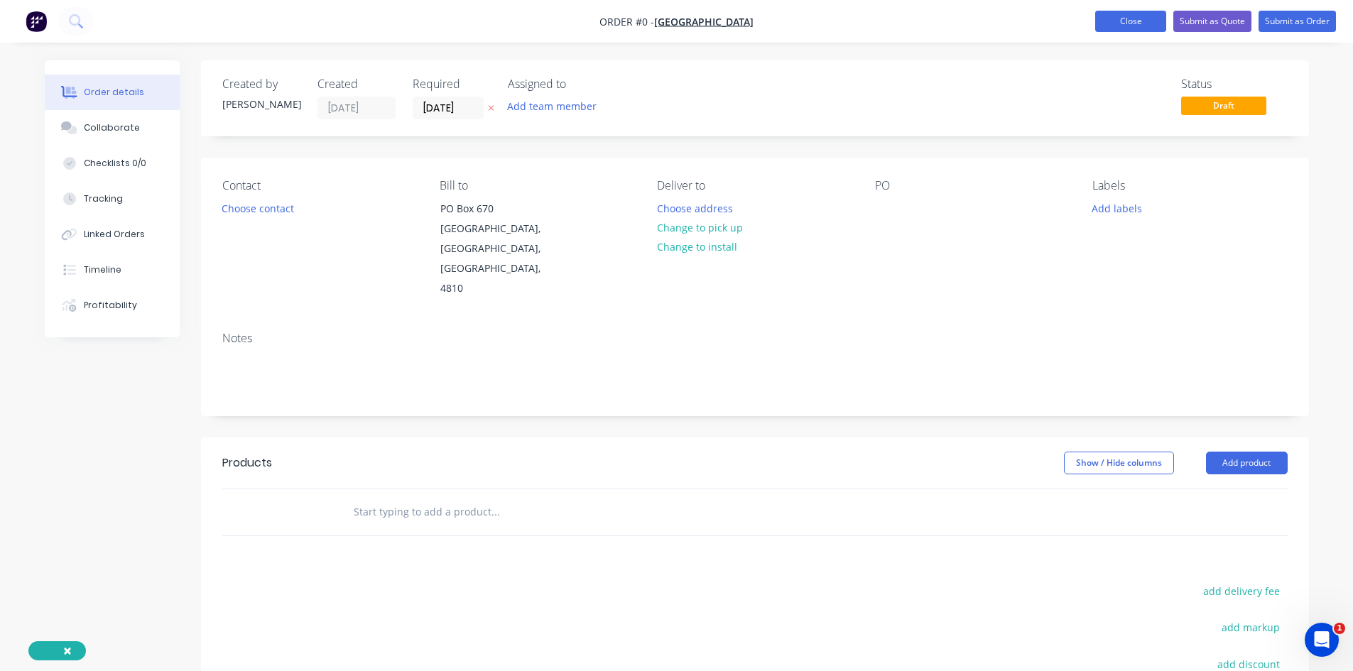
click at [1134, 28] on button "Close" at bounding box center [1130, 21] width 71 height 21
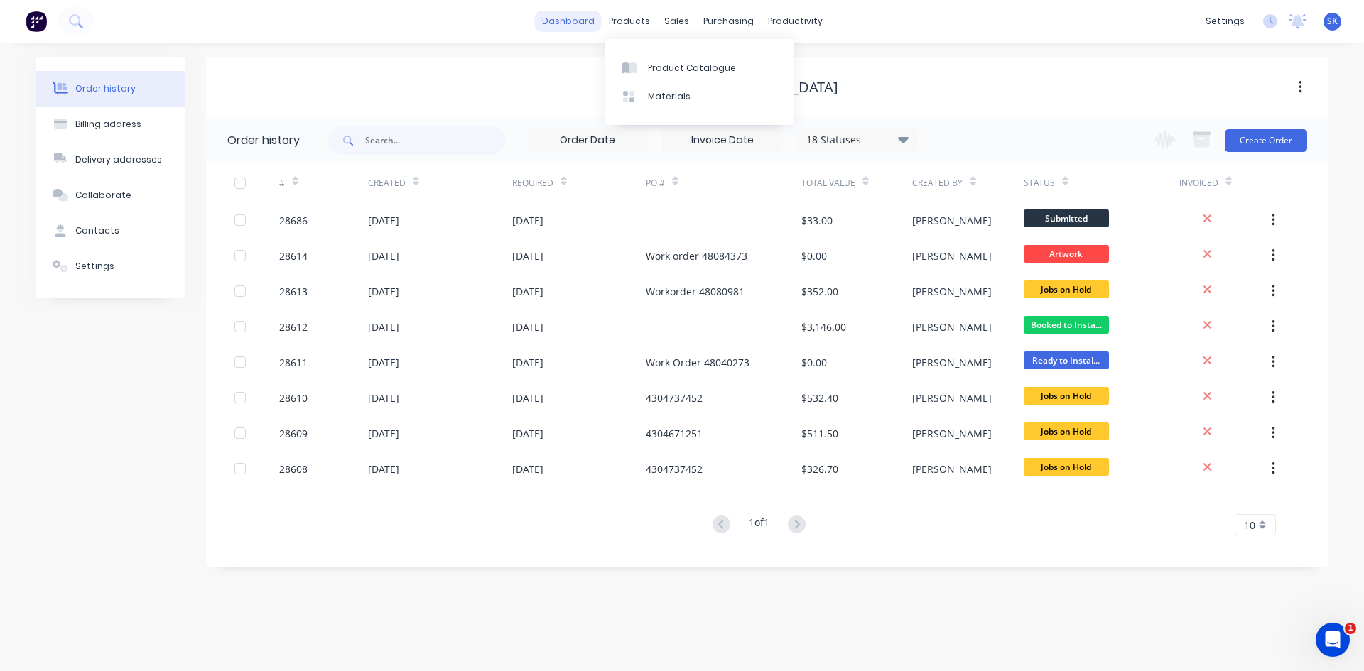
click at [591, 16] on link "dashboard" at bounding box center [568, 21] width 67 height 21
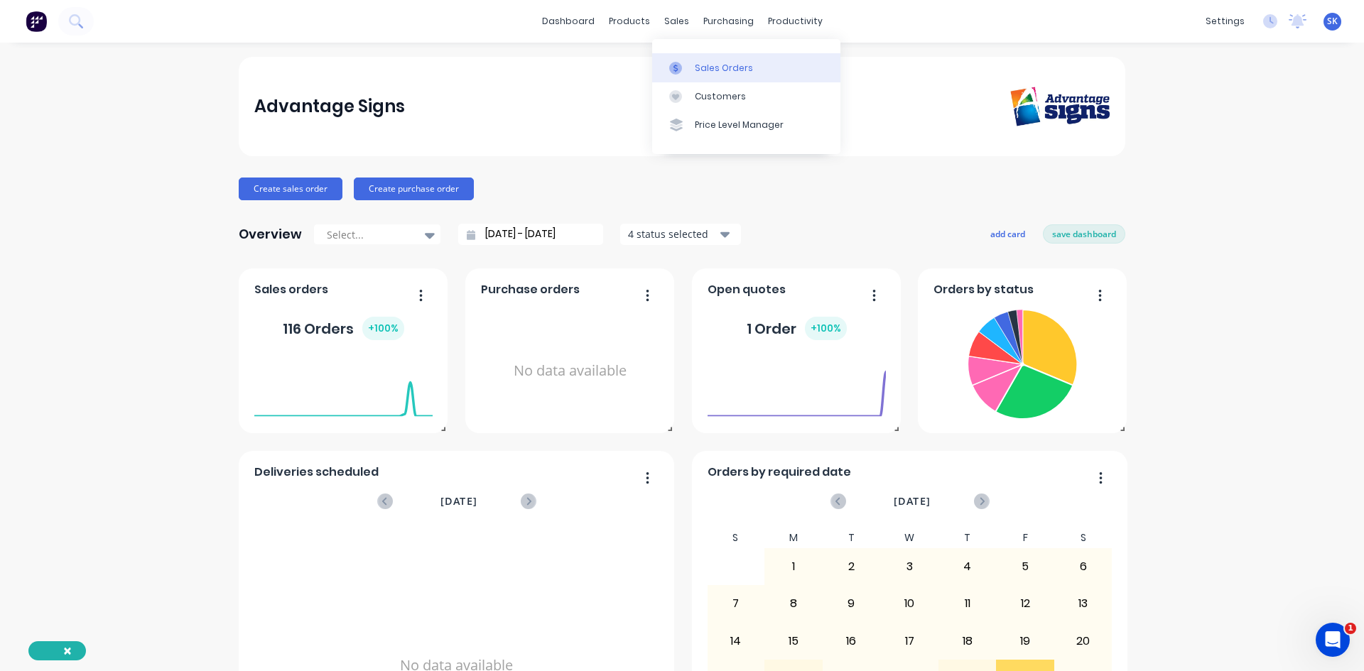
click at [707, 66] on div "Sales Orders" at bounding box center [724, 68] width 58 height 13
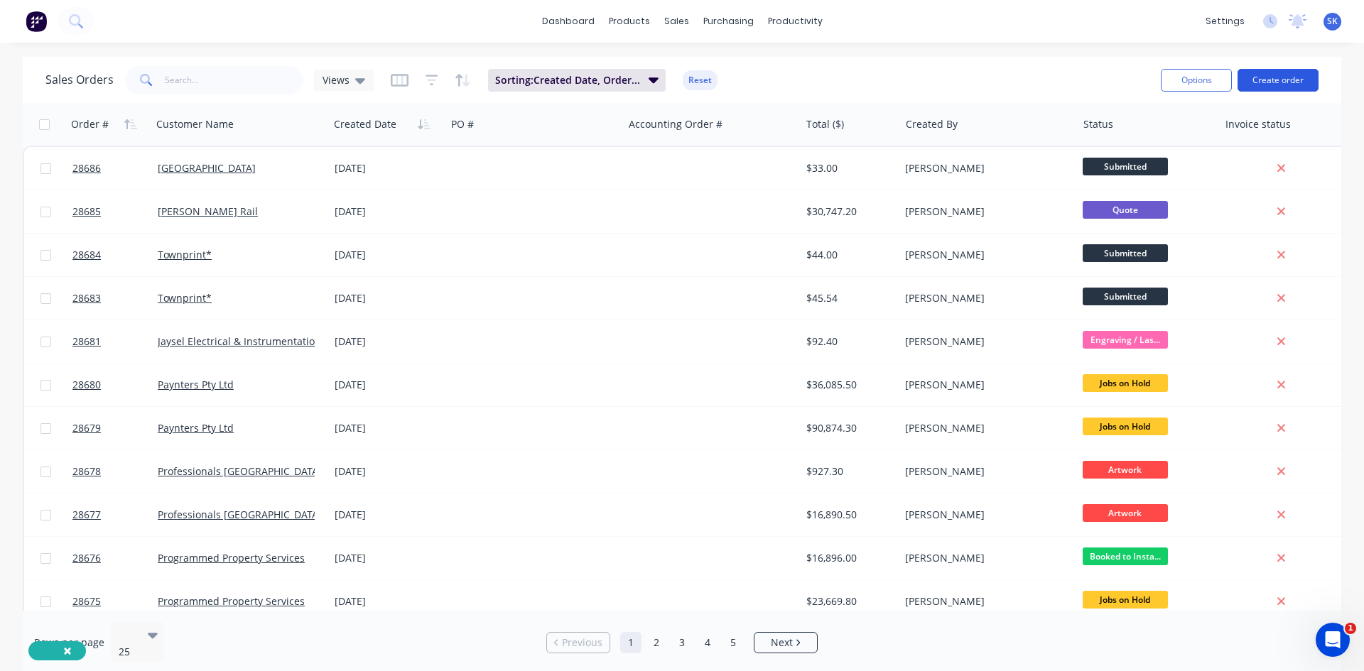
click at [1279, 76] on button "Create order" at bounding box center [1277, 80] width 81 height 23
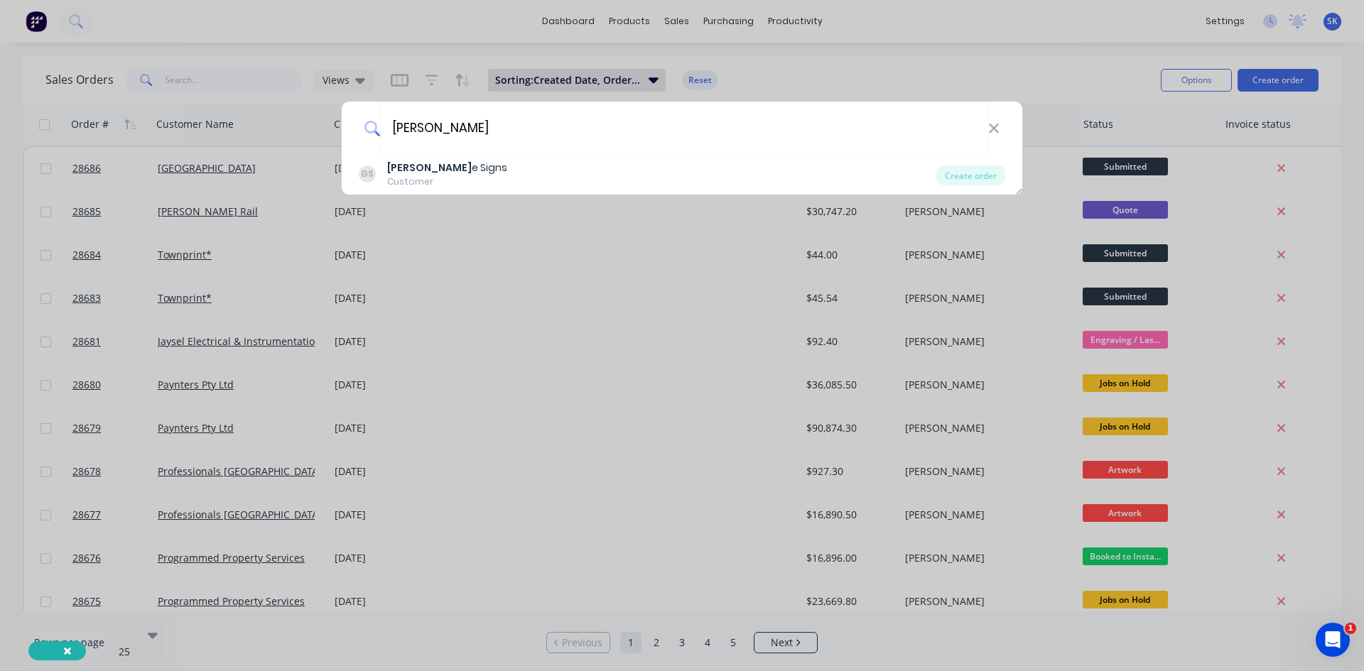
type input "[PERSON_NAME]"
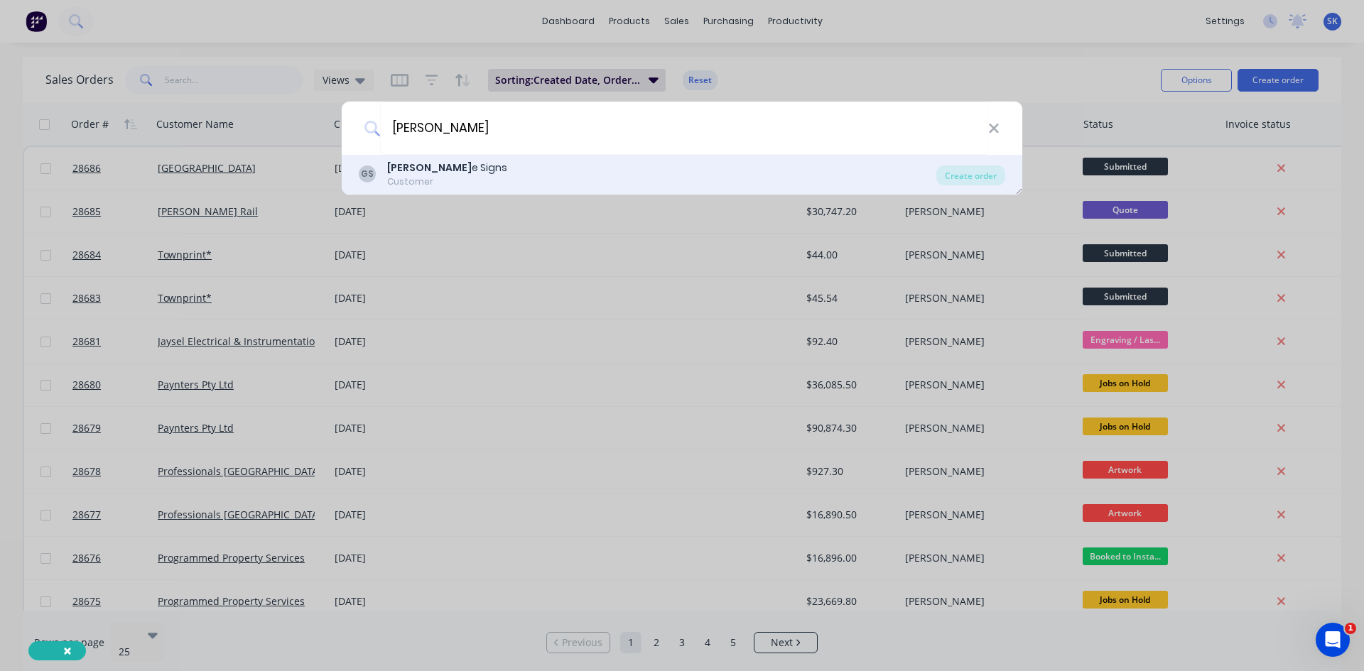
click at [432, 174] on div "[PERSON_NAME] e Signs" at bounding box center [447, 168] width 120 height 15
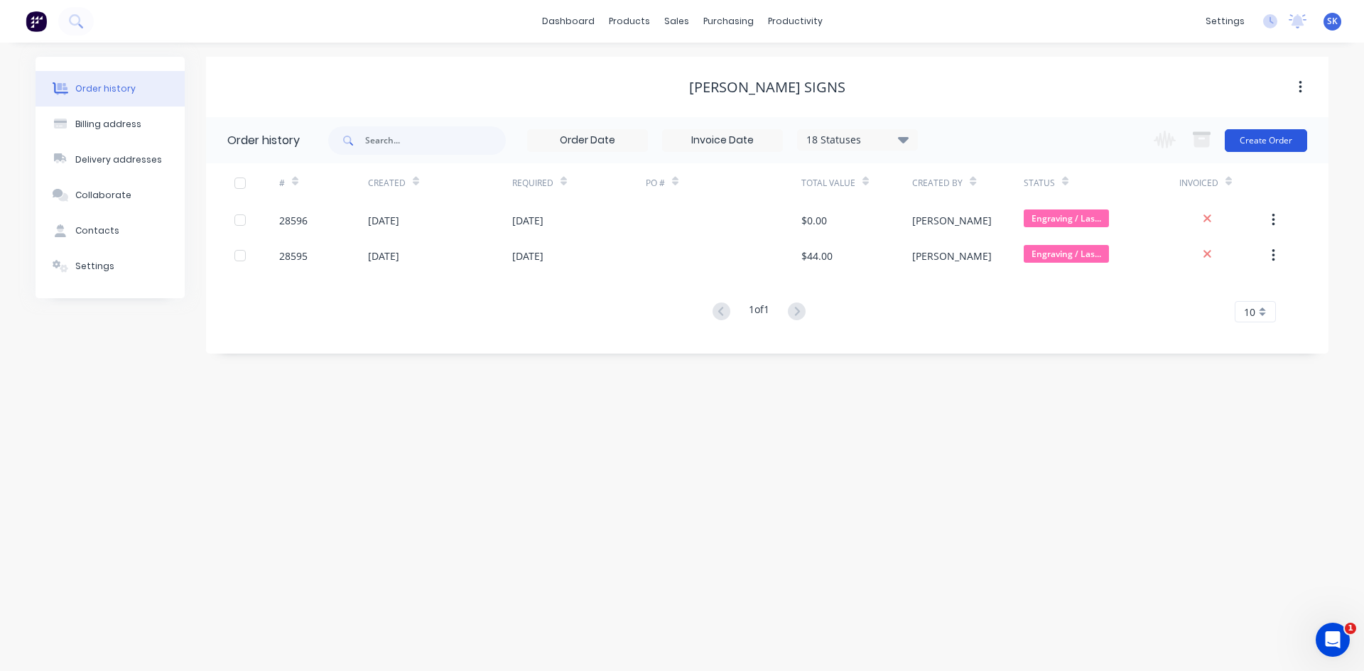
click at [1266, 141] on button "Create Order" at bounding box center [1266, 140] width 82 height 23
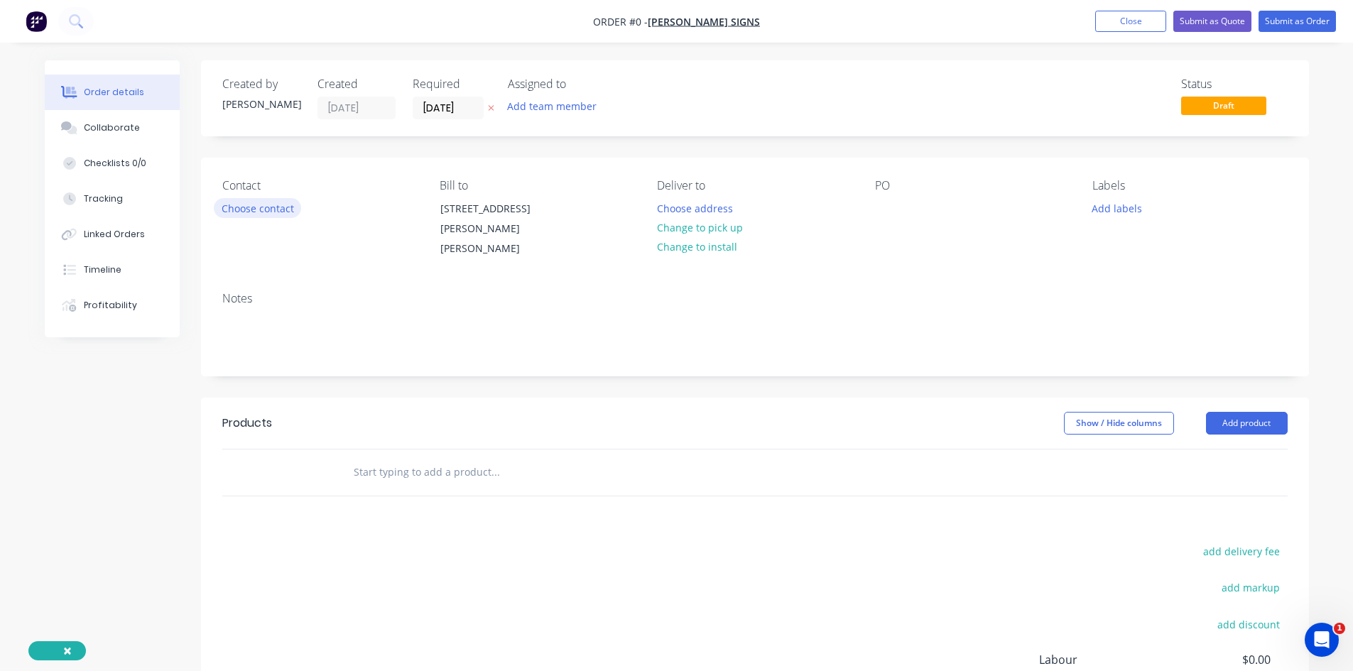
click at [278, 205] on button "Choose contact" at bounding box center [257, 207] width 87 height 19
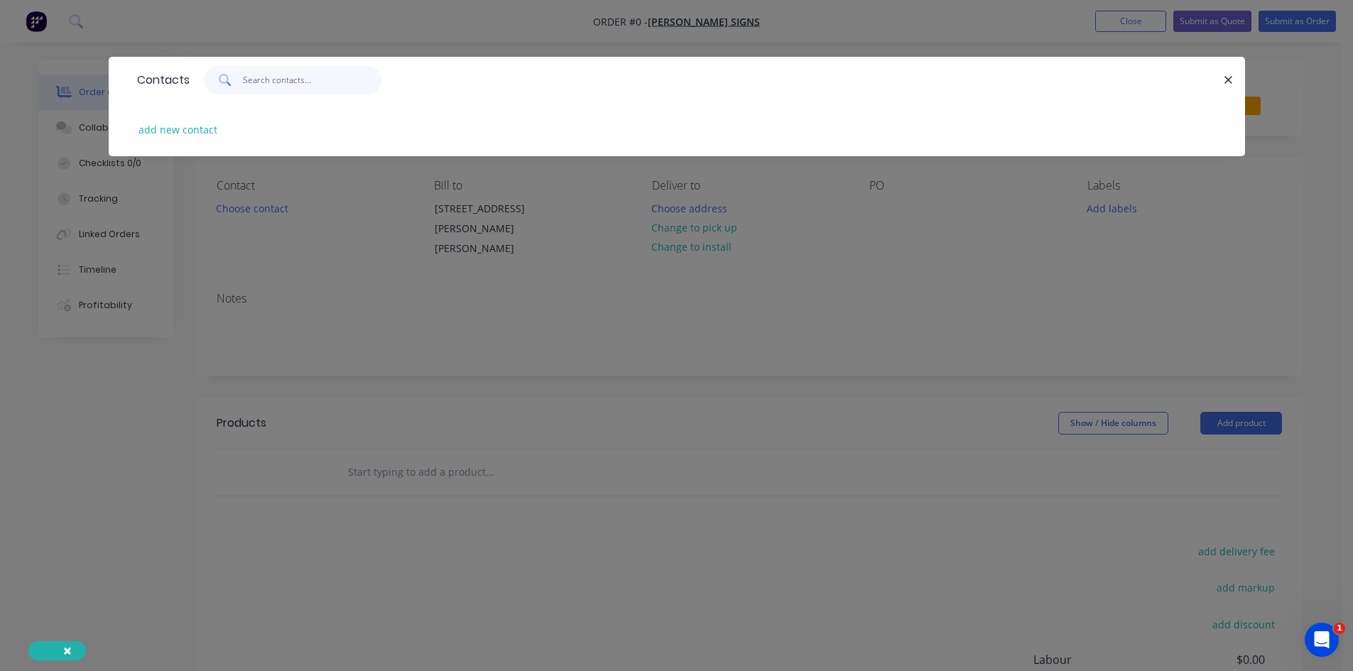
click at [256, 77] on input "text" at bounding box center [312, 80] width 139 height 28
type input "[PERSON_NAME]"
click at [193, 127] on button "add new contact" at bounding box center [178, 129] width 94 height 19
select select "AU"
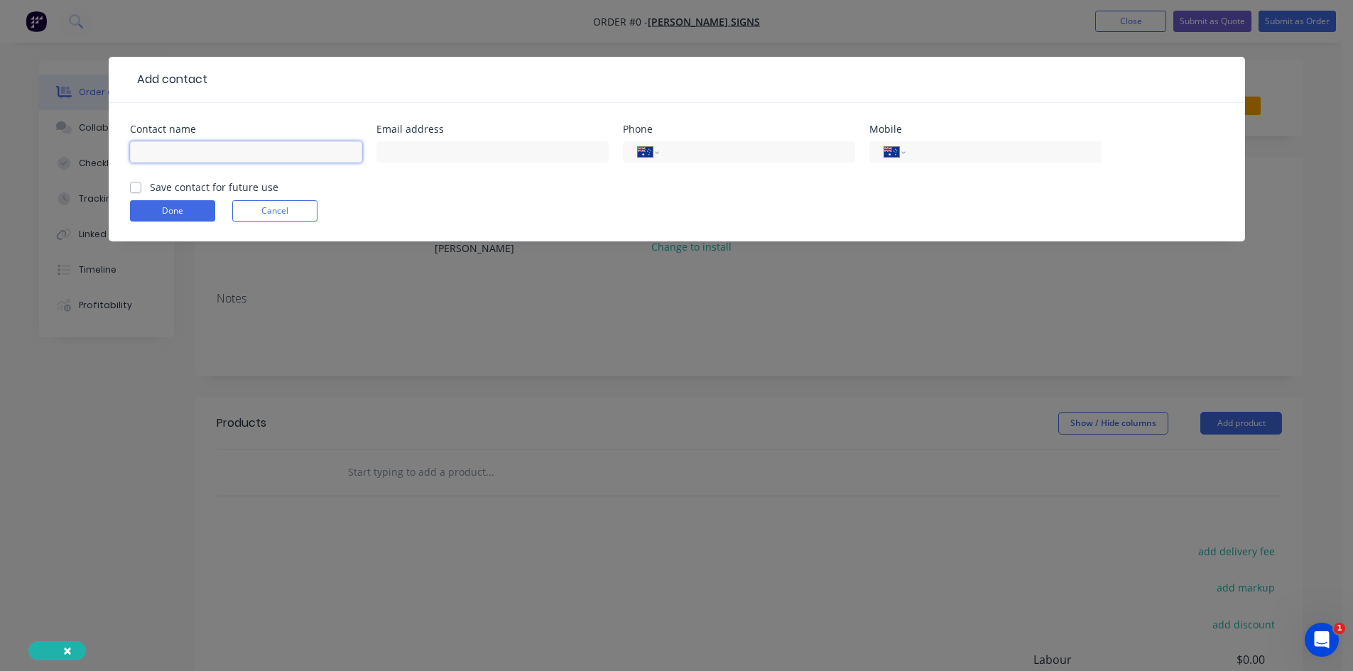
click at [281, 161] on input "text" at bounding box center [246, 151] width 232 height 21
type input "[PERSON_NAME]"
paste input "[PERSON_NAME] Signs Accounts <[EMAIL_ADDRESS][DOMAIN_NAME]>"
drag, startPoint x: 462, startPoint y: 154, endPoint x: 207, endPoint y: 154, distance: 255.0
click at [207, 154] on div "Contact name [PERSON_NAME] address [PERSON_NAME] Signs Accounts <[EMAIL_ADDRESS…" at bounding box center [677, 151] width 1094 height 55
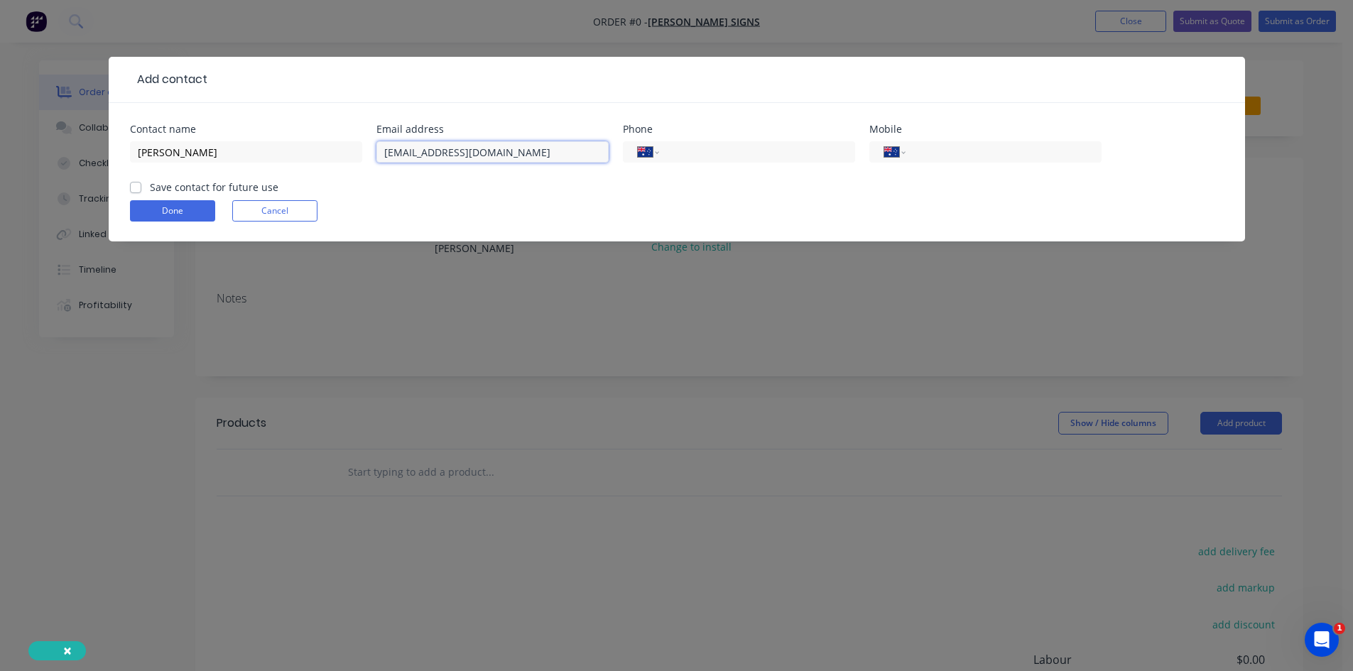
type input "[EMAIL_ADDRESS][DOMAIN_NAME]"
click at [702, 153] on input "tel" at bounding box center [754, 152] width 170 height 16
click at [673, 156] on input "47252622" at bounding box center [754, 152] width 170 height 16
type input "[PHONE_NUMBER]"
click at [150, 182] on label "Save contact for future use" at bounding box center [214, 187] width 129 height 15
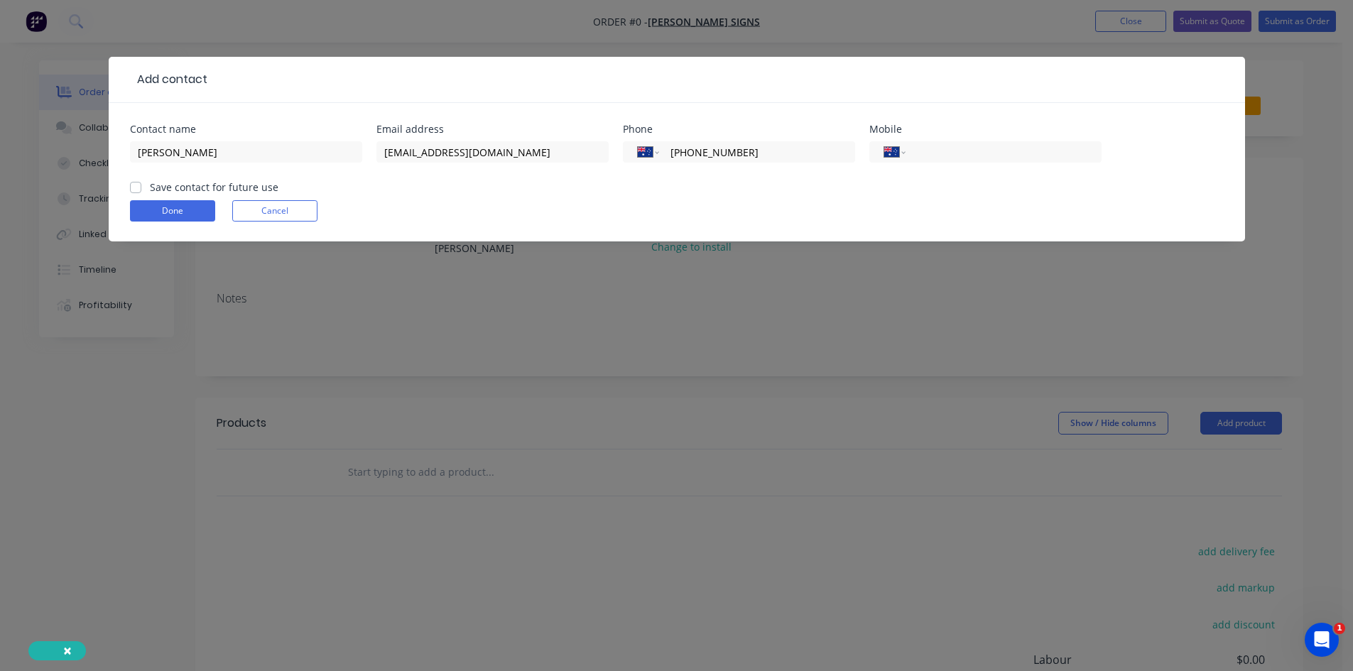
click at [140, 182] on input "Save contact for future use" at bounding box center [135, 186] width 11 height 13
checkbox input "true"
click at [163, 215] on button "Done" at bounding box center [172, 210] width 85 height 21
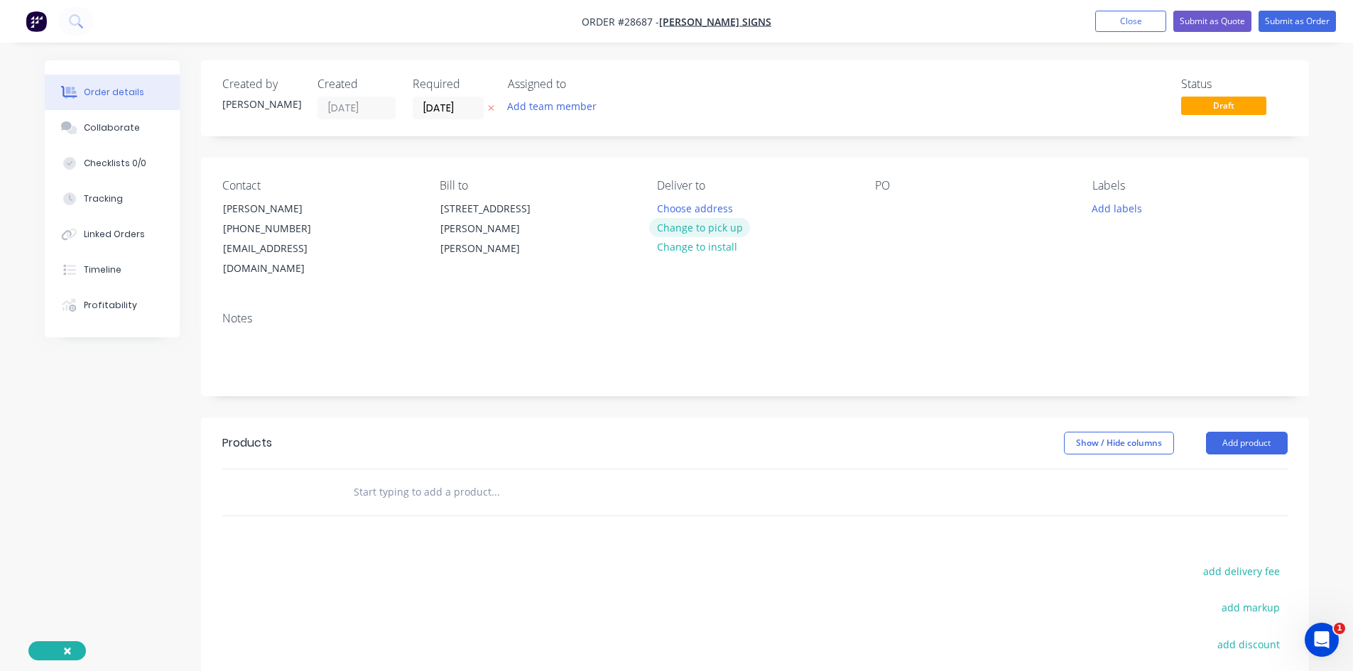
click at [708, 223] on button "Change to pick up" at bounding box center [699, 227] width 101 height 19
click at [1245, 432] on button "Add product" at bounding box center [1247, 443] width 82 height 23
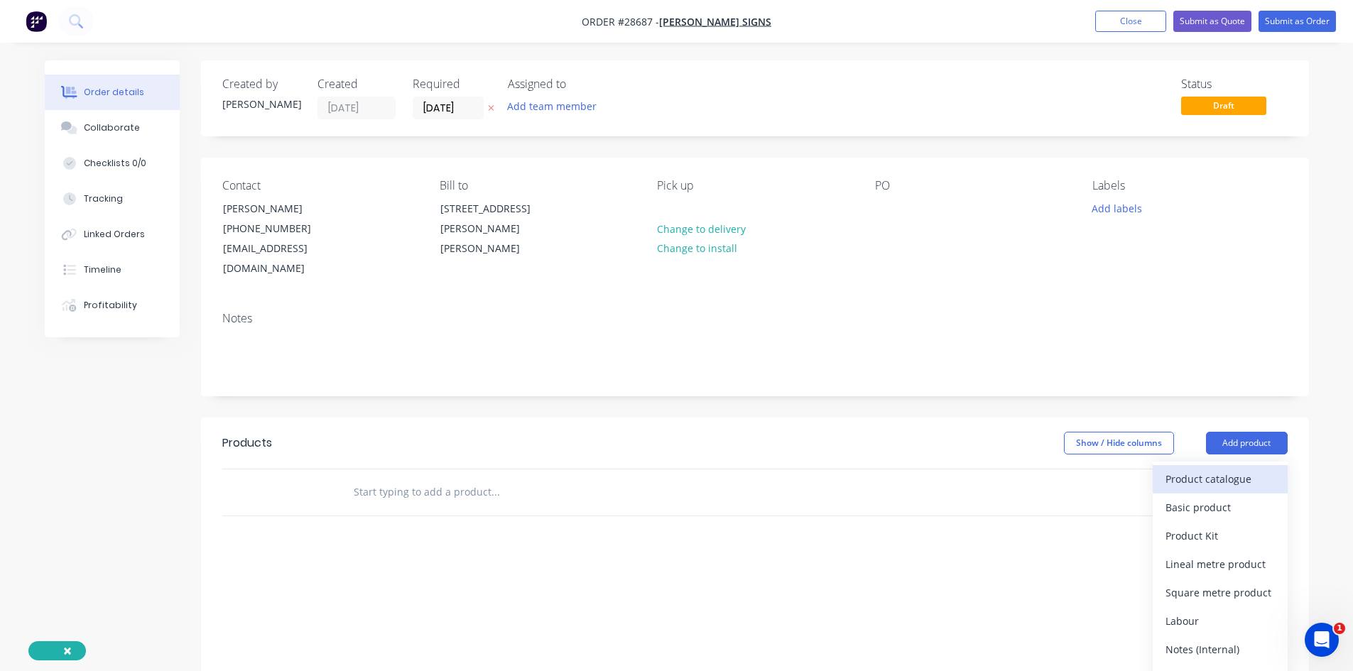
click at [1232, 469] on div "Product catalogue" at bounding box center [1220, 479] width 109 height 21
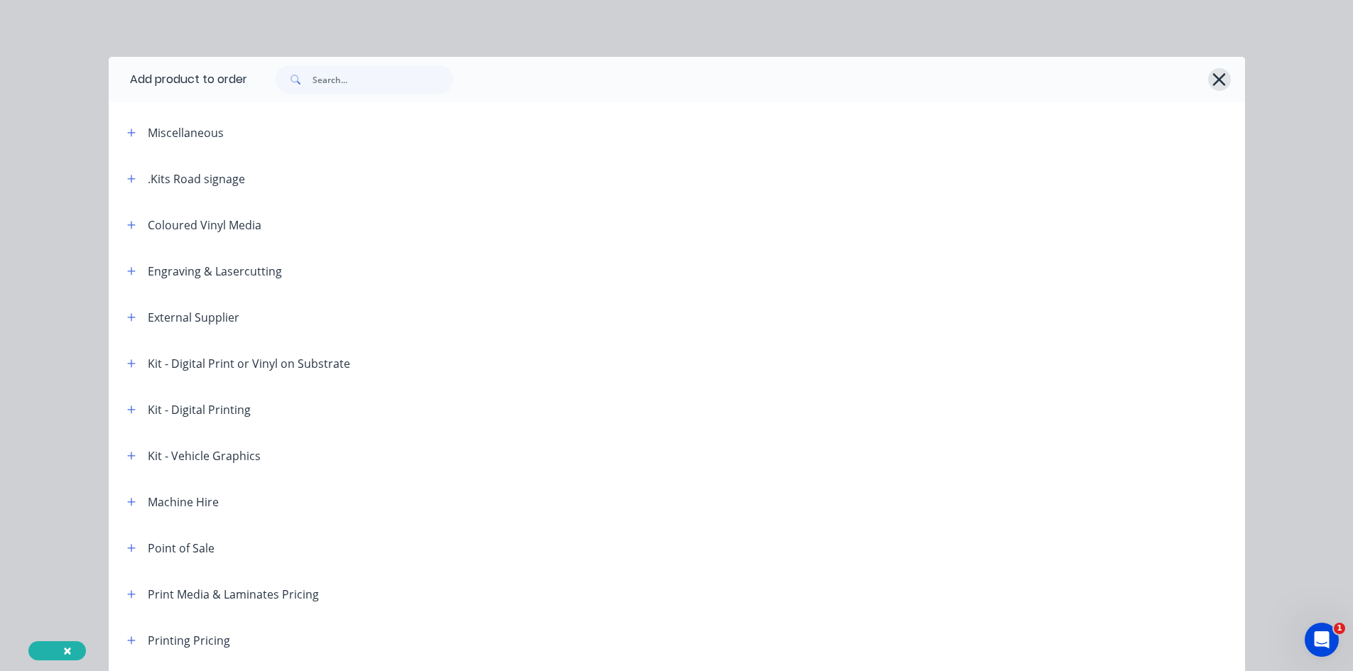
click at [1212, 78] on icon "button" at bounding box center [1219, 80] width 15 height 20
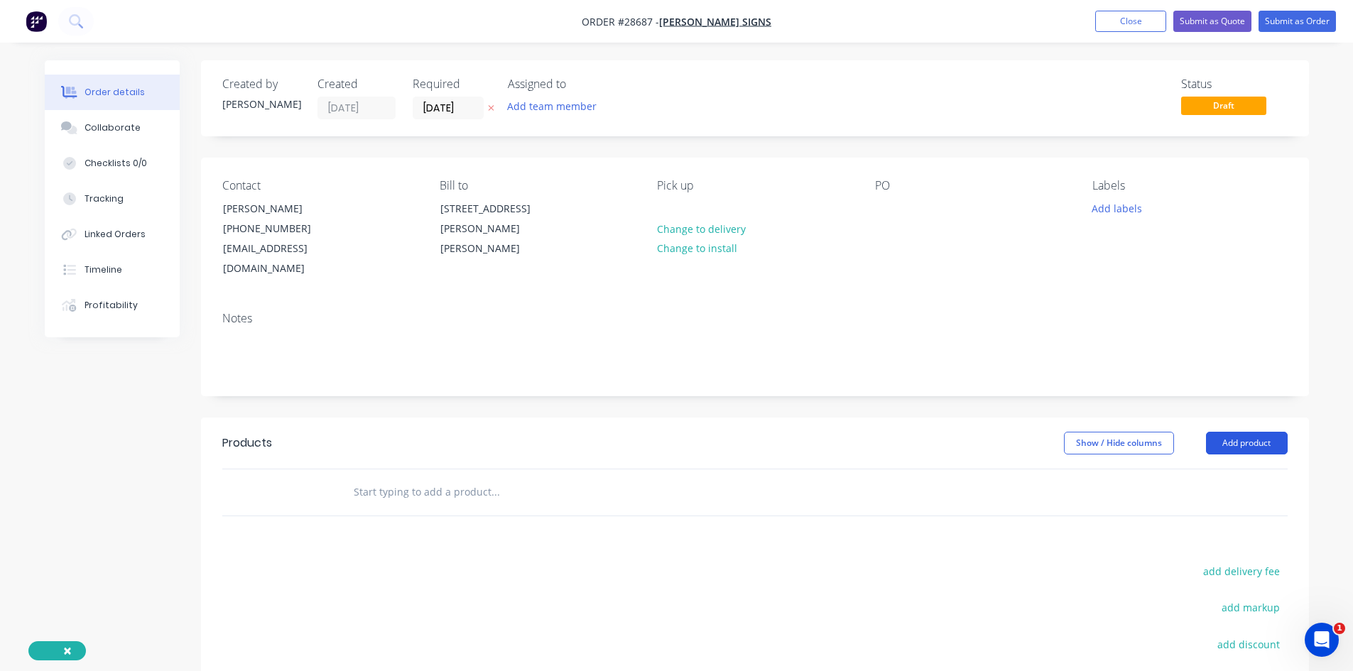
click at [1258, 432] on button "Add product" at bounding box center [1247, 443] width 82 height 23
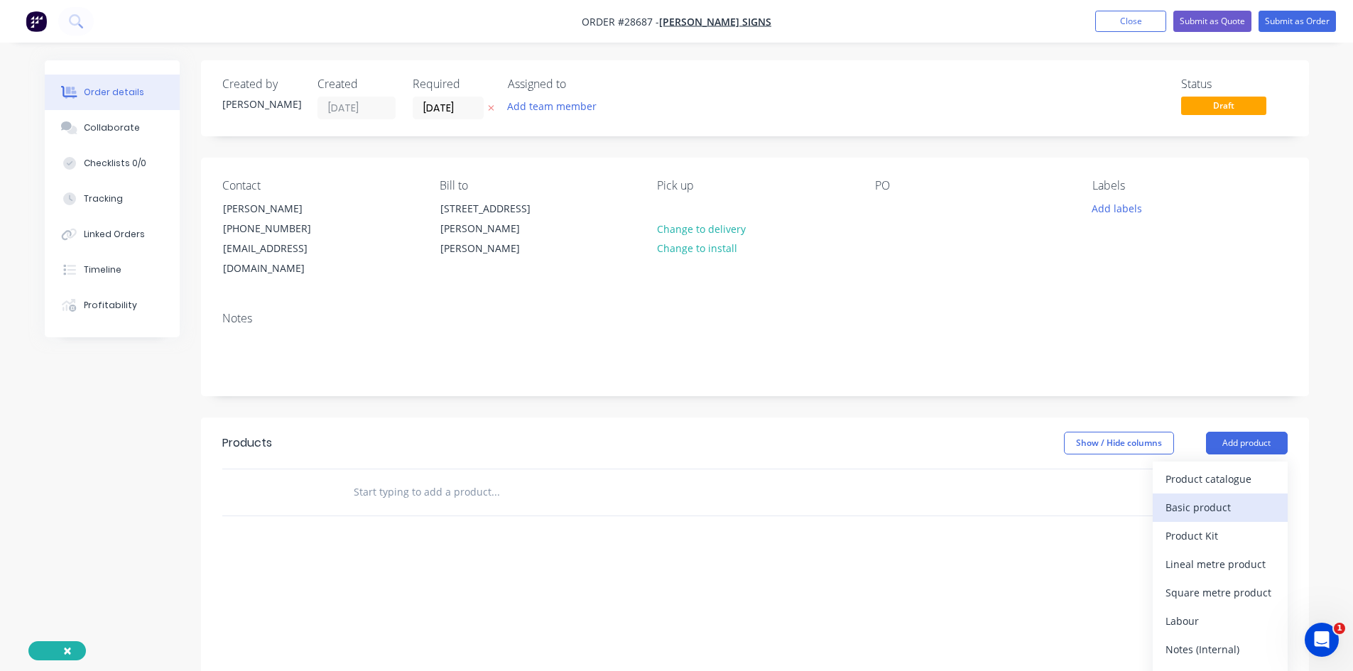
click at [1215, 497] on div "Basic product" at bounding box center [1220, 507] width 109 height 21
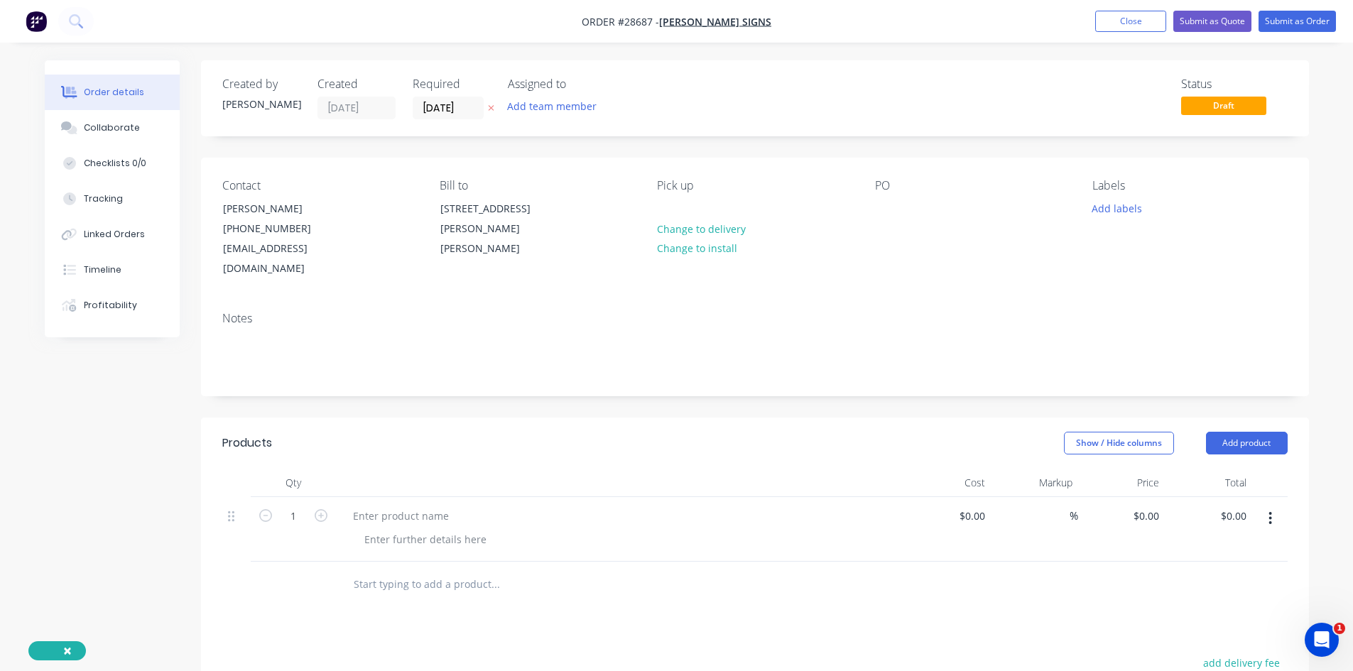
click at [1272, 511] on icon "button" at bounding box center [1271, 519] width 4 height 16
click at [1196, 631] on div "Delete" at bounding box center [1220, 641] width 109 height 21
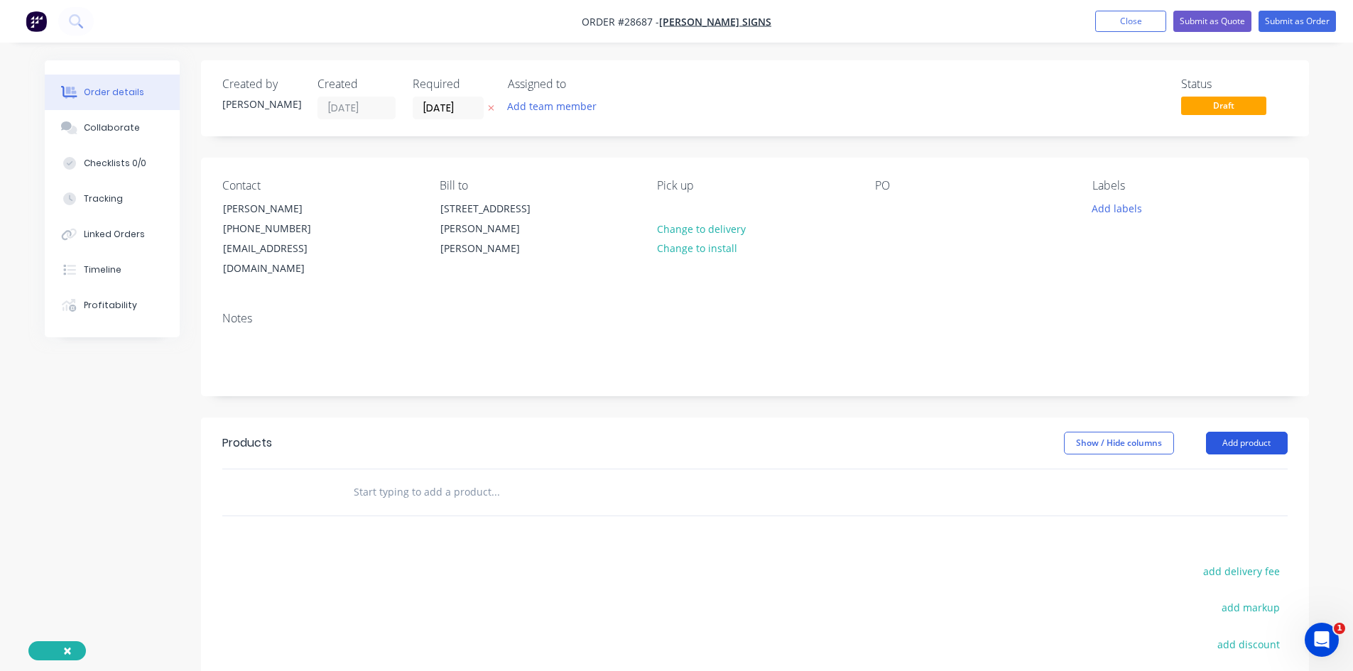
click at [1236, 432] on button "Add product" at bounding box center [1247, 443] width 82 height 23
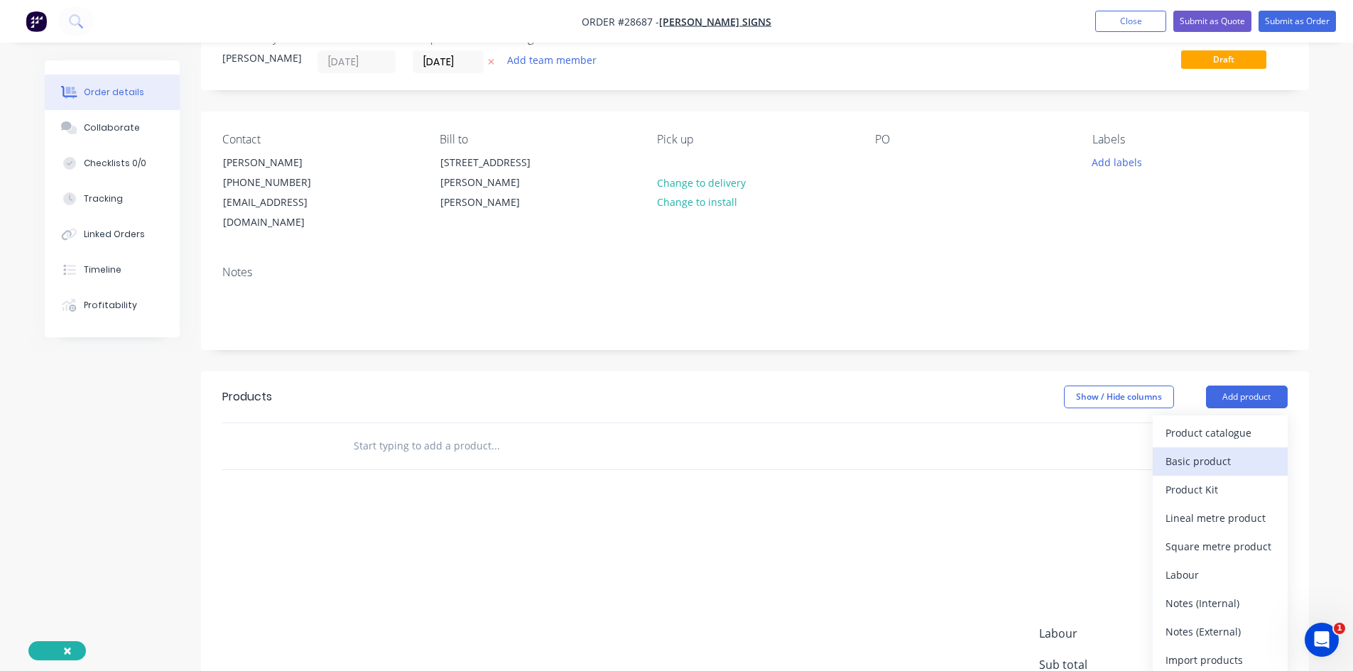
scroll to position [71, 0]
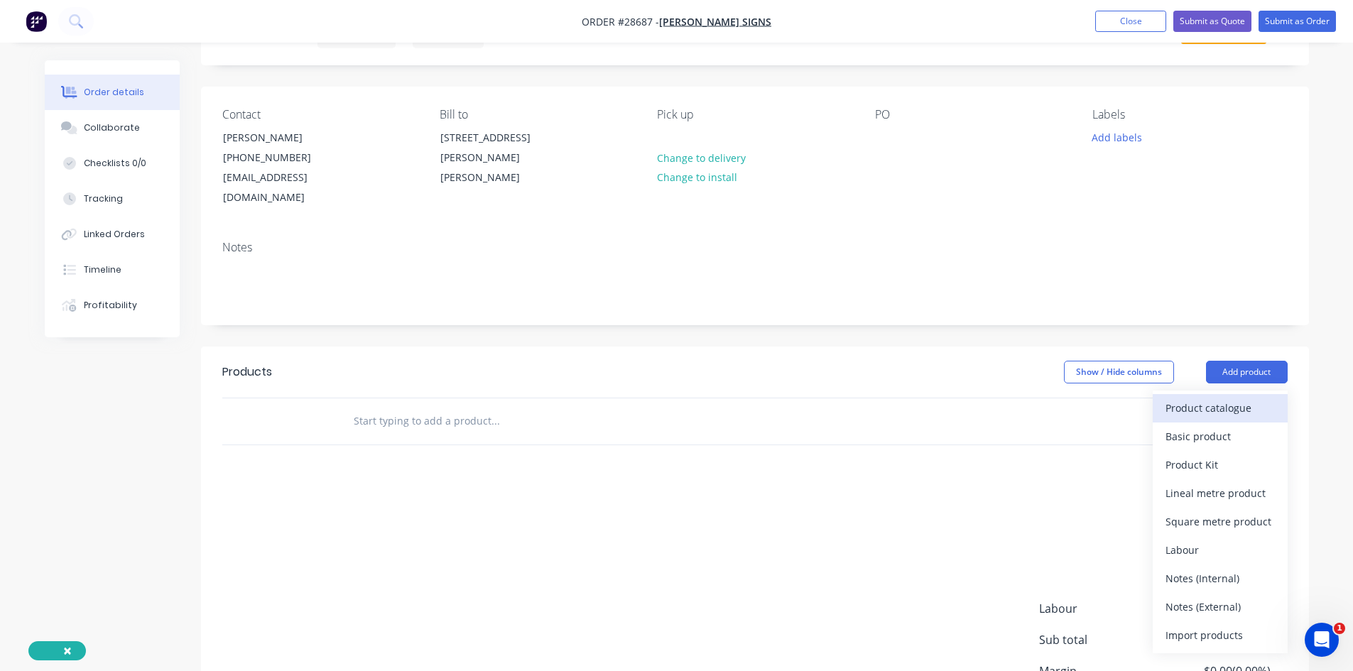
click at [1232, 398] on div "Product catalogue" at bounding box center [1220, 408] width 109 height 21
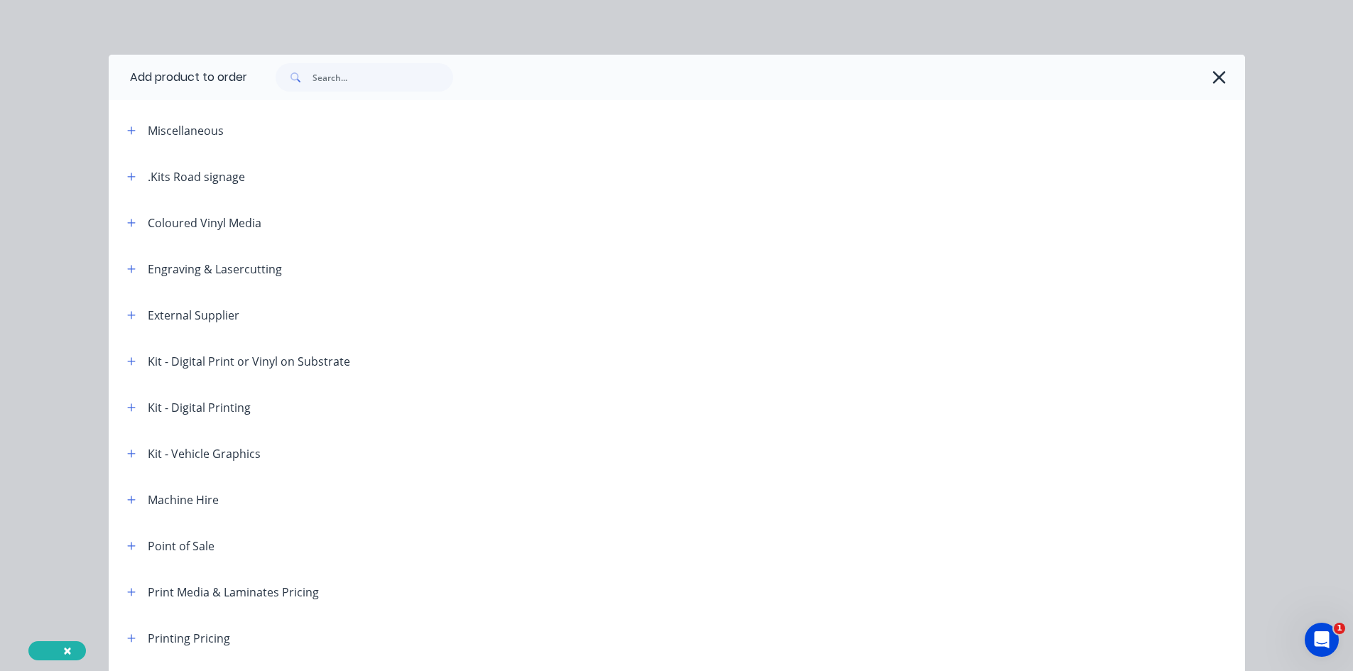
scroll to position [0, 0]
click at [129, 269] on icon "button" at bounding box center [131, 271] width 9 height 10
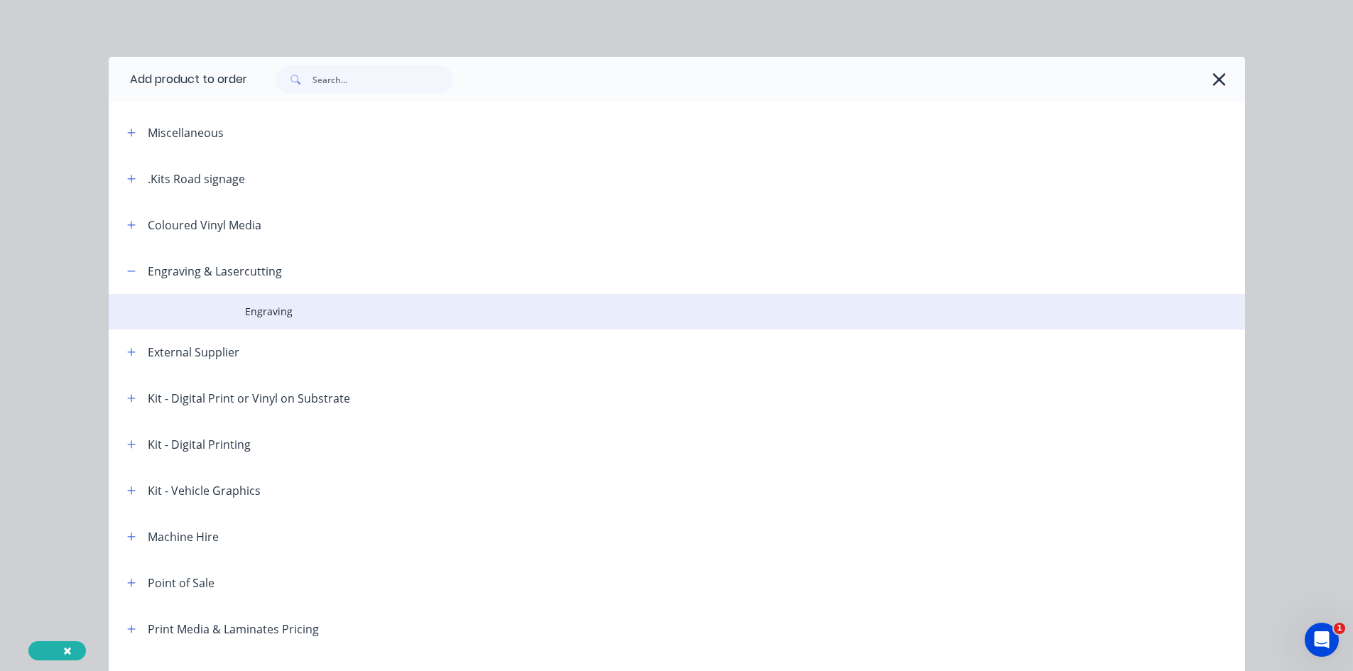
click at [266, 312] on span "Engraving" at bounding box center [645, 311] width 800 height 15
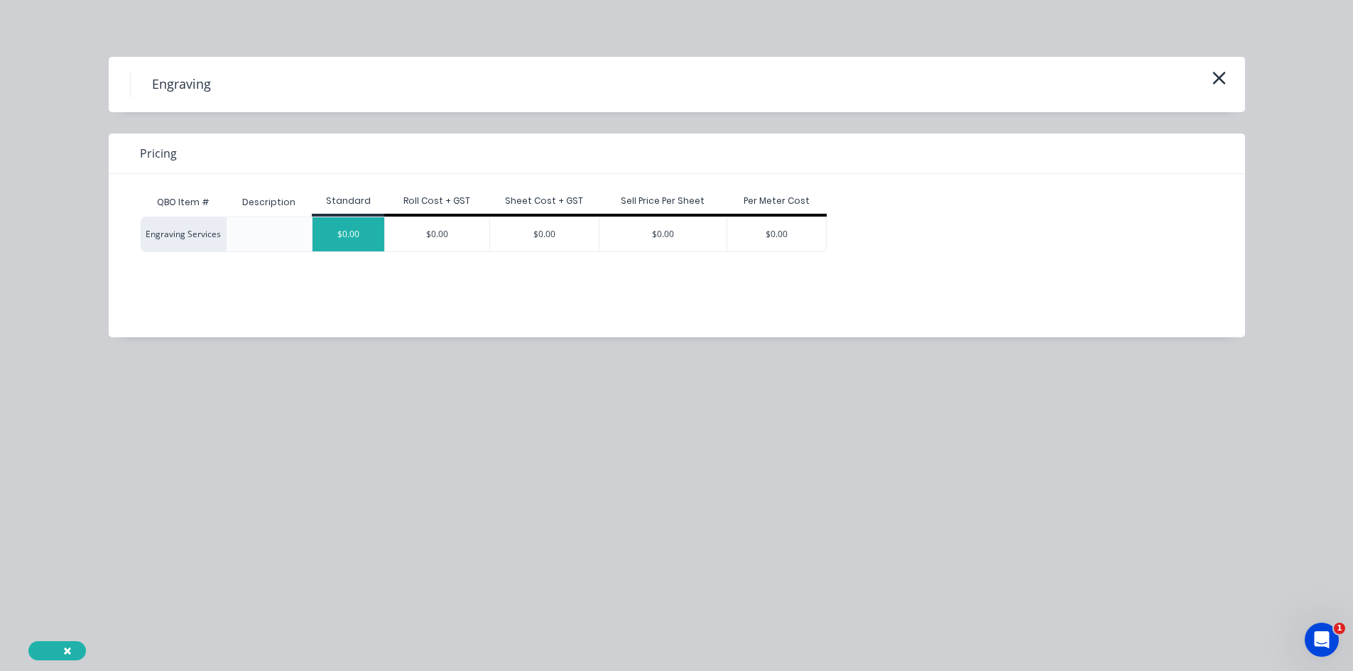
click at [358, 230] on div "$0.00" at bounding box center [349, 234] width 72 height 34
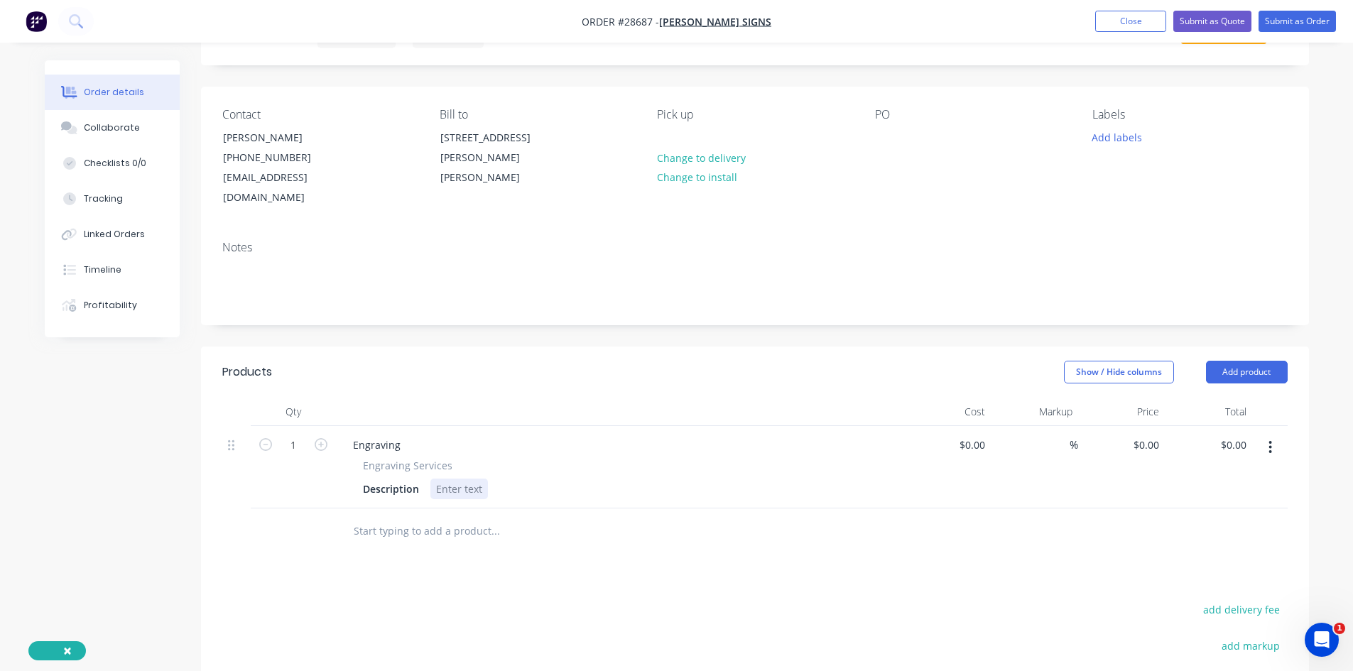
click at [443, 479] on div at bounding box center [459, 489] width 58 height 21
type input "$0.00"
type input "$250.00"
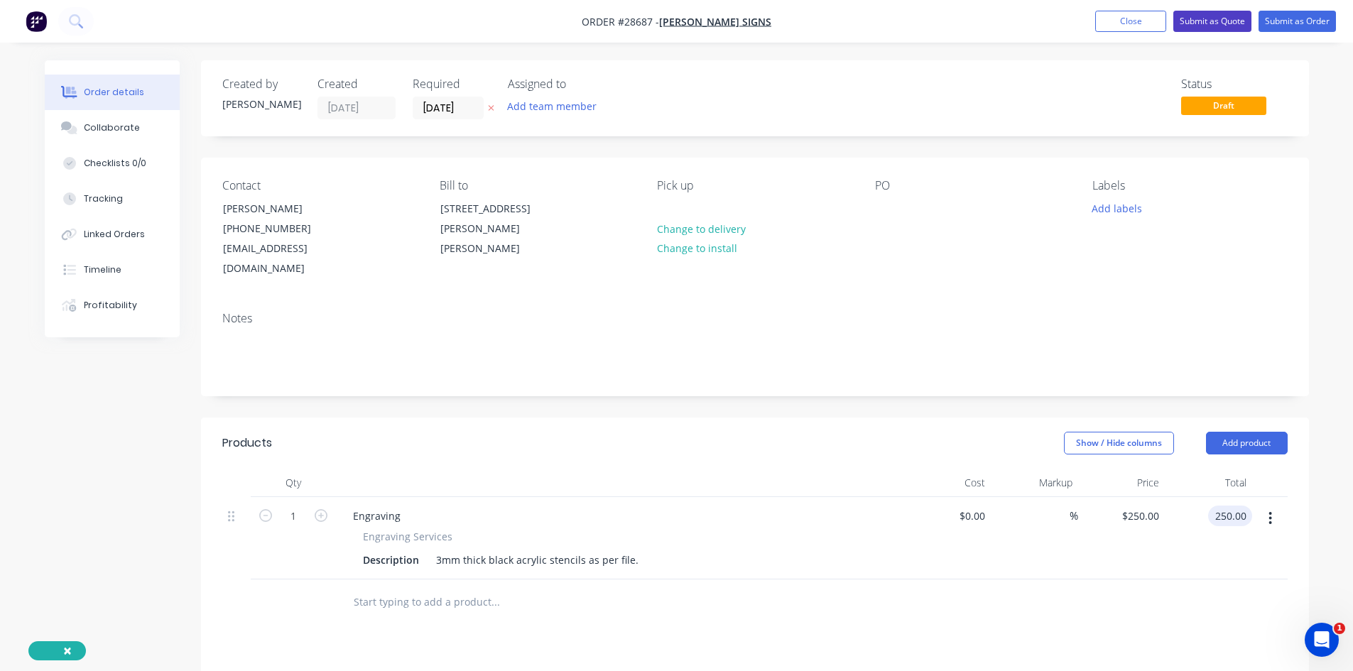
type input "$250.00"
click at [1208, 19] on button "Submit as Quote" at bounding box center [1212, 21] width 78 height 21
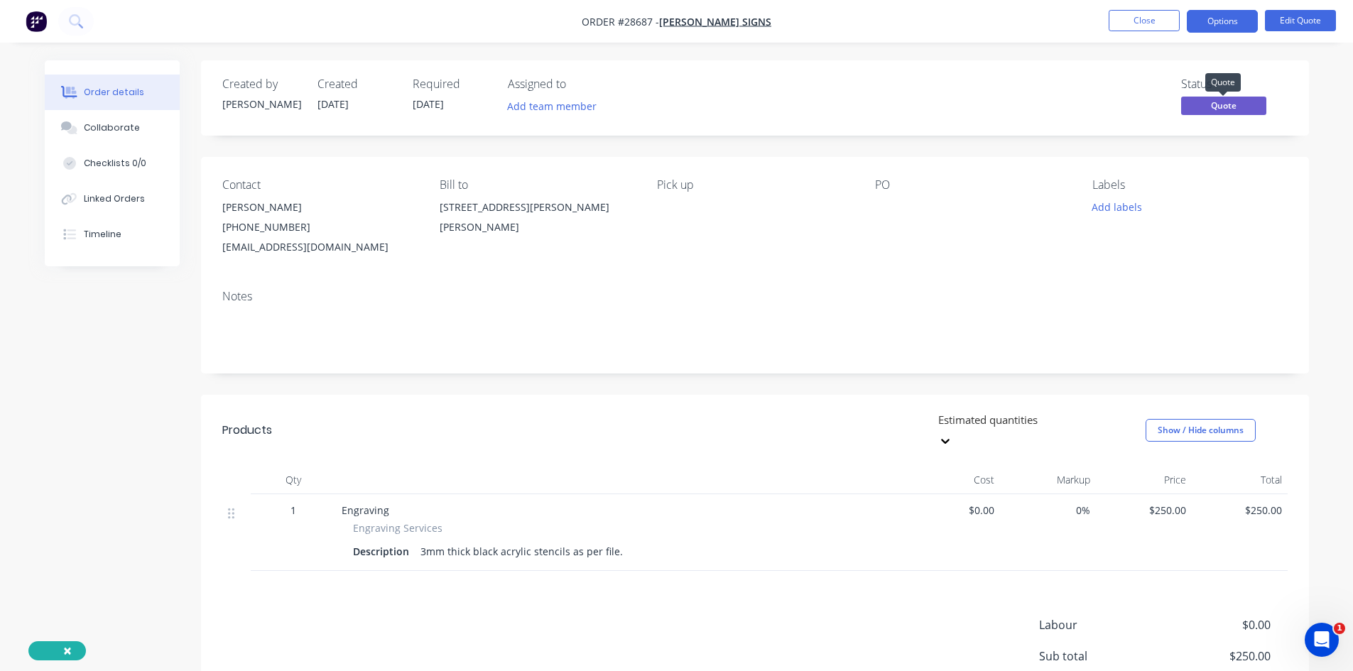
click at [1219, 102] on span "Quote" at bounding box center [1223, 106] width 85 height 18
click at [1229, 13] on button "Options" at bounding box center [1222, 21] width 71 height 23
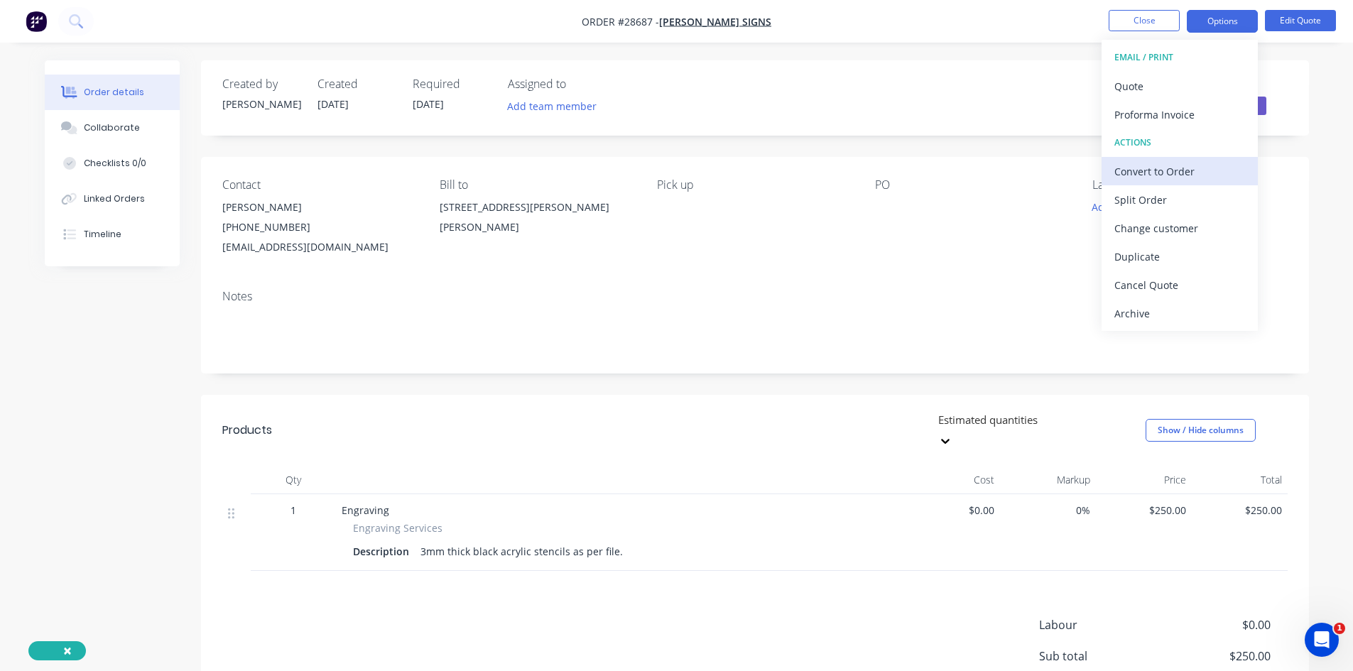
click at [1161, 175] on div "Convert to Order" at bounding box center [1180, 171] width 131 height 21
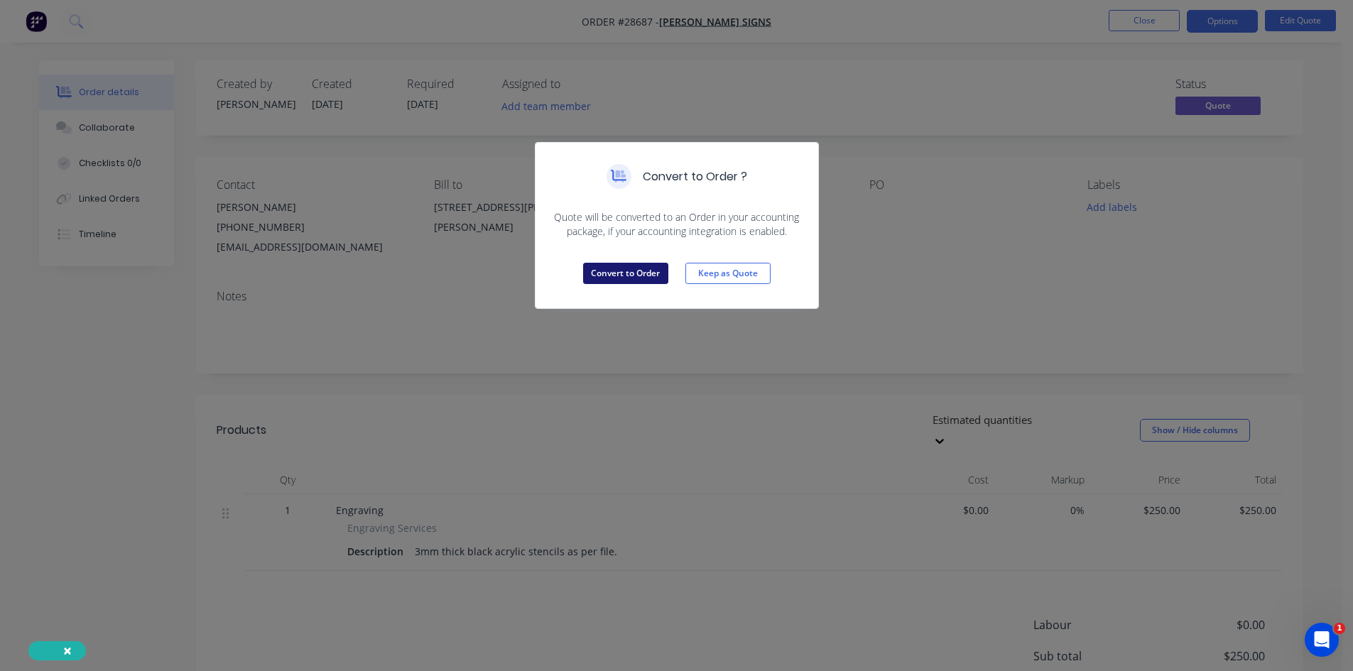
click at [611, 275] on button "Convert to Order" at bounding box center [625, 273] width 85 height 21
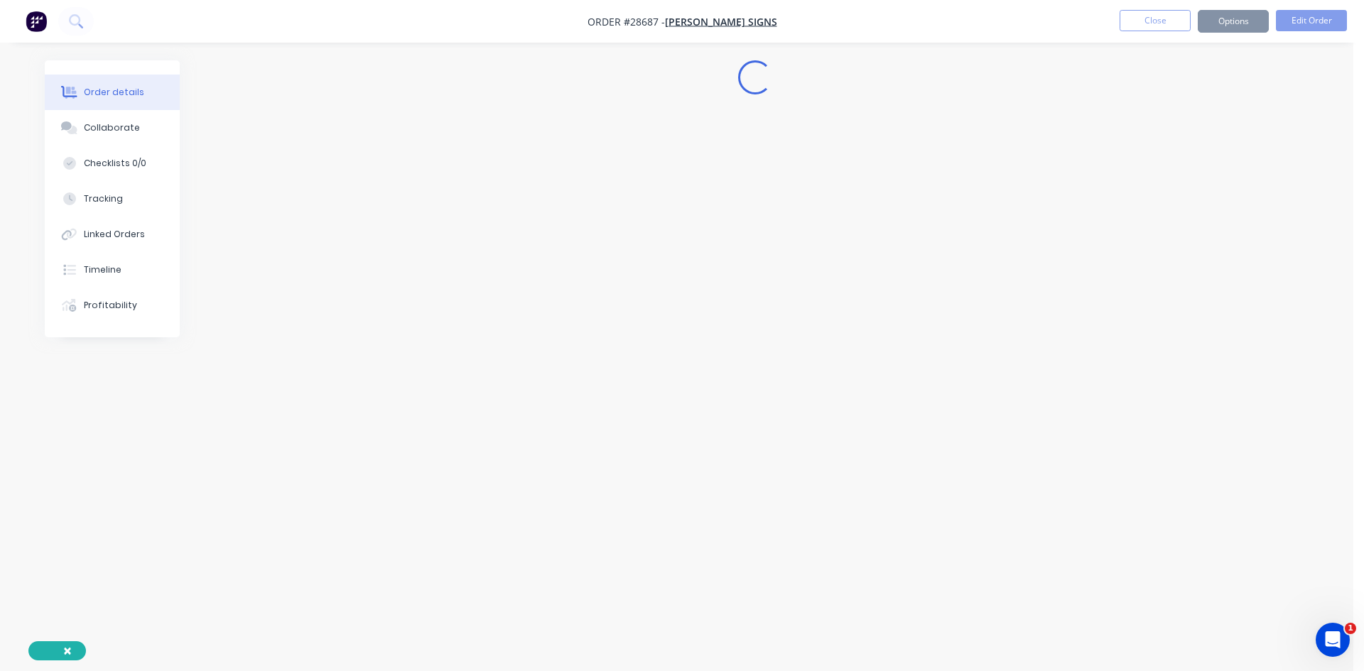
click at [611, 273] on div "Convert to Quote Keep as Order" at bounding box center [682, 238] width 283 height 70
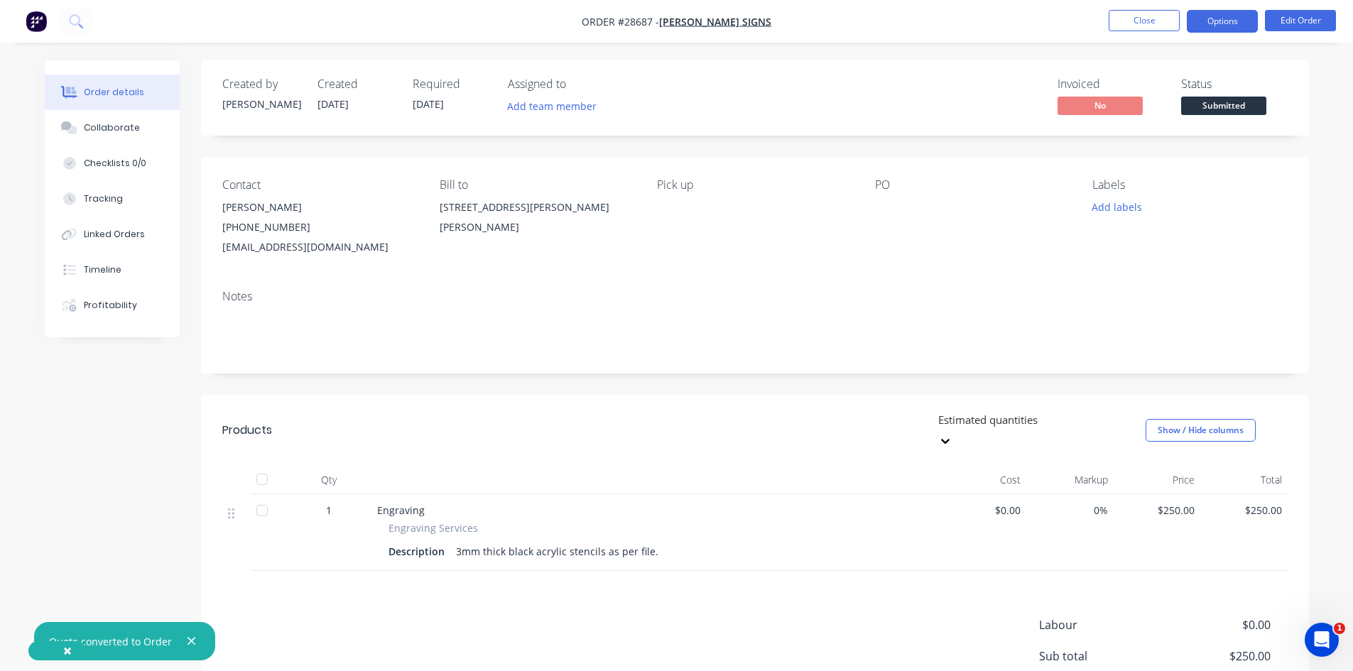
click at [1211, 19] on button "Options" at bounding box center [1222, 21] width 71 height 23
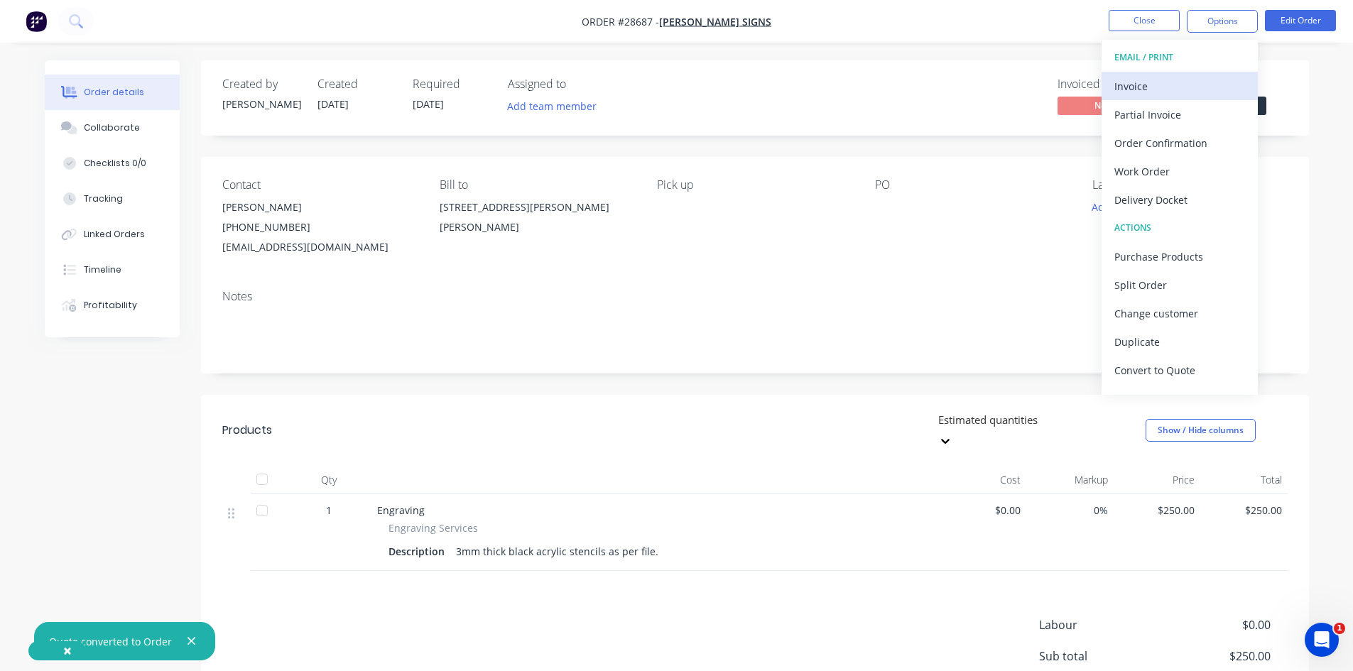
click at [1134, 81] on div "Invoice" at bounding box center [1180, 86] width 131 height 21
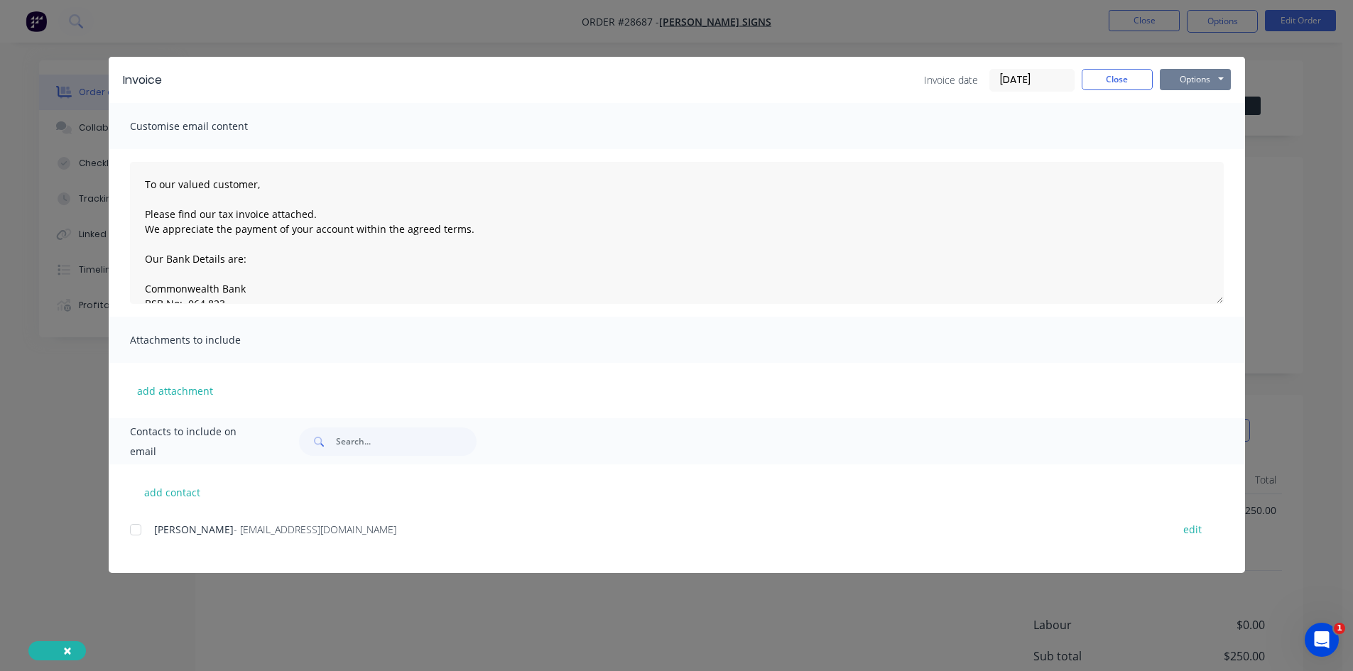
click at [1205, 75] on button "Options" at bounding box center [1195, 79] width 71 height 21
click at [1213, 103] on button "Preview" at bounding box center [1205, 104] width 91 height 23
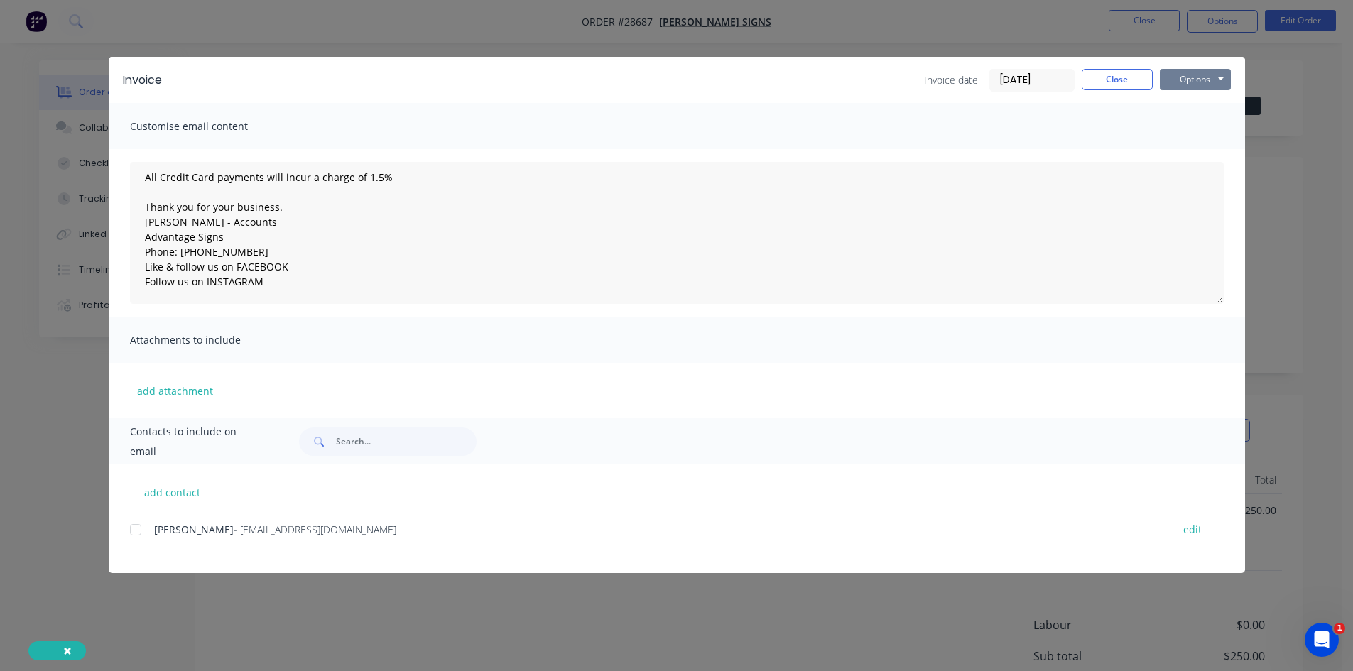
click at [1204, 81] on button "Options" at bounding box center [1195, 79] width 71 height 21
click at [1203, 106] on button "Preview" at bounding box center [1205, 104] width 91 height 23
click at [135, 532] on div at bounding box center [135, 530] width 28 height 28
click at [1191, 76] on button "Options" at bounding box center [1195, 79] width 71 height 21
click at [1189, 126] on button "Print" at bounding box center [1205, 127] width 91 height 23
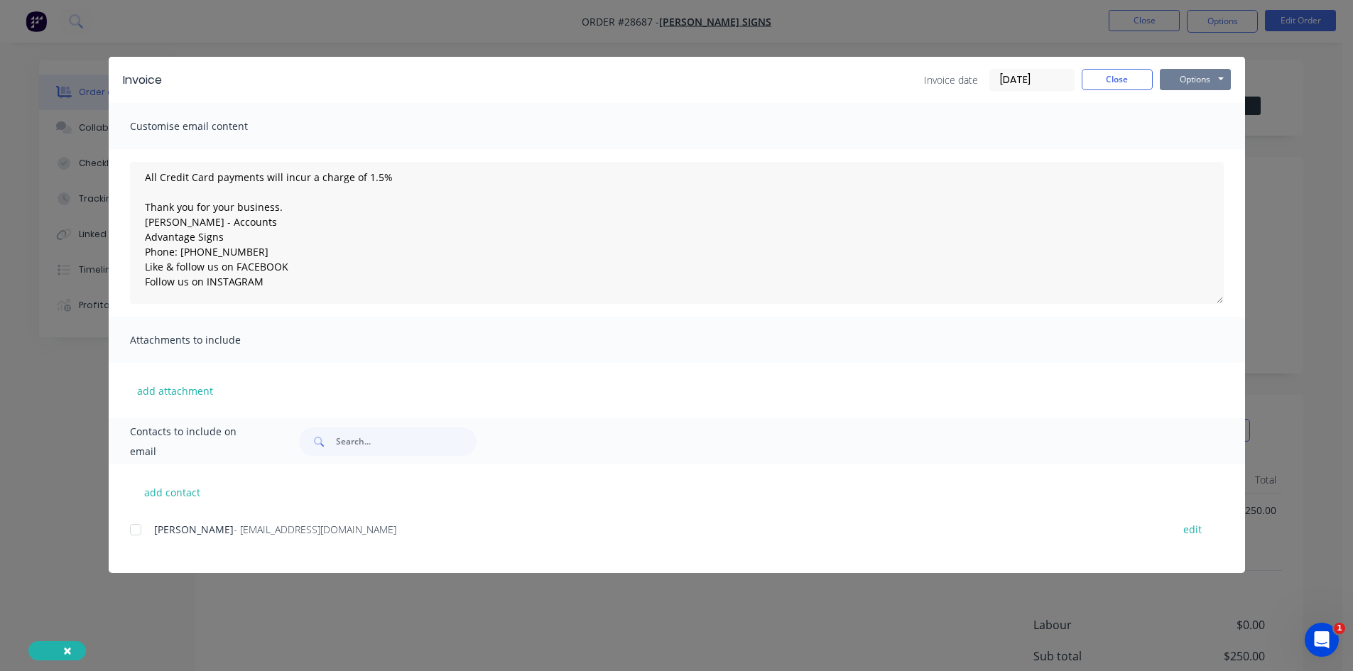
click at [1193, 83] on button "Options" at bounding box center [1195, 79] width 71 height 21
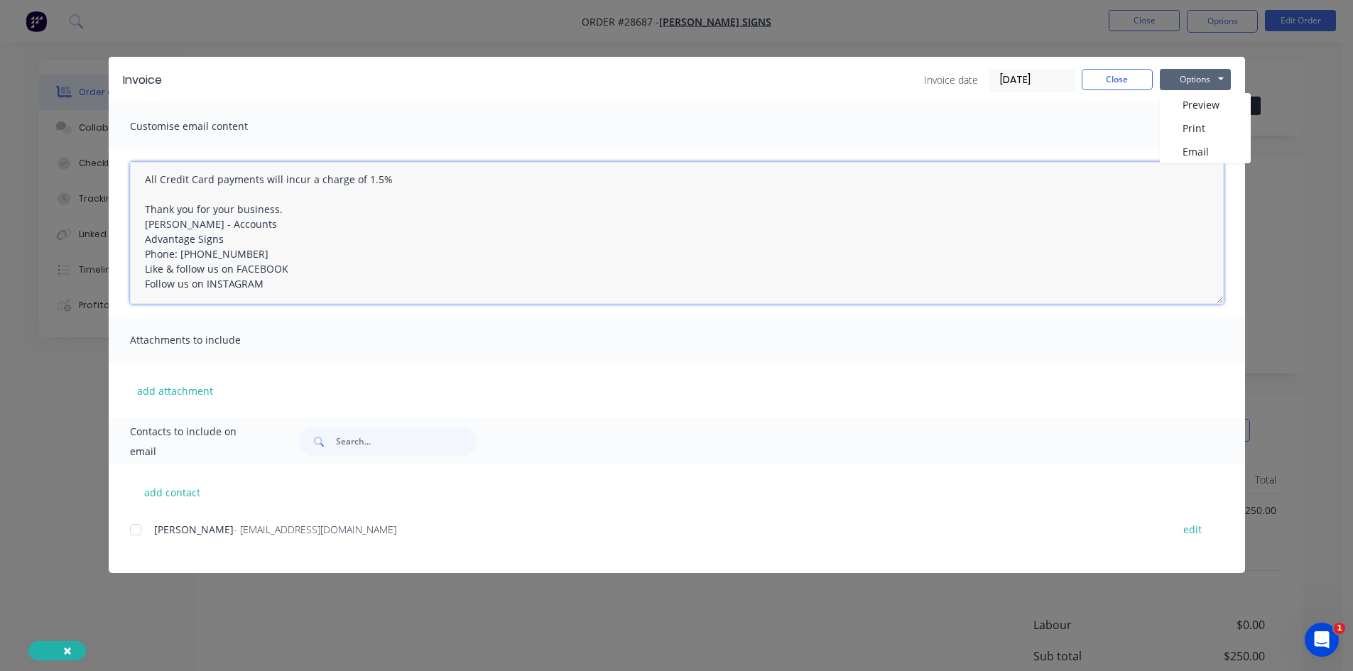
scroll to position [171, 0]
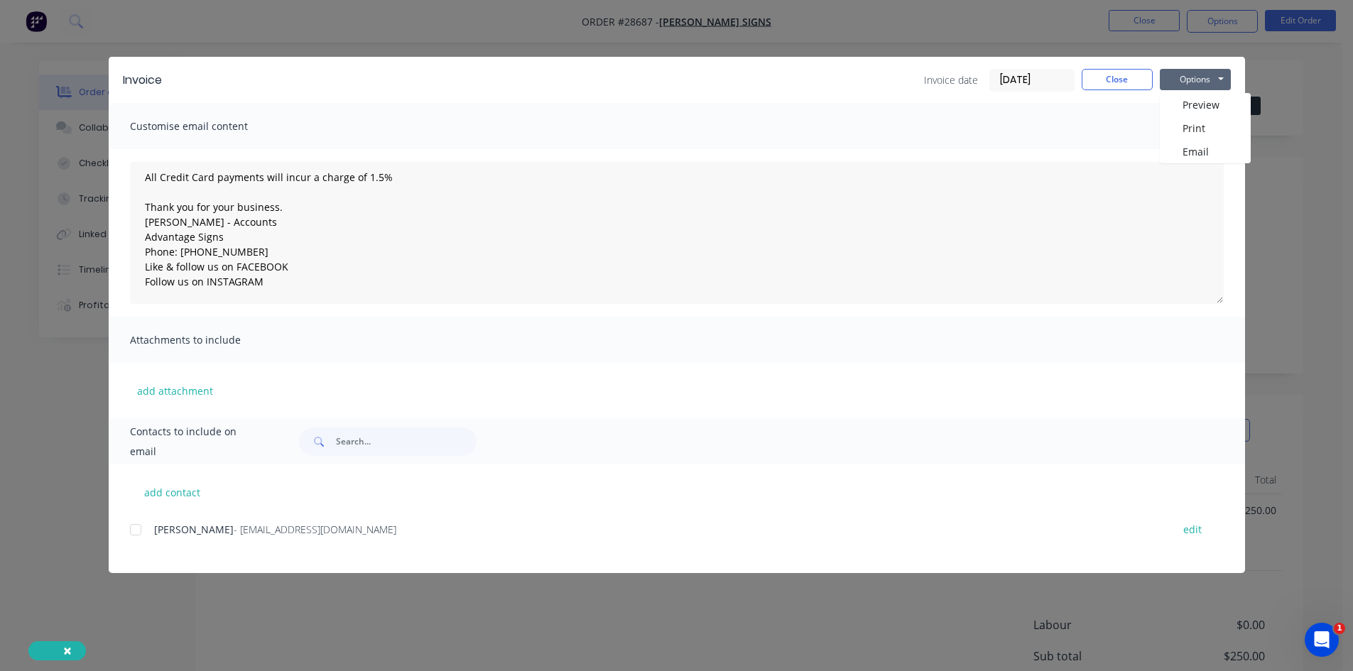
click at [318, 444] on icon at bounding box center [318, 441] width 8 height 8
click at [1196, 83] on button "Options" at bounding box center [1195, 79] width 71 height 21
click at [1204, 126] on button "Print" at bounding box center [1205, 127] width 91 height 23
click at [173, 390] on button "add attachment" at bounding box center [175, 390] width 90 height 21
click at [1222, 80] on button "Options" at bounding box center [1195, 79] width 71 height 21
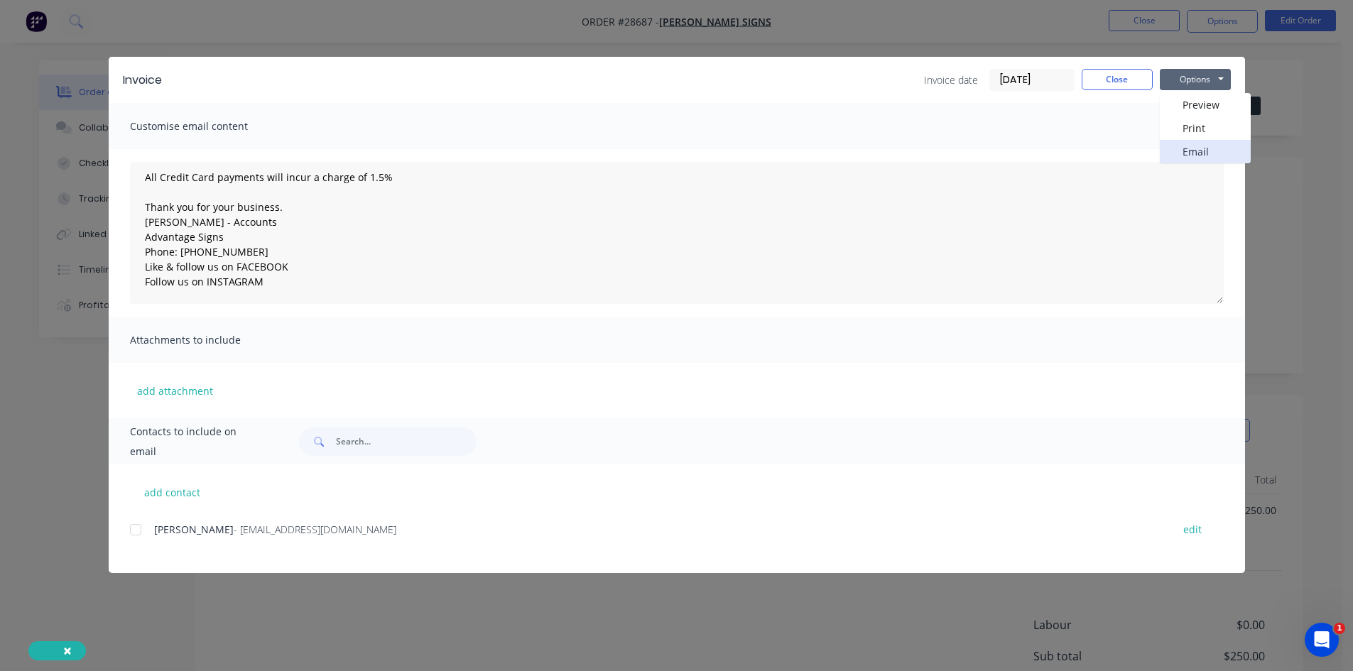
click at [1203, 151] on button "Email" at bounding box center [1205, 151] width 91 height 23
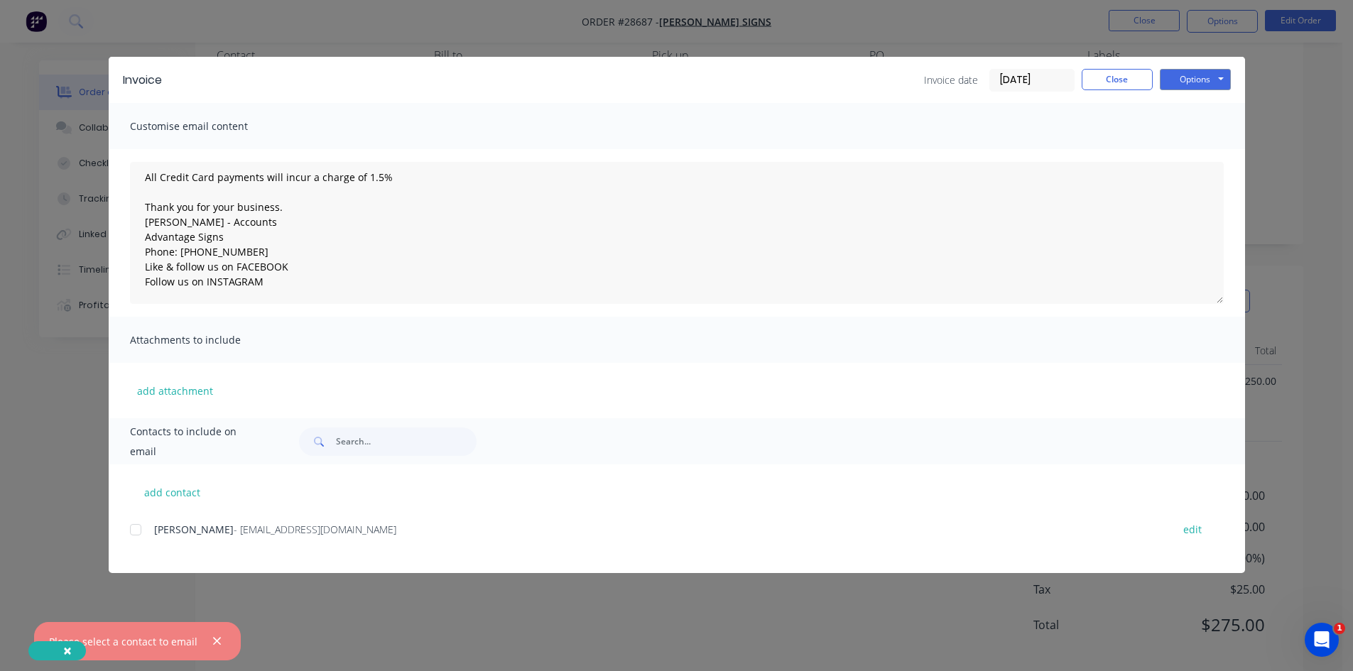
scroll to position [133, 0]
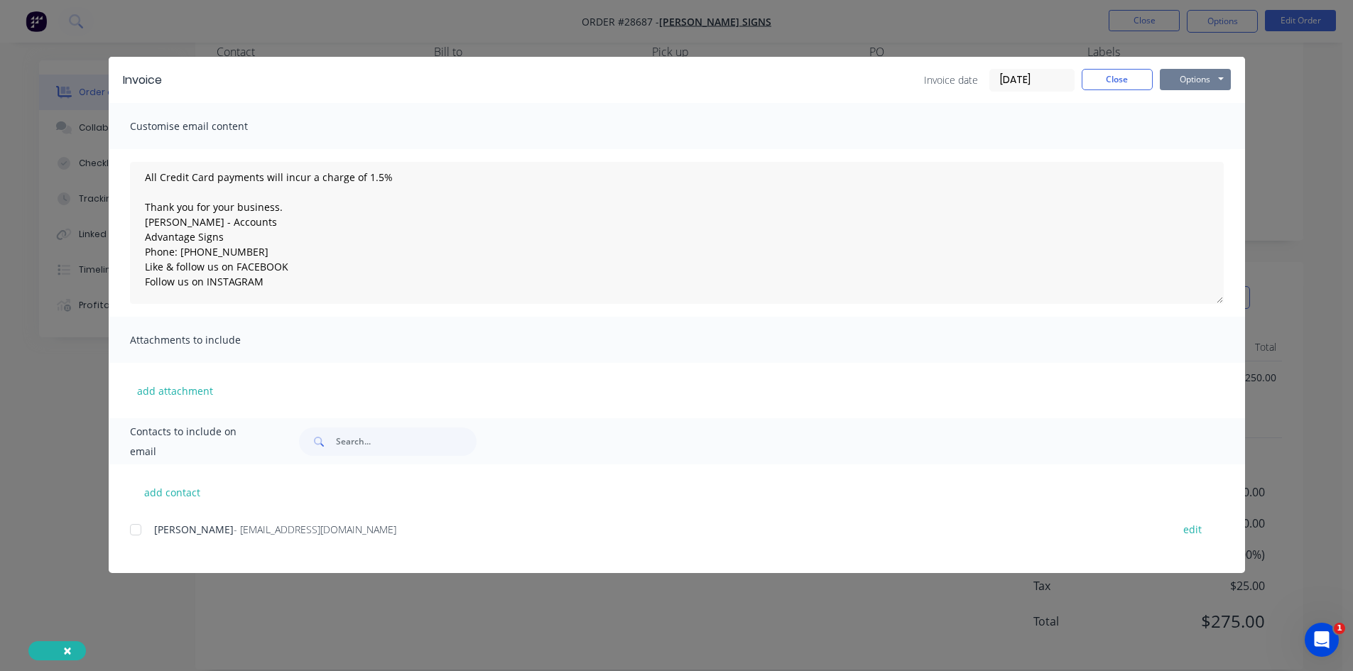
click at [1211, 71] on button "Options" at bounding box center [1195, 79] width 71 height 21
click at [1106, 77] on button "Close" at bounding box center [1117, 79] width 71 height 21
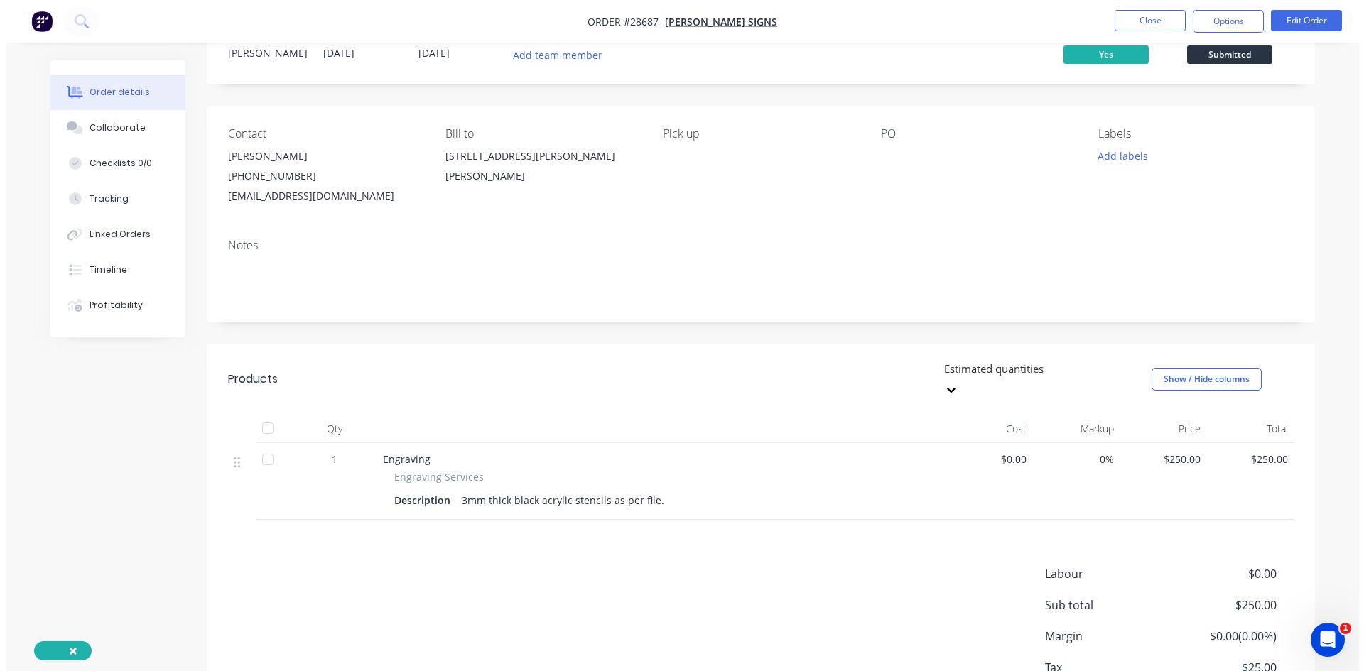
scroll to position [0, 0]
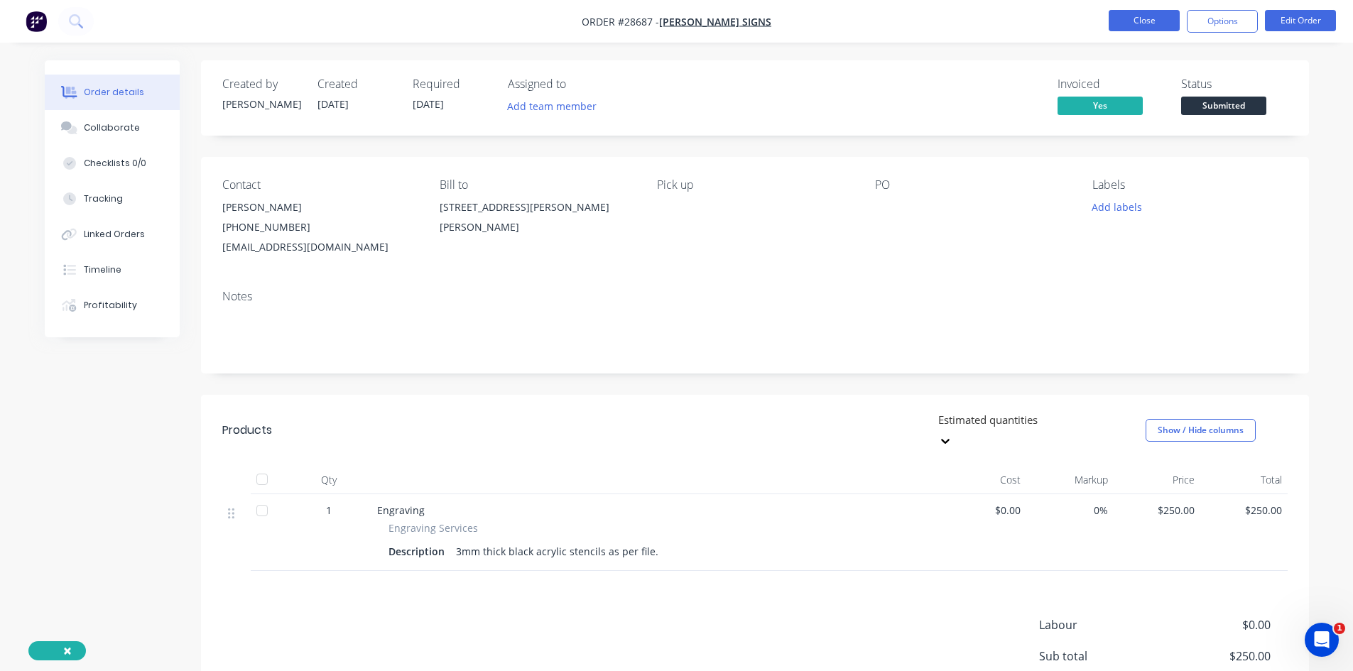
click at [1153, 14] on button "Close" at bounding box center [1144, 20] width 71 height 21
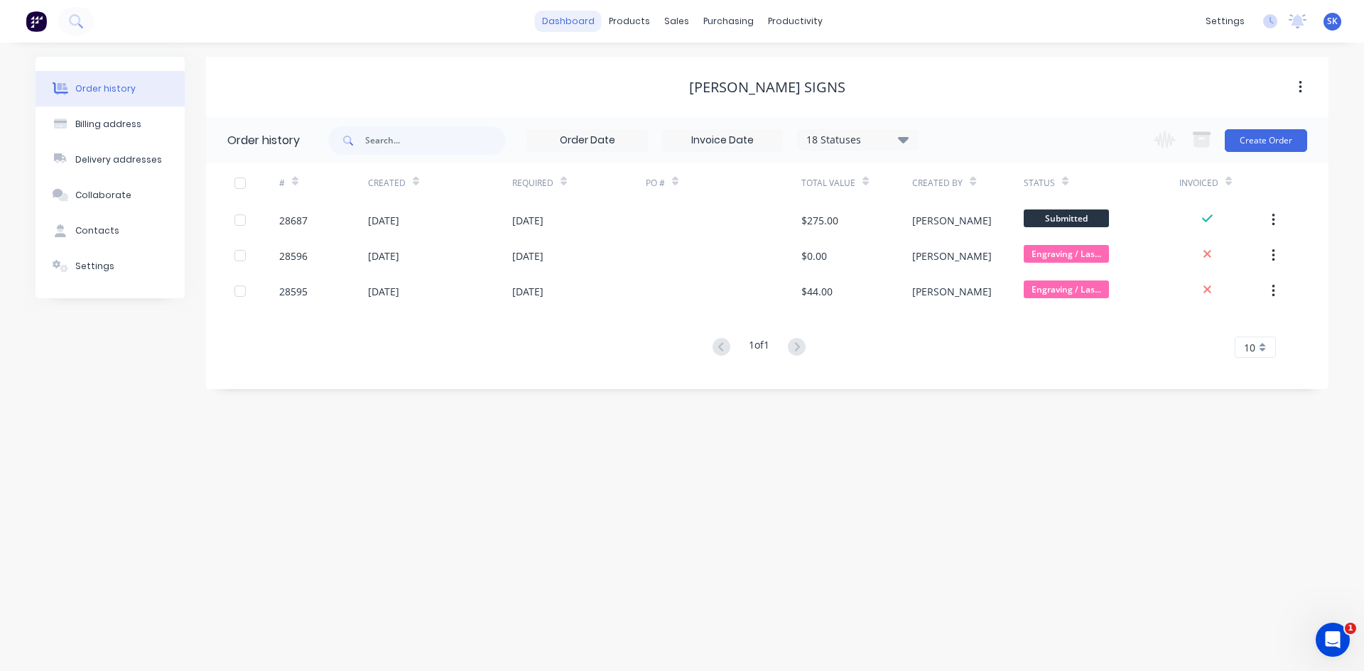
click at [578, 18] on link "dashboard" at bounding box center [568, 21] width 67 height 21
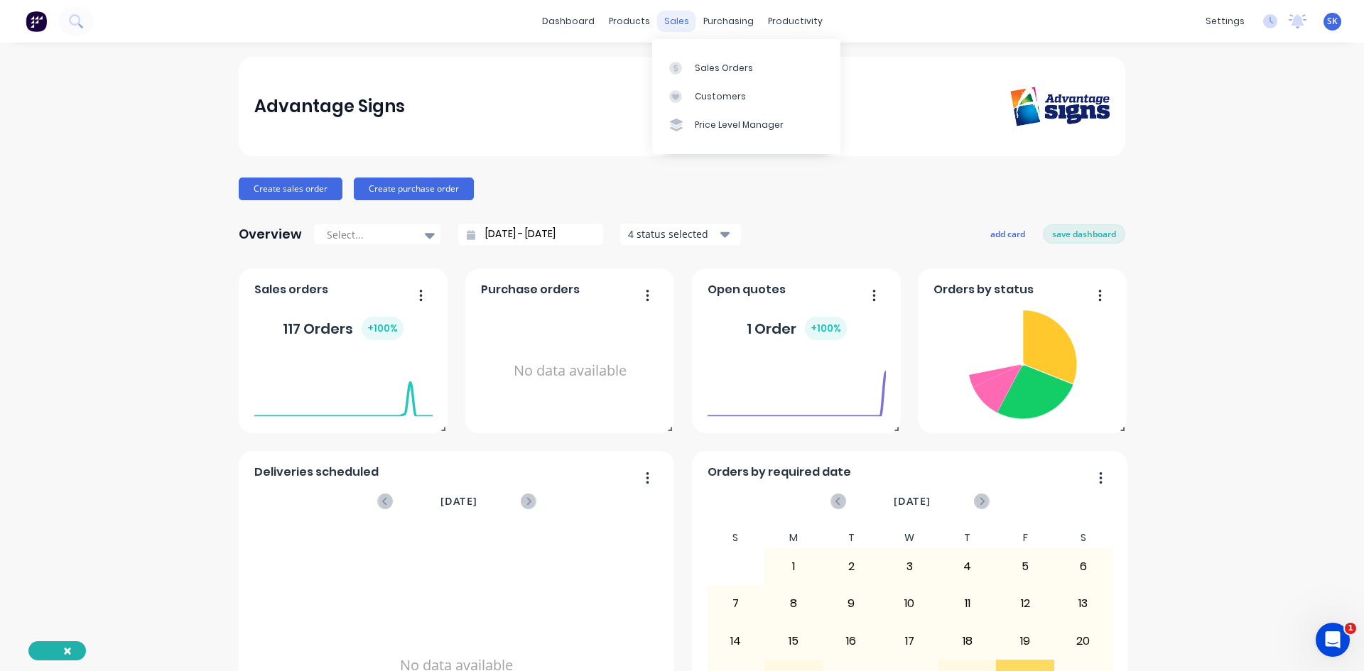
click at [685, 13] on div "sales" at bounding box center [676, 21] width 39 height 21
click at [699, 65] on div "Sales Orders" at bounding box center [724, 68] width 58 height 13
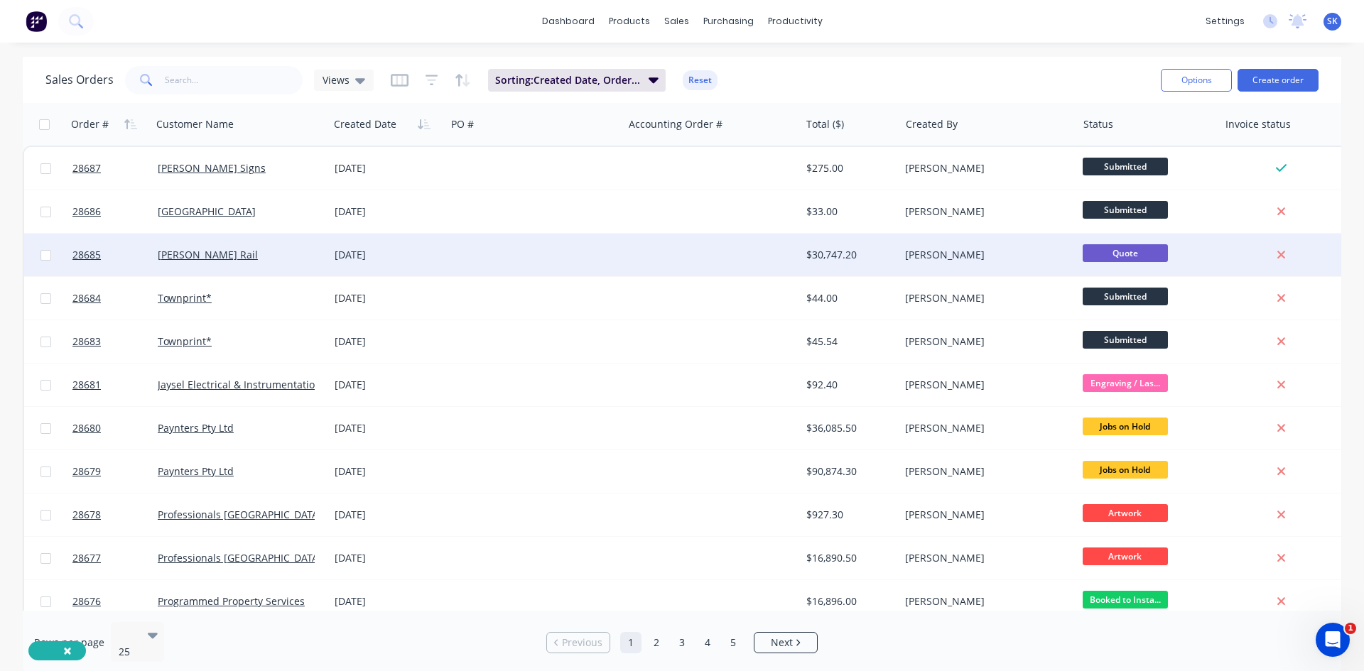
click at [1124, 254] on span "Quote" at bounding box center [1125, 253] width 85 height 18
